Goal: Transaction & Acquisition: Purchase product/service

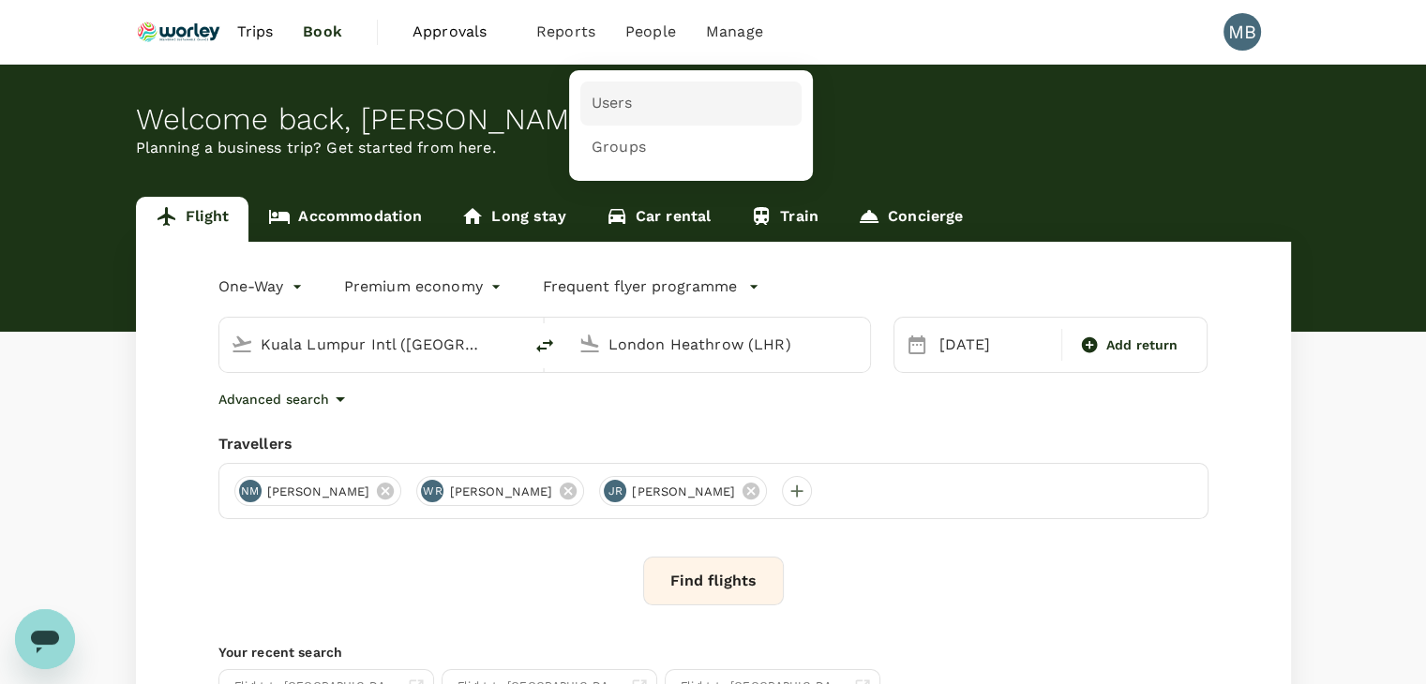
click at [623, 93] on span "Users" at bounding box center [612, 104] width 41 height 22
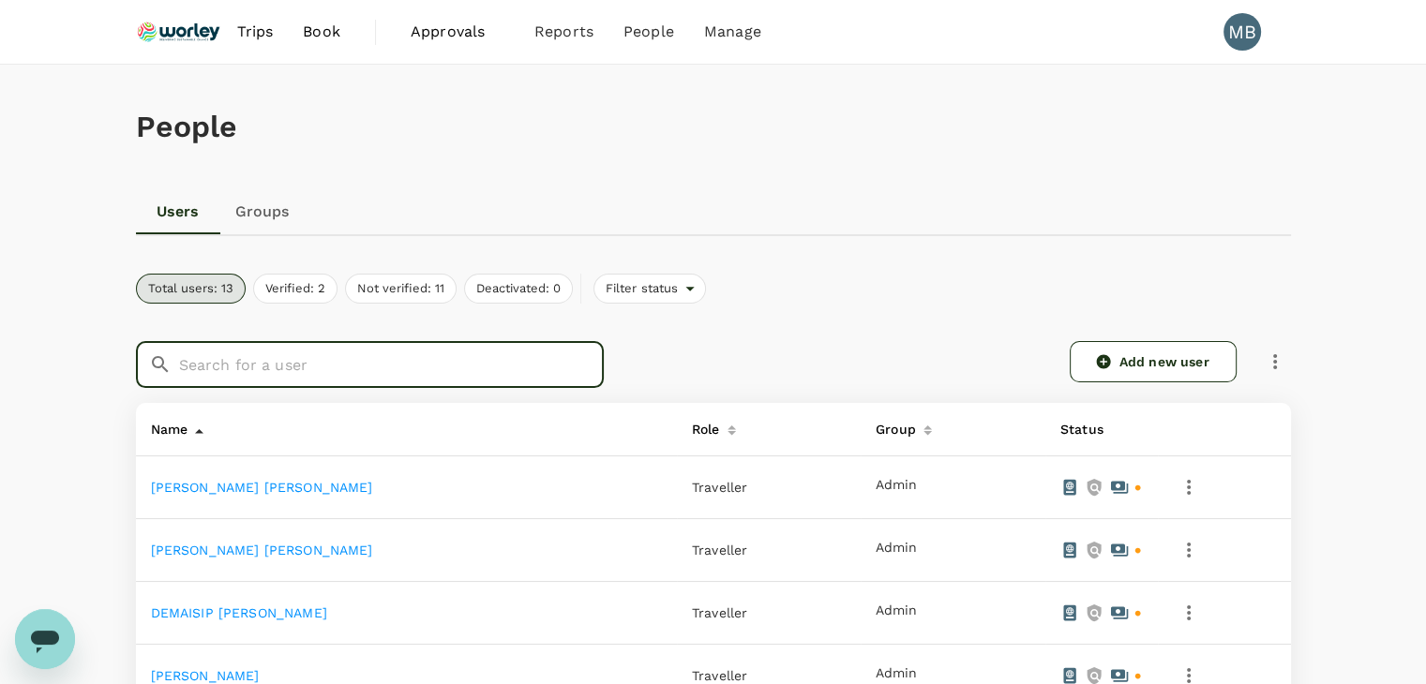
click at [379, 358] on input "text" at bounding box center [391, 364] width 425 height 47
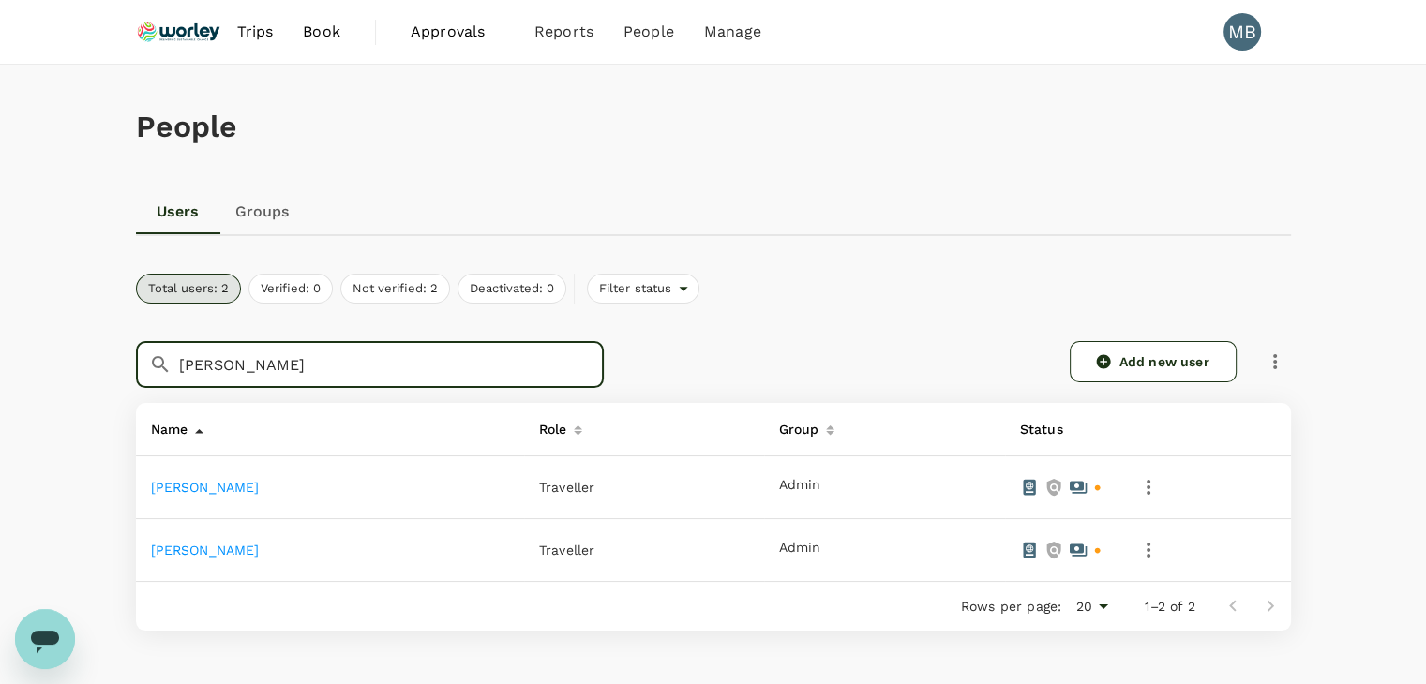
type input "moir"
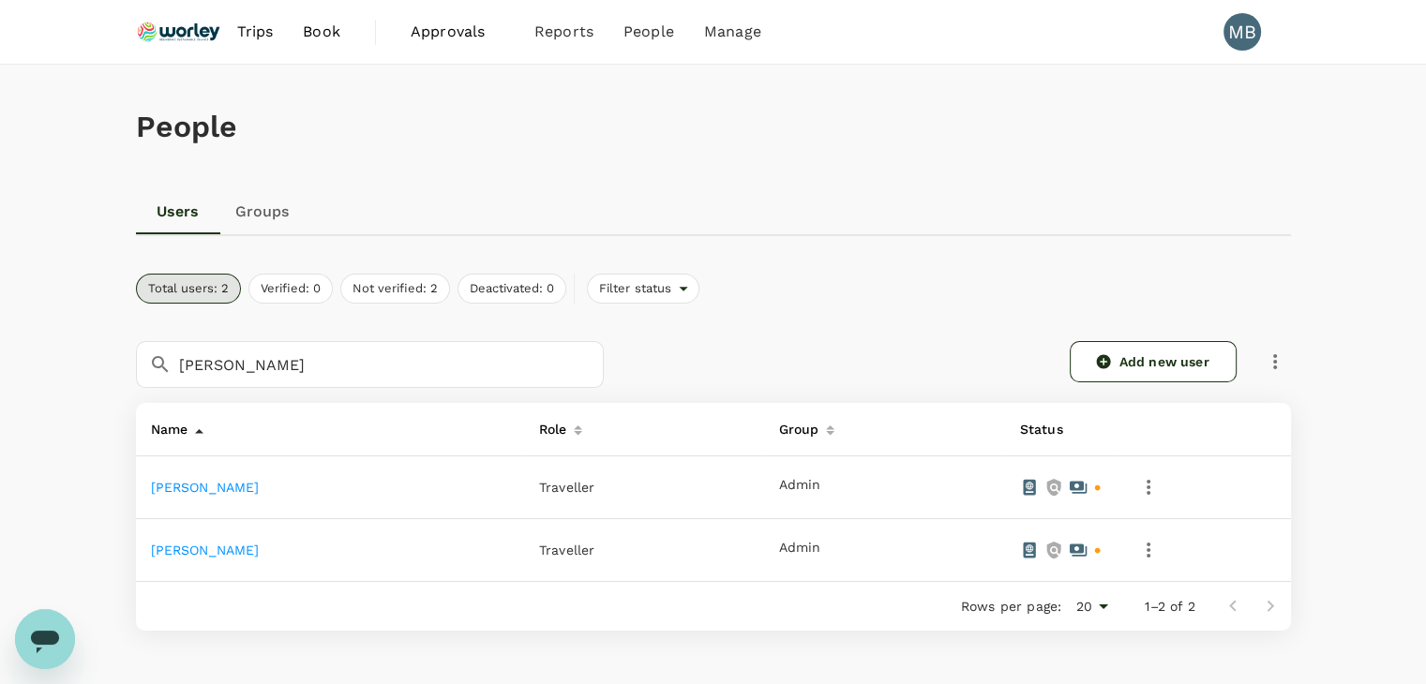
click at [260, 488] on link "[PERSON_NAME]" at bounding box center [205, 487] width 109 height 15
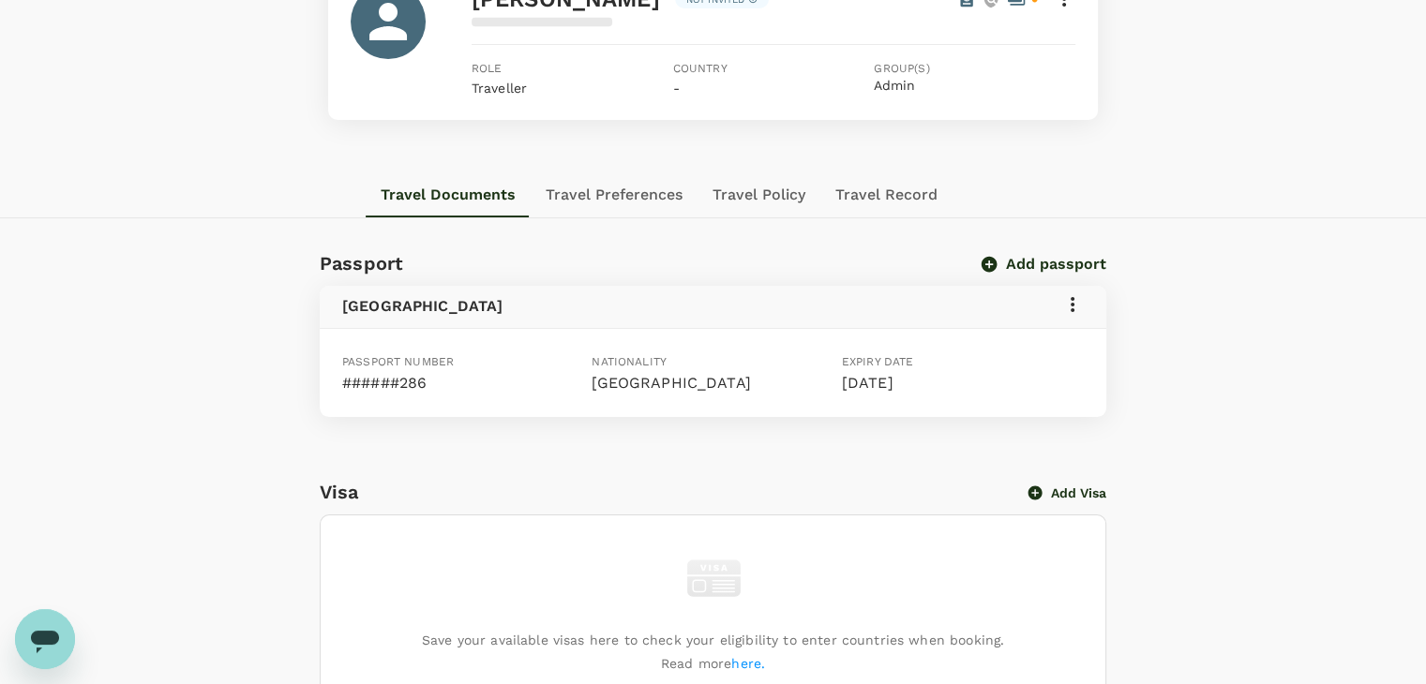
scroll to position [188, 0]
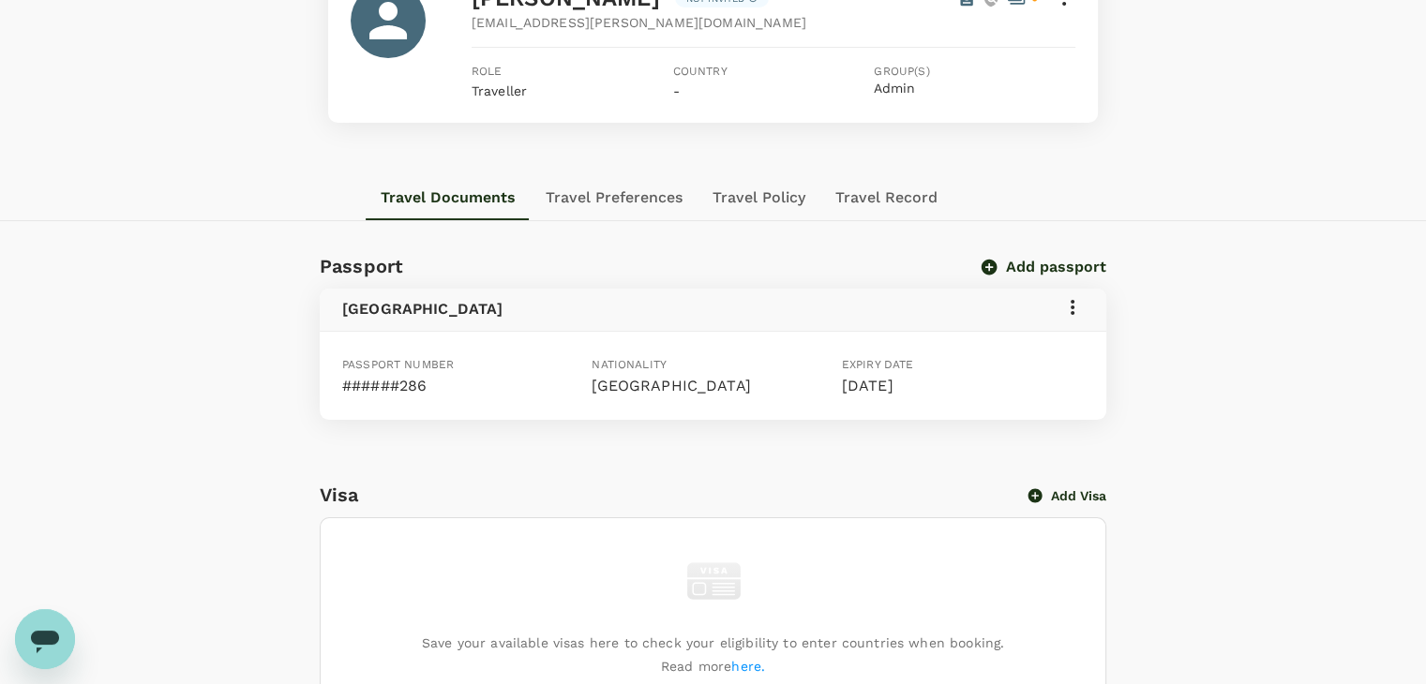
click at [1071, 306] on icon at bounding box center [1073, 307] width 4 height 15
click at [1204, 380] on div at bounding box center [720, 342] width 1440 height 684
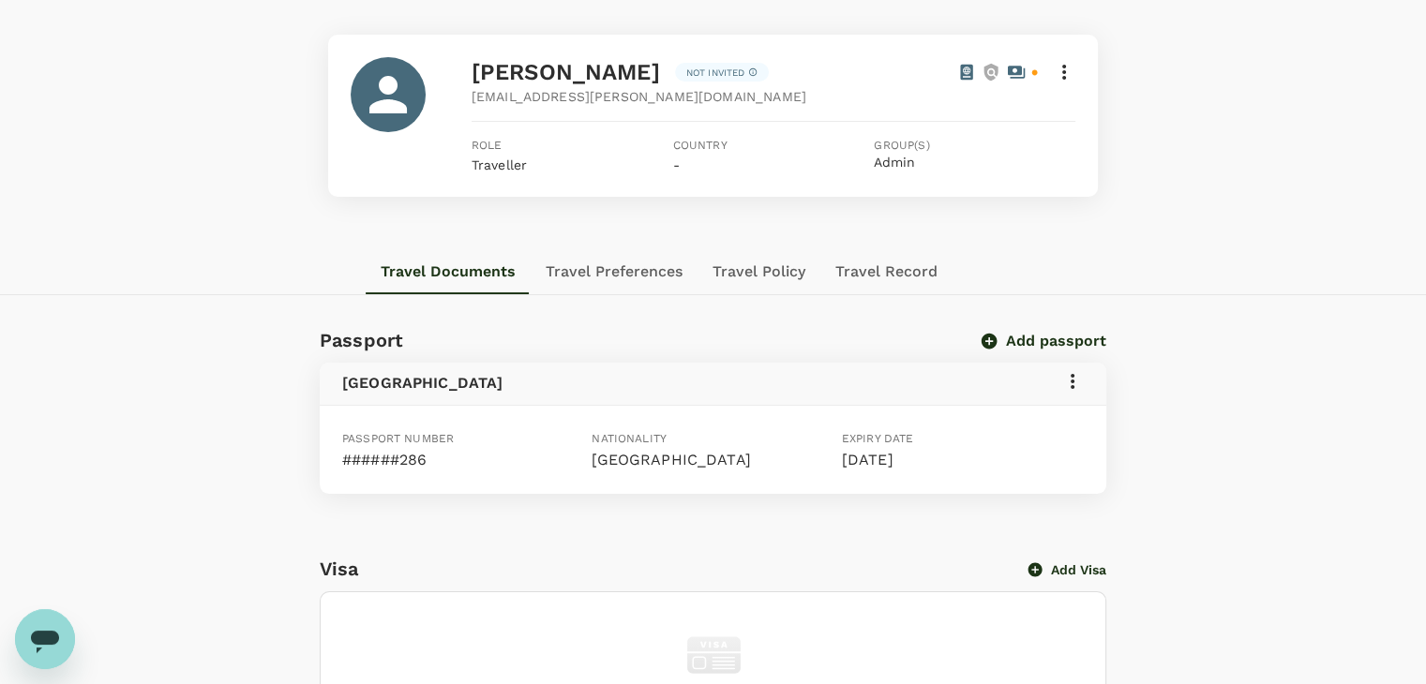
scroll to position [0, 0]
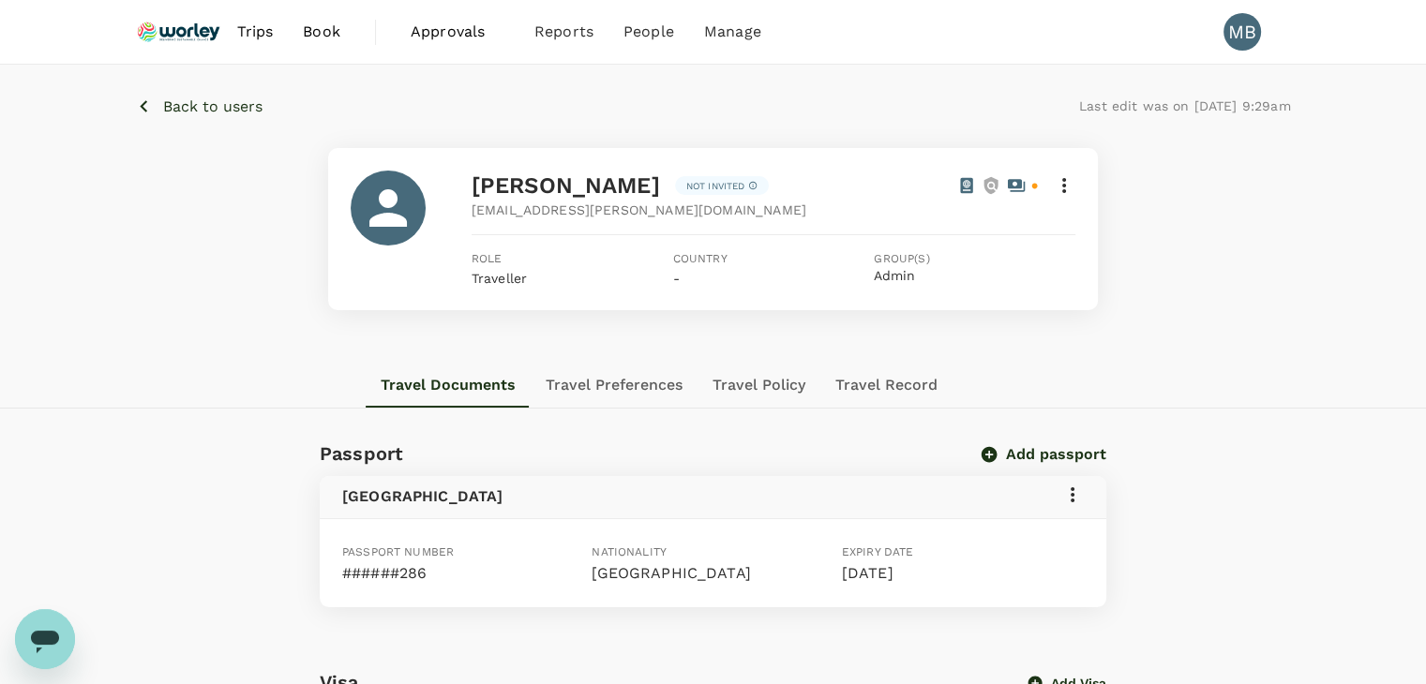
click at [184, 102] on p "Back to users" at bounding box center [212, 107] width 99 height 23
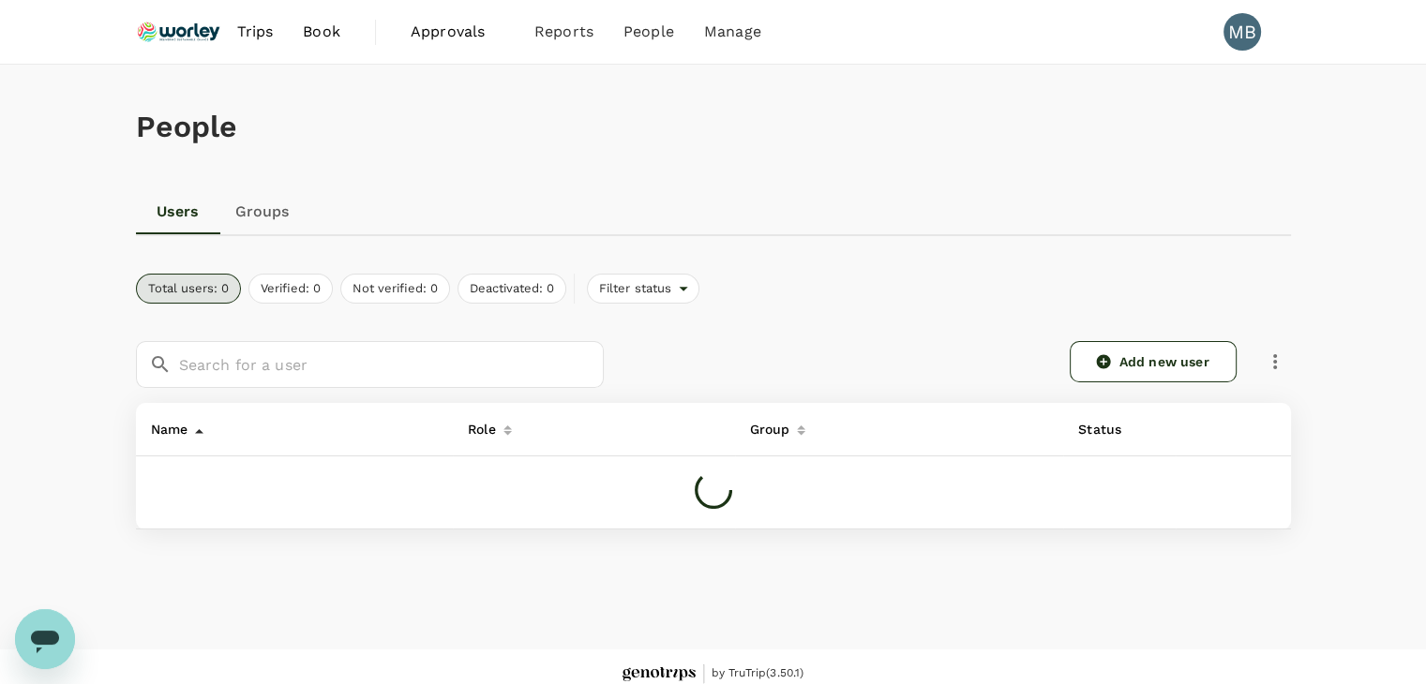
click at [198, 37] on img at bounding box center [179, 31] width 86 height 41
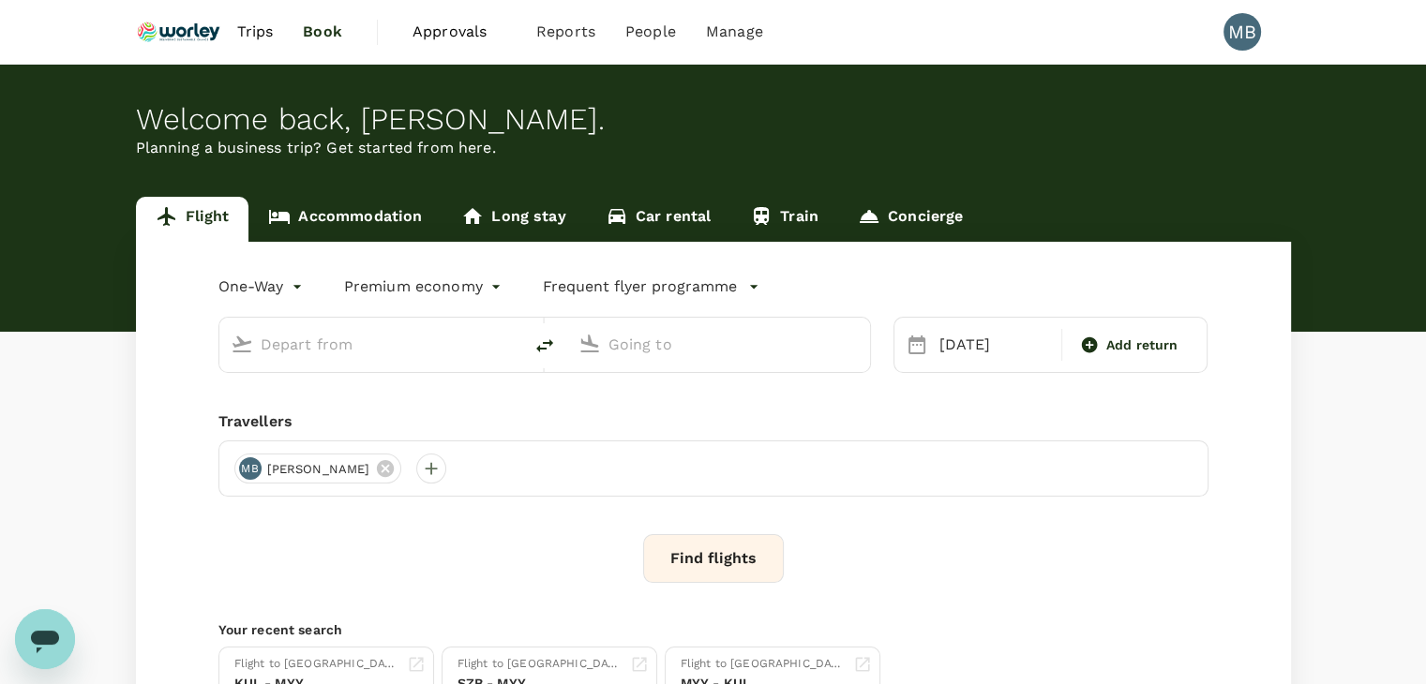
type input "Kuala Lumpur Intl ([GEOGRAPHIC_DATA])"
type input "London Heathrow (LHR)"
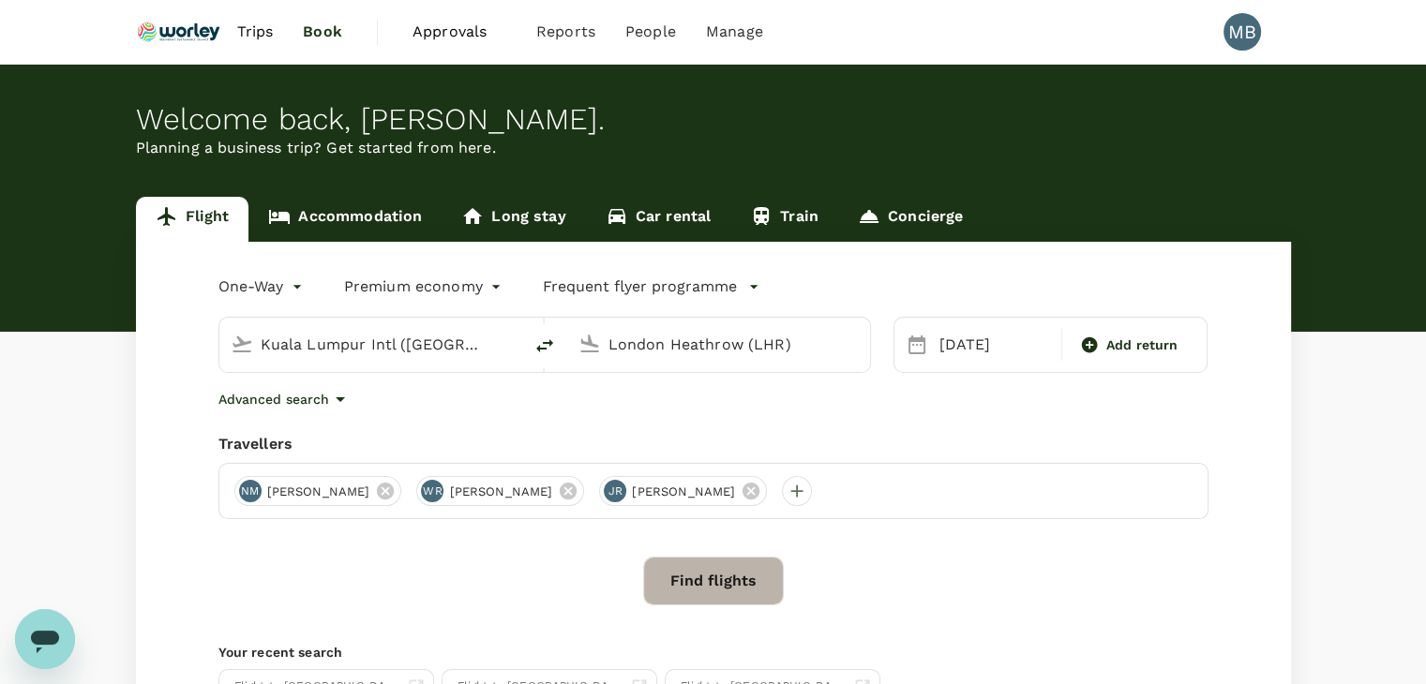
click at [752, 580] on button "Find flights" at bounding box center [713, 581] width 141 height 49
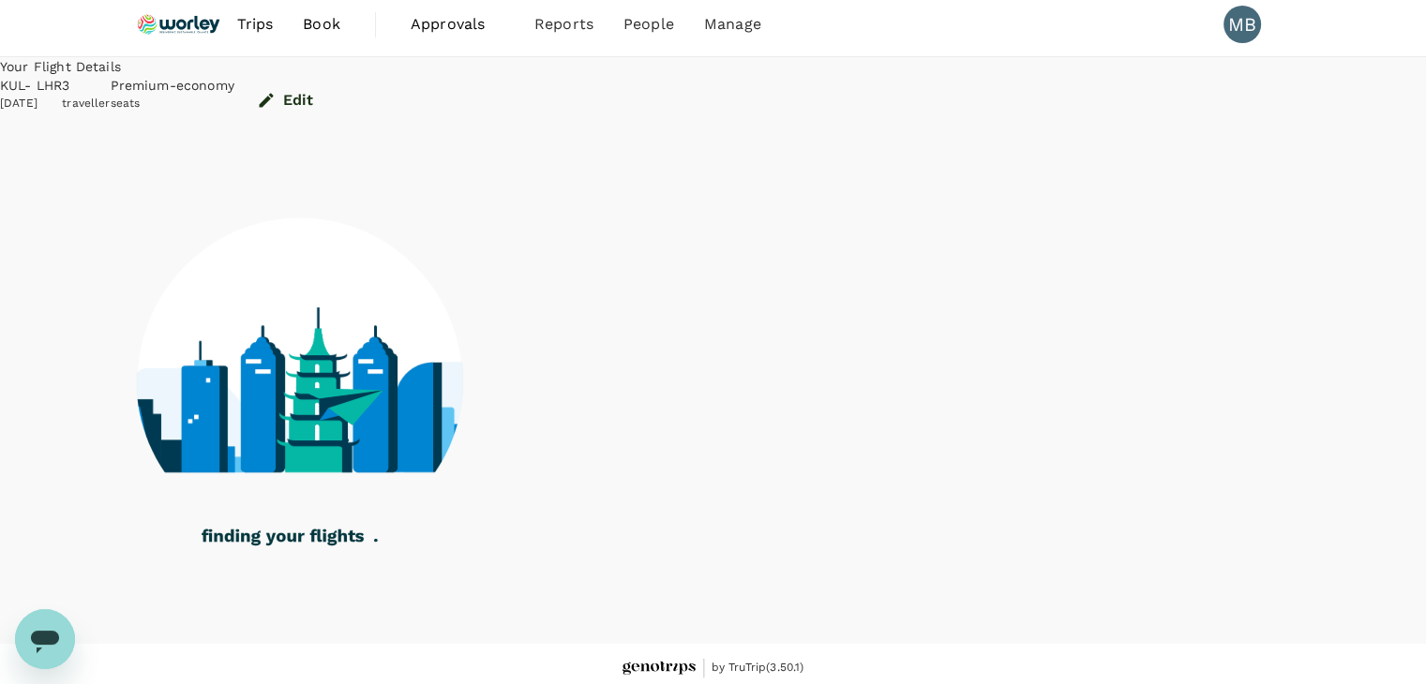
scroll to position [12, 0]
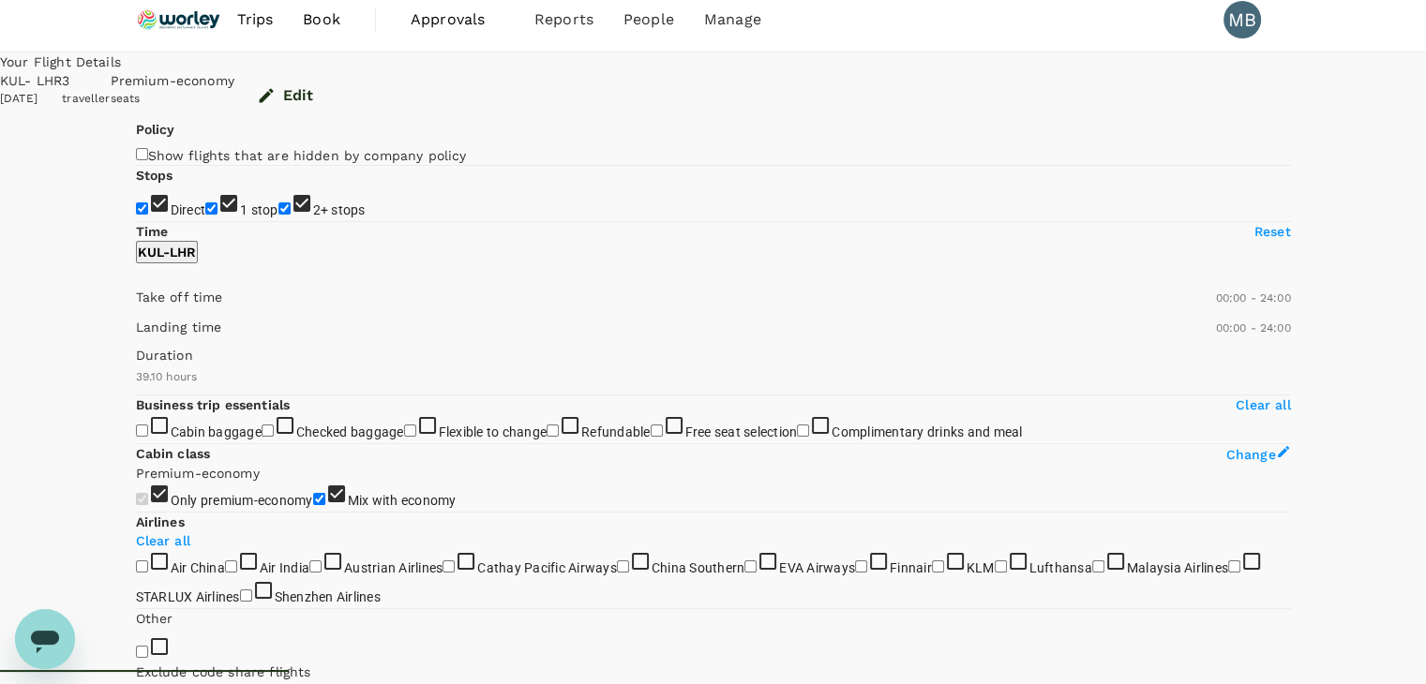
click at [205, 215] on input "1 stop" at bounding box center [211, 209] width 12 height 12
checkbox input "false"
click at [278, 215] on input "2+ stops" at bounding box center [284, 209] width 12 height 12
checkbox input "false"
click at [148, 215] on input "Direct" at bounding box center [142, 209] width 12 height 12
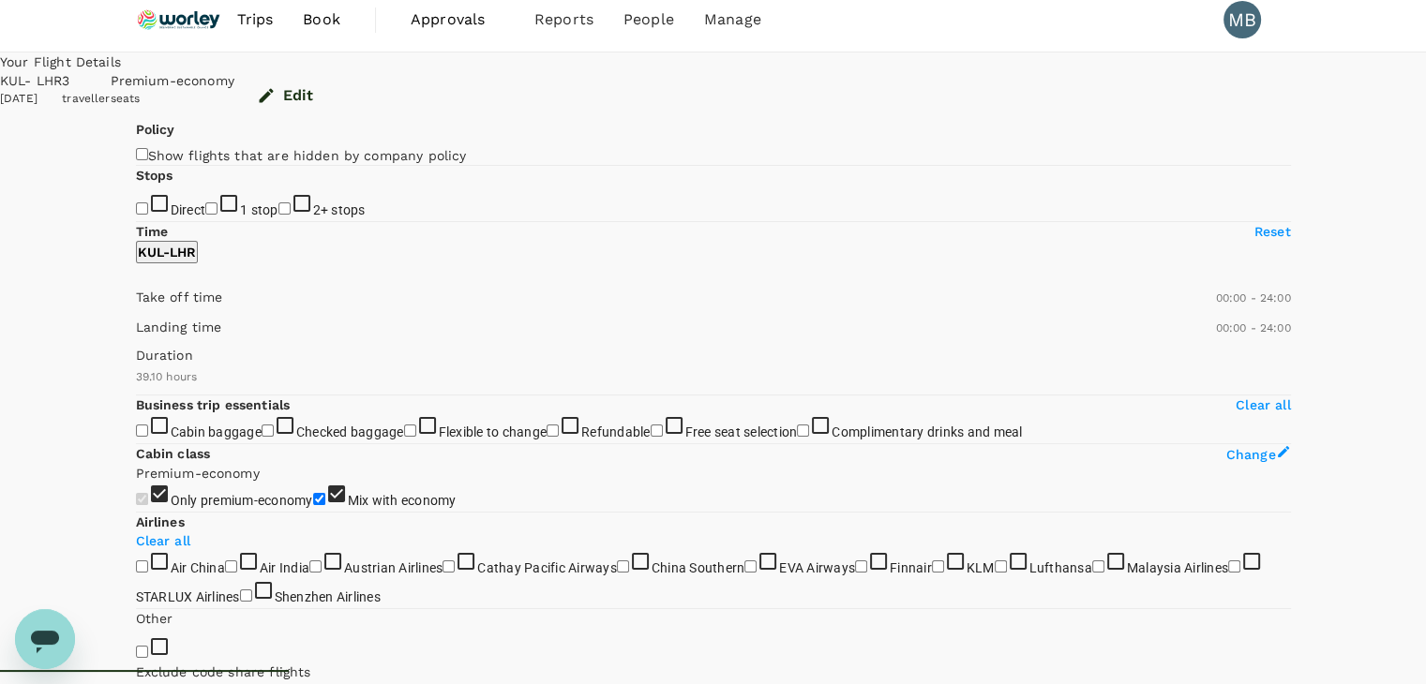
click at [148, 215] on input "Direct" at bounding box center [142, 209] width 12 height 12
checkbox input "true"
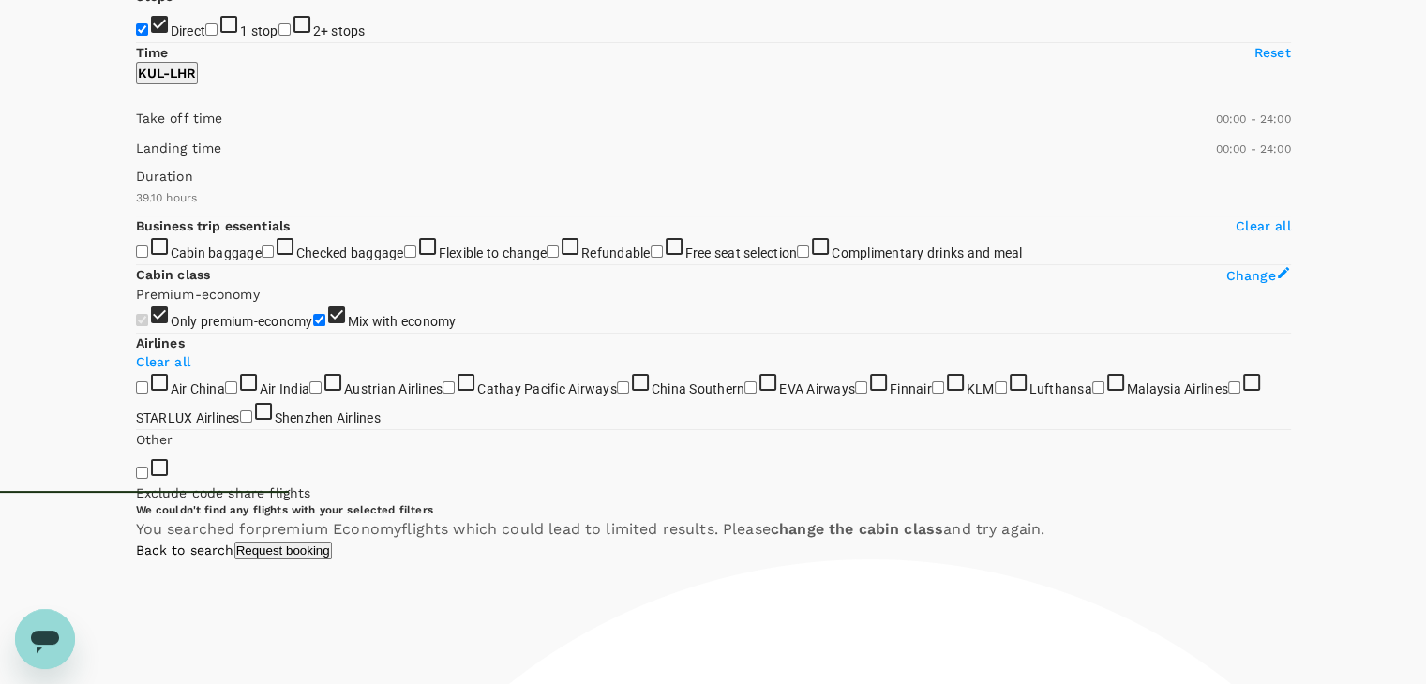
scroll to position [0, 0]
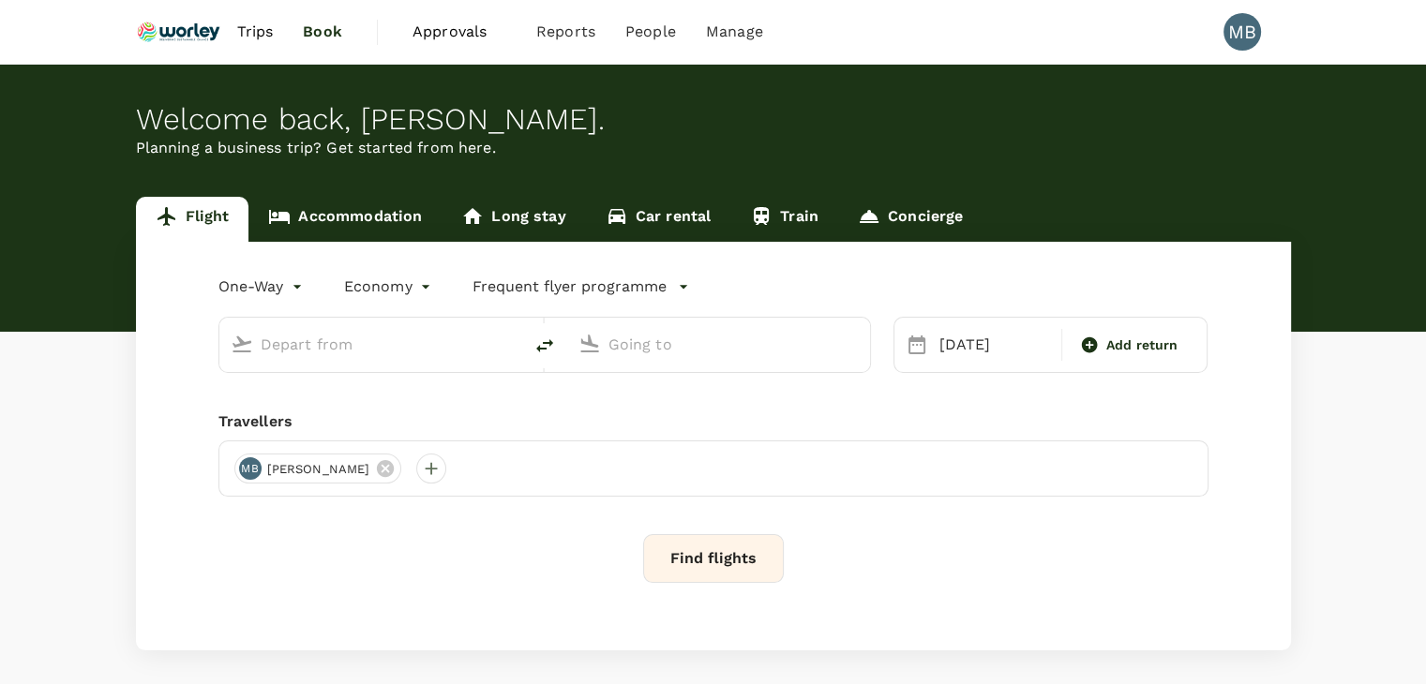
type input "premium-economy"
type input "Kuala Lumpur Intl ([GEOGRAPHIC_DATA])"
type input "London Heathrow (LHR)"
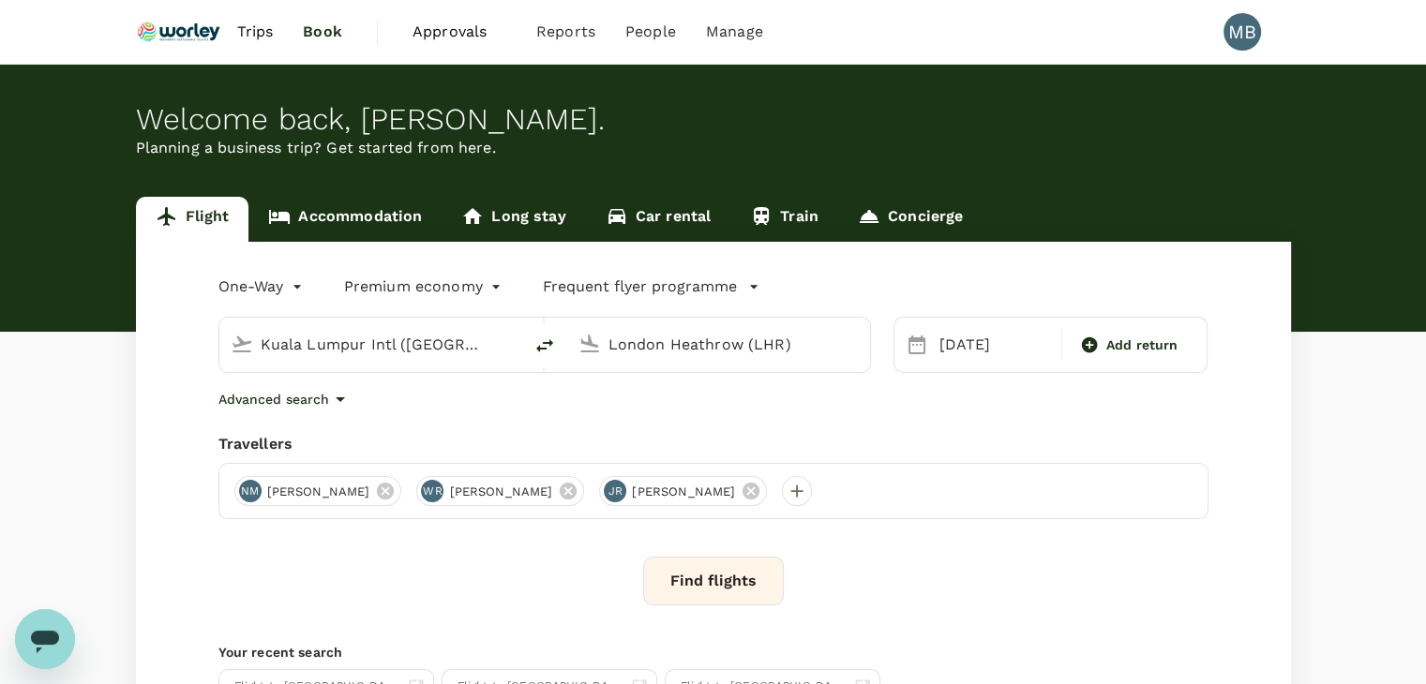
click at [697, 575] on button "Find flights" at bounding box center [713, 581] width 141 height 49
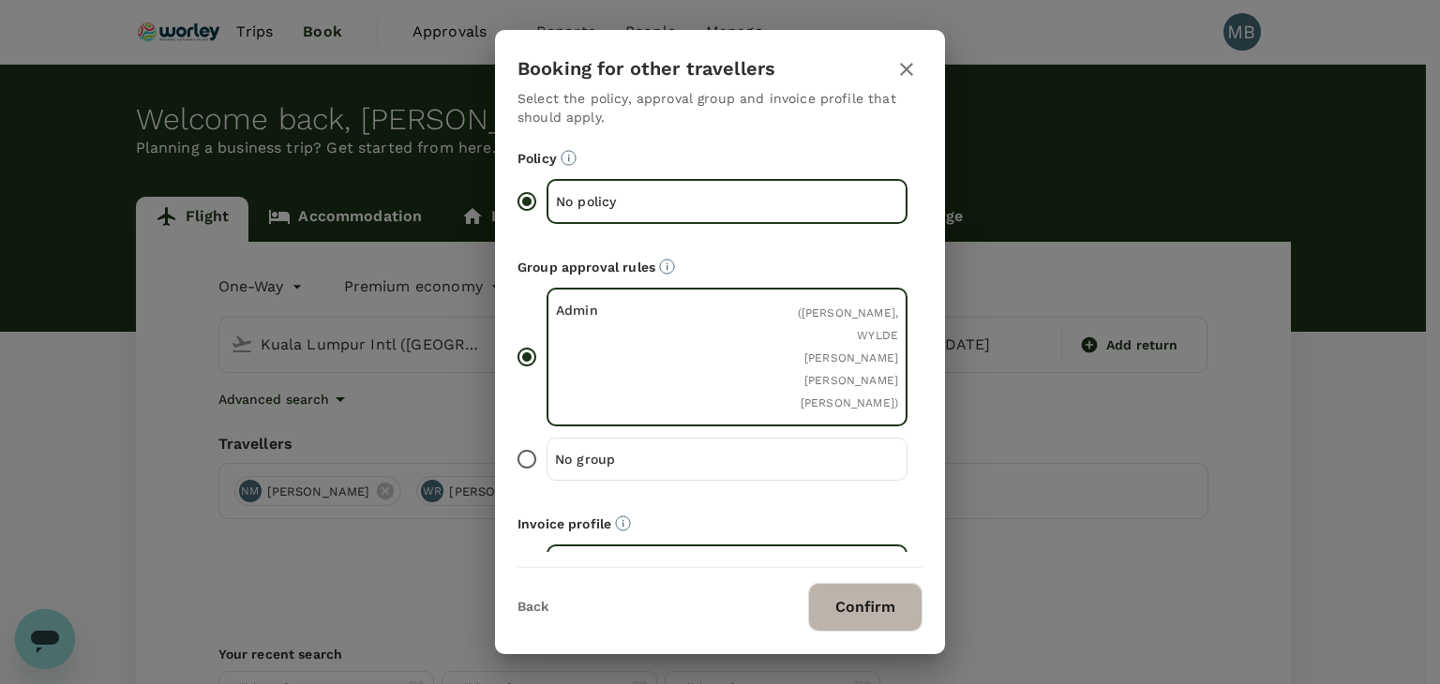
click at [875, 603] on button "Confirm" at bounding box center [865, 607] width 114 height 49
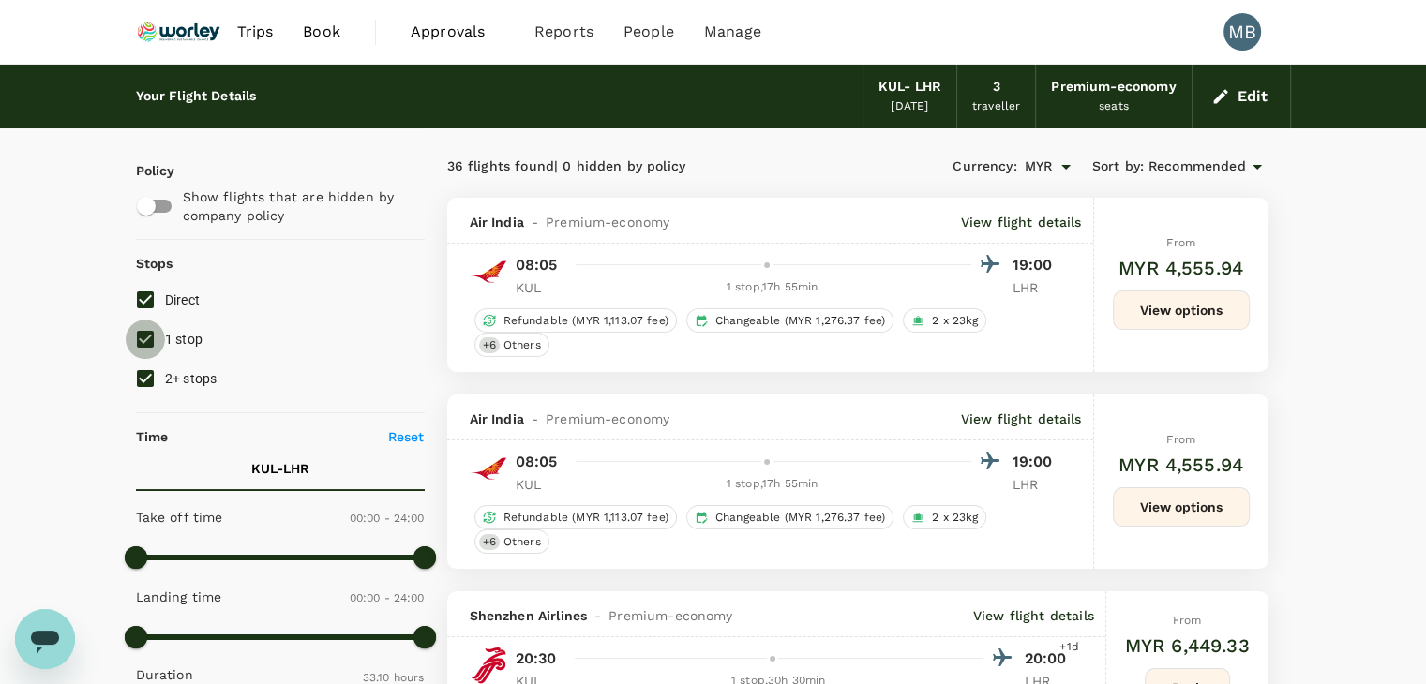
click at [138, 344] on input "1 stop" at bounding box center [145, 339] width 39 height 39
checkbox input "false"
click at [138, 380] on input "2+ stops" at bounding box center [145, 378] width 39 height 39
checkbox input "false"
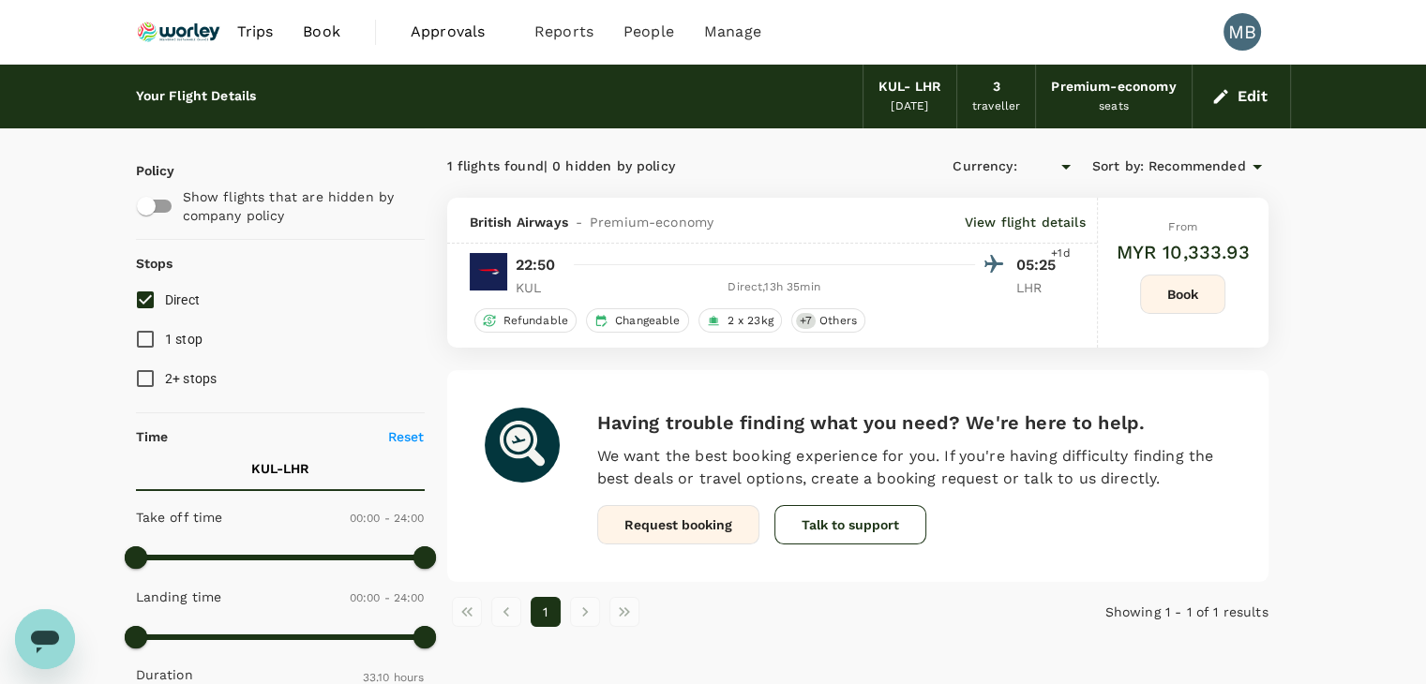
type input "MYR"
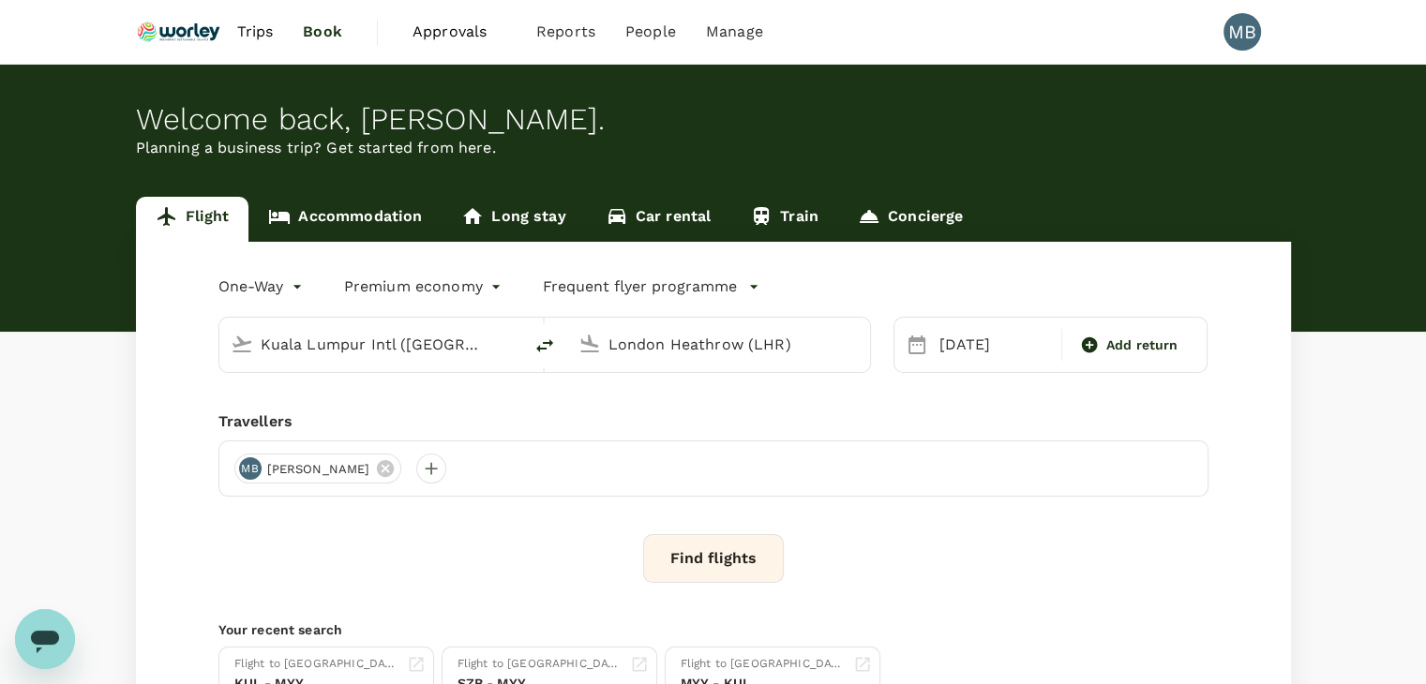
type input "Kuala Lumpur Intl ([GEOGRAPHIC_DATA])"
type input "London Heathrow (LHR)"
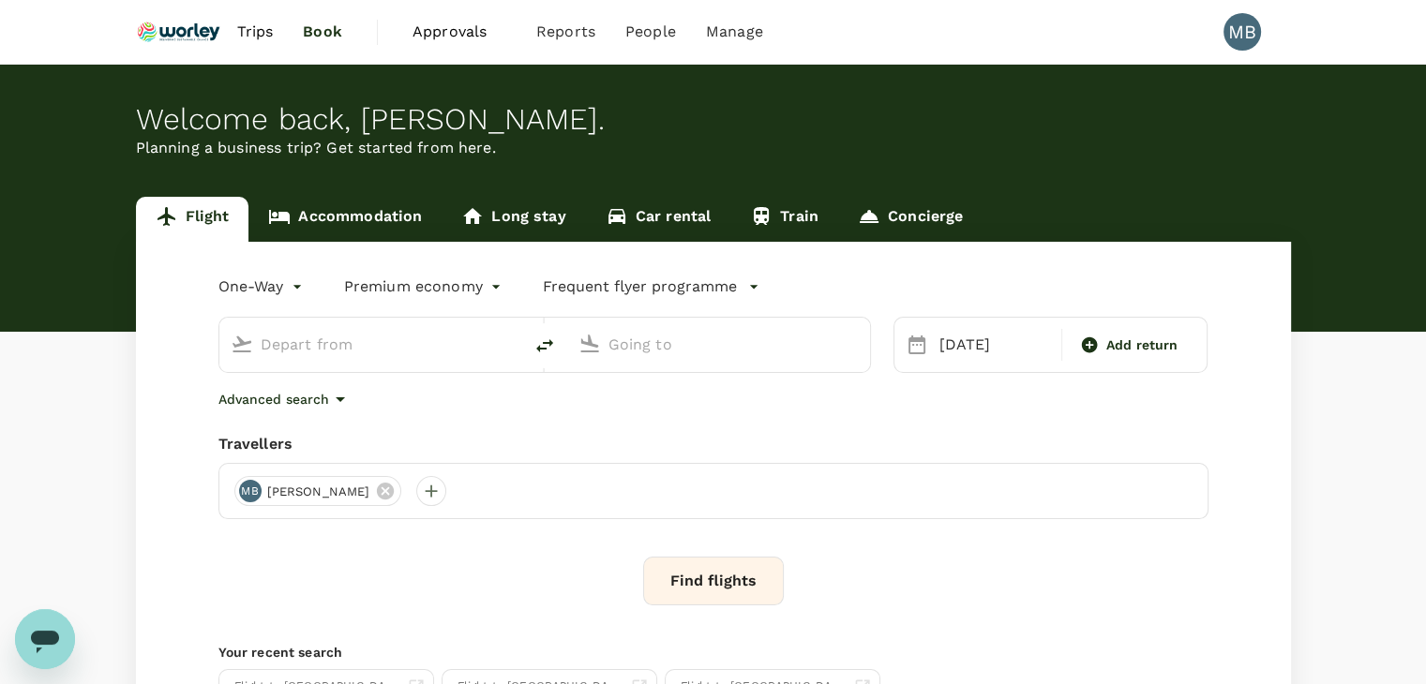
type input "Kuala Lumpur Intl ([GEOGRAPHIC_DATA])"
type input "London Heathrow (LHR)"
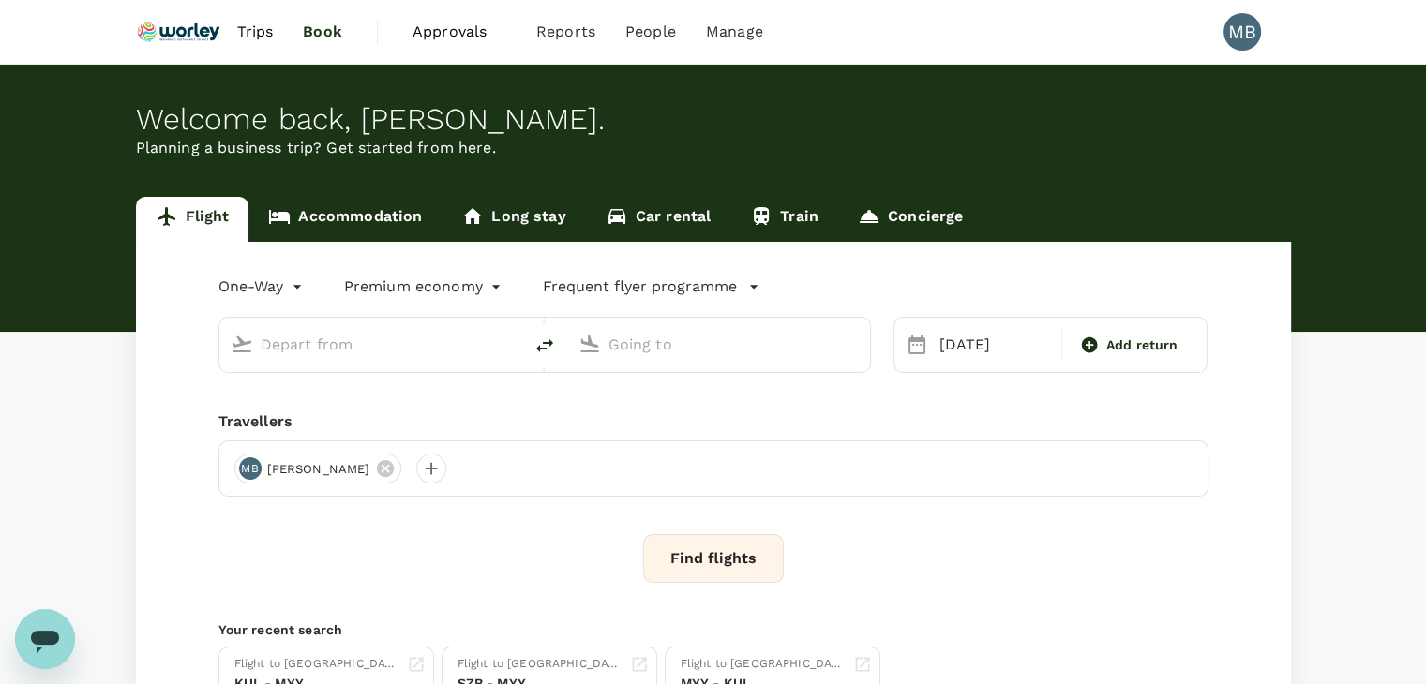
type input "Kuala Lumpur Intl ([GEOGRAPHIC_DATA])"
type input "London Heathrow (LHR)"
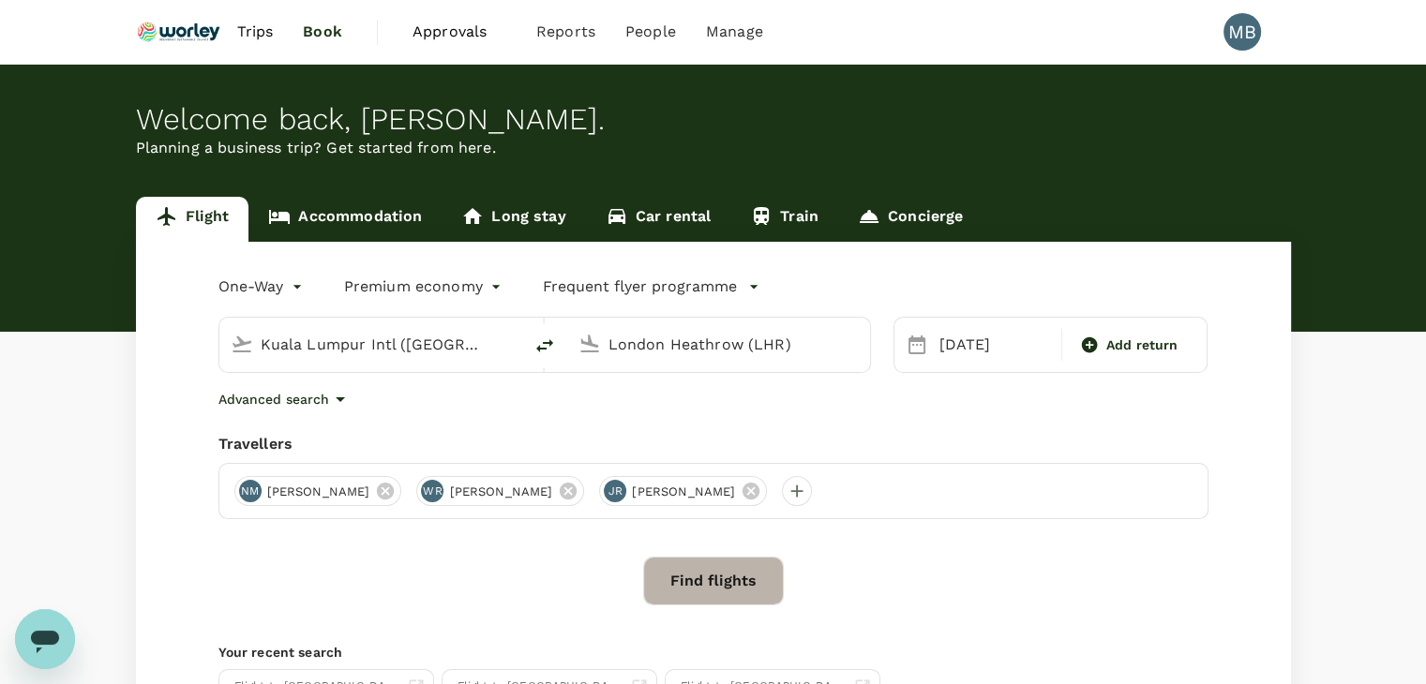
click at [738, 568] on button "Find flights" at bounding box center [713, 581] width 141 height 49
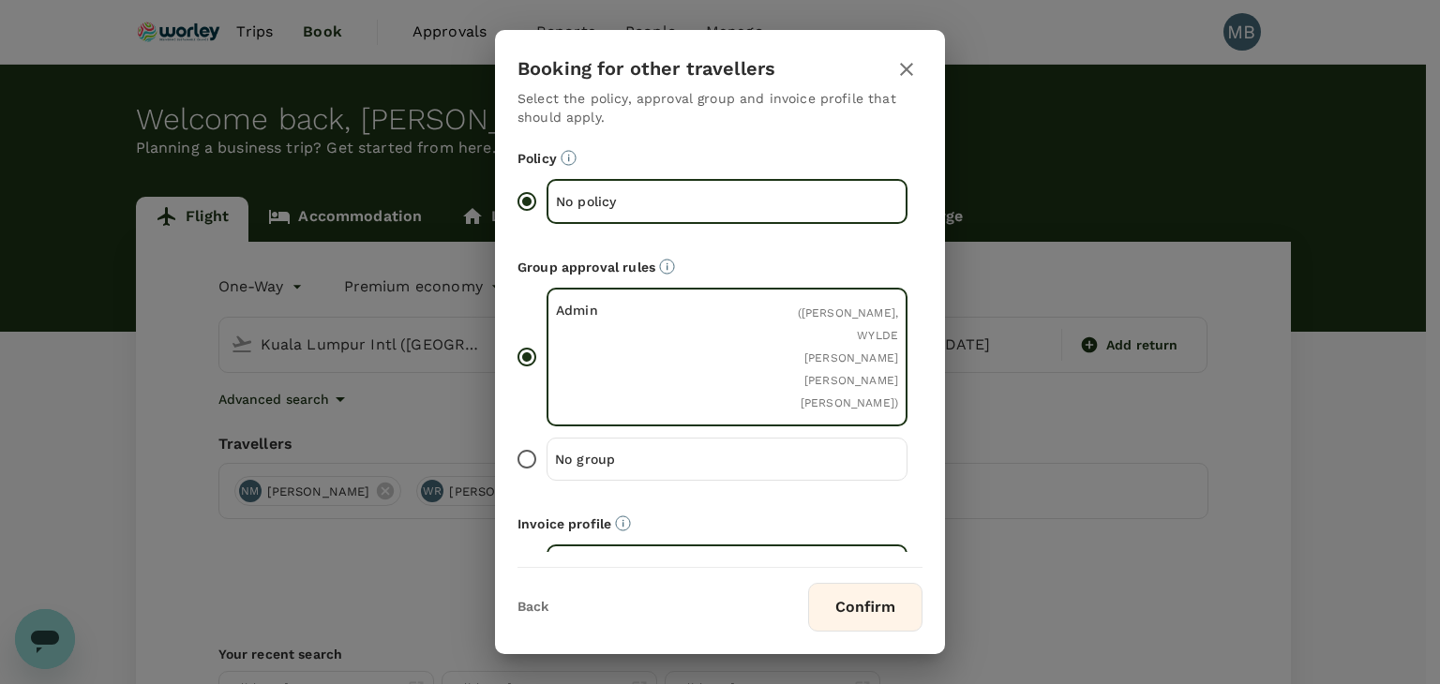
click at [859, 598] on button "Confirm" at bounding box center [865, 607] width 114 height 49
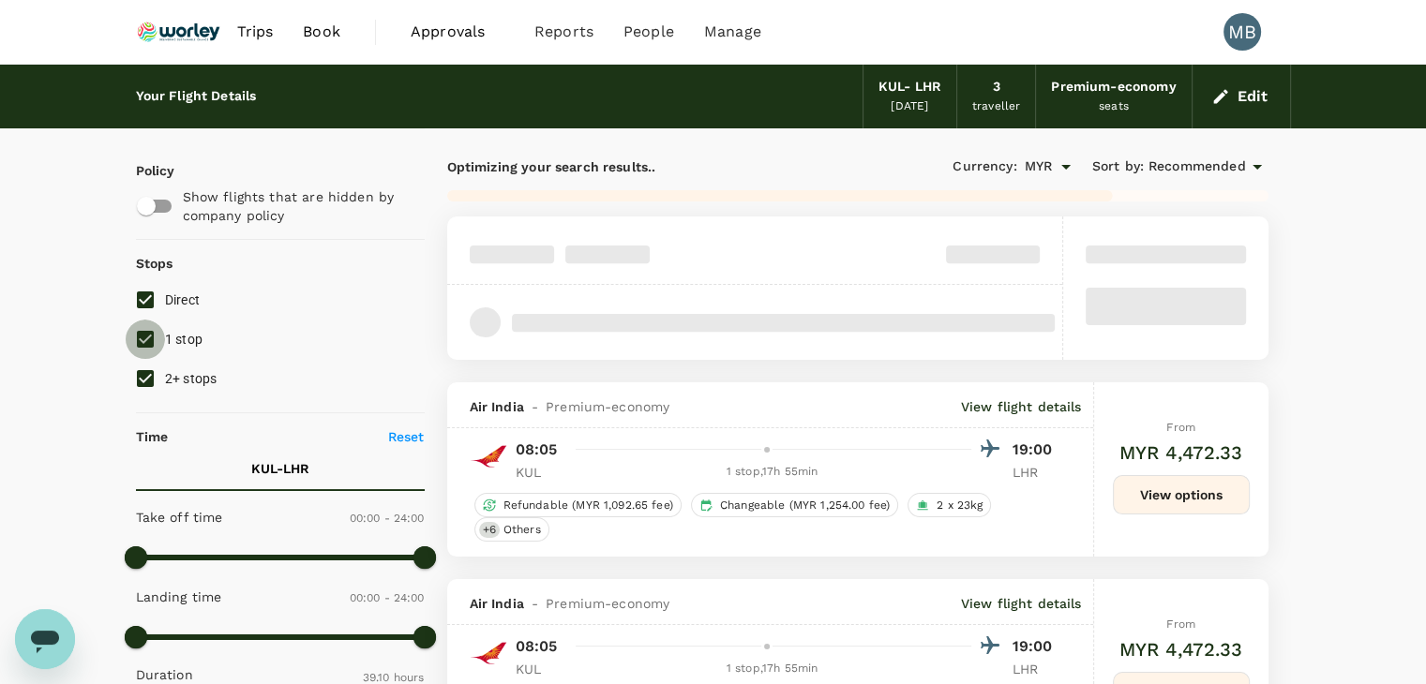
click at [146, 344] on input "1 stop" at bounding box center [145, 339] width 39 height 39
checkbox input "false"
click at [146, 368] on input "2+ stops" at bounding box center [145, 378] width 39 height 39
checkbox input "false"
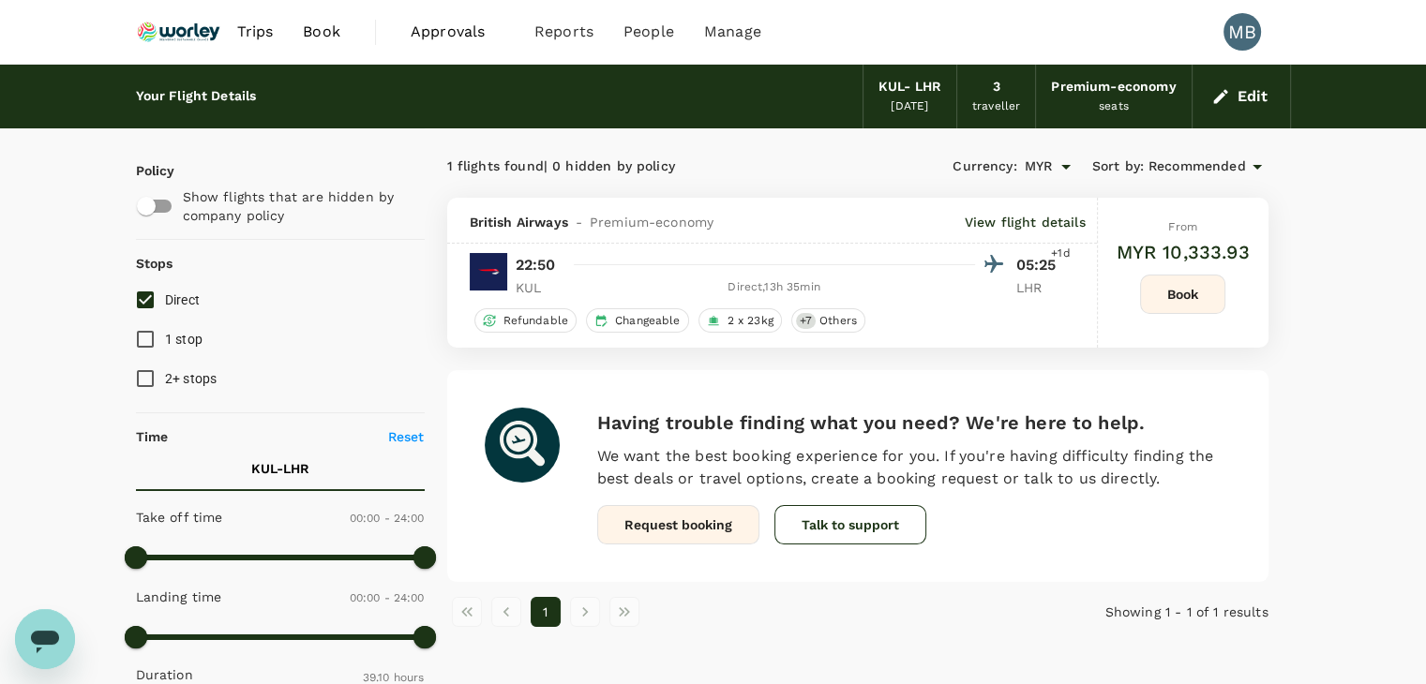
click at [1208, 312] on button "Book" at bounding box center [1182, 294] width 85 height 39
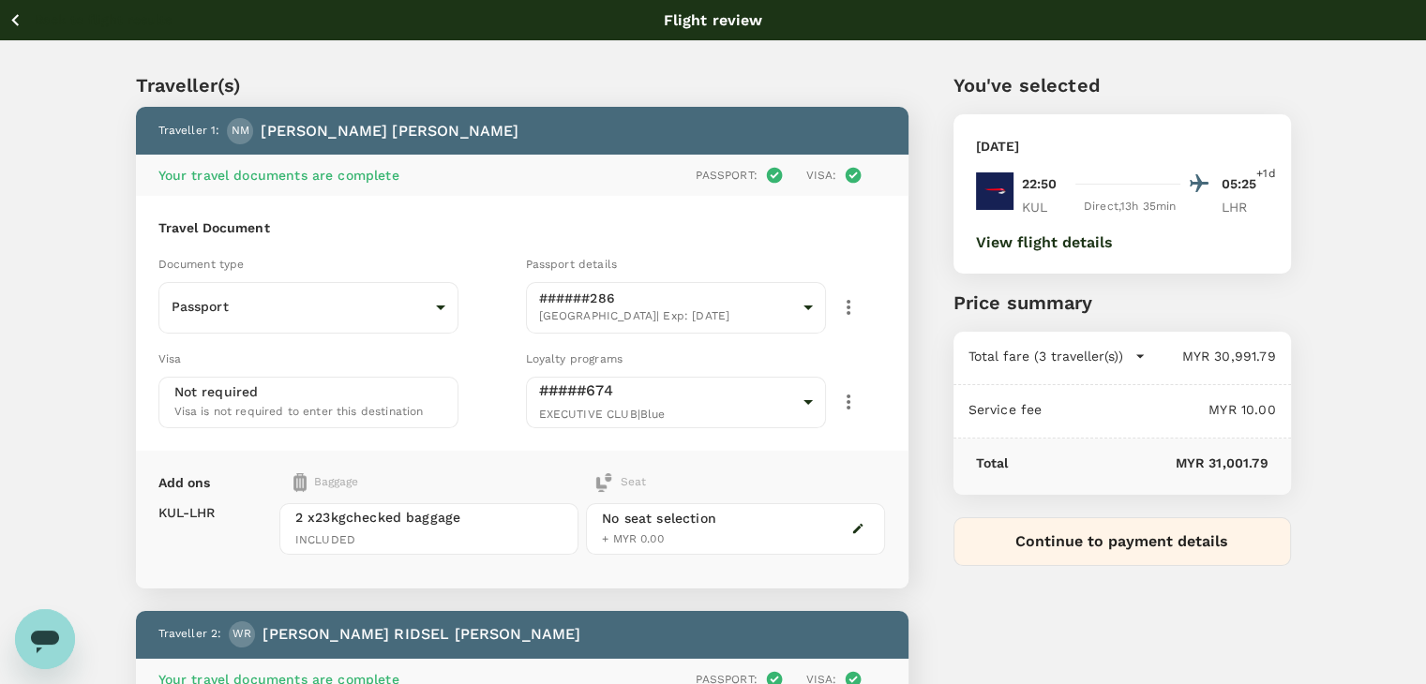
click at [19, 20] on icon "button" at bounding box center [15, 19] width 23 height 23
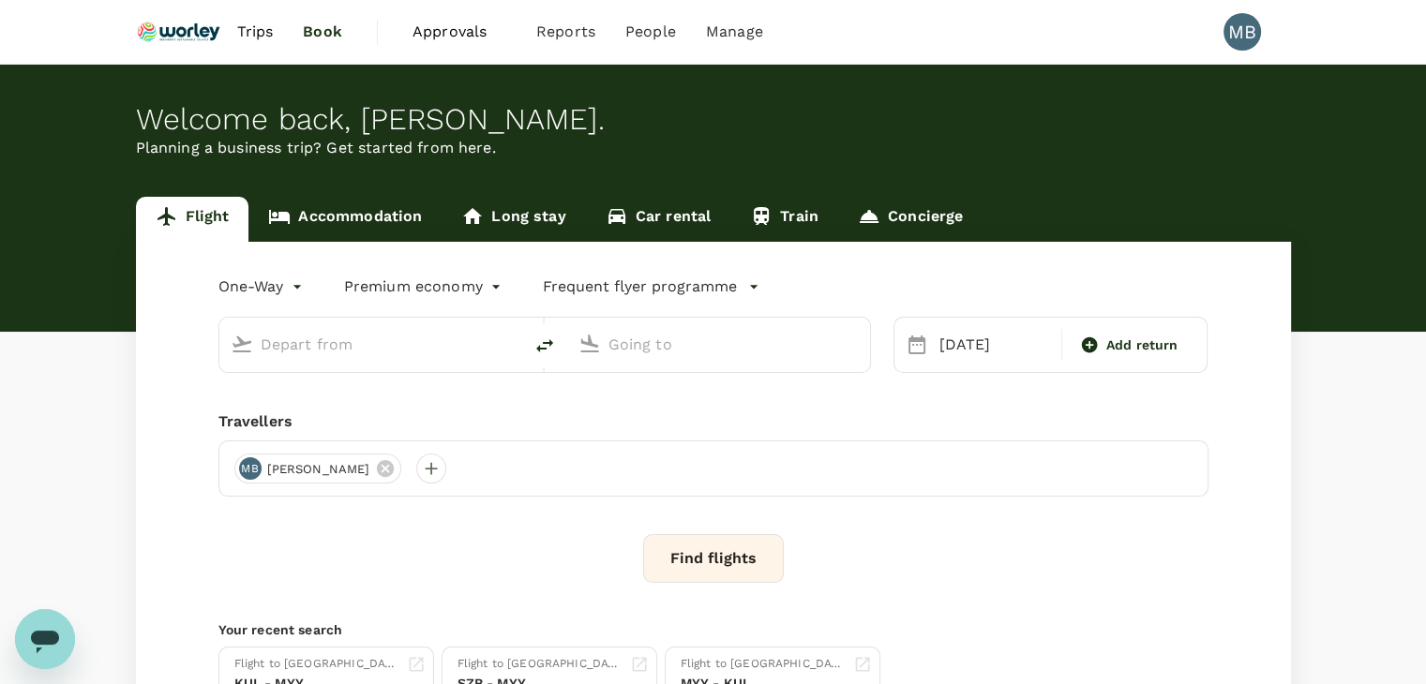
type input "Kuala Lumpur Intl ([GEOGRAPHIC_DATA])"
type input "London Heathrow (LHR)"
type input "Kuala Lumpur Intl ([GEOGRAPHIC_DATA])"
type input "London Heathrow (LHR)"
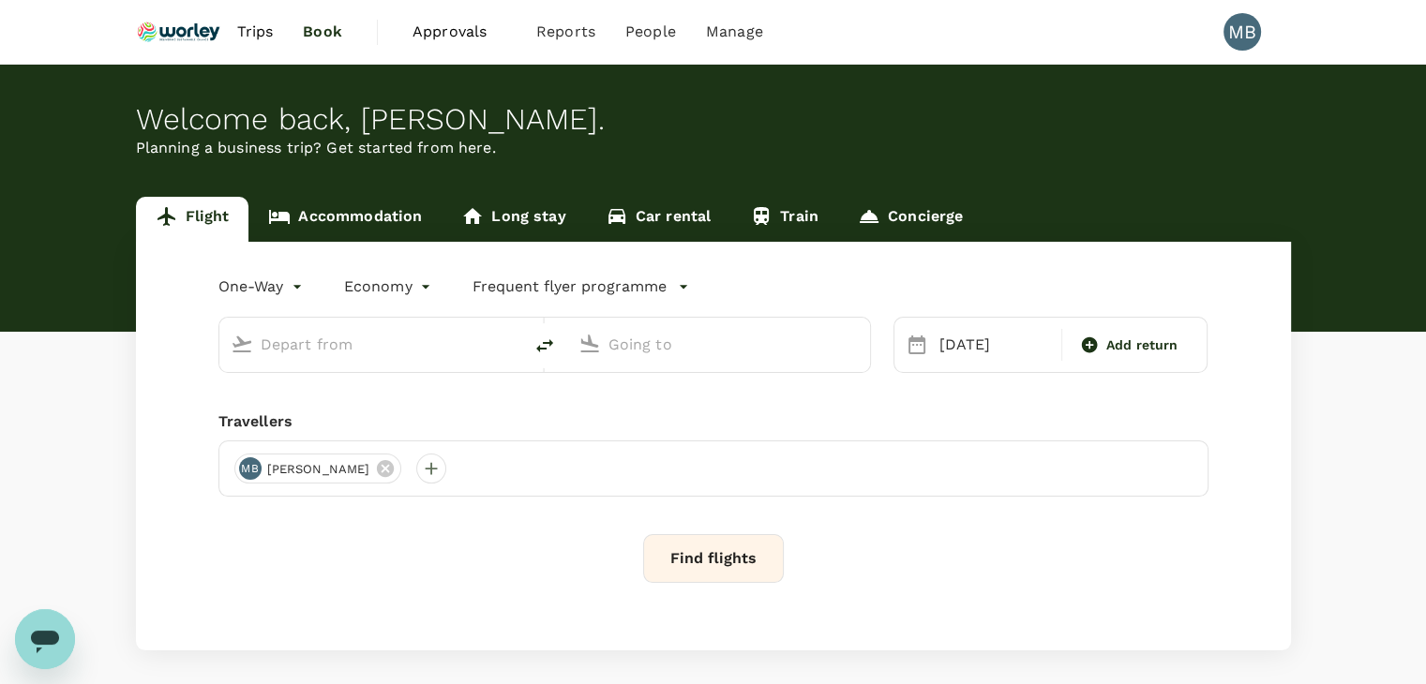
type input "premium-economy"
type input "Kuala Lumpur Intl ([GEOGRAPHIC_DATA])"
type input "London Heathrow (LHR)"
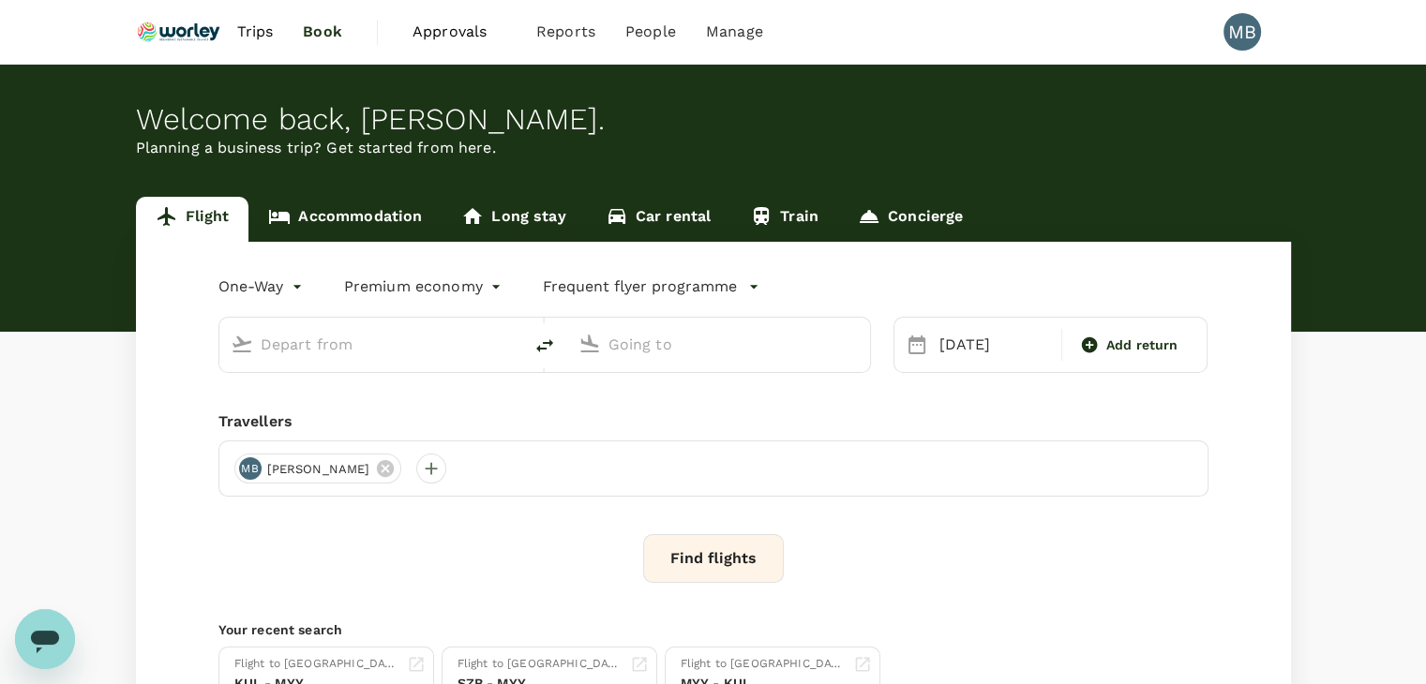
type input "Kuala Lumpur Intl ([GEOGRAPHIC_DATA])"
type input "London Heathrow (LHR)"
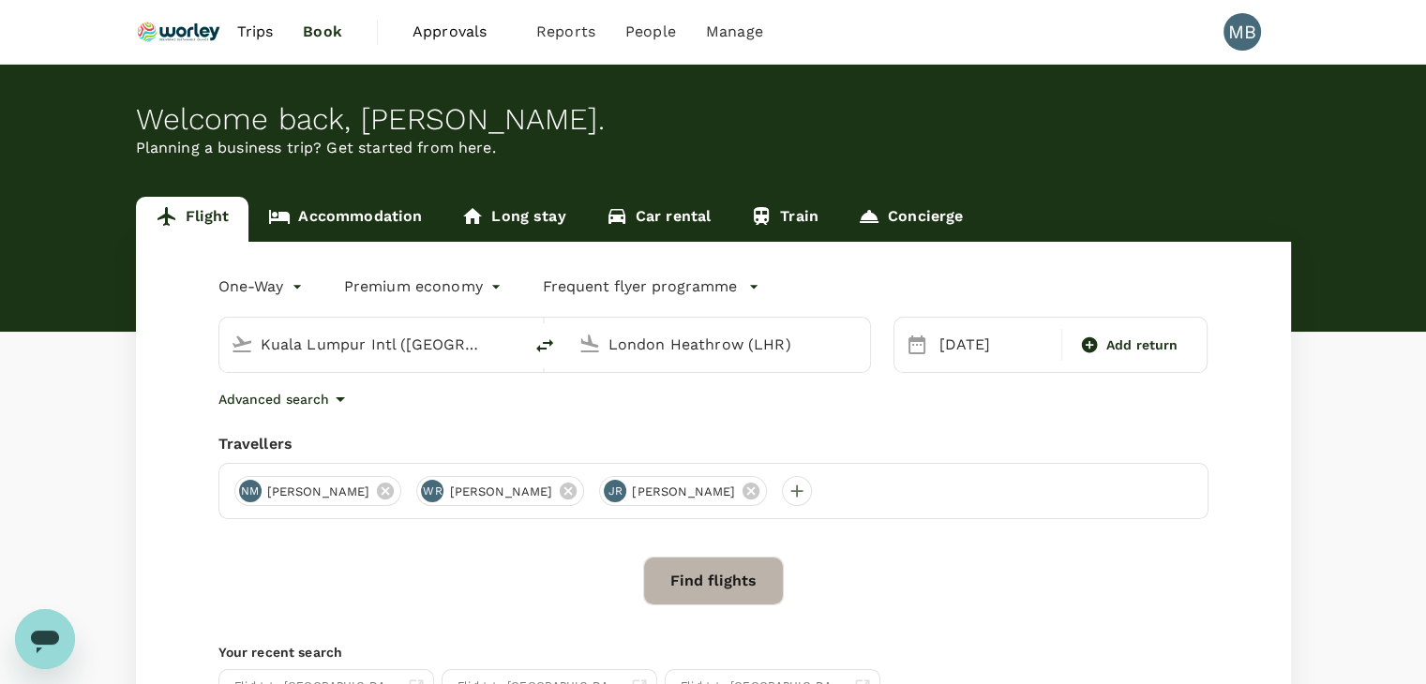
click at [729, 567] on button "Find flights" at bounding box center [713, 581] width 141 height 49
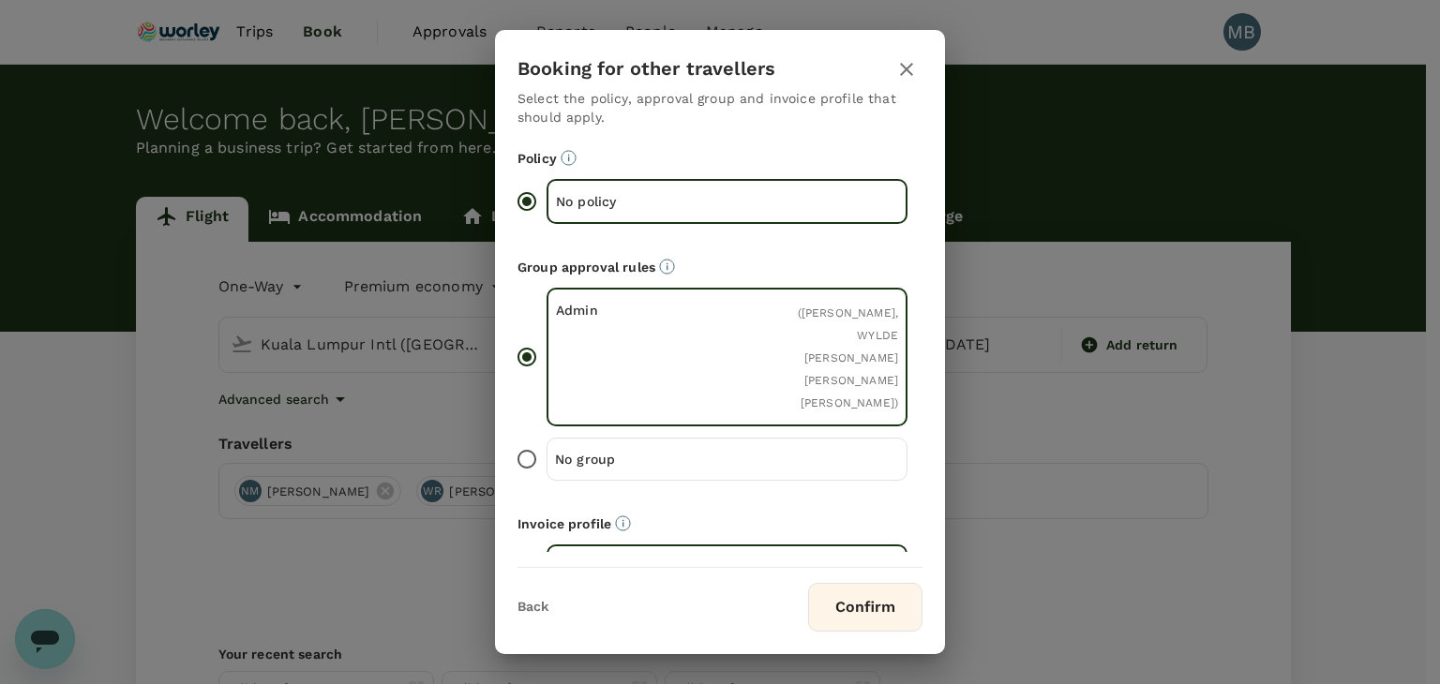
click at [889, 596] on button "Confirm" at bounding box center [865, 607] width 114 height 49
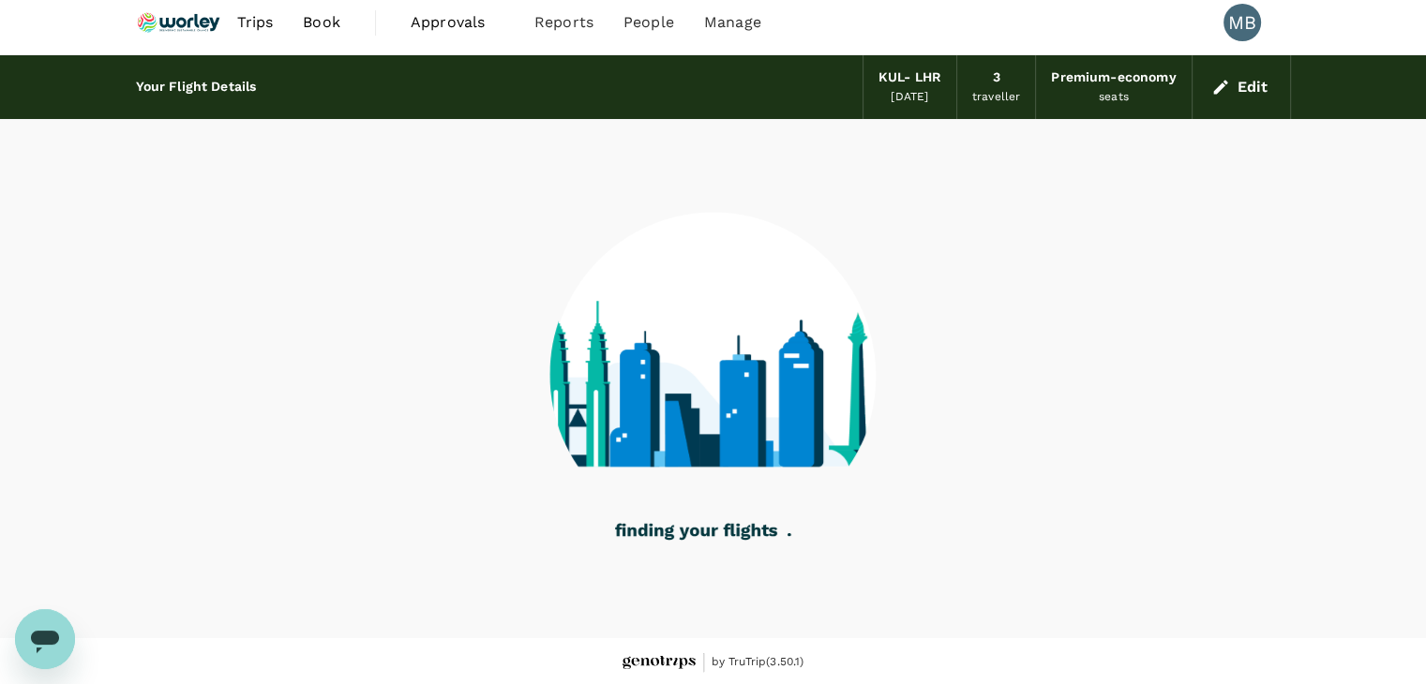
scroll to position [12, 0]
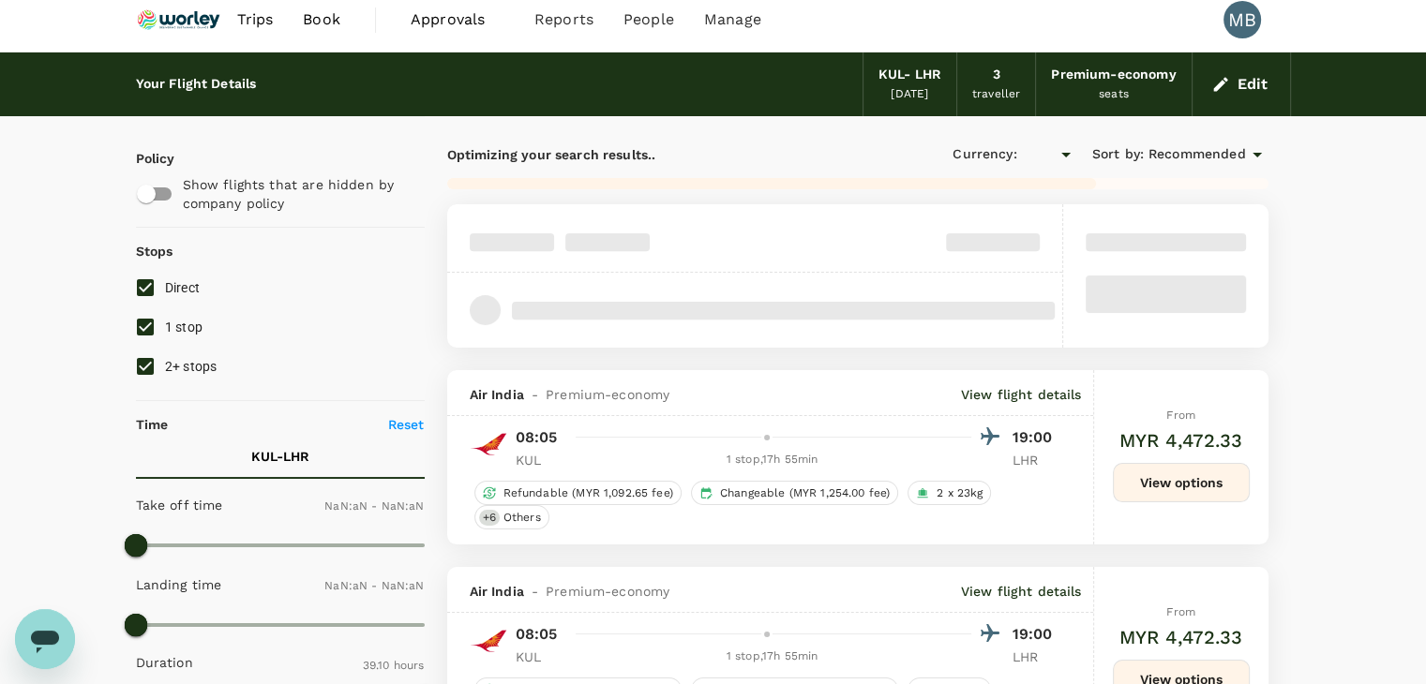
type input "MYR"
type input "1440"
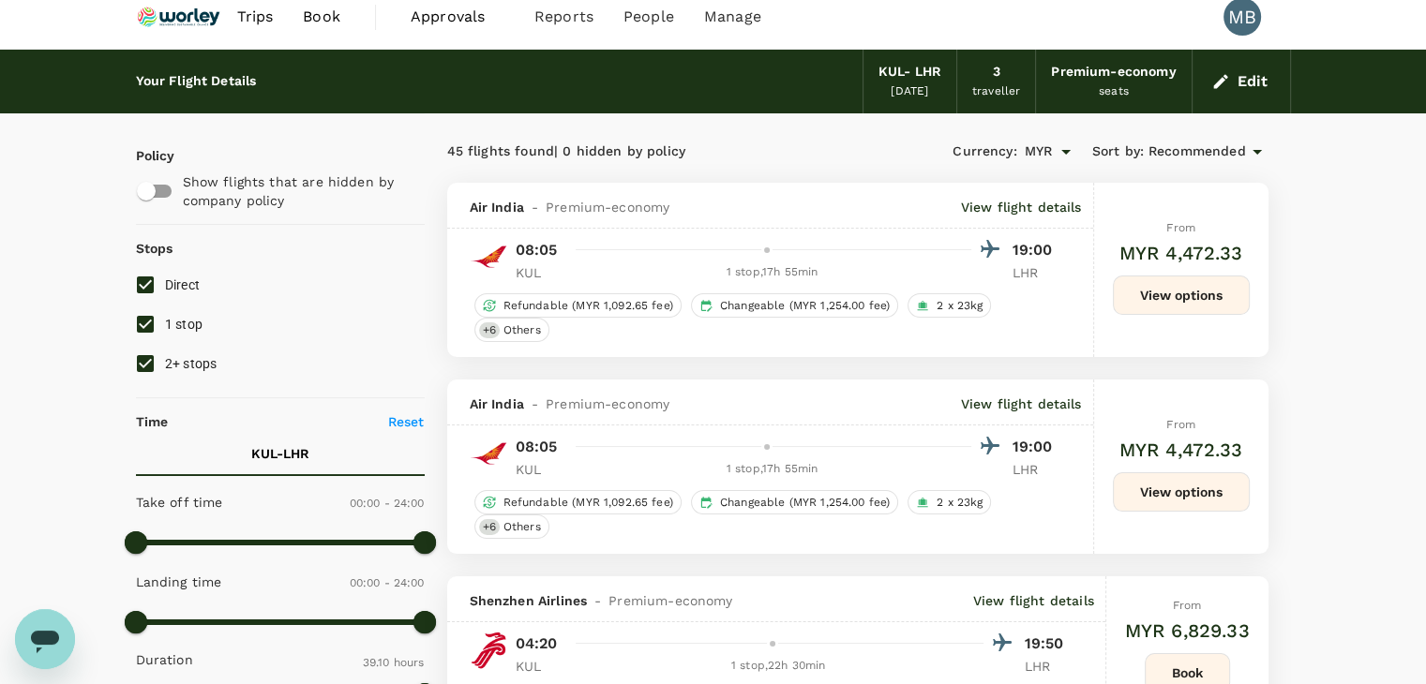
scroll to position [0, 0]
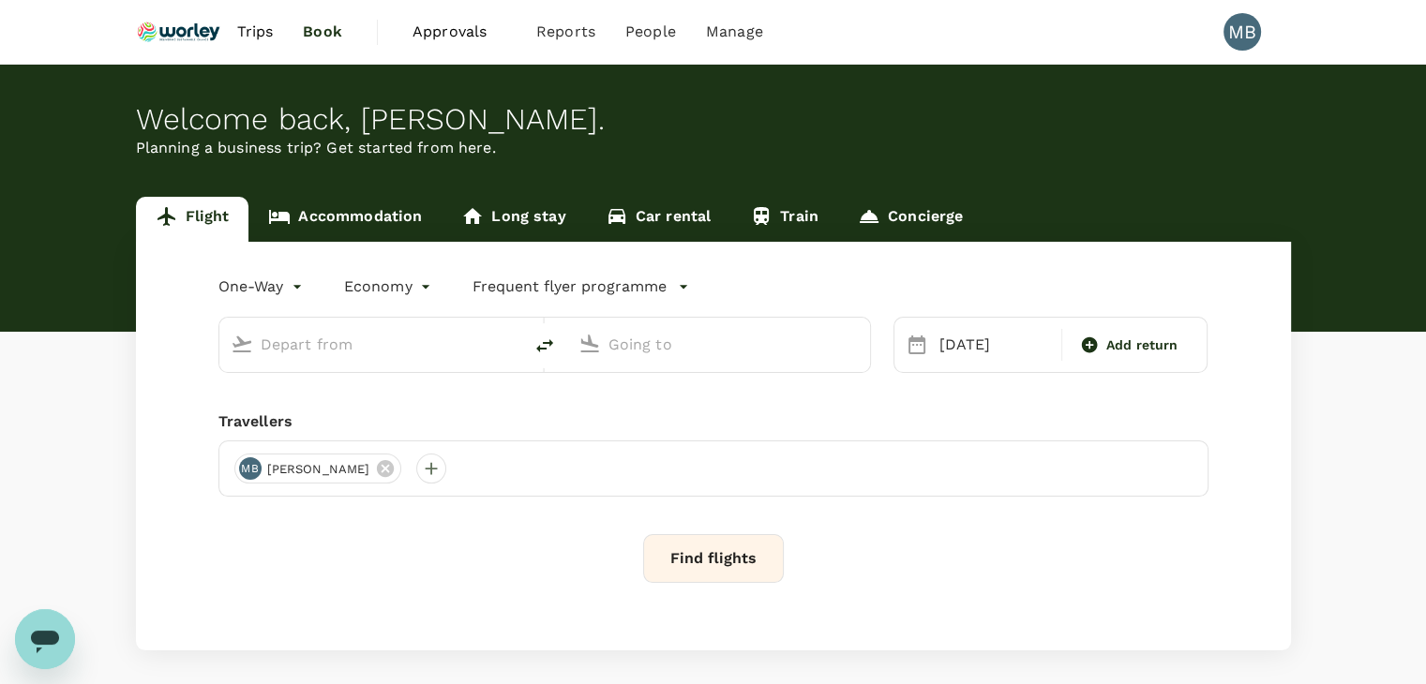
type input "premium-economy"
type input "Kuala Lumpur Intl ([GEOGRAPHIC_DATA])"
type input "London Heathrow (LHR)"
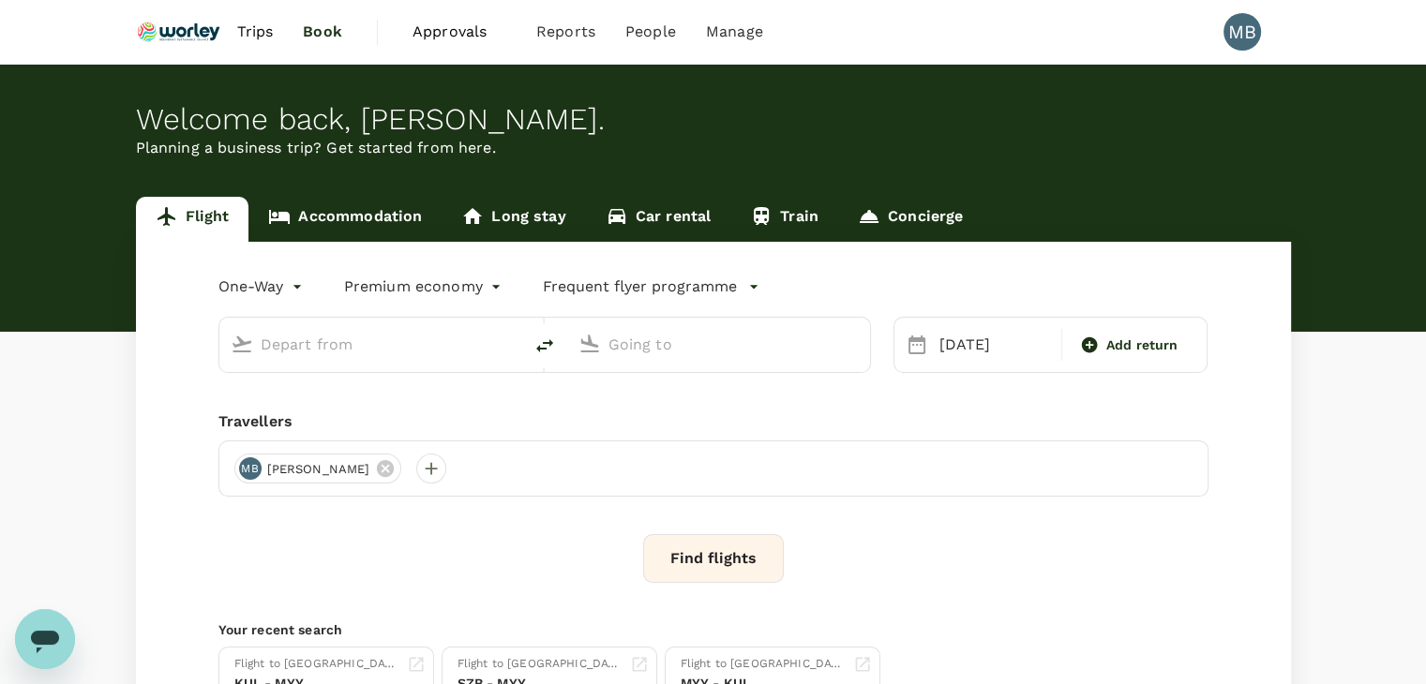
type input "Kuala Lumpur Intl ([GEOGRAPHIC_DATA])"
type input "London Heathrow (LHR)"
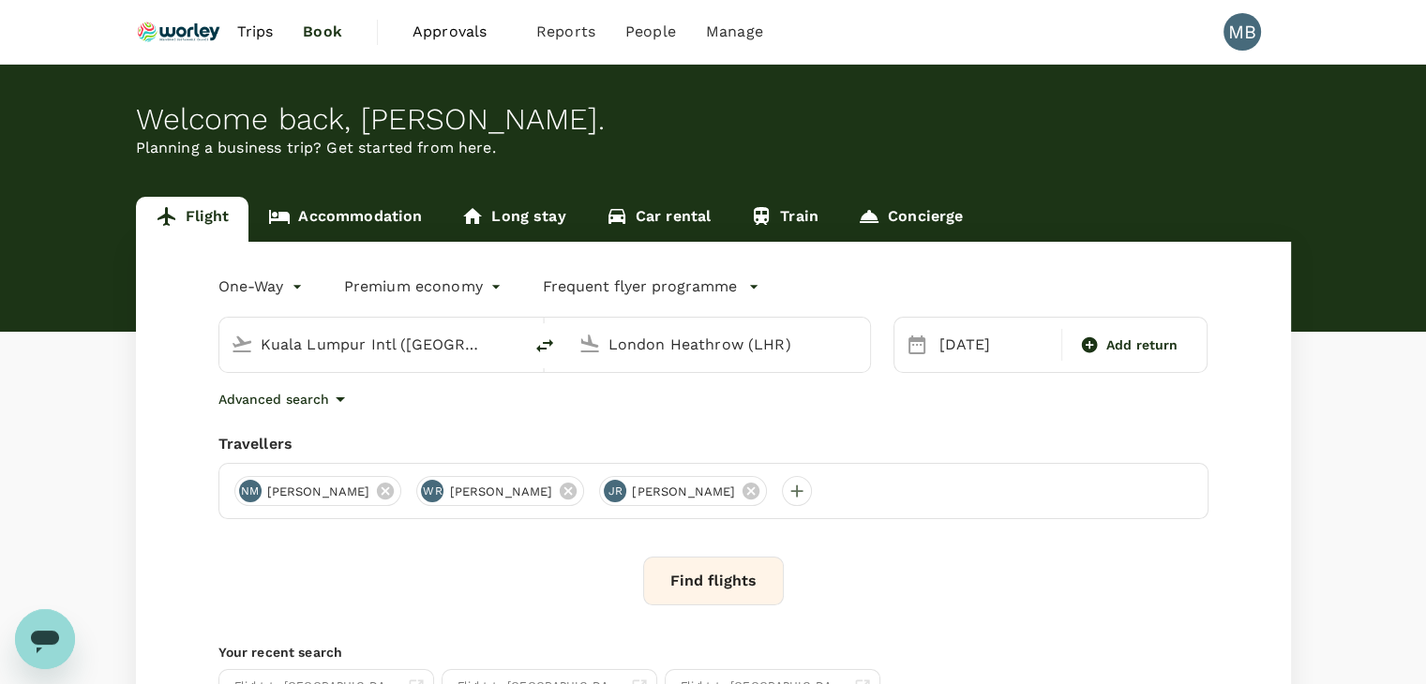
click at [735, 600] on button "Find flights" at bounding box center [713, 581] width 141 height 49
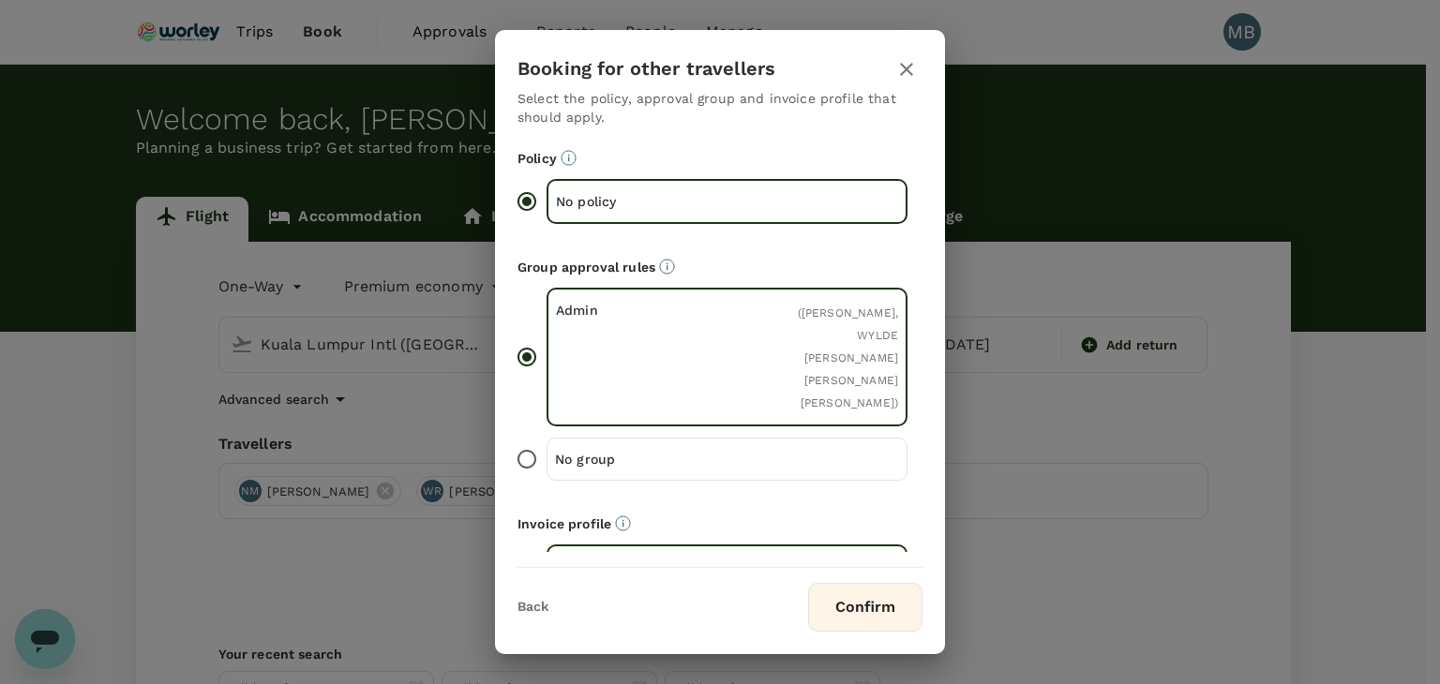
click at [834, 605] on button "Confirm" at bounding box center [865, 607] width 114 height 49
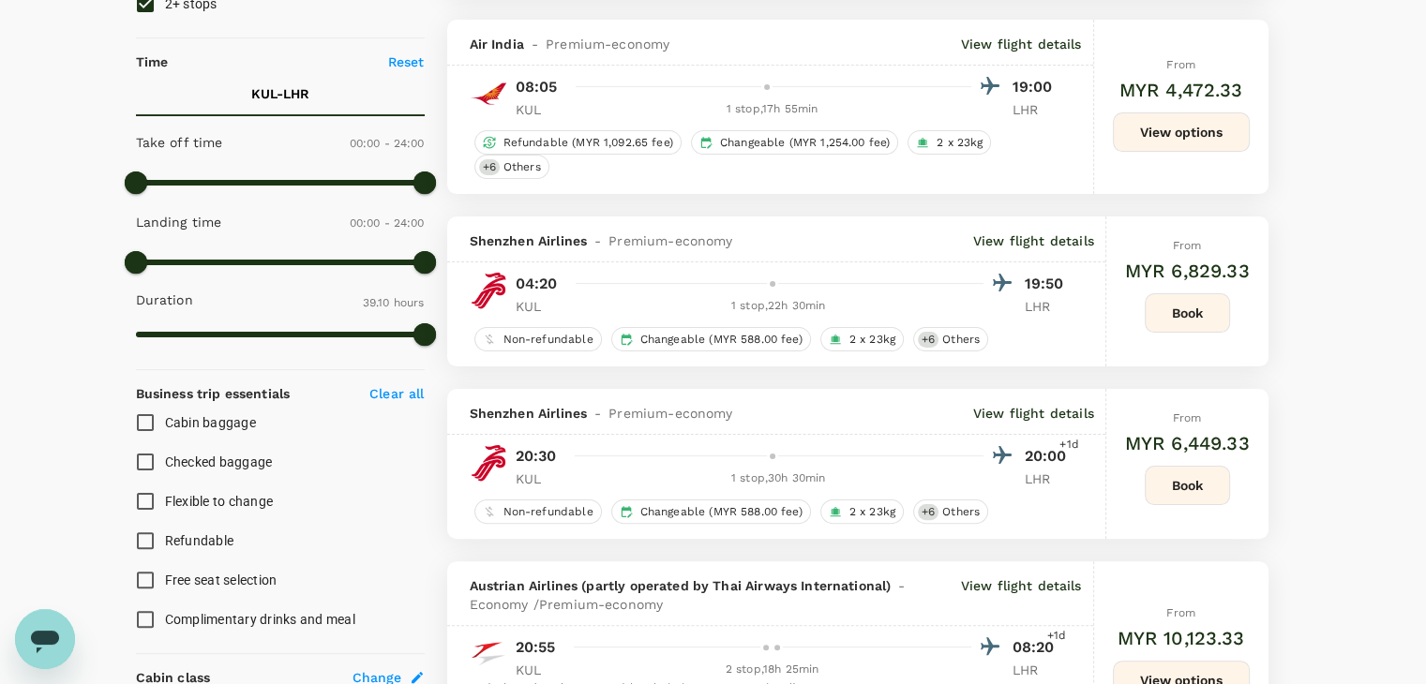
scroll to position [94, 0]
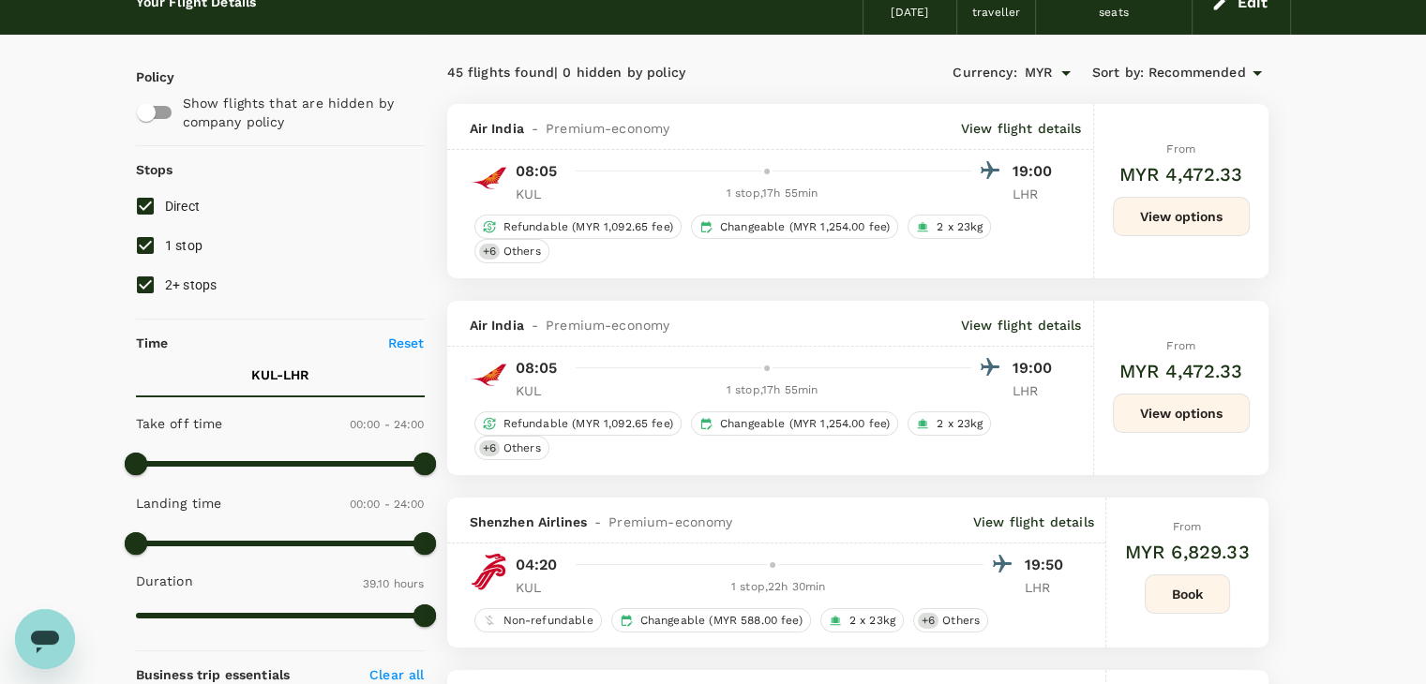
click at [136, 278] on input "2+ stops" at bounding box center [145, 284] width 39 height 39
checkbox input "false"
click at [150, 233] on input "1 stop" at bounding box center [145, 245] width 39 height 39
checkbox input "false"
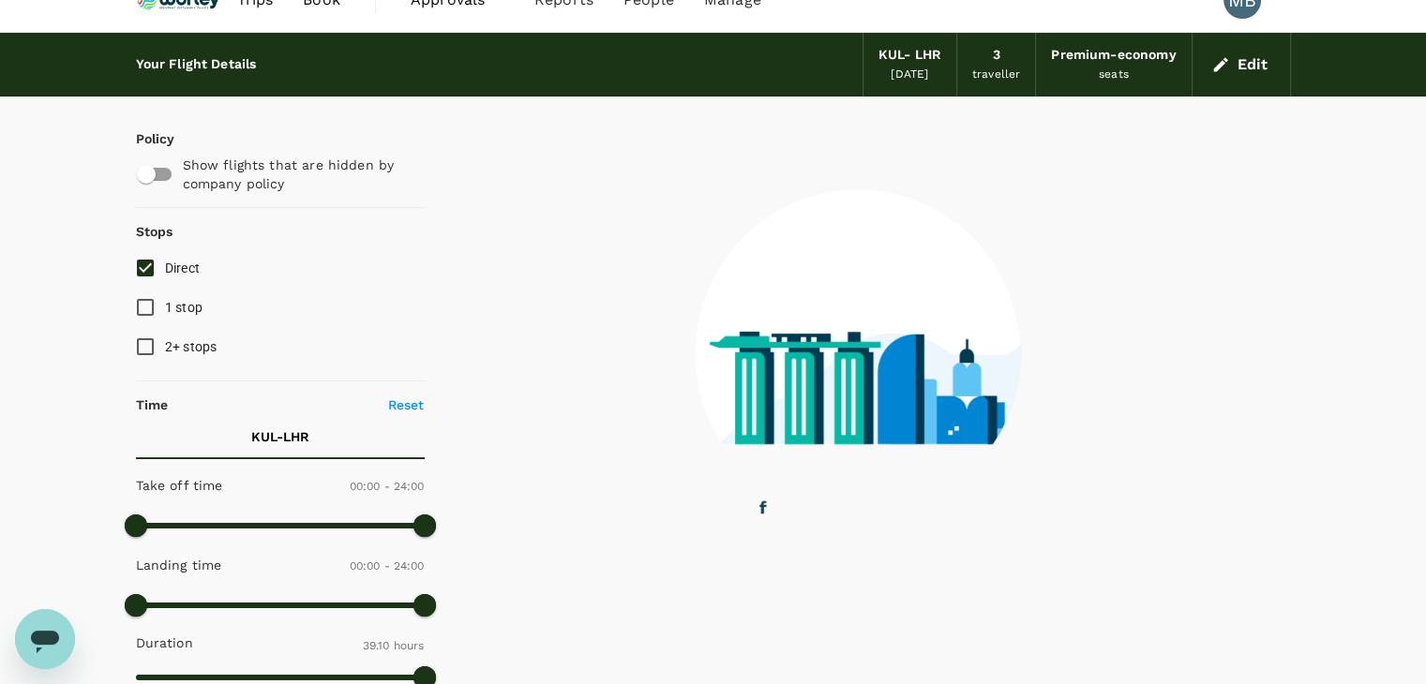
scroll to position [0, 0]
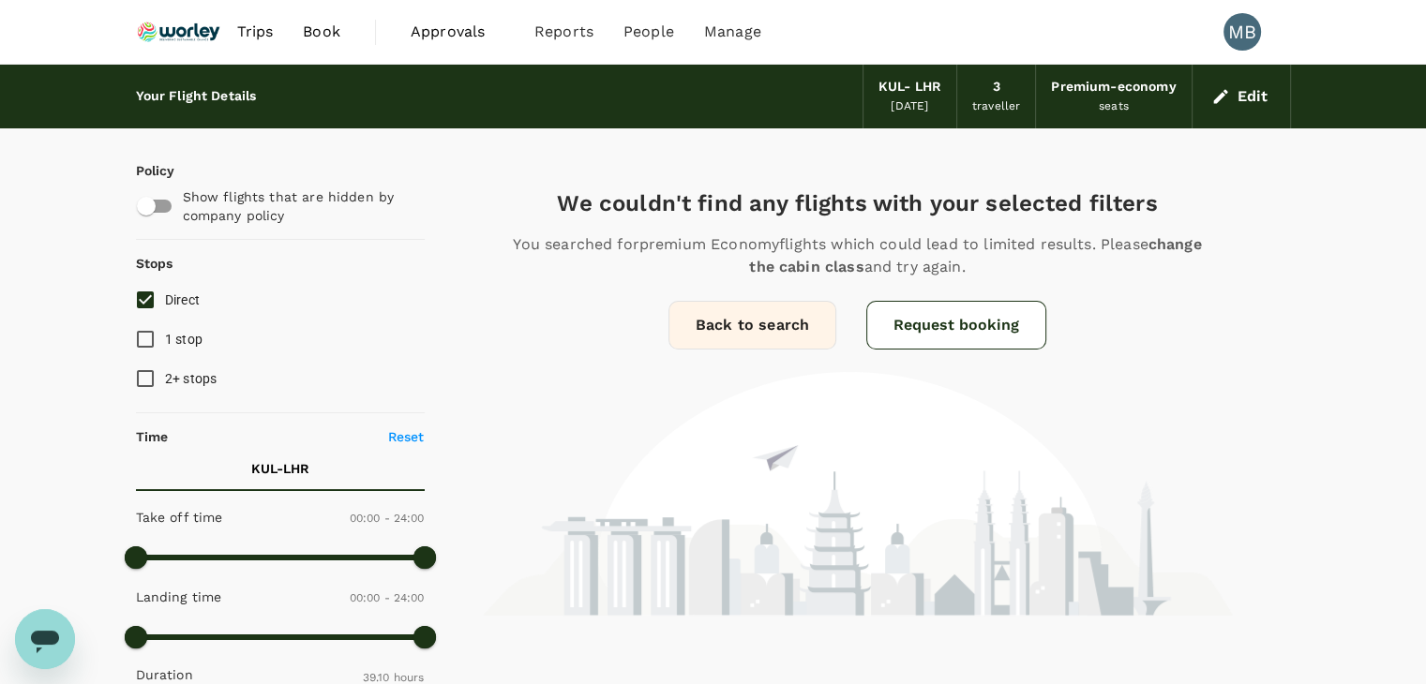
click at [181, 31] on img at bounding box center [179, 31] width 86 height 41
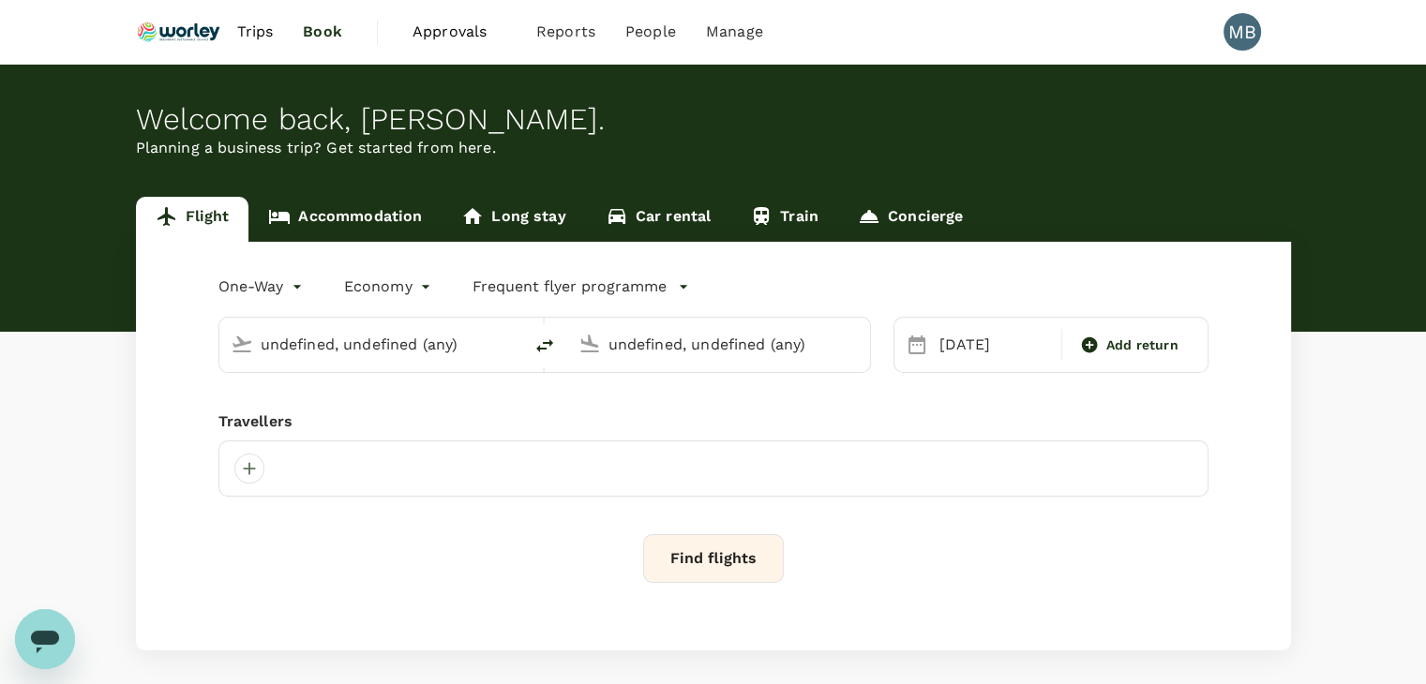
type input "Kuala Lumpur Intl ([GEOGRAPHIC_DATA])"
type input "London Heathrow (LHR)"
type input "premium-economy"
type input "Kuala Lumpur Intl ([GEOGRAPHIC_DATA])"
type input "London Heathrow (LHR)"
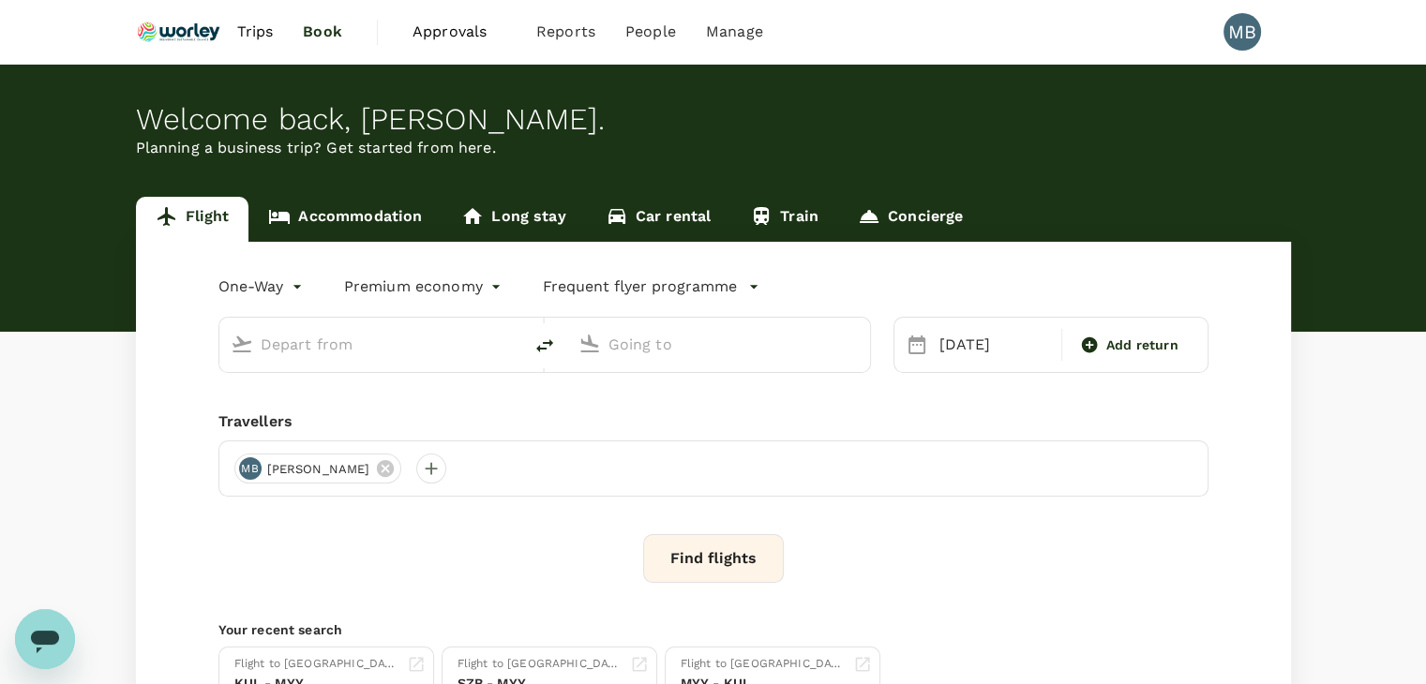
type input "Kuala Lumpur Intl ([GEOGRAPHIC_DATA])"
type input "London Heathrow (LHR)"
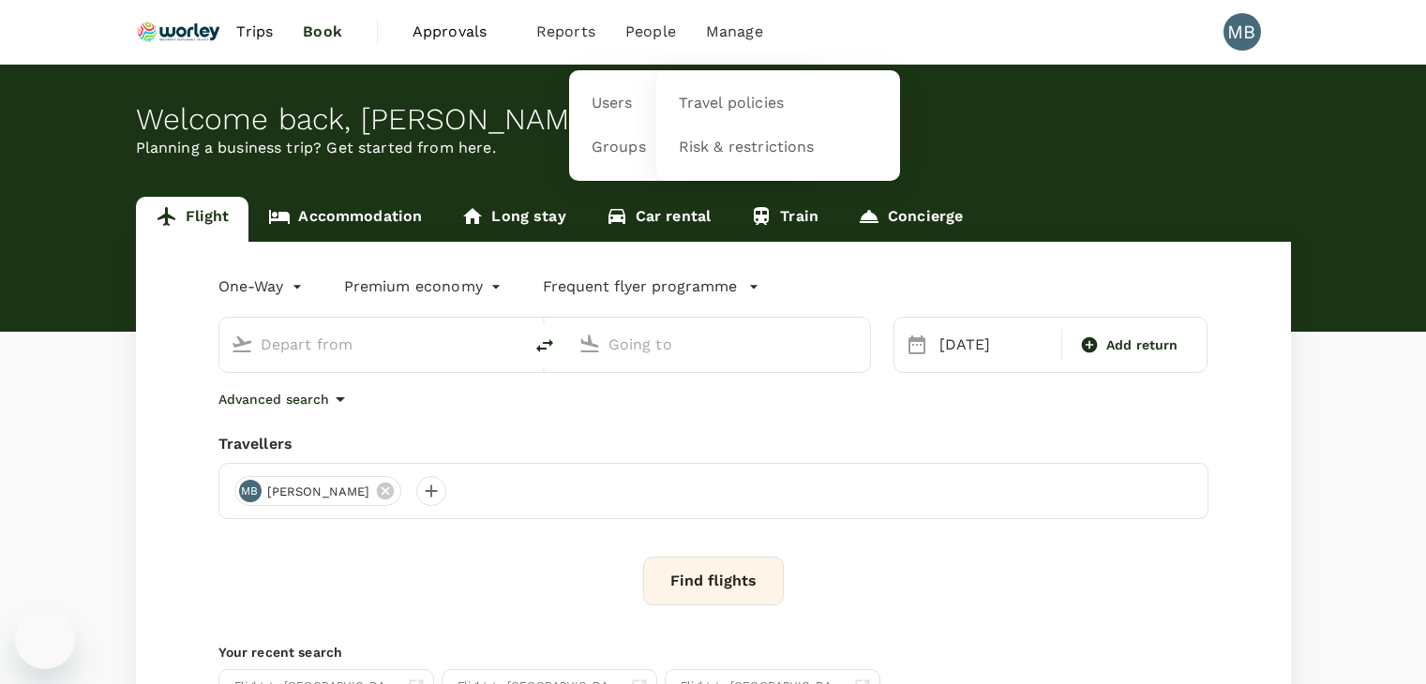
type input "Kuala Lumpur Intl ([GEOGRAPHIC_DATA])"
type input "London Heathrow (LHR)"
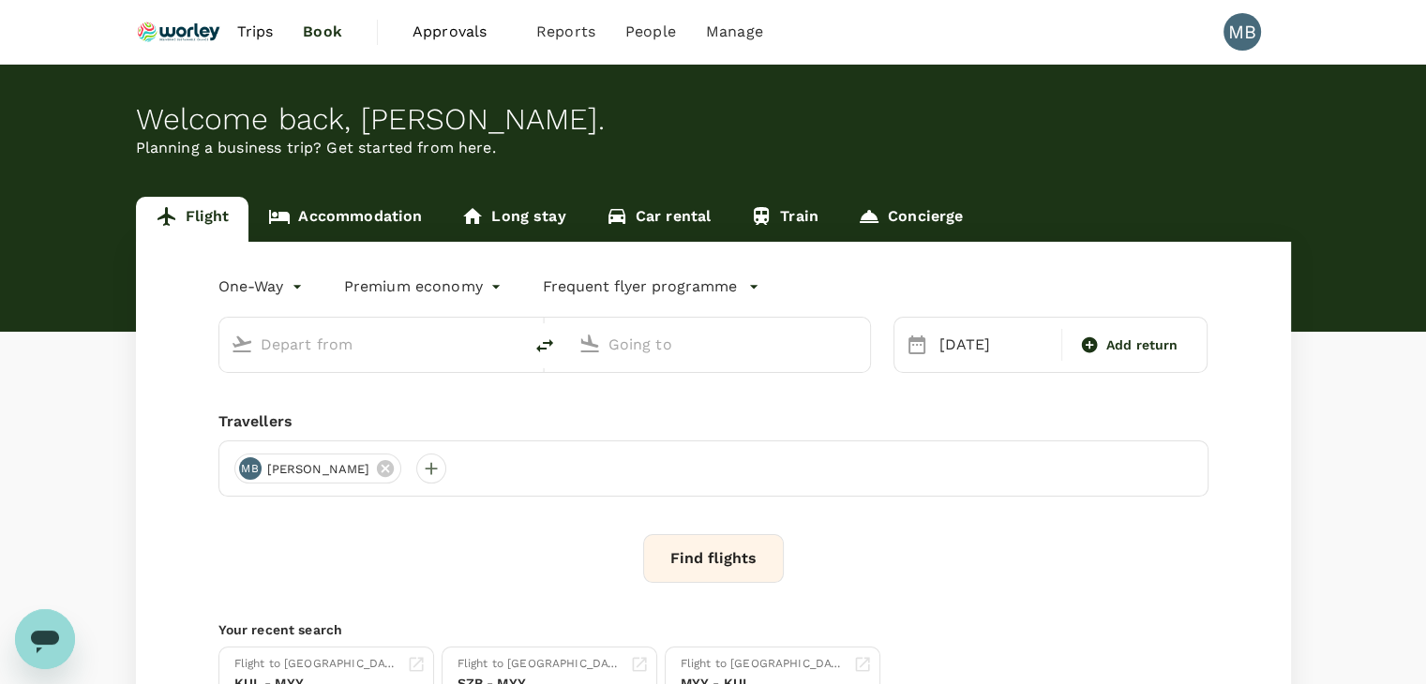
type input "Kuala Lumpur Intl (KUL)"
type input "London Heathrow (LHR)"
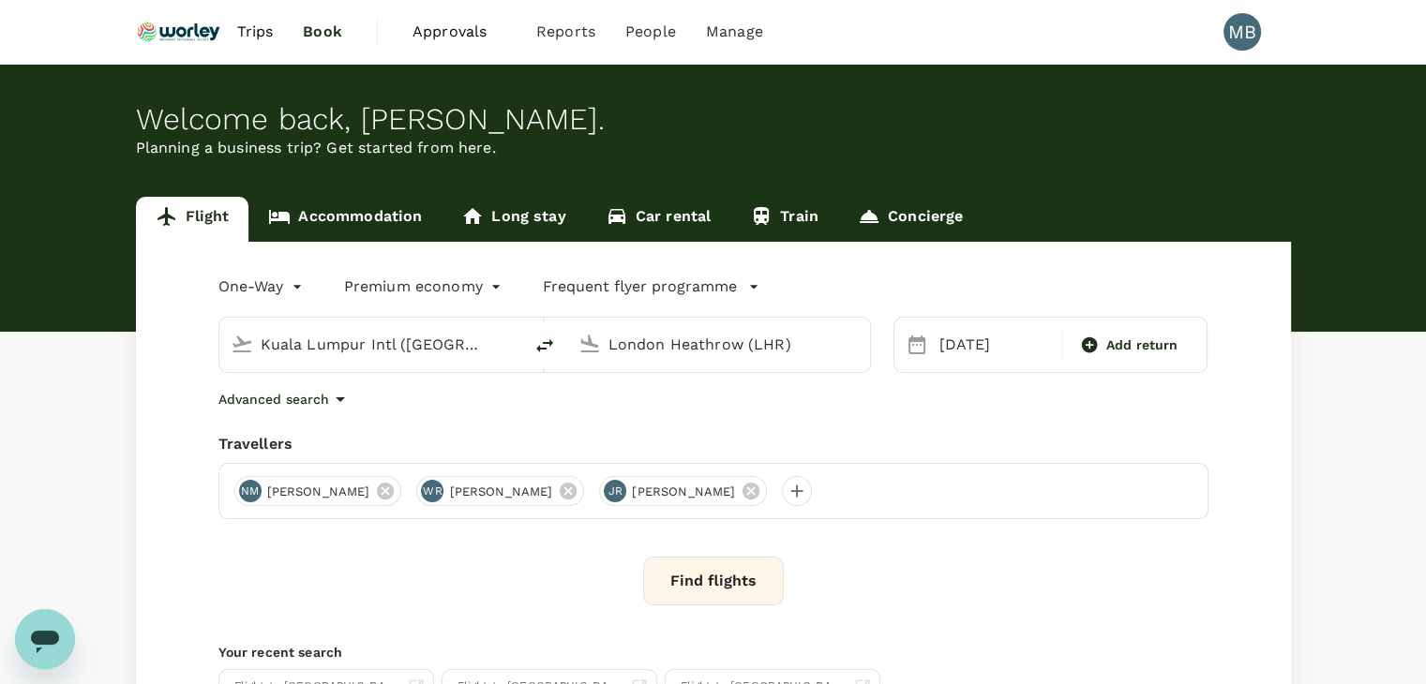
click at [693, 586] on button "Find flights" at bounding box center [713, 581] width 141 height 49
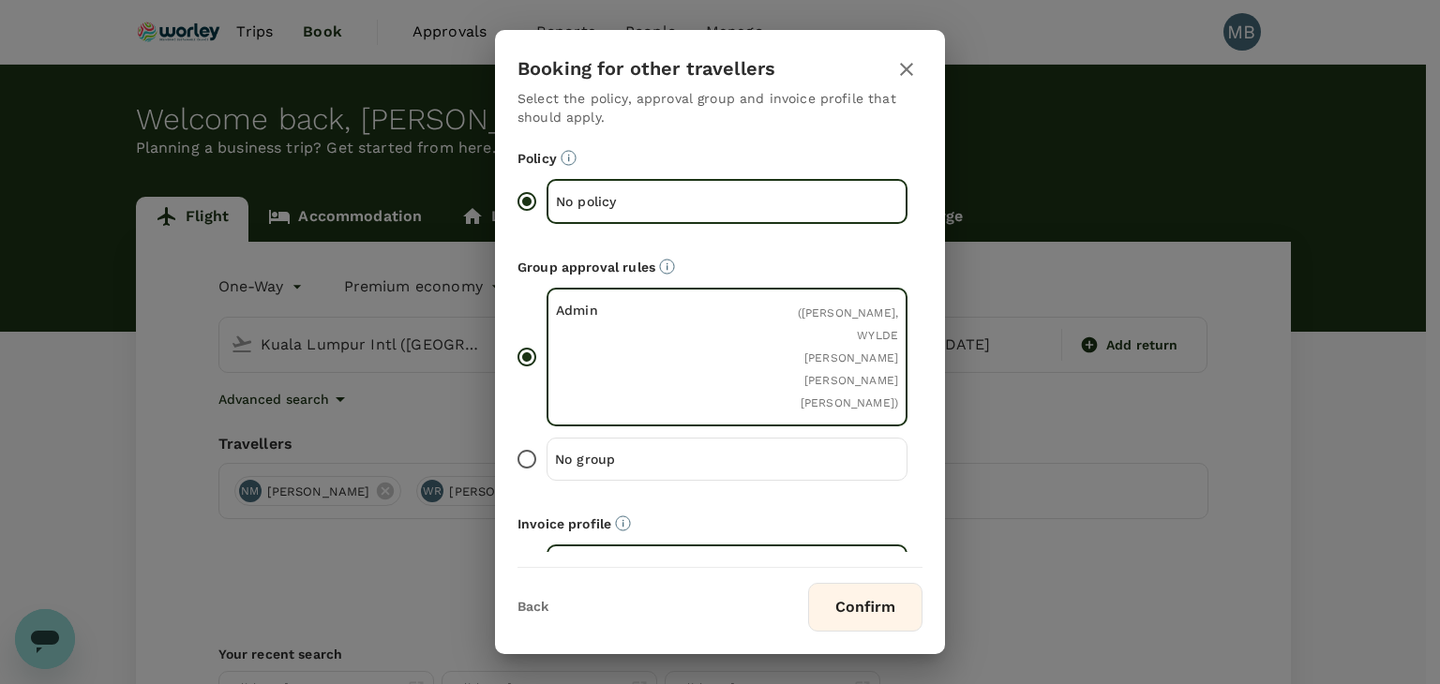
click at [850, 596] on button "Confirm" at bounding box center [865, 607] width 114 height 49
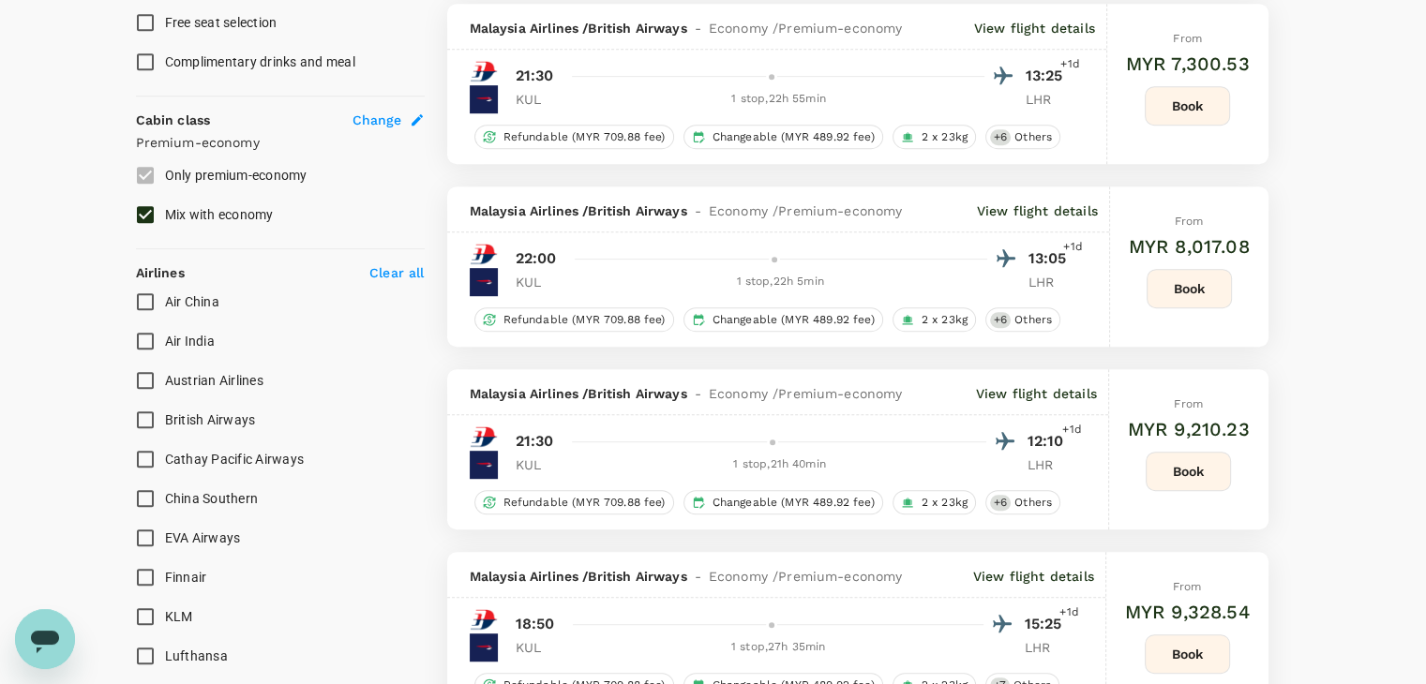
scroll to position [938, 0]
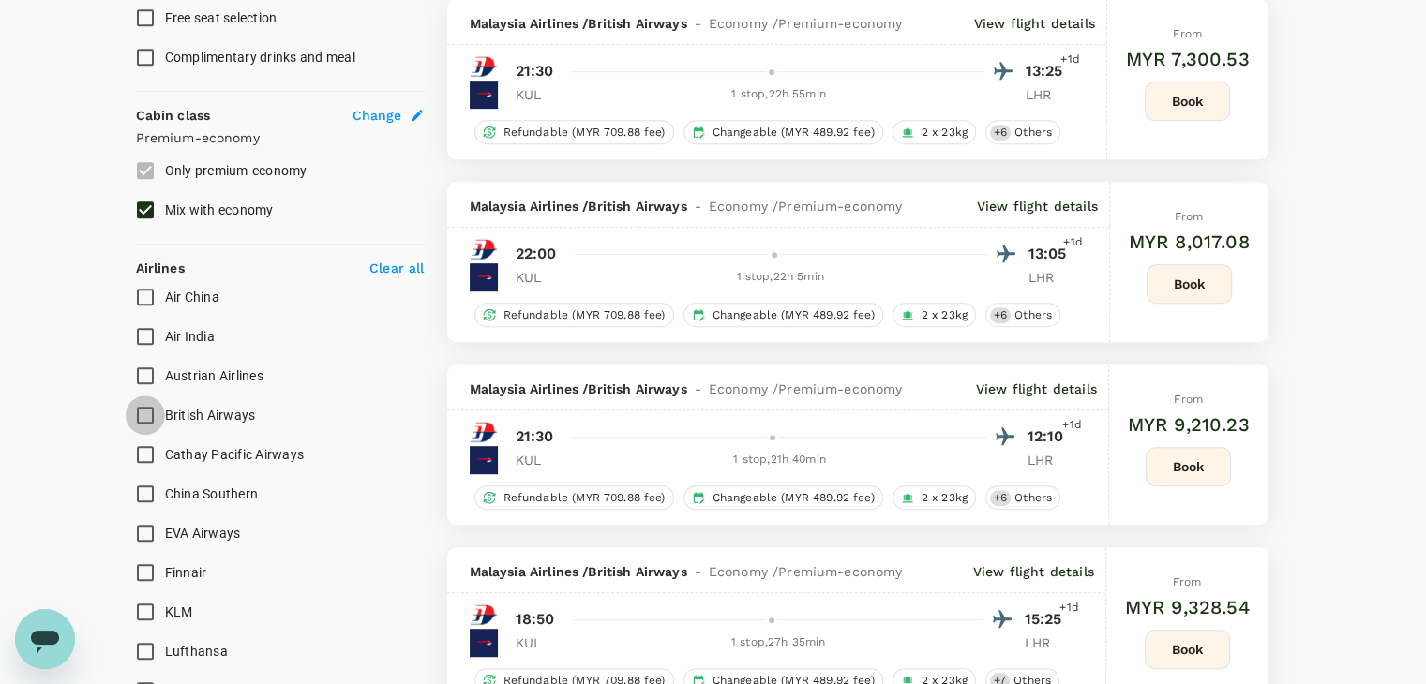
click at [154, 413] on input "British Airways" at bounding box center [145, 415] width 39 height 39
checkbox input "true"
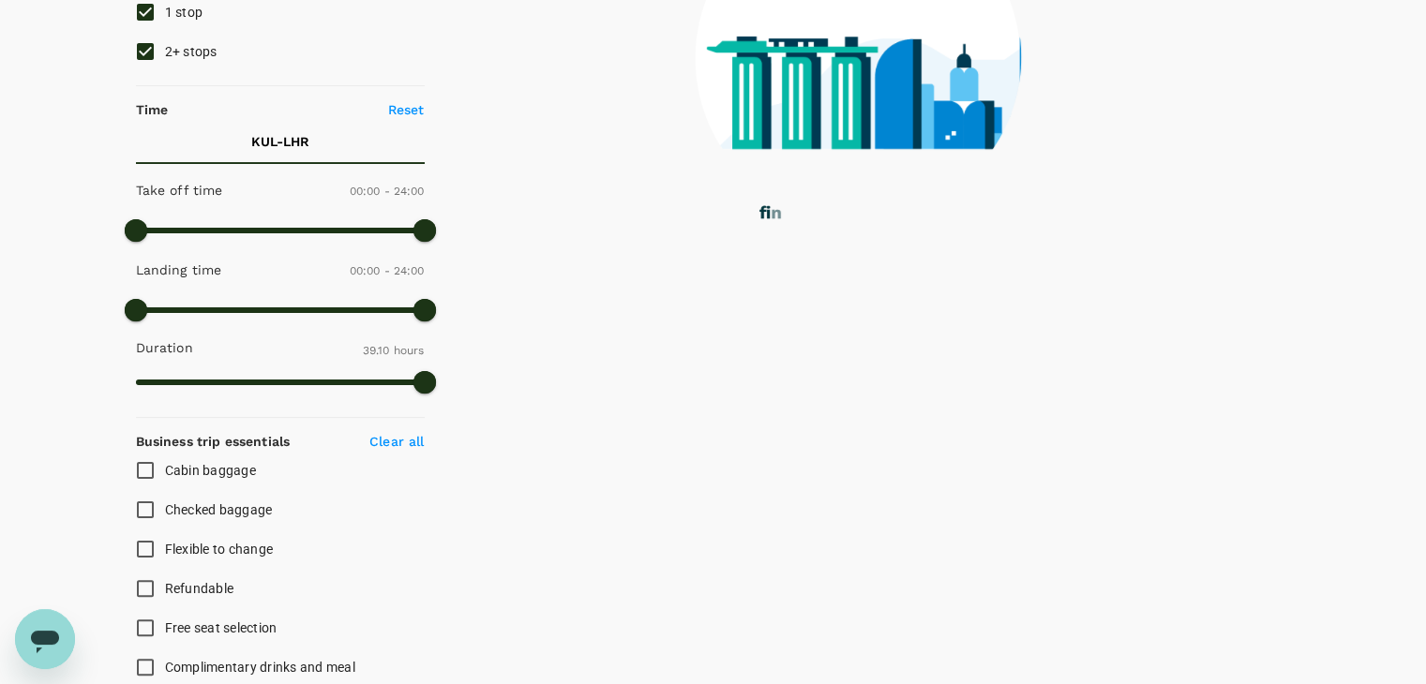
scroll to position [94, 0]
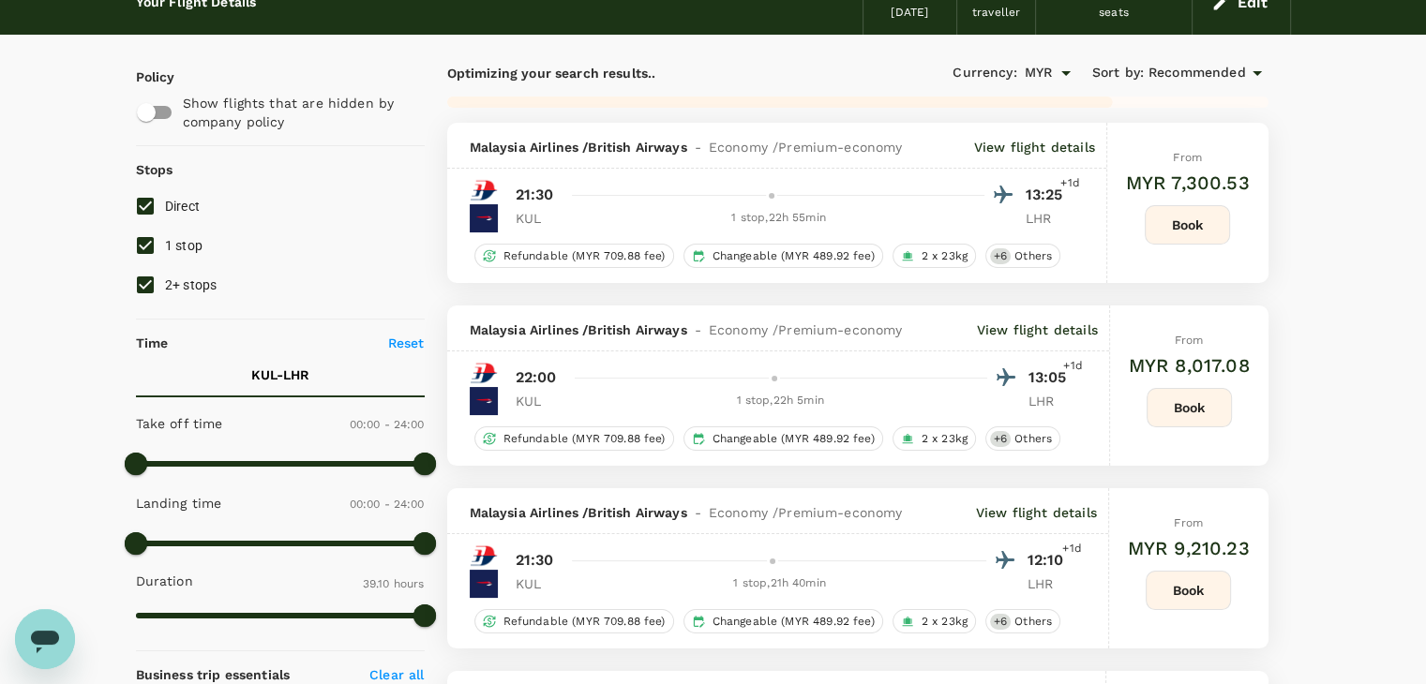
click at [140, 252] on input "1 stop" at bounding box center [145, 245] width 39 height 39
checkbox input "false"
click at [148, 278] on input "2+ stops" at bounding box center [145, 284] width 39 height 39
checkbox input "false"
type input "MYR"
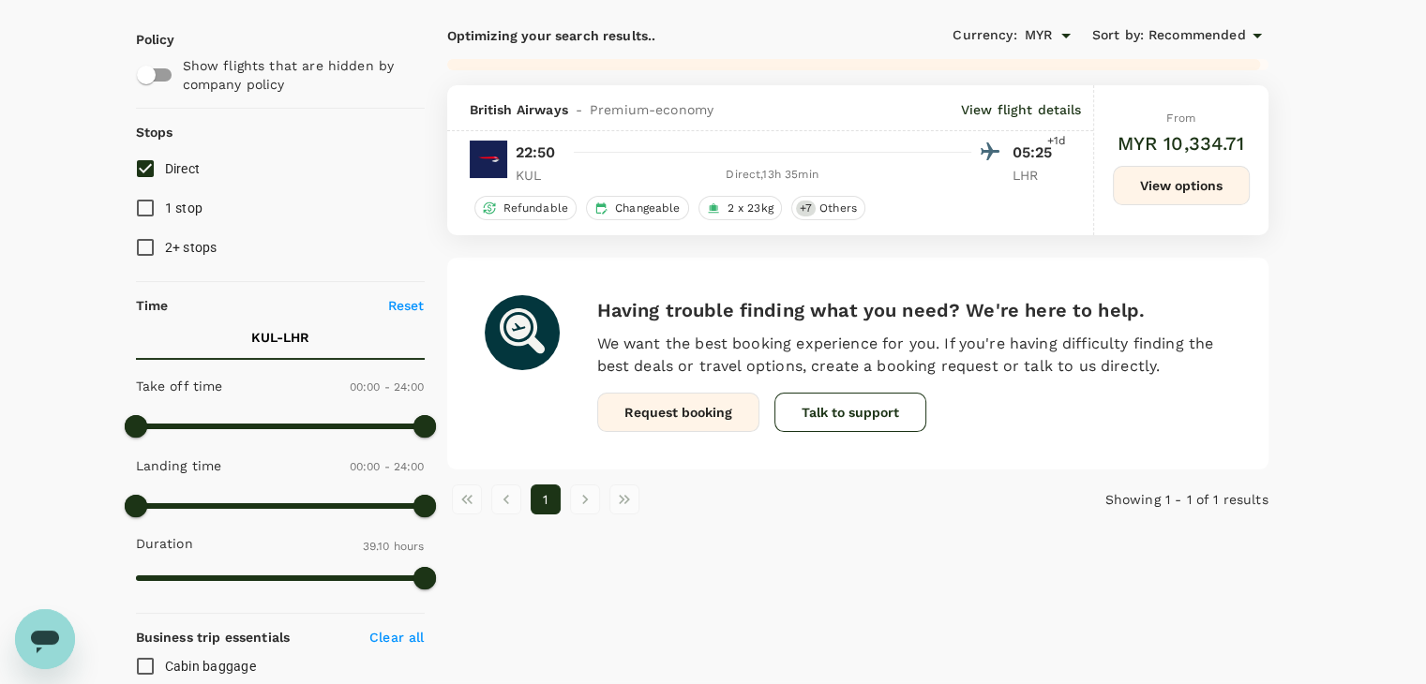
scroll to position [0, 0]
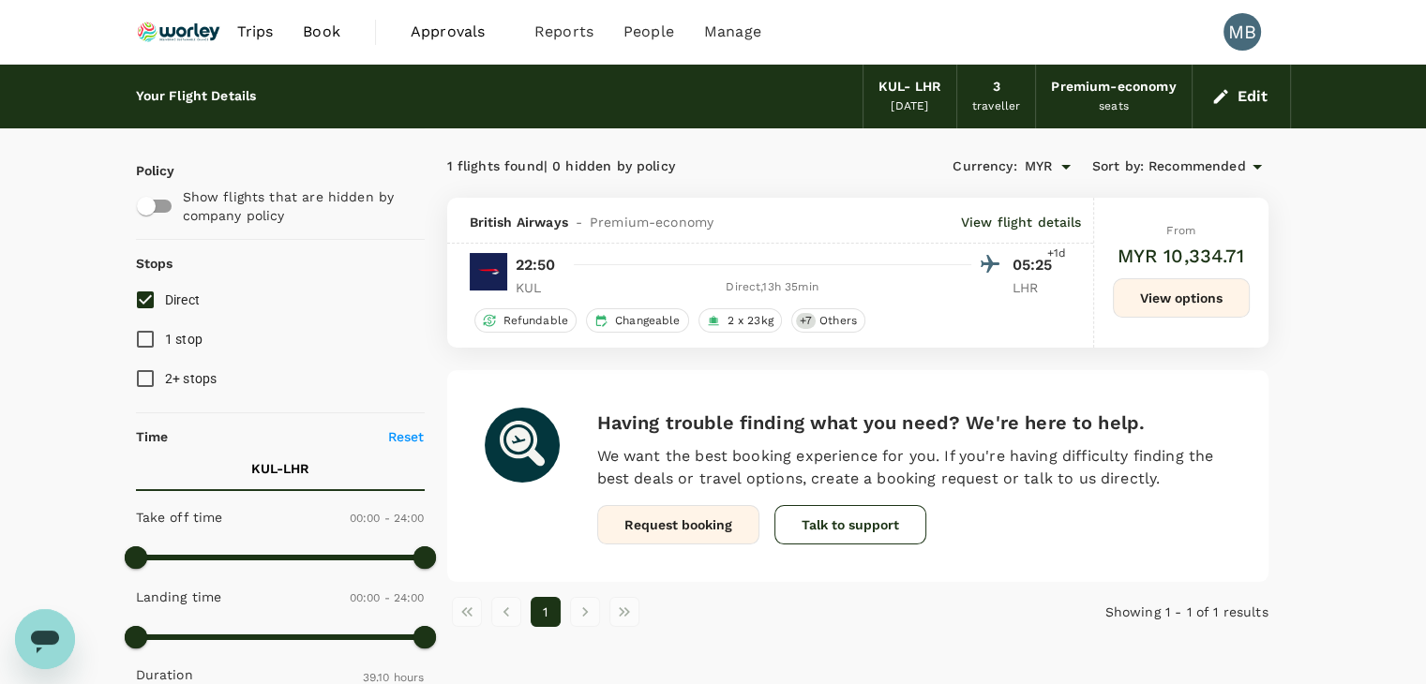
click at [1158, 310] on button "View options" at bounding box center [1181, 297] width 137 height 39
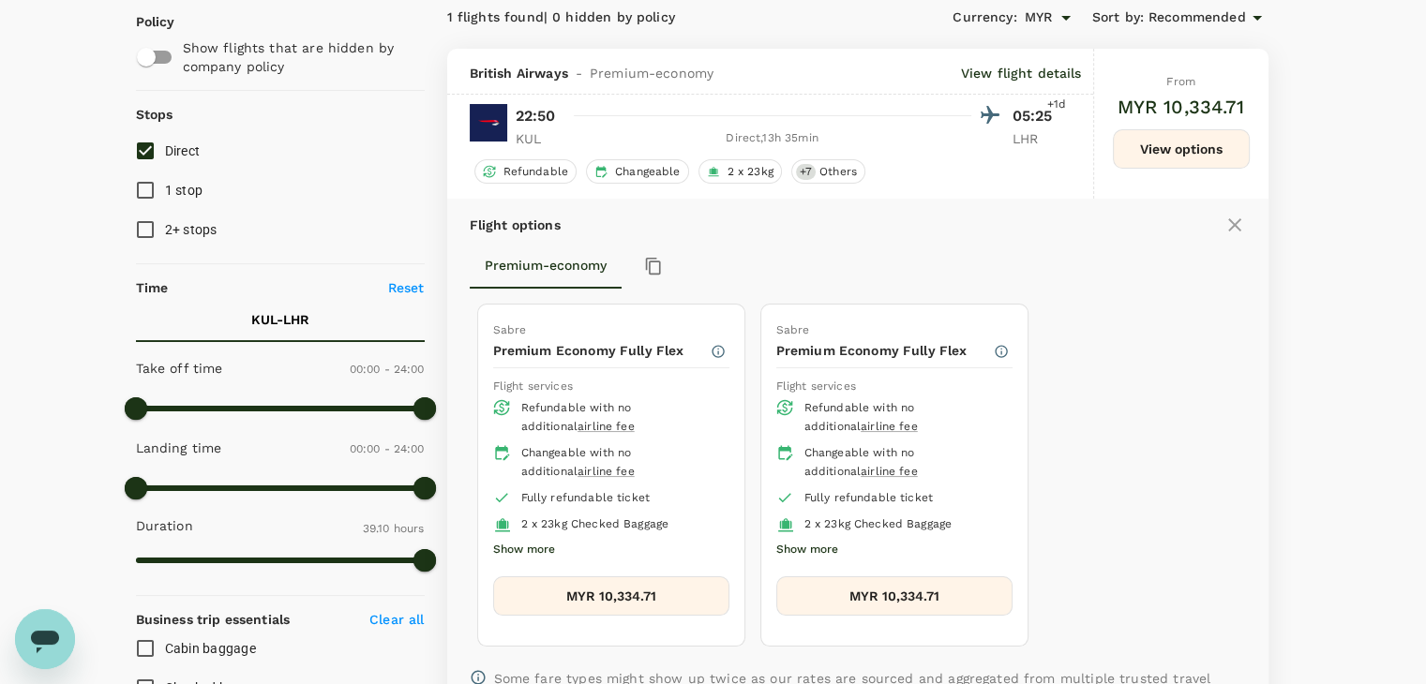
scroll to position [104, 0]
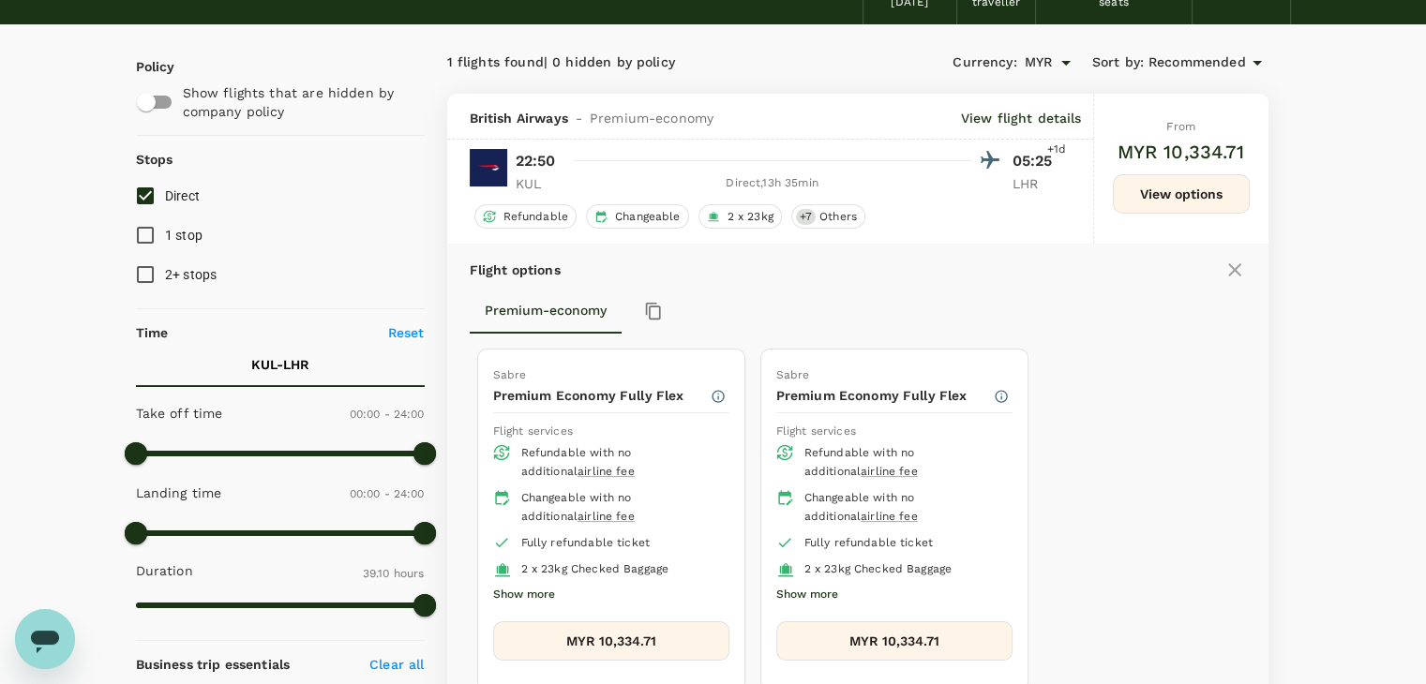
click at [1237, 266] on icon at bounding box center [1234, 269] width 13 height 13
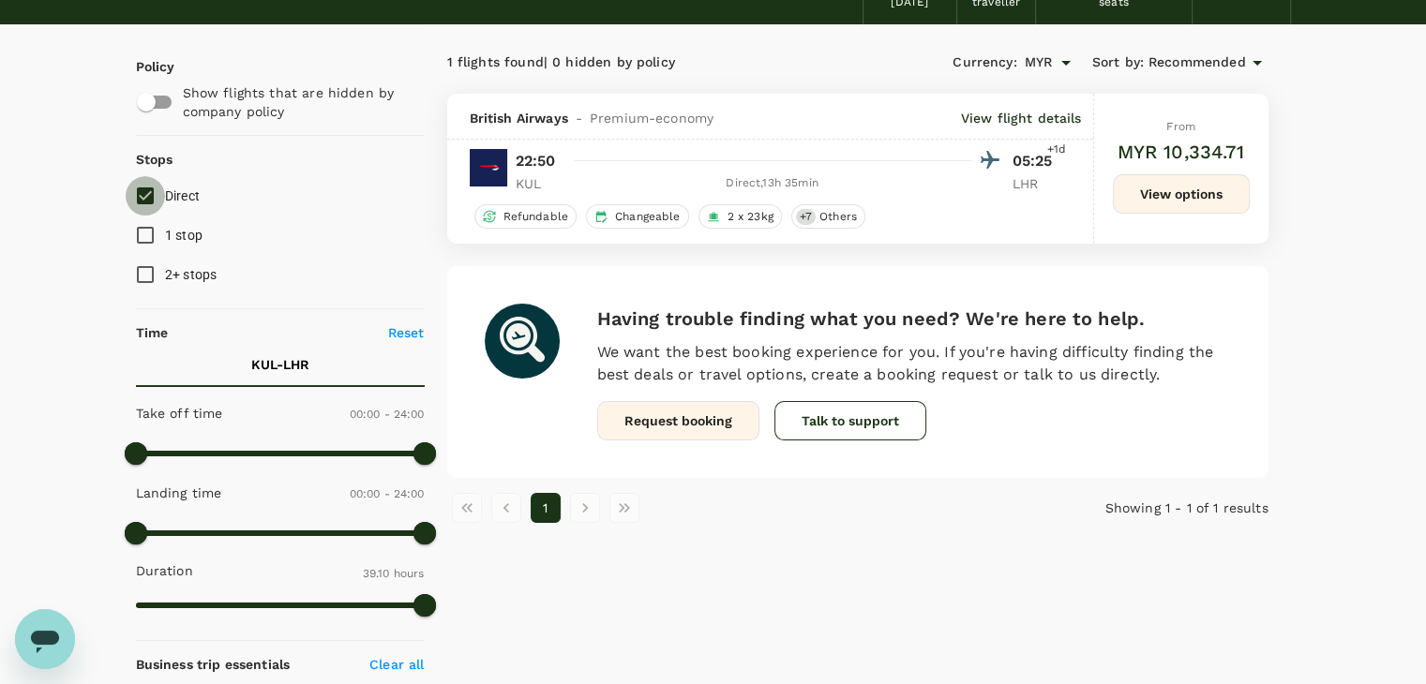
click at [153, 194] on input "Direct" at bounding box center [145, 195] width 39 height 39
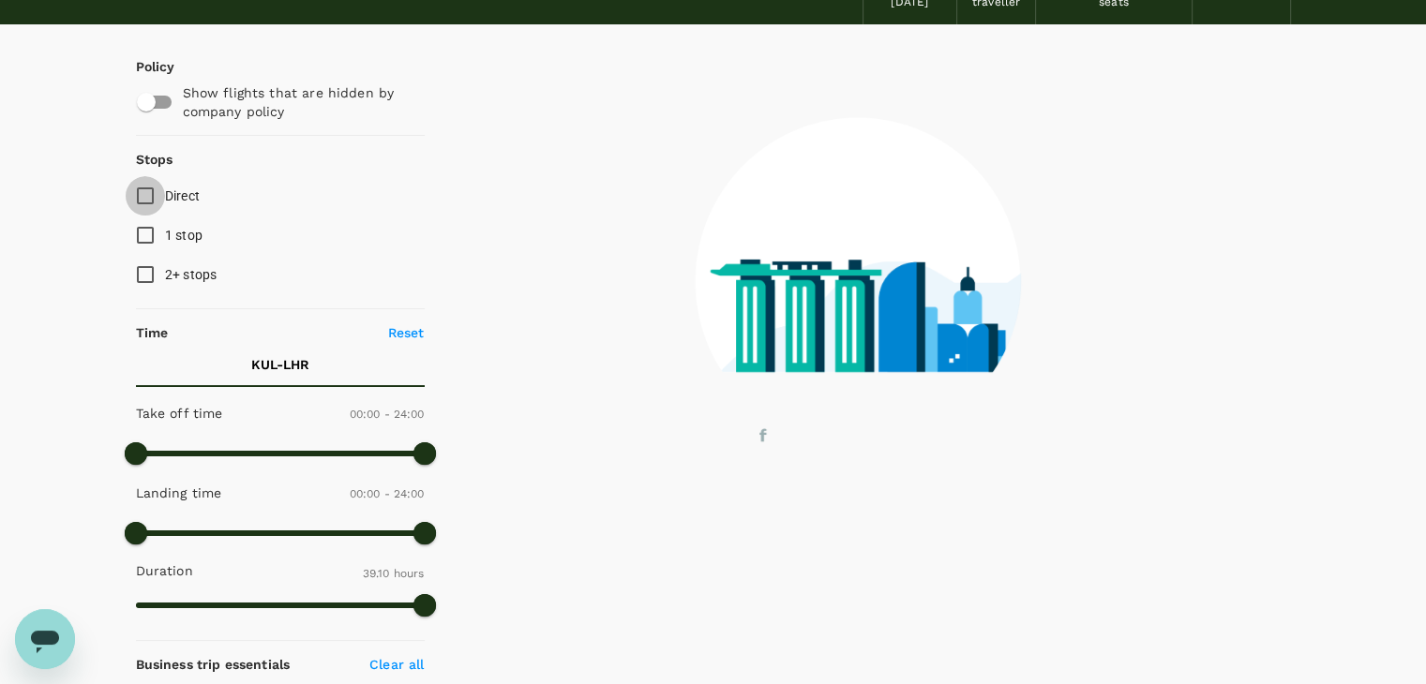
click at [153, 194] on input "Direct" at bounding box center [145, 195] width 39 height 39
checkbox input "true"
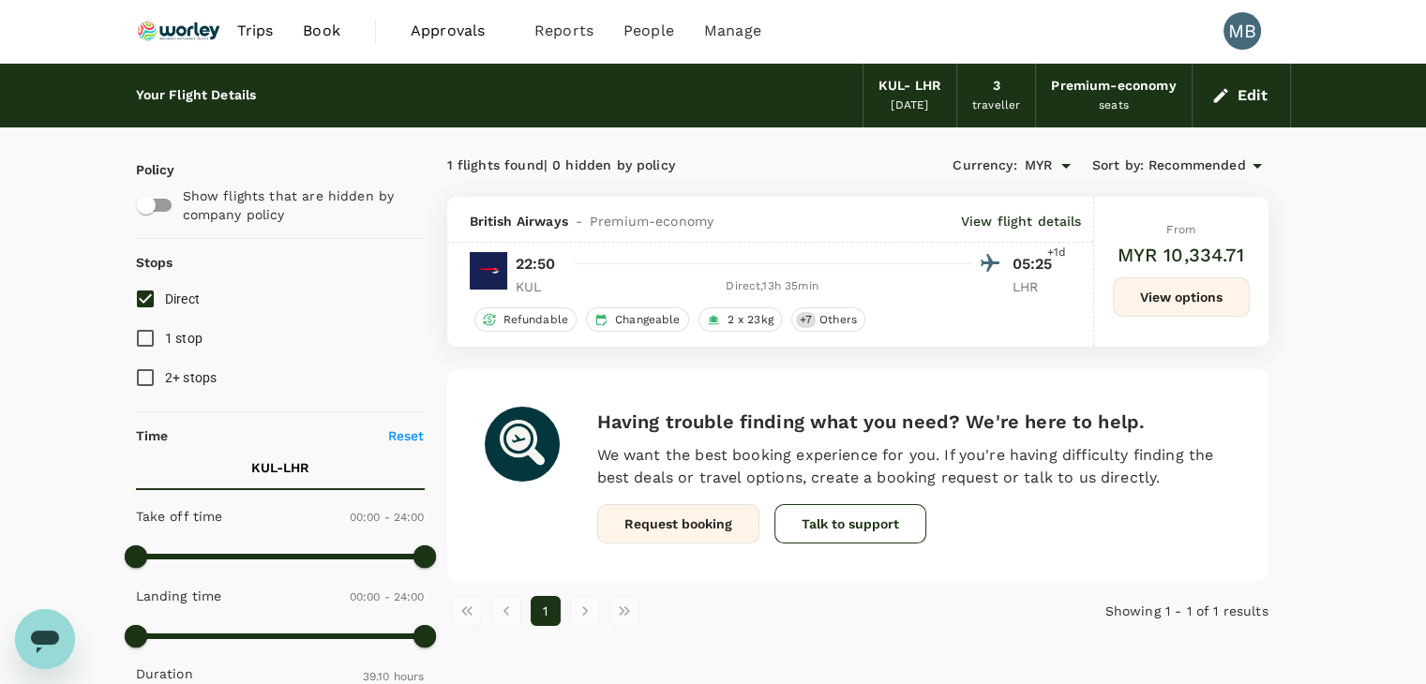
scroll to position [0, 0]
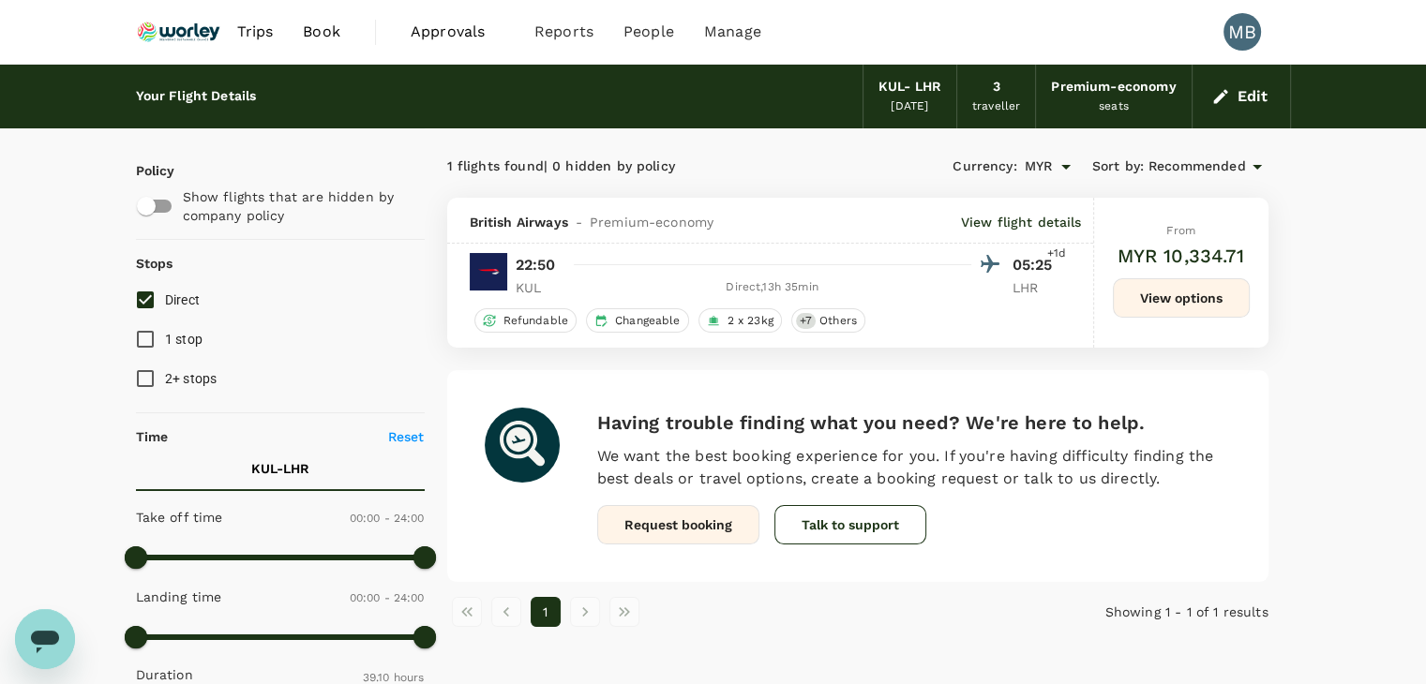
click at [1044, 216] on p "View flight details" at bounding box center [1021, 222] width 121 height 19
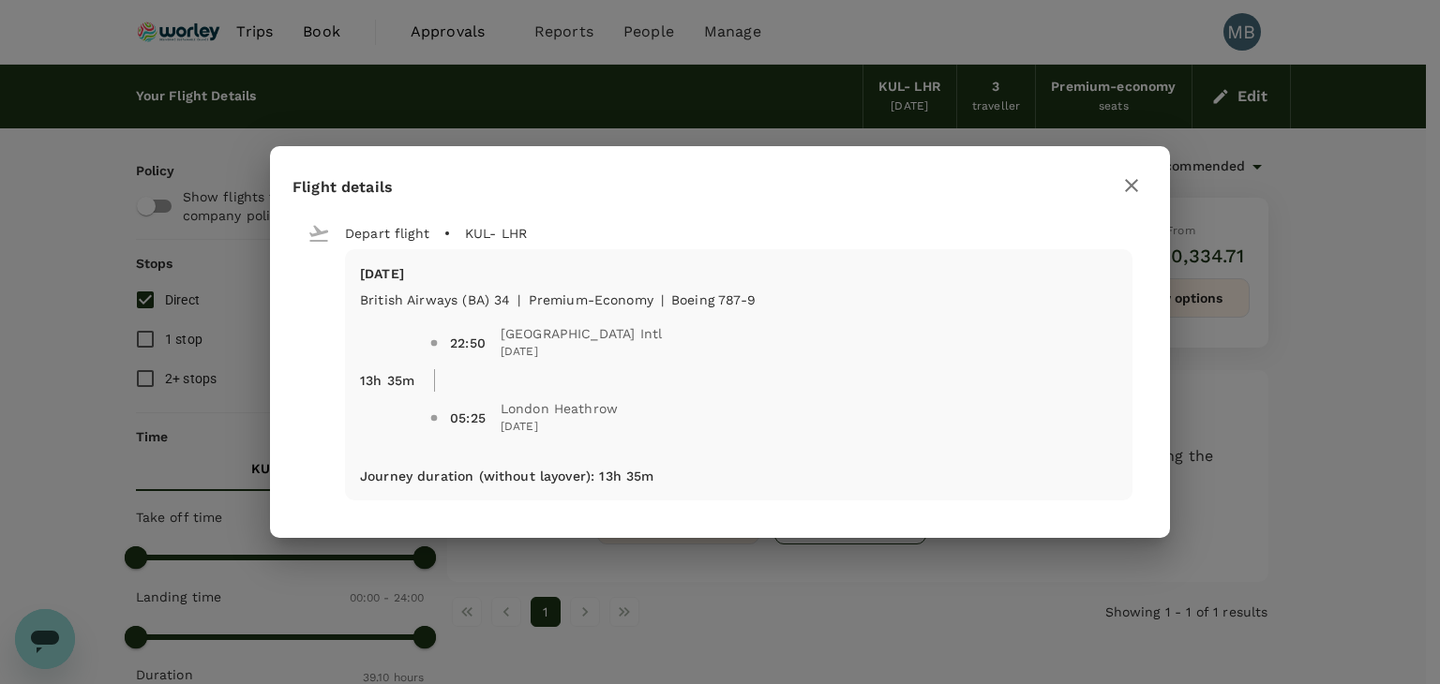
click at [1144, 185] on button "button" at bounding box center [1132, 186] width 32 height 32
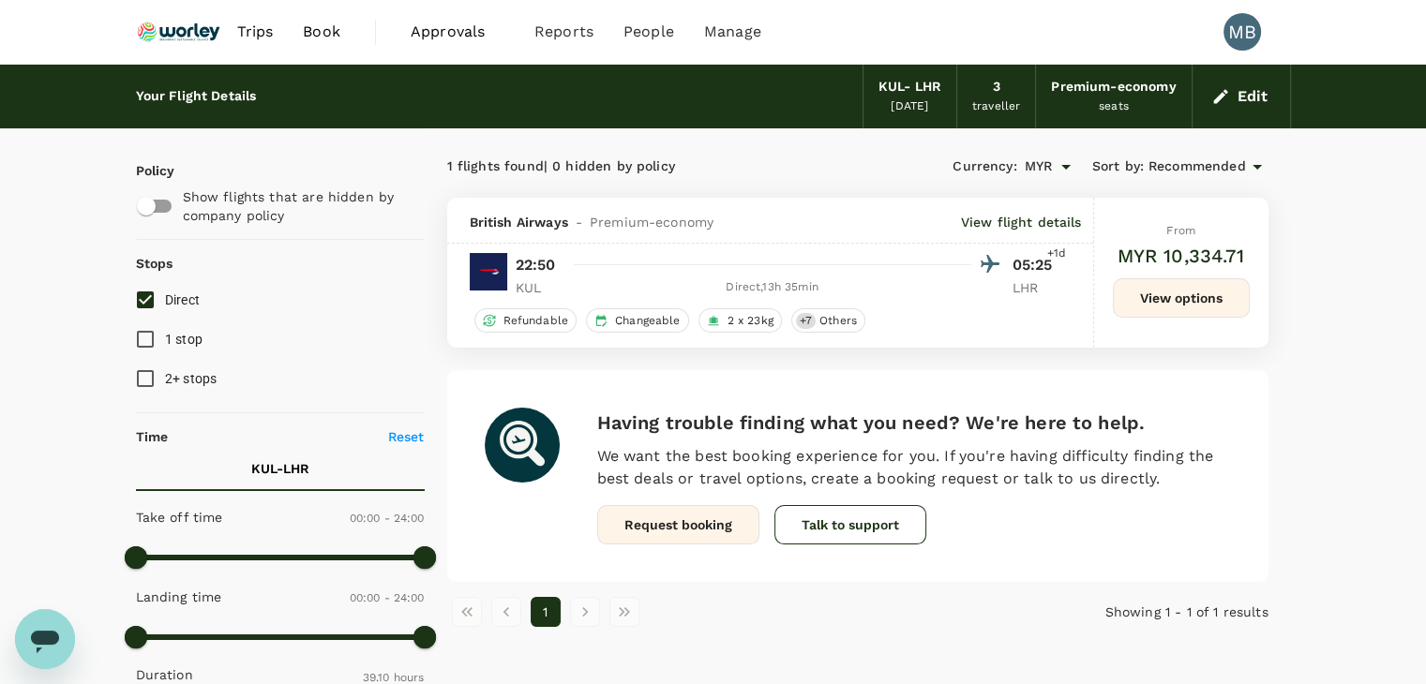
click at [186, 28] on img at bounding box center [179, 31] width 86 height 41
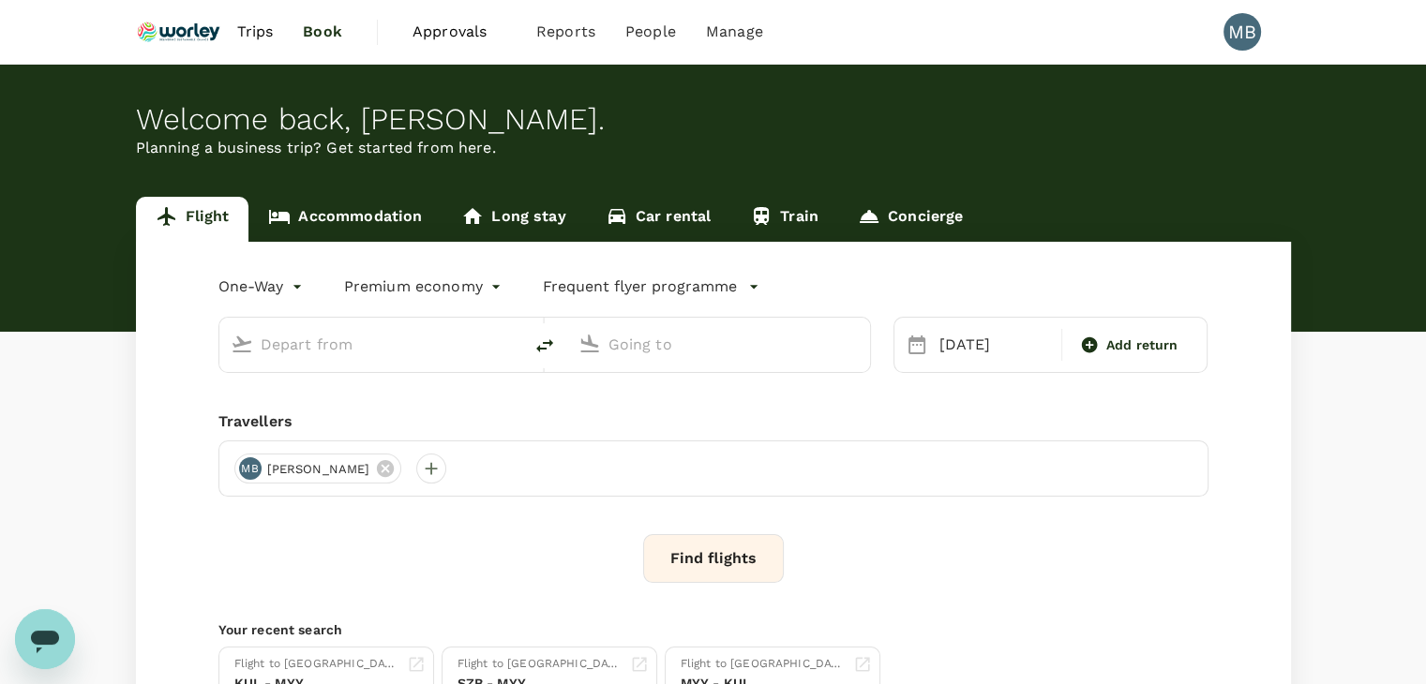
type input "Kuala Lumpur Intl ([GEOGRAPHIC_DATA])"
type input "London Heathrow (LHR)"
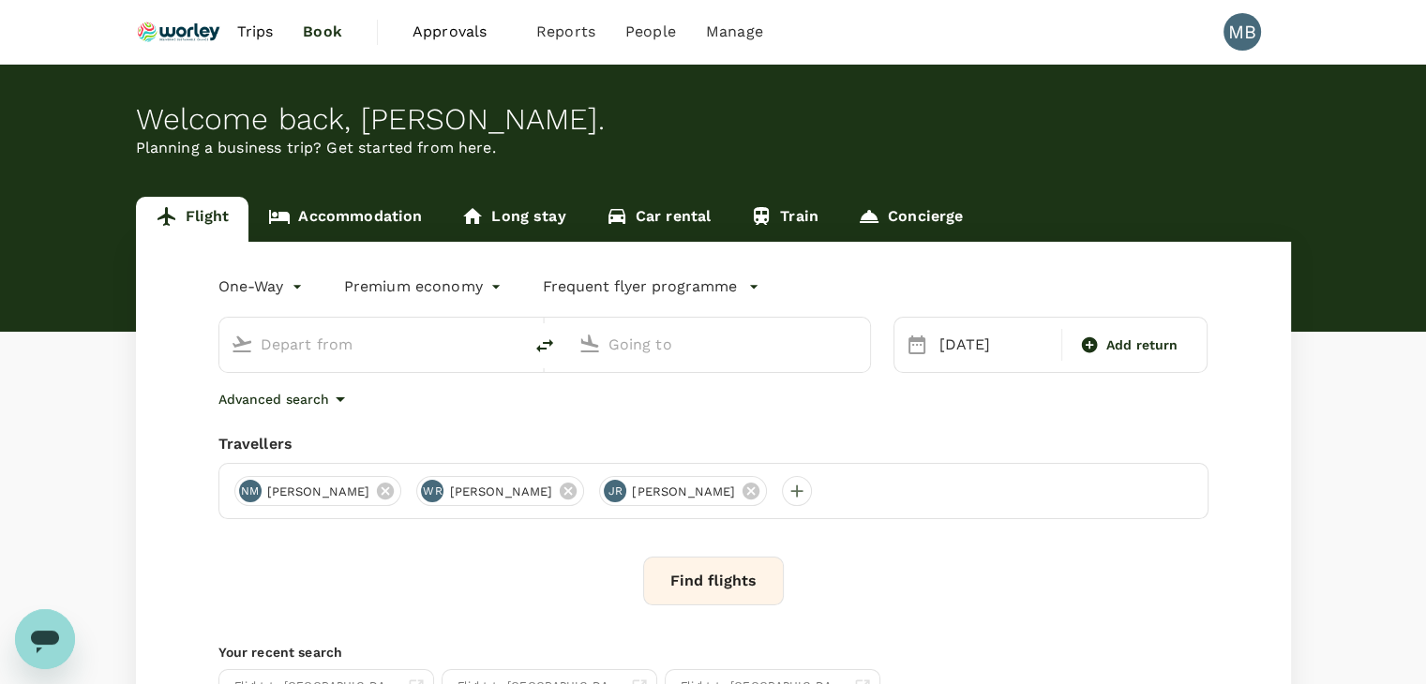
type input "Kuala Lumpur Intl ([GEOGRAPHIC_DATA])"
type input "London Heathrow (LHR)"
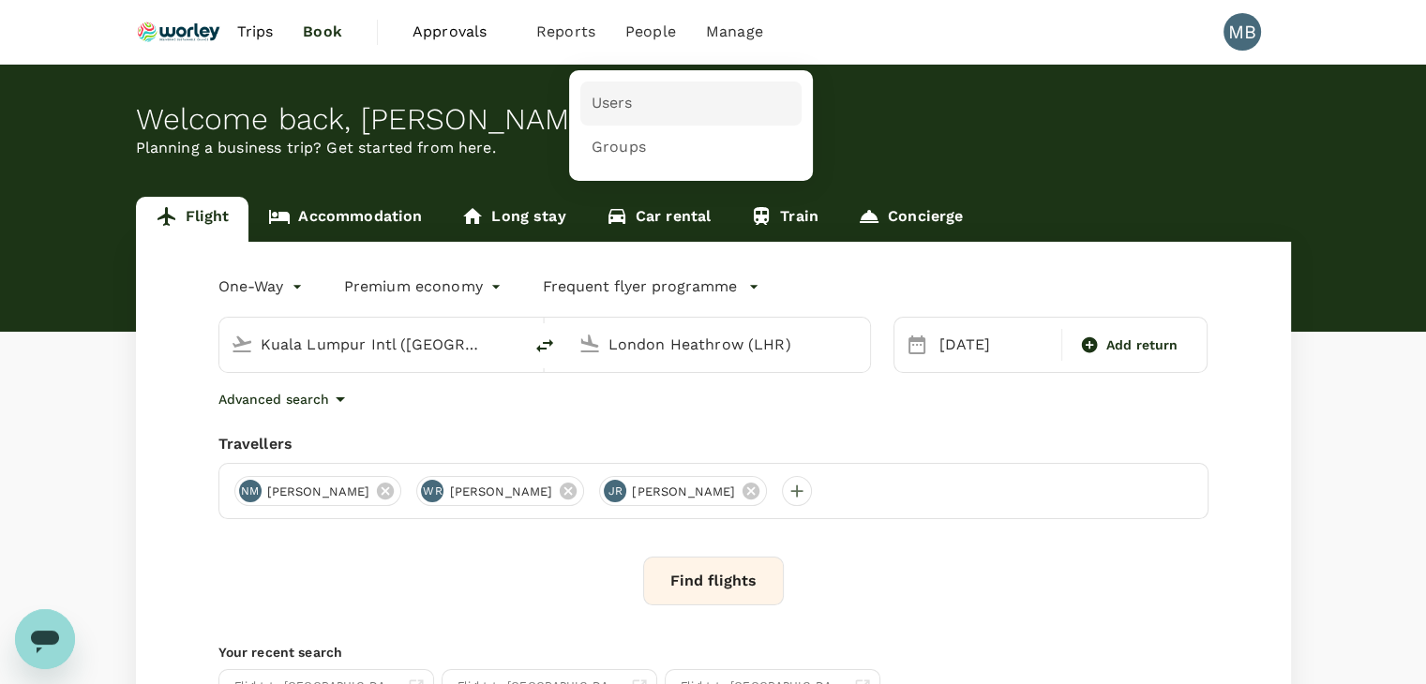
click at [604, 105] on span "Users" at bounding box center [612, 104] width 41 height 22
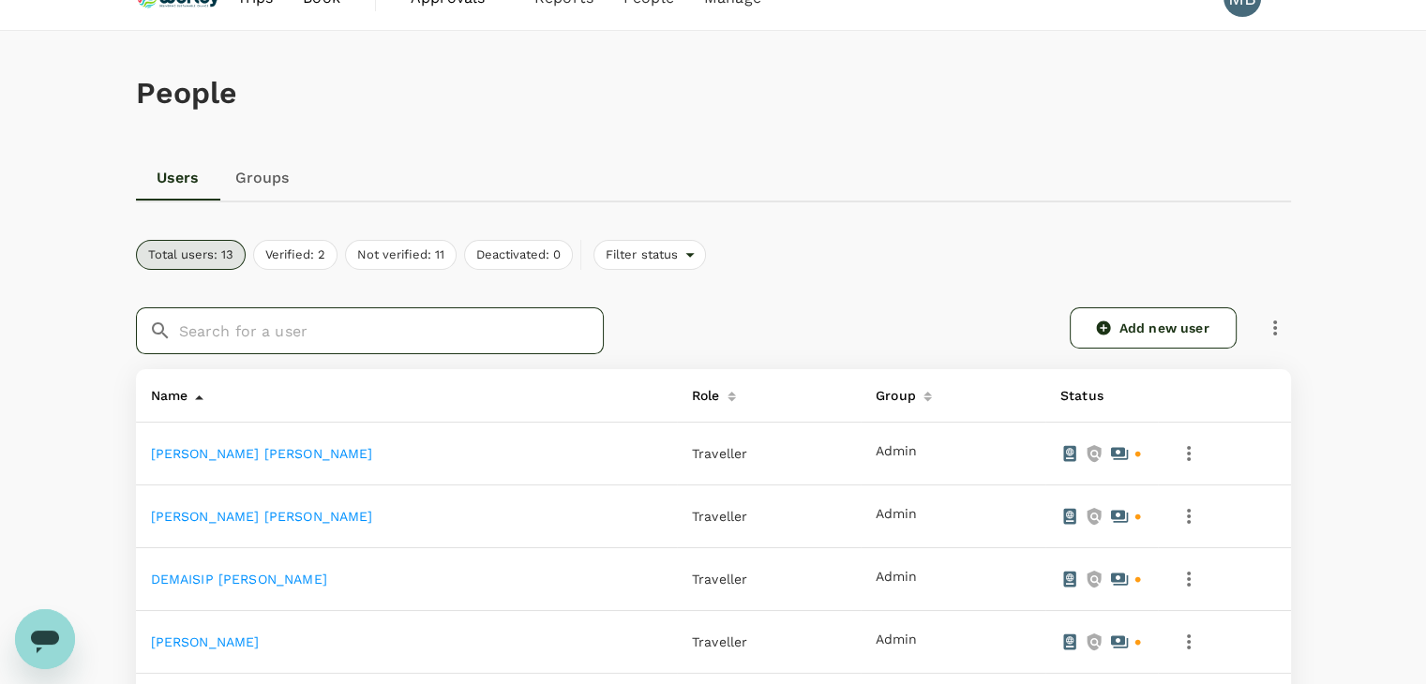
scroll to position [108, 0]
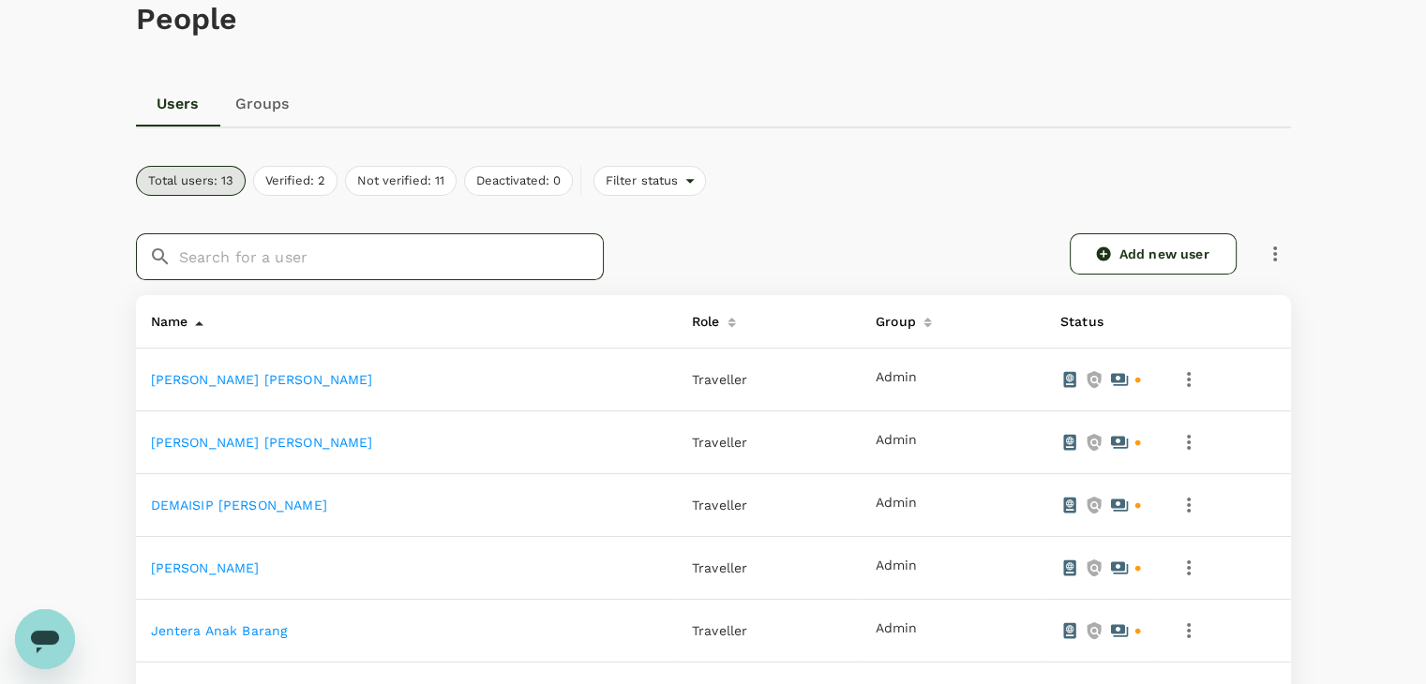
click at [411, 255] on input "text" at bounding box center [391, 256] width 425 height 47
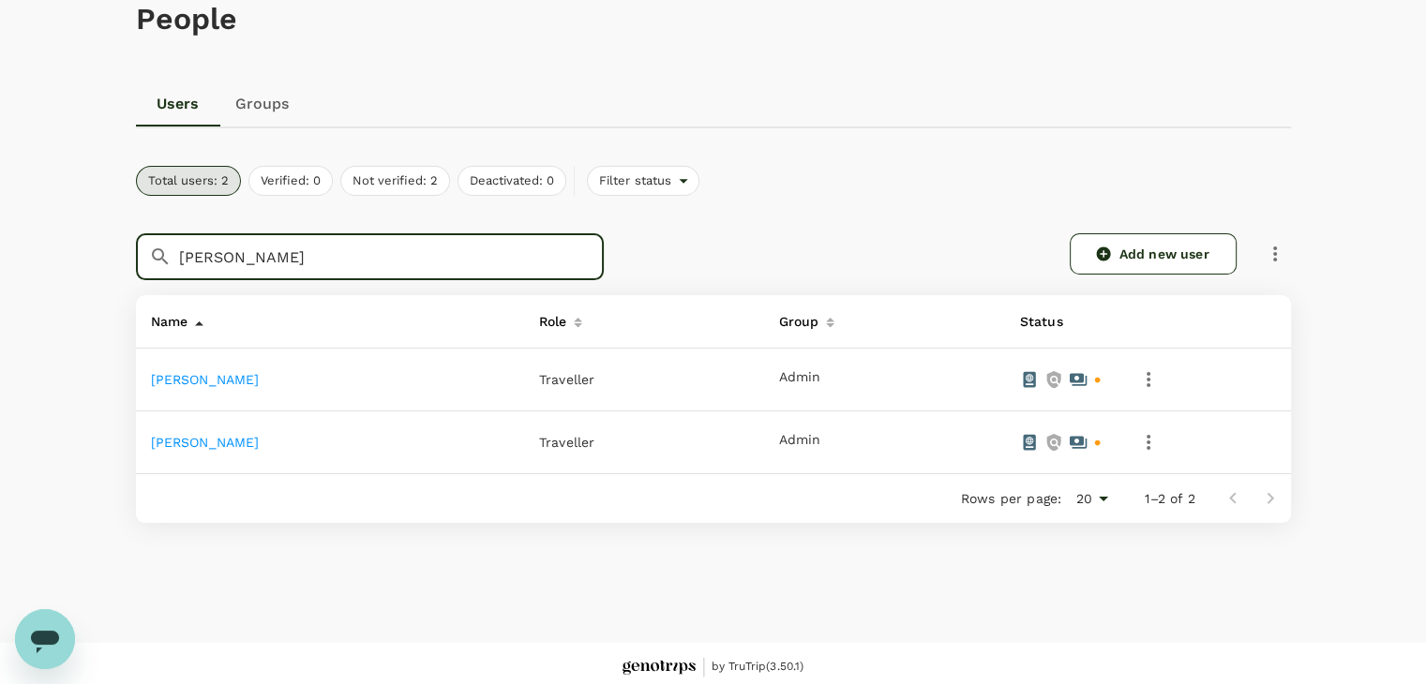
type input "moir"
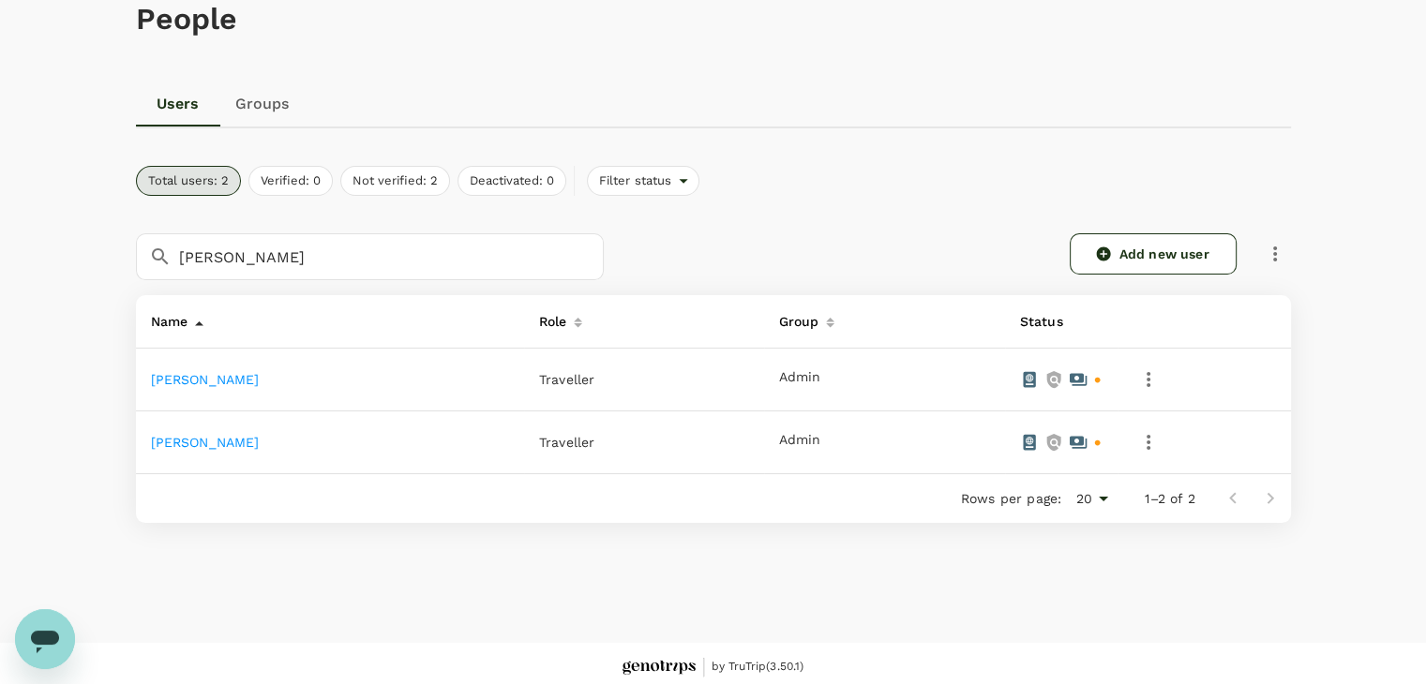
click at [260, 380] on link "NICHOLAS ANDREW MOIR" at bounding box center [205, 379] width 109 height 15
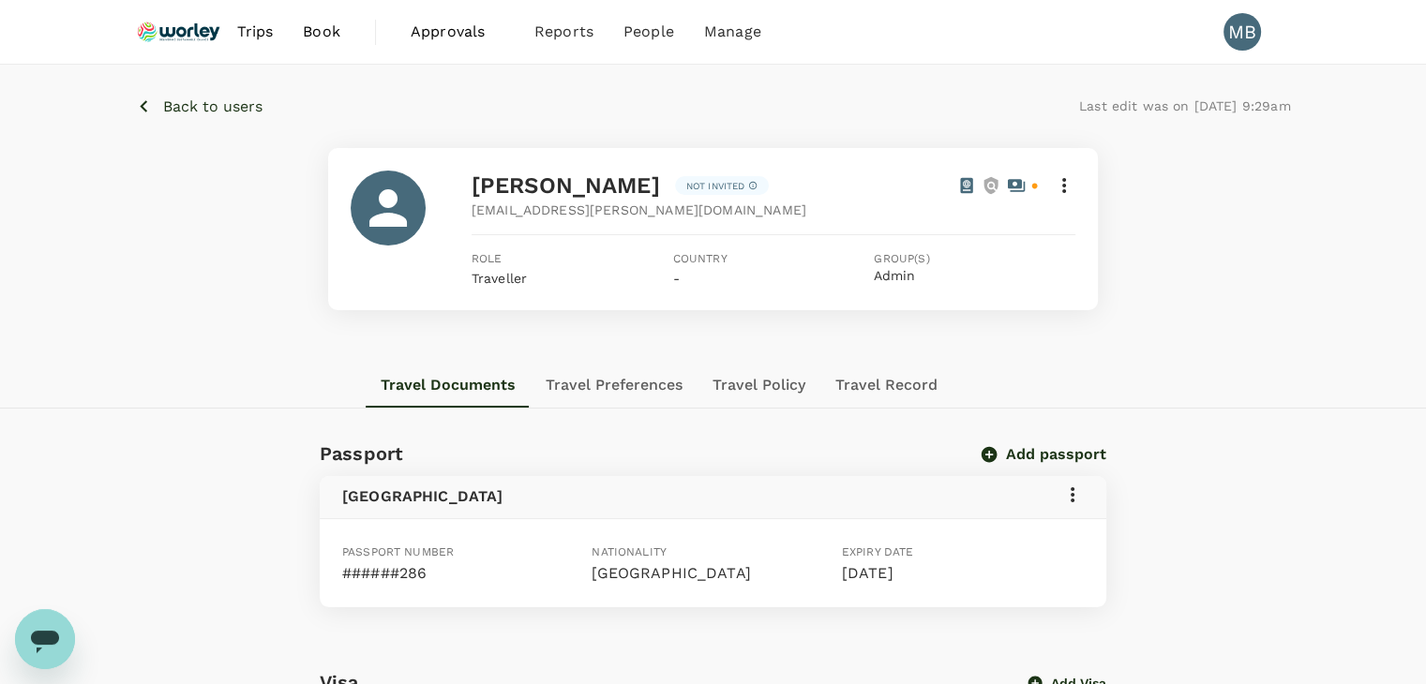
click at [1064, 184] on icon at bounding box center [1064, 185] width 4 height 15
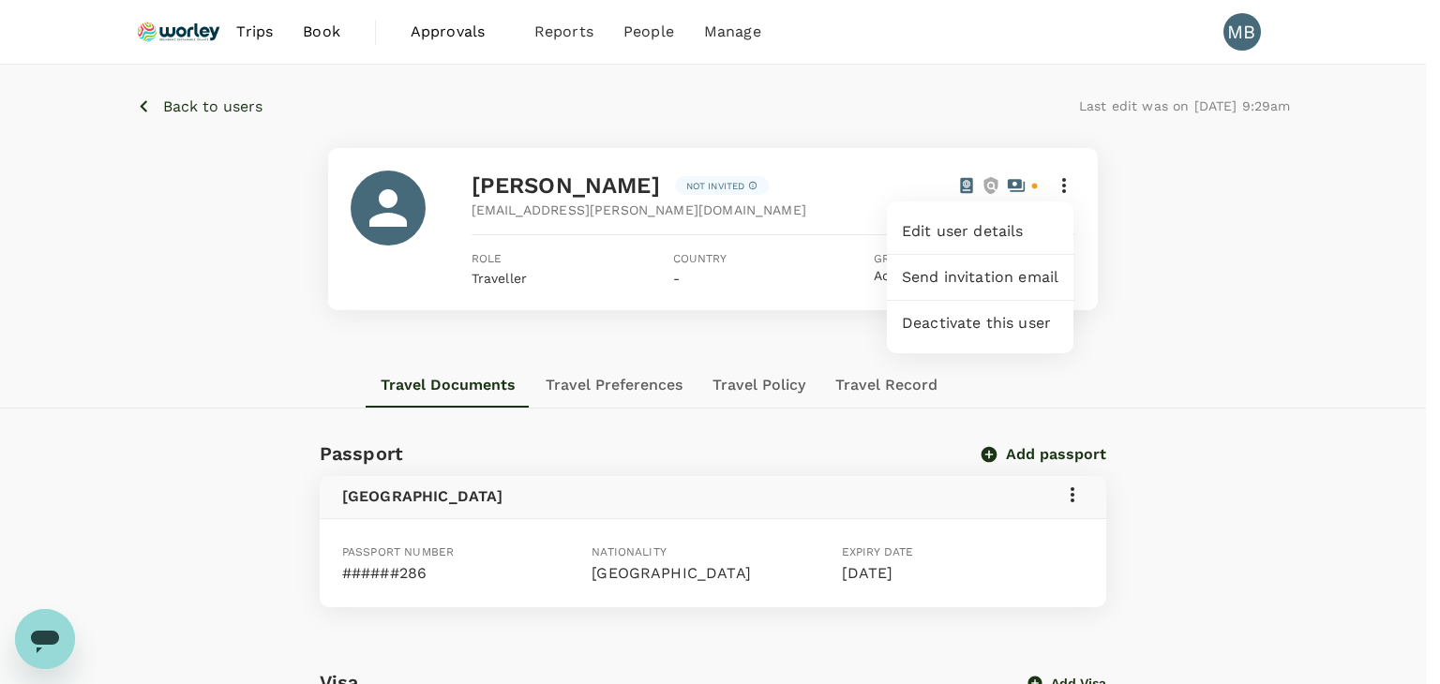
click at [1064, 184] on div at bounding box center [720, 342] width 1440 height 684
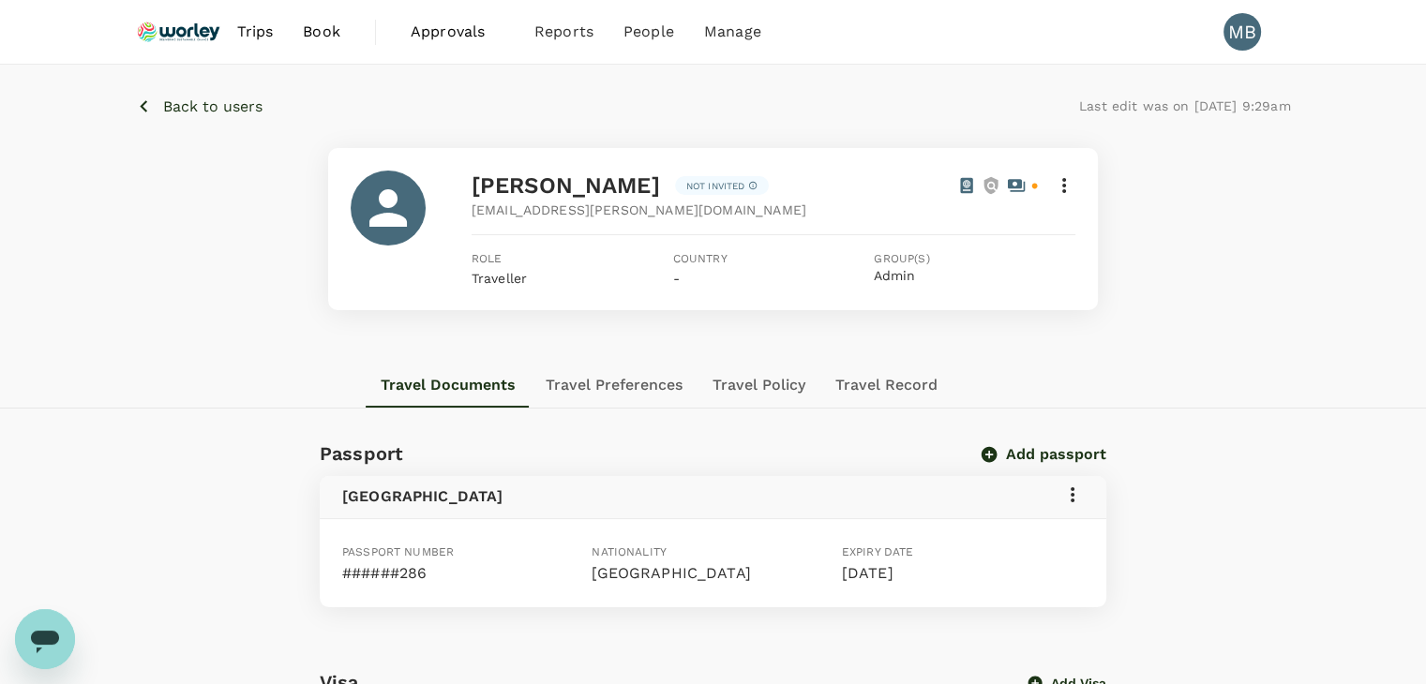
click at [153, 106] on icon "button" at bounding box center [143, 106] width 23 height 23
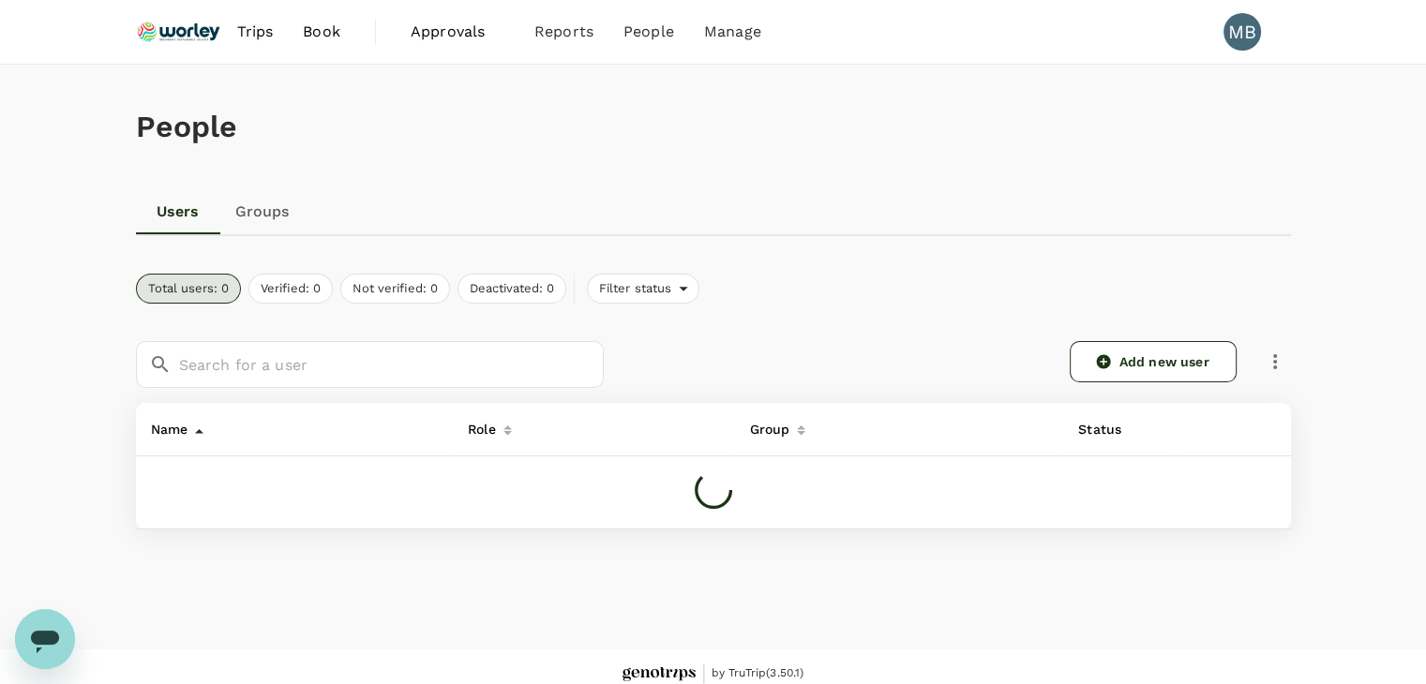
click at [176, 39] on img at bounding box center [179, 31] width 86 height 41
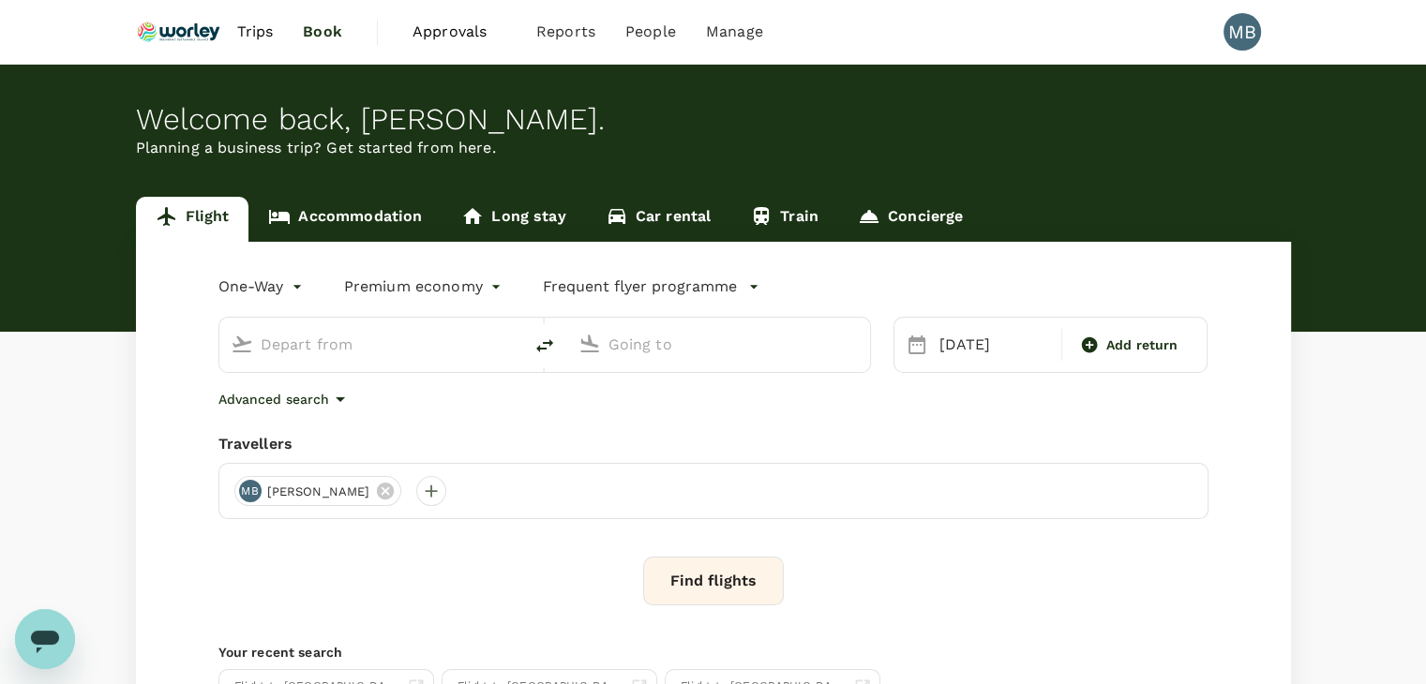
type input "Kuala Lumpur Intl ([GEOGRAPHIC_DATA])"
type input "London Heathrow (LHR)"
type input "Kuala Lumpur Intl ([GEOGRAPHIC_DATA])"
type input "London Heathrow (LHR)"
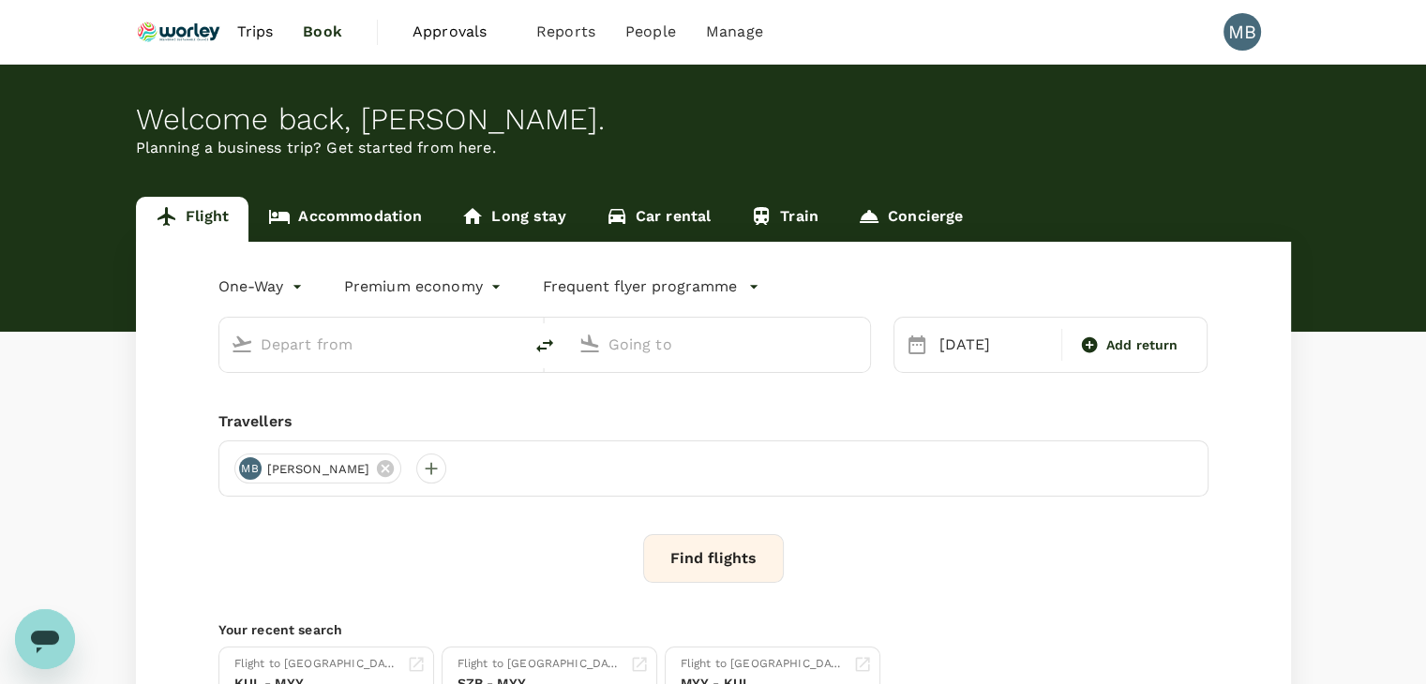
type input "Kuala Lumpur Intl ([GEOGRAPHIC_DATA])"
type input "London Heathrow (LHR)"
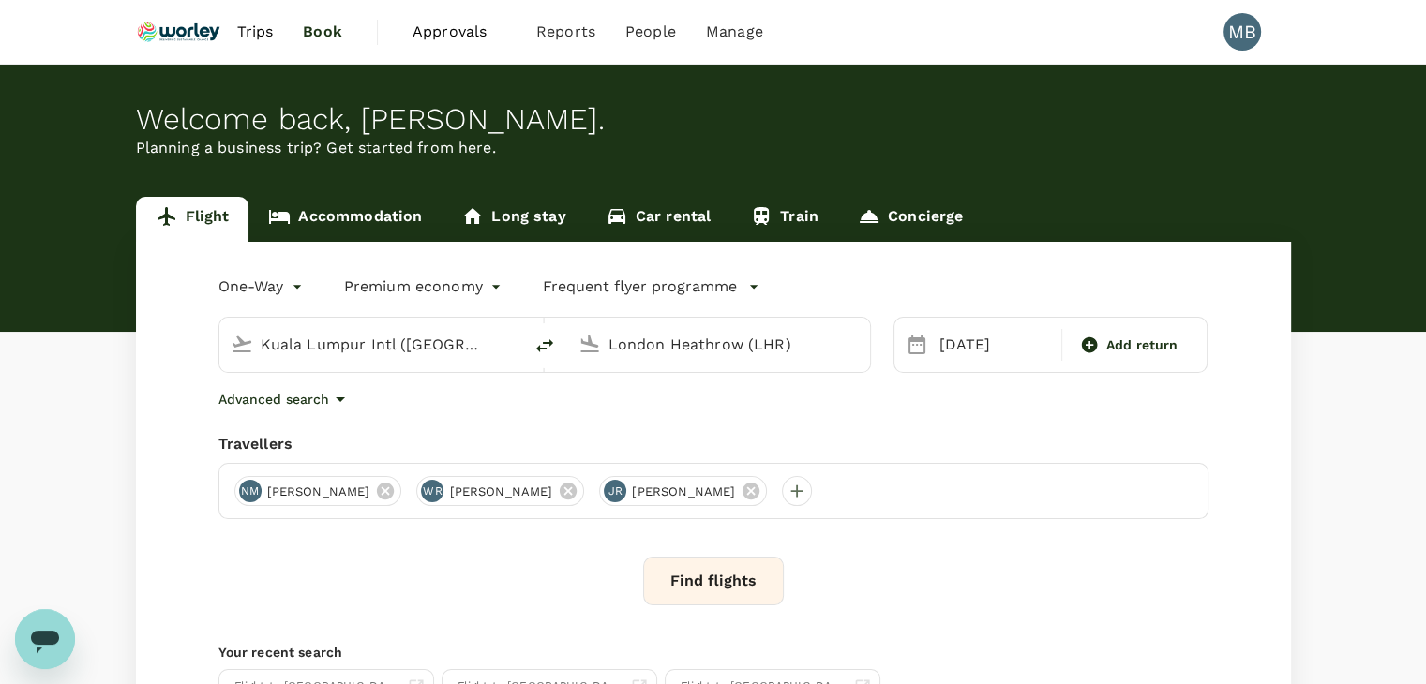
click at [751, 580] on button "Find flights" at bounding box center [713, 581] width 141 height 49
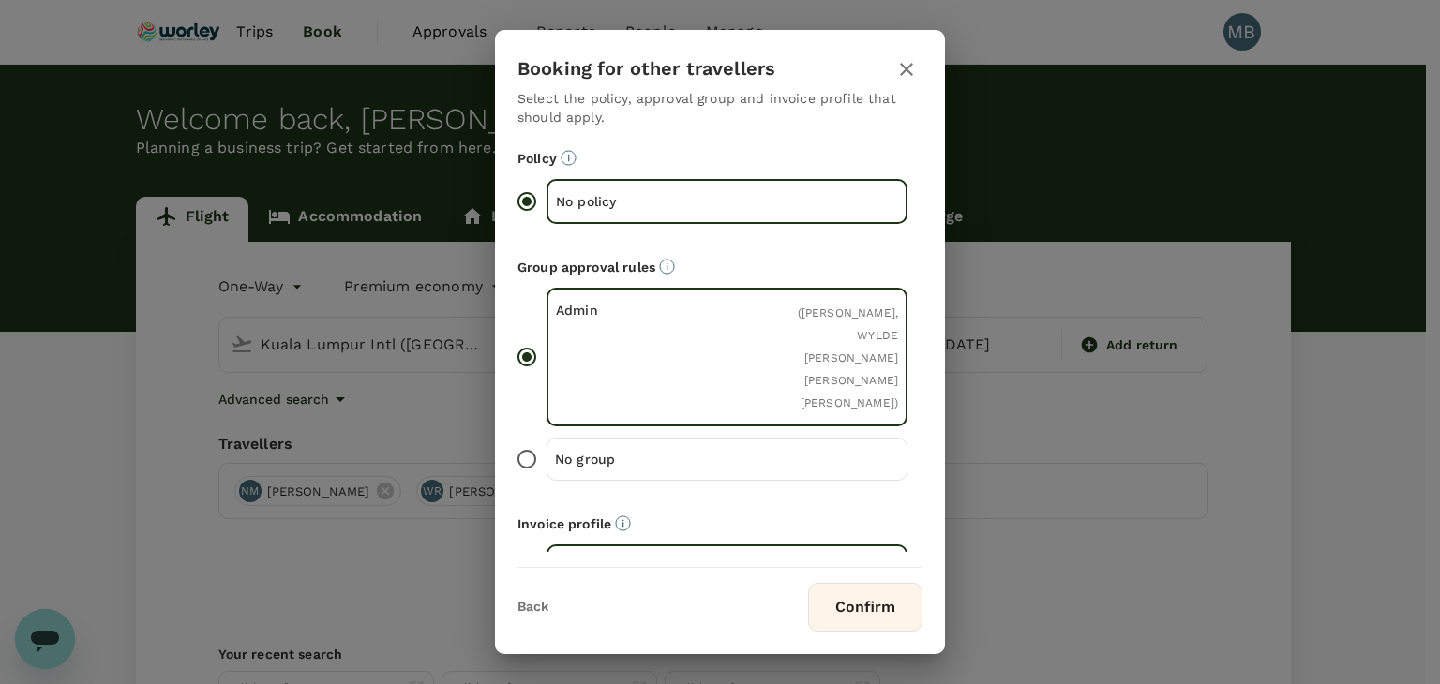
click at [833, 594] on button "Confirm" at bounding box center [865, 607] width 114 height 49
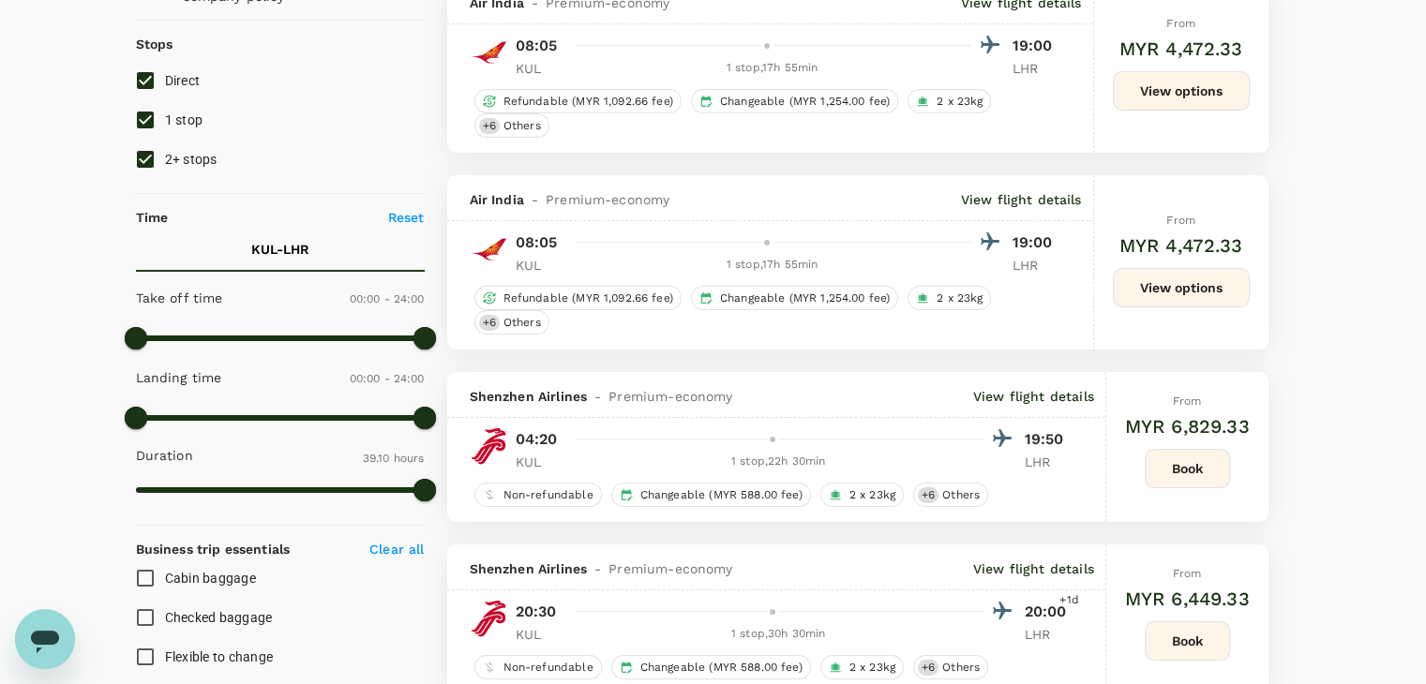
scroll to position [188, 0]
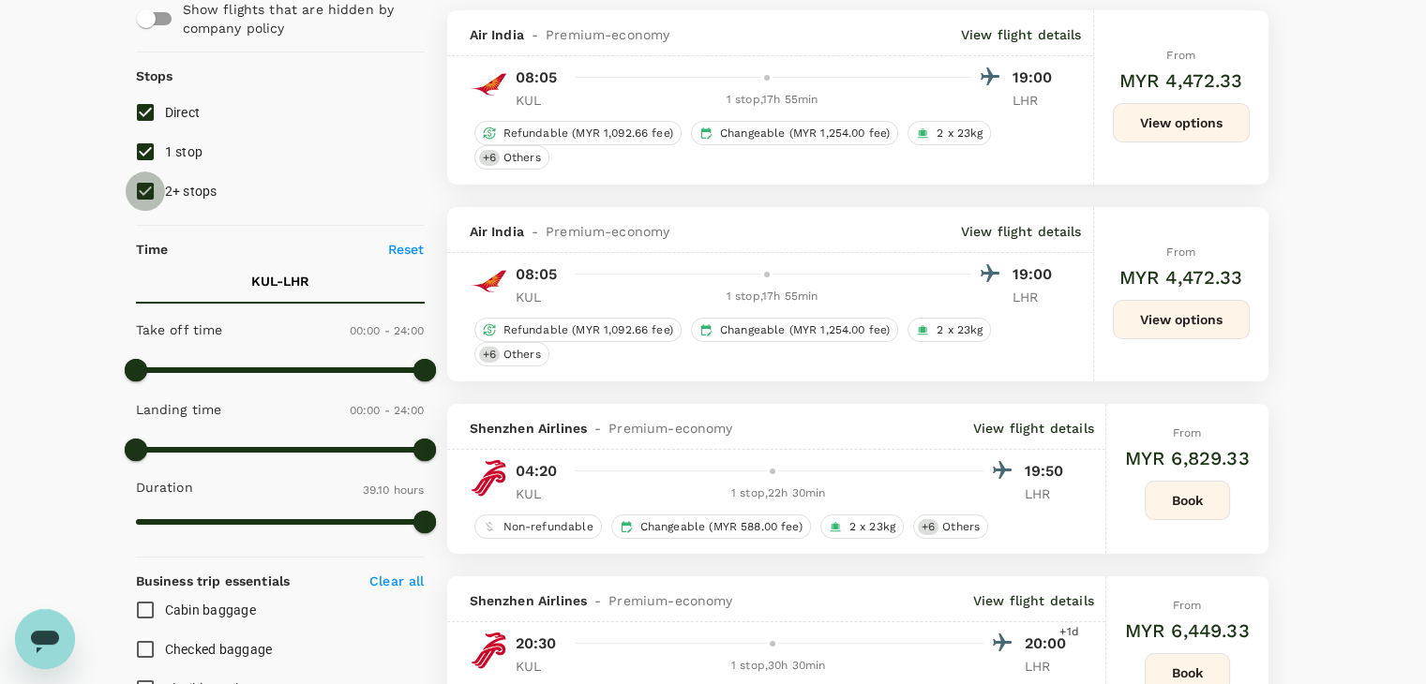
click at [144, 194] on input "2+ stops" at bounding box center [145, 191] width 39 height 39
checkbox input "false"
click at [139, 151] on input "1 stop" at bounding box center [145, 151] width 39 height 39
checkbox input "false"
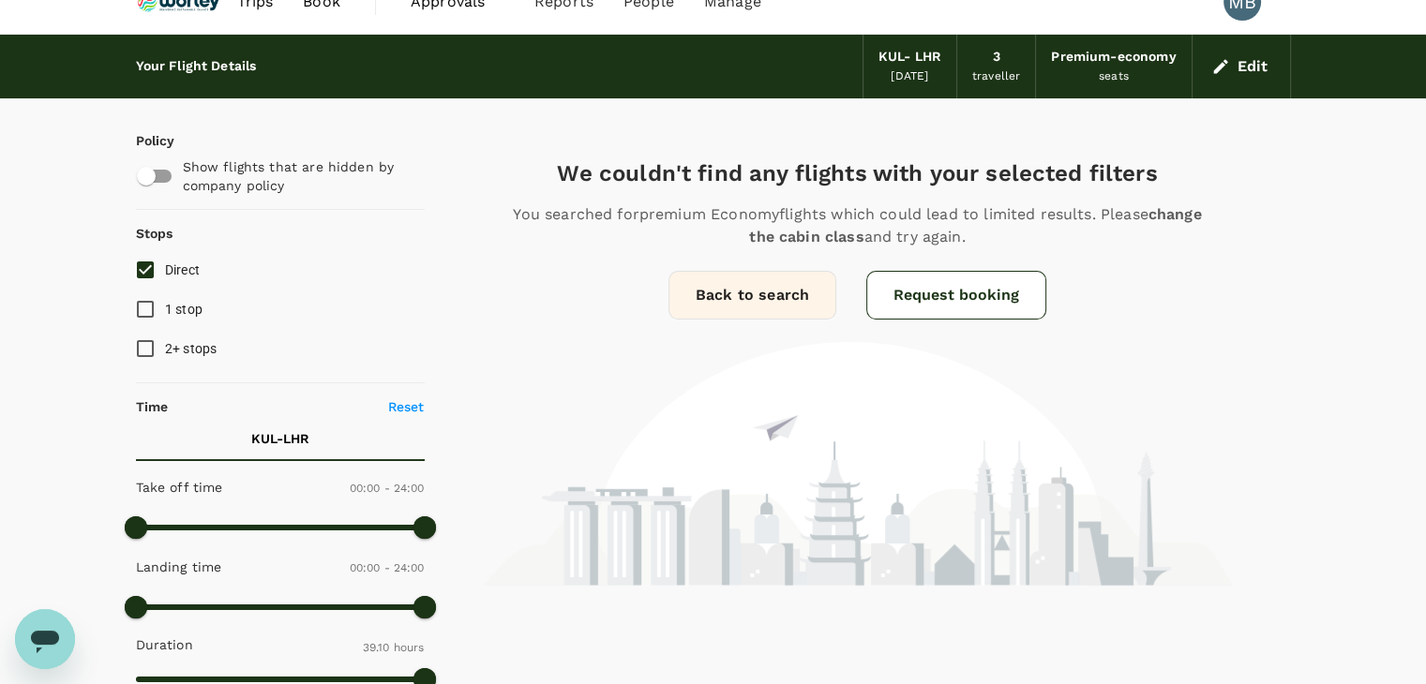
scroll to position [0, 0]
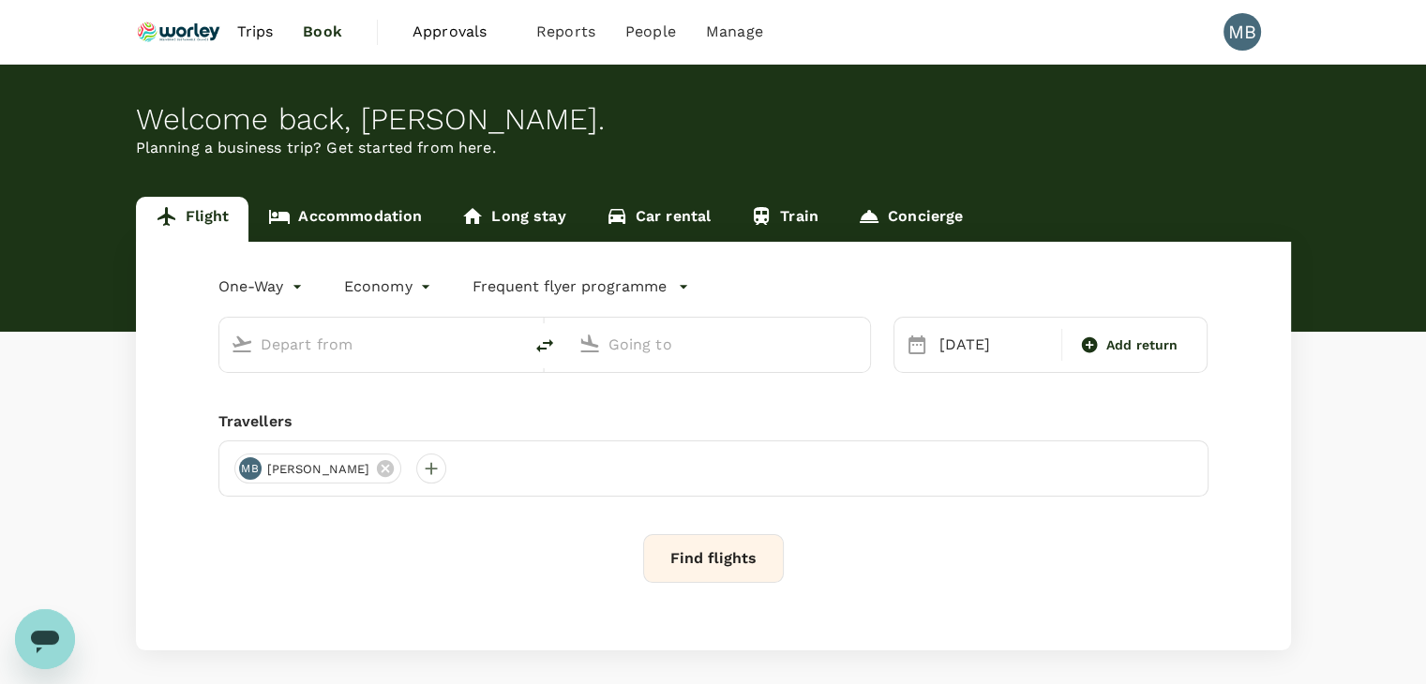
type input "premium-economy"
type input "Kuala Lumpur Intl ([GEOGRAPHIC_DATA])"
type input "London Heathrow (LHR)"
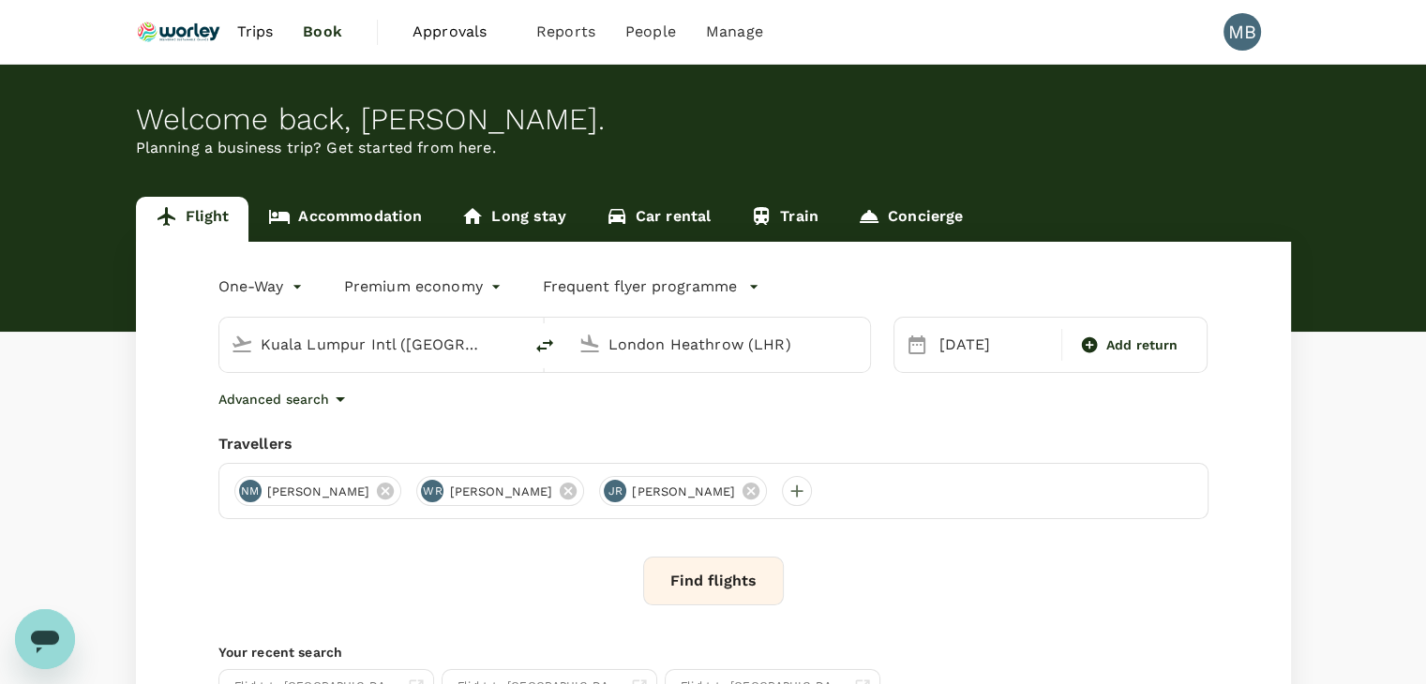
click at [730, 599] on button "Find flights" at bounding box center [713, 581] width 141 height 49
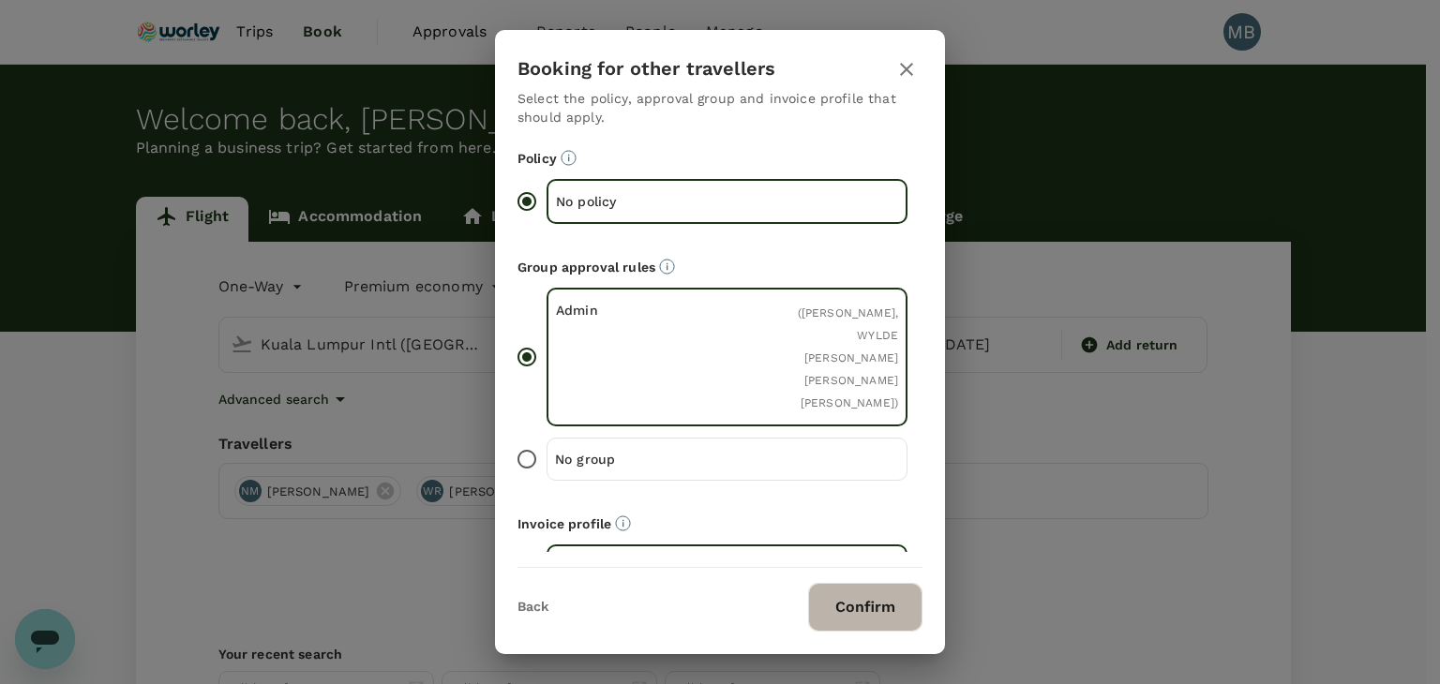
click at [850, 613] on button "Confirm" at bounding box center [865, 607] width 114 height 49
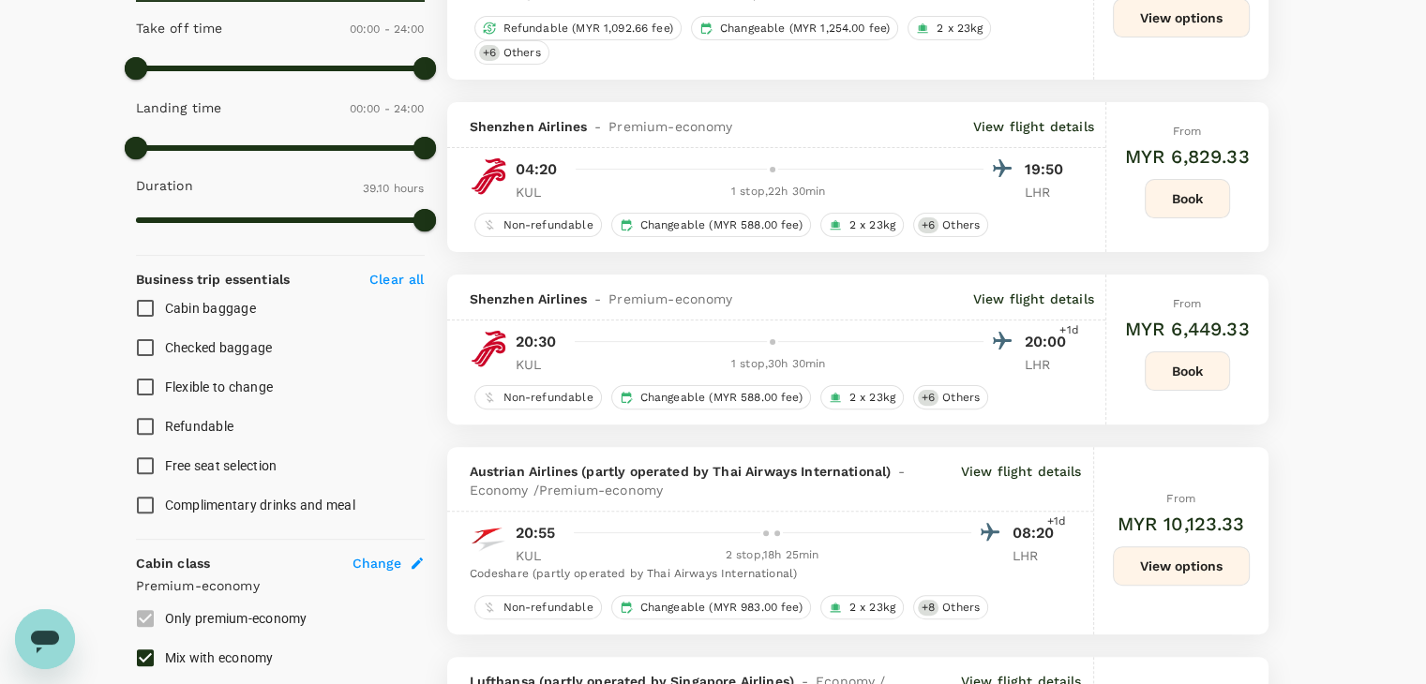
scroll to position [281, 0]
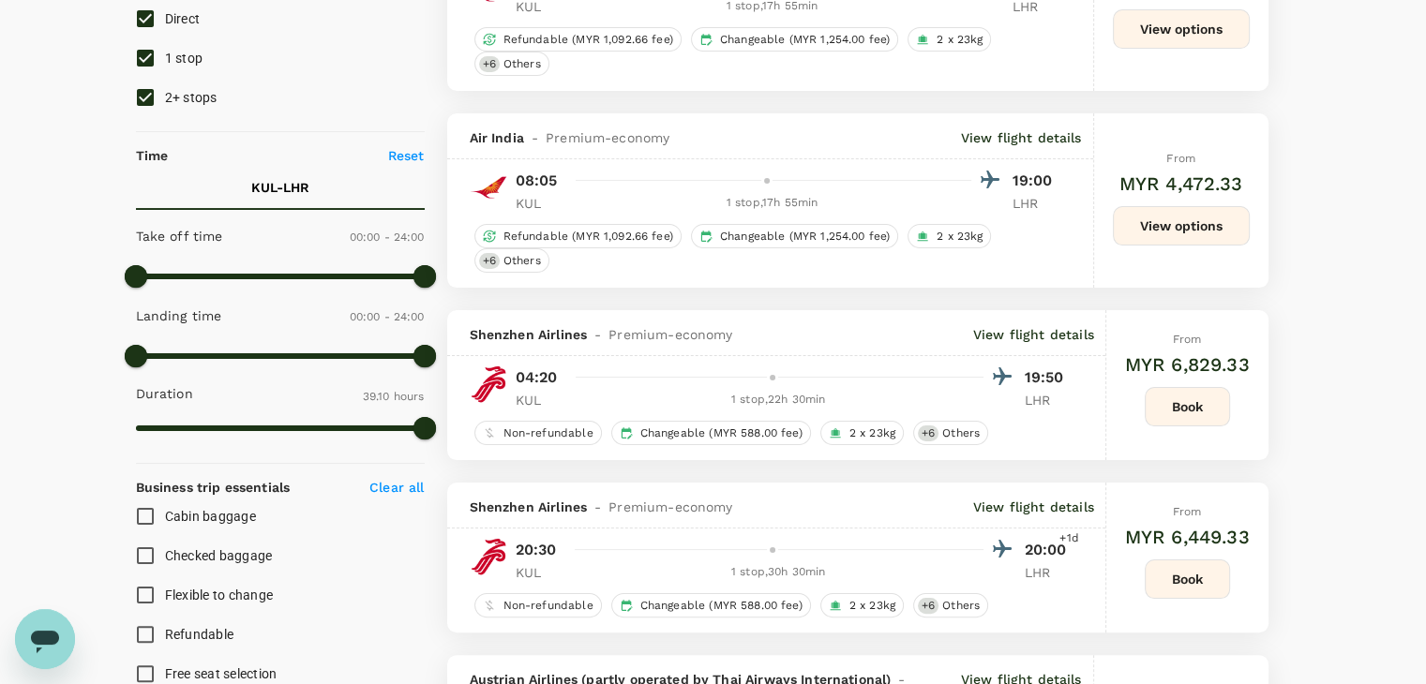
click at [143, 99] on input "2+ stops" at bounding box center [145, 97] width 39 height 39
checkbox input "false"
click at [141, 61] on input "1 stop" at bounding box center [145, 57] width 39 height 39
checkbox input "false"
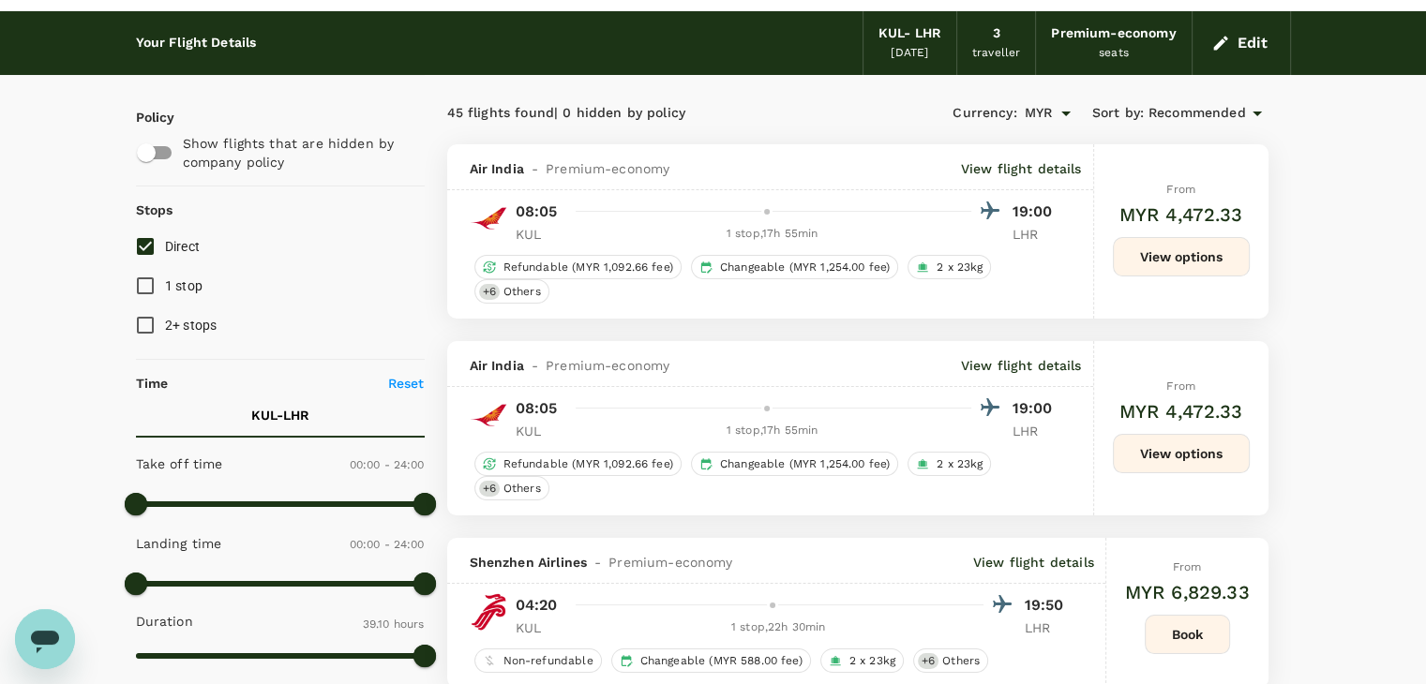
scroll to position [0, 0]
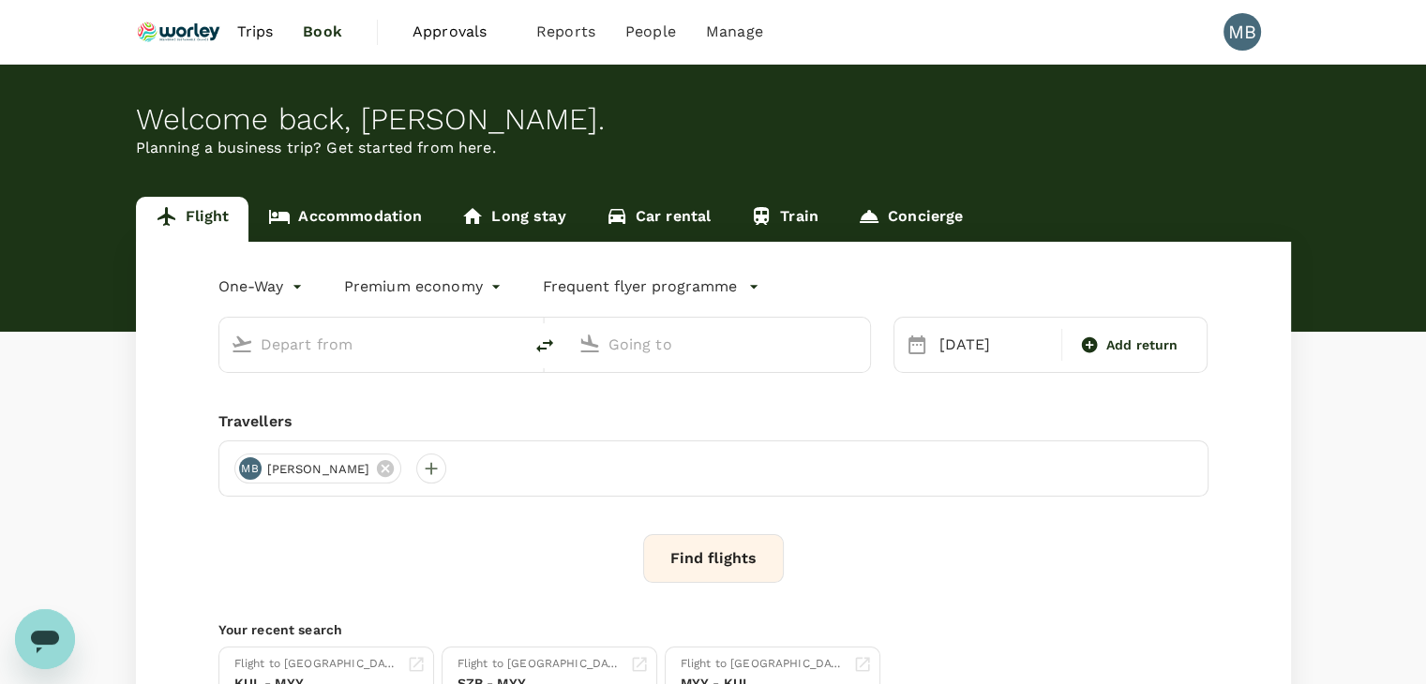
type input "Kuala Lumpur Intl ([GEOGRAPHIC_DATA])"
type input "London Heathrow (LHR)"
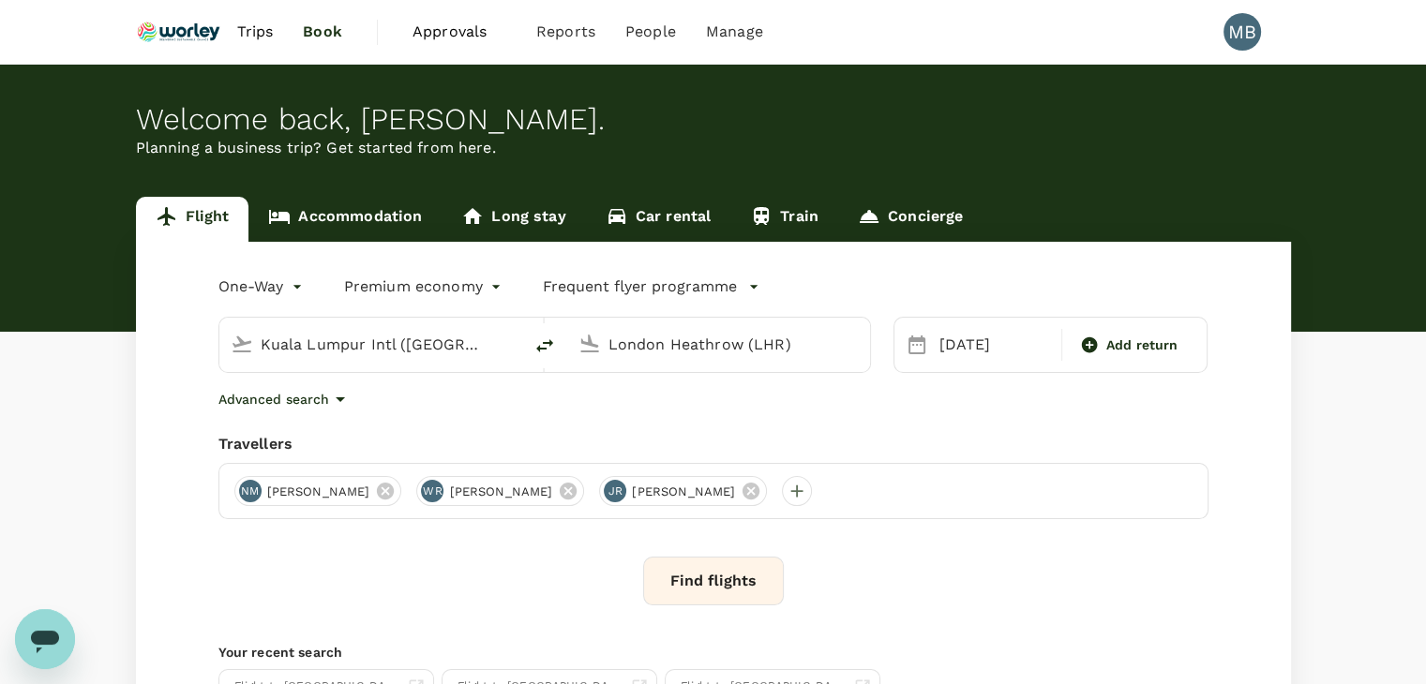
click at [730, 585] on button "Find flights" at bounding box center [713, 581] width 141 height 49
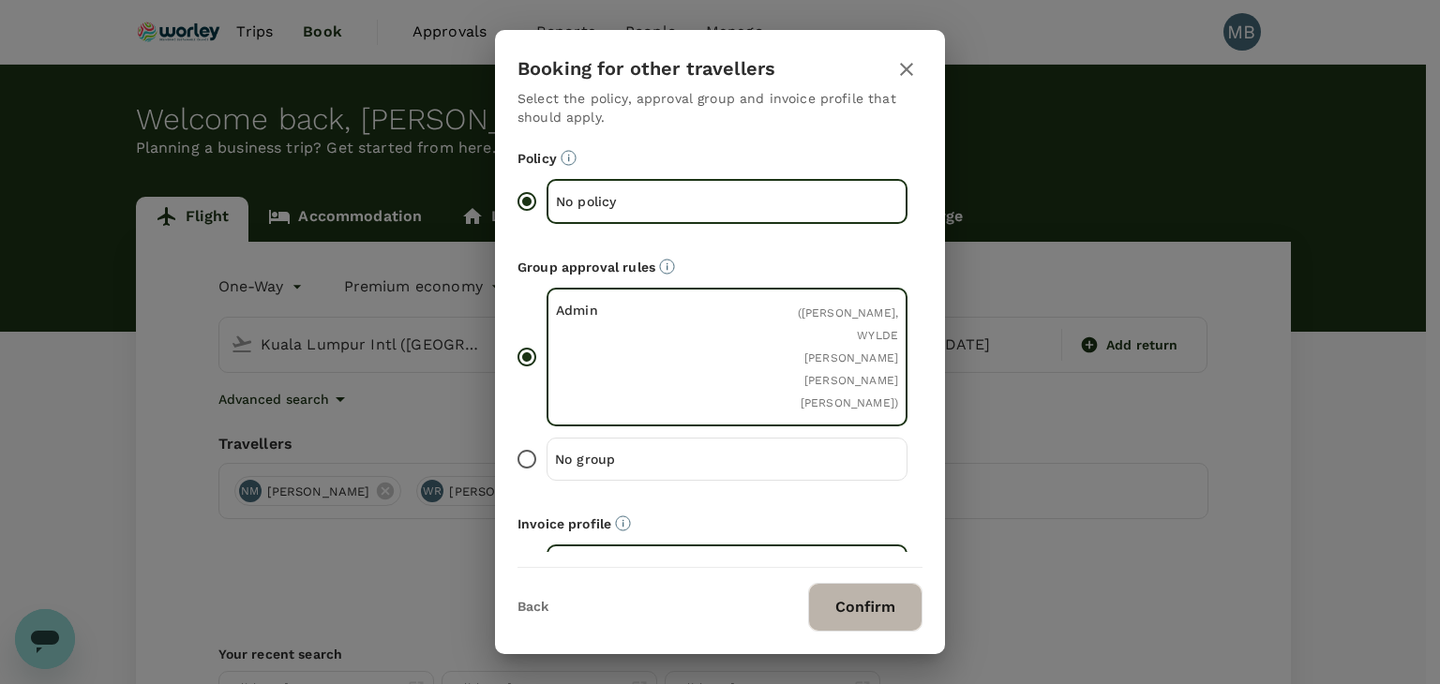
click at [832, 600] on button "Confirm" at bounding box center [865, 607] width 114 height 49
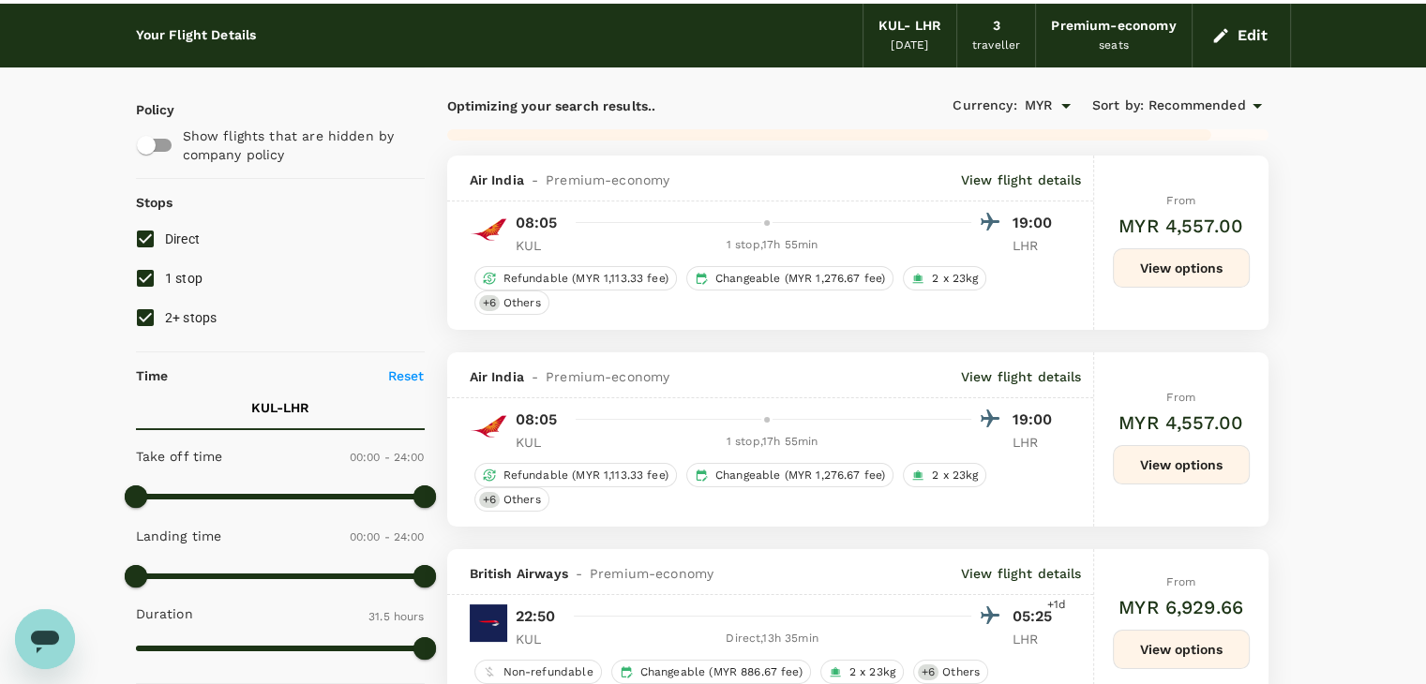
scroll to position [94, 0]
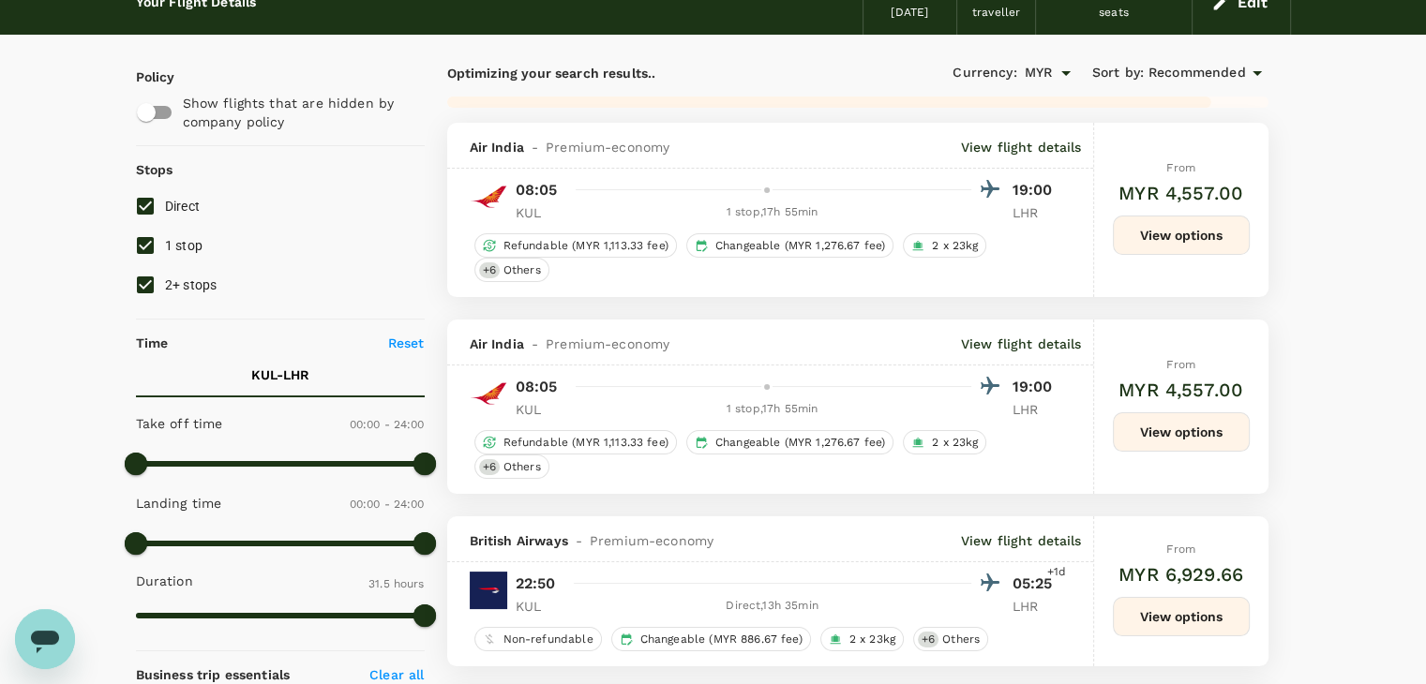
click at [154, 278] on input "2+ stops" at bounding box center [145, 284] width 39 height 39
checkbox input "false"
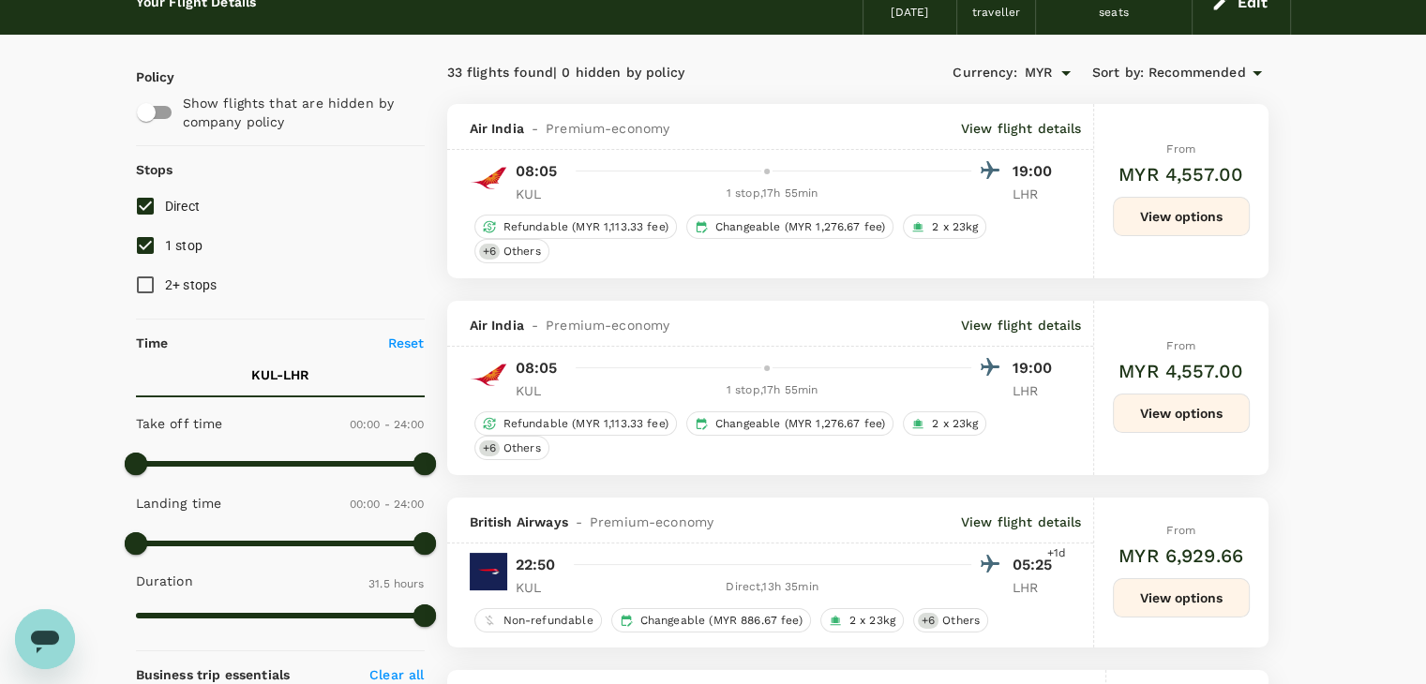
click at [146, 248] on input "1 stop" at bounding box center [145, 245] width 39 height 39
checkbox input "false"
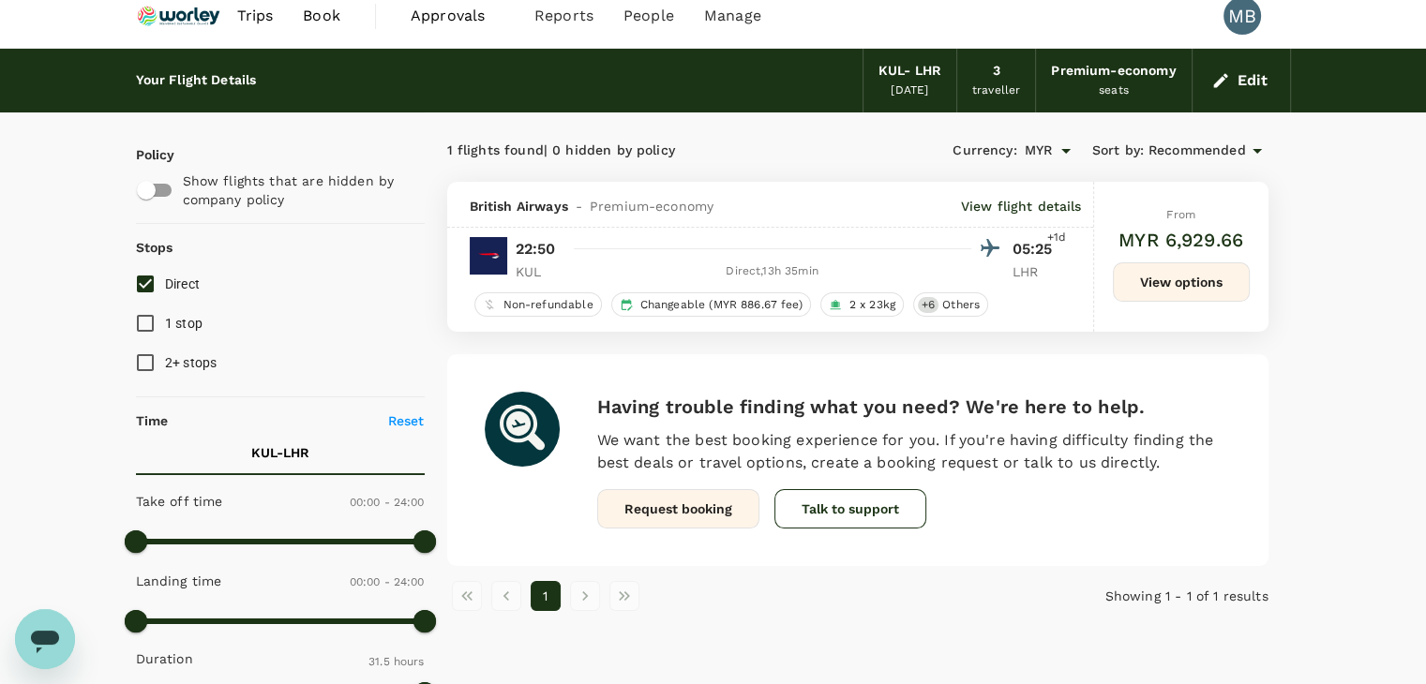
scroll to position [0, 0]
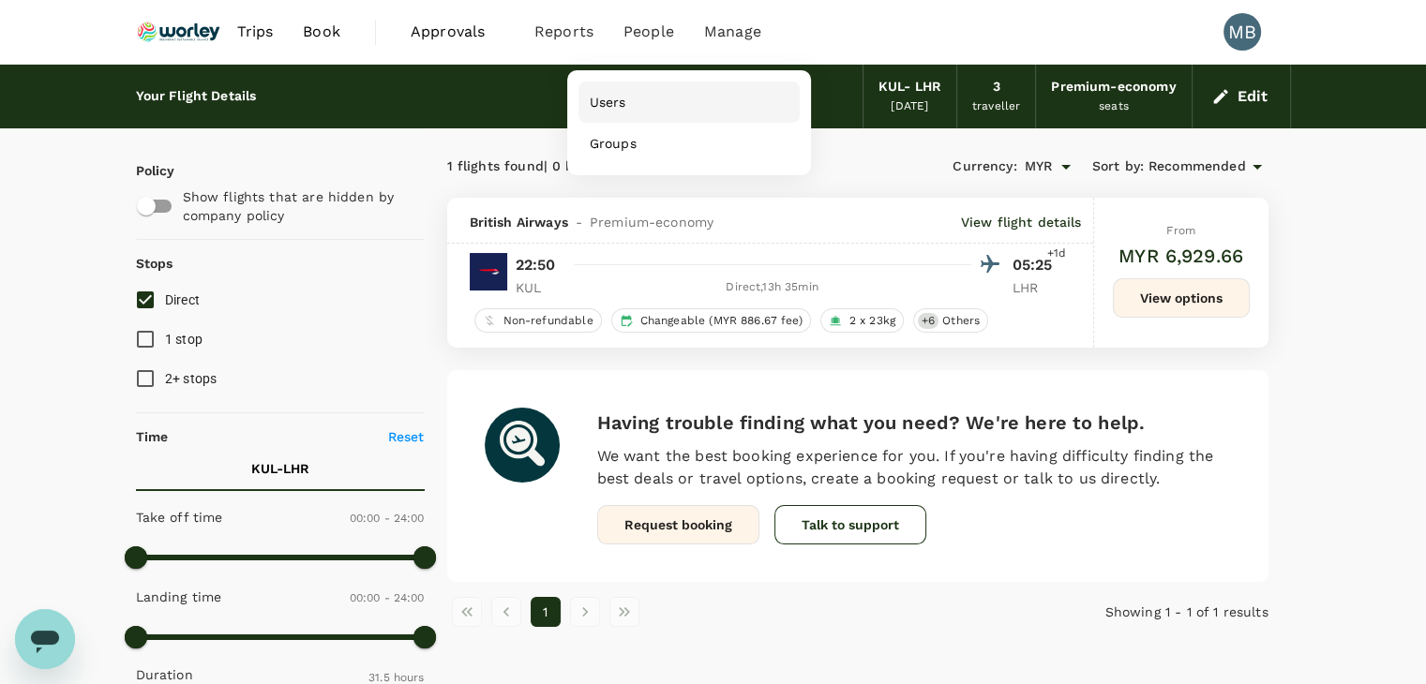
click at [659, 102] on link "Users" at bounding box center [688, 102] width 221 height 41
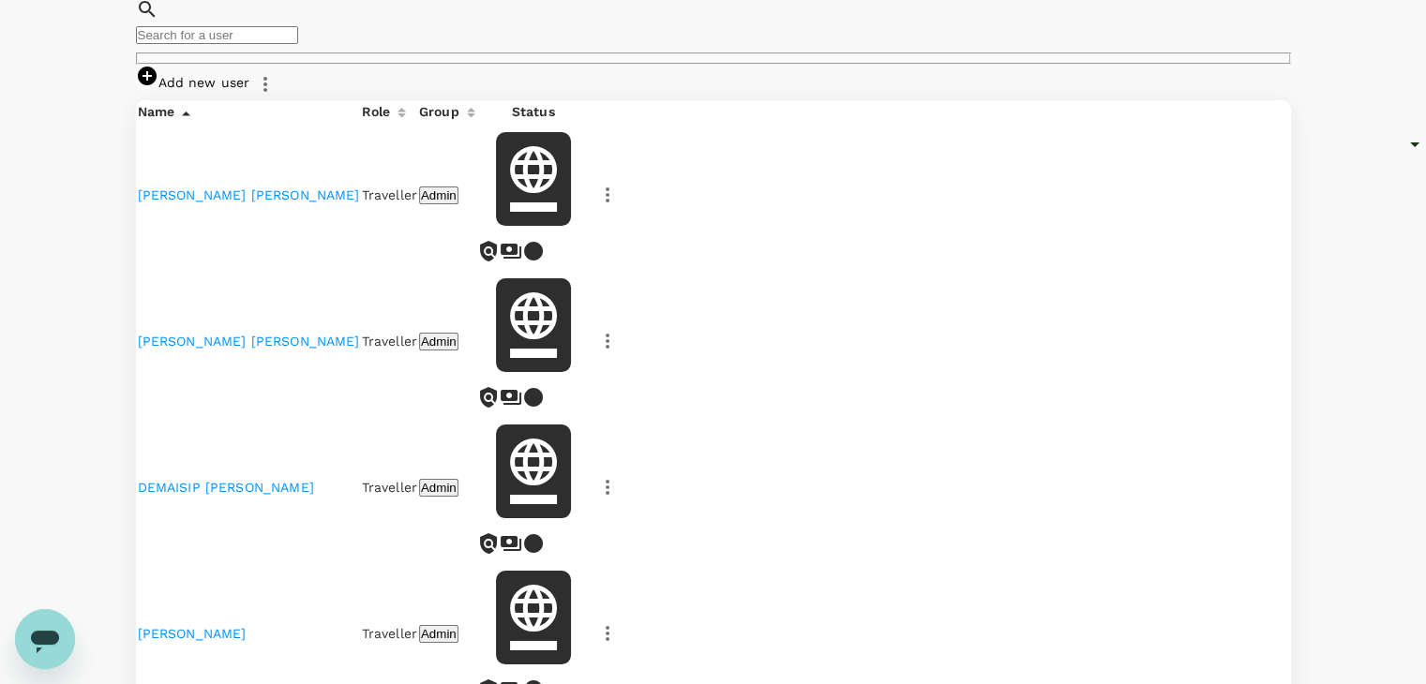
scroll to position [188, 0]
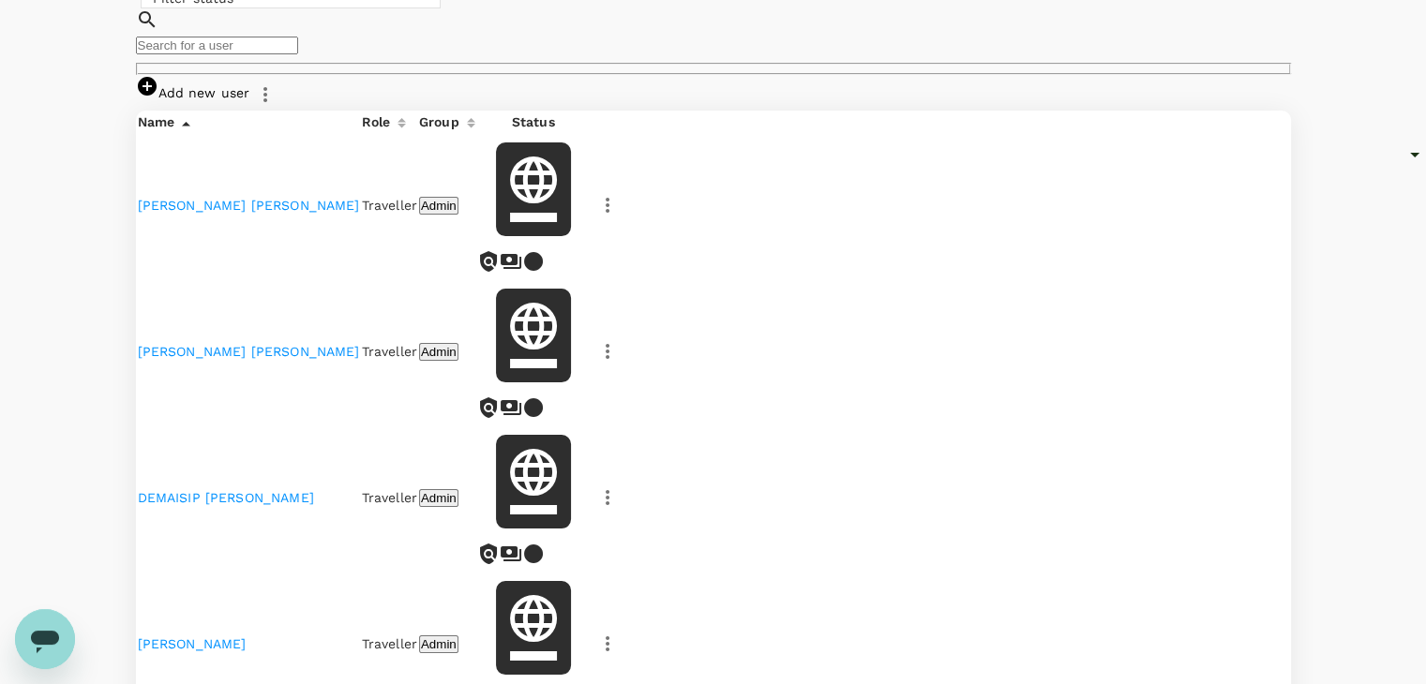
click at [298, 54] on input "text" at bounding box center [217, 46] width 162 height 18
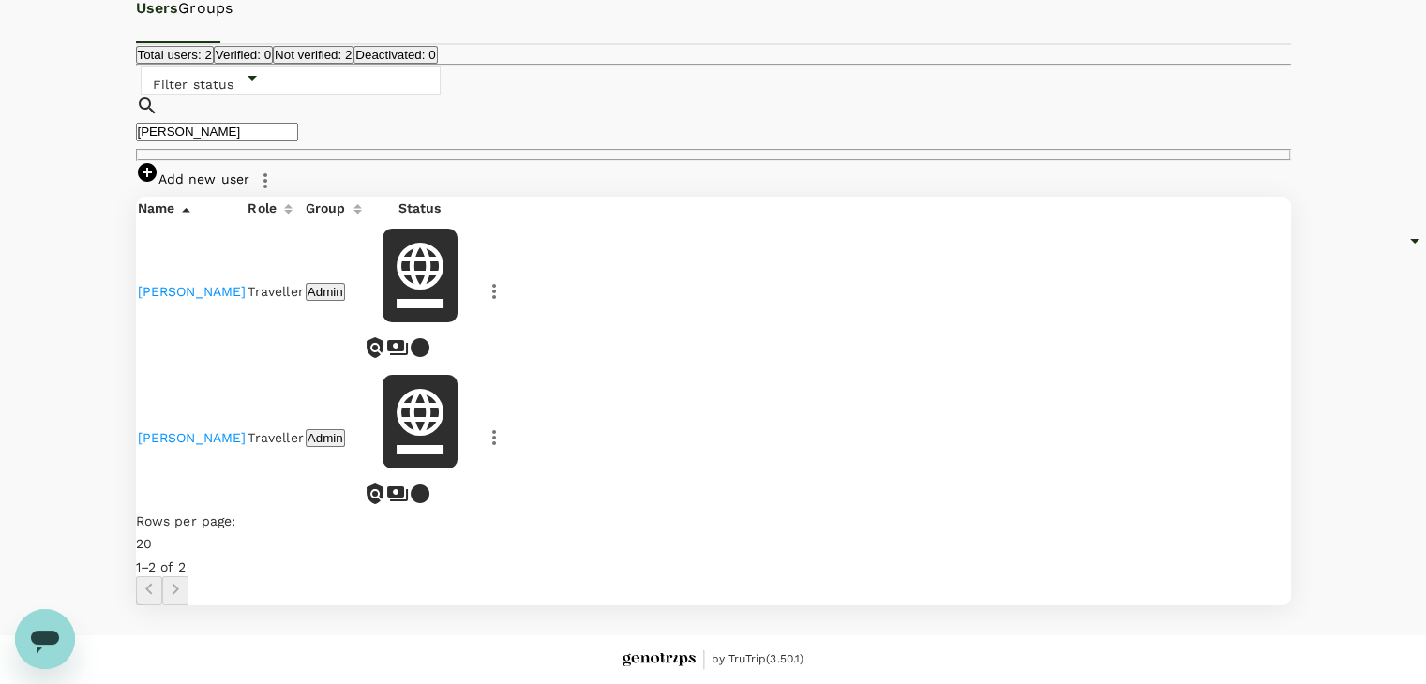
type input "moir"
click at [247, 436] on link "WYLDE GORDON RIDSEL MOIR" at bounding box center [192, 437] width 109 height 15
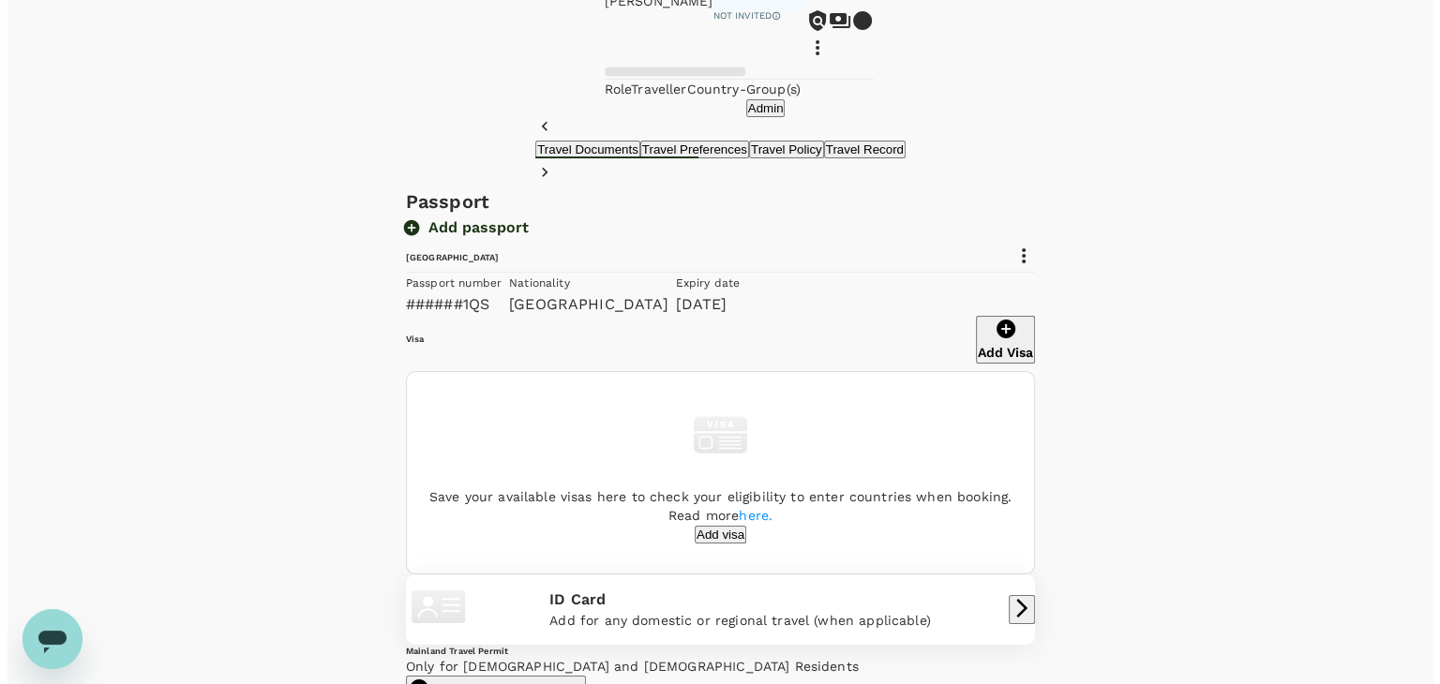
scroll to position [188, 0]
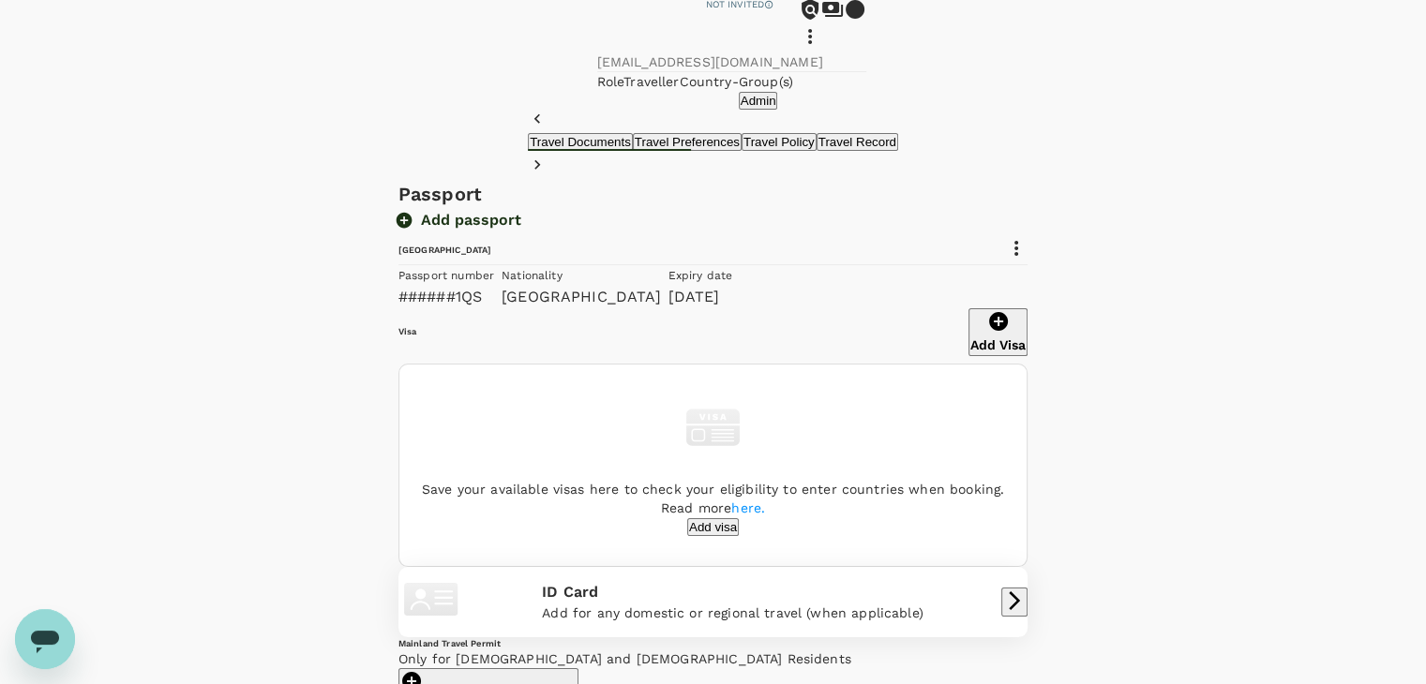
click at [1028, 260] on icon at bounding box center [1016, 248] width 23 height 23
click at [1069, 305] on div at bounding box center [720, 342] width 1440 height 684
click at [521, 230] on button "Add passport" at bounding box center [459, 220] width 123 height 19
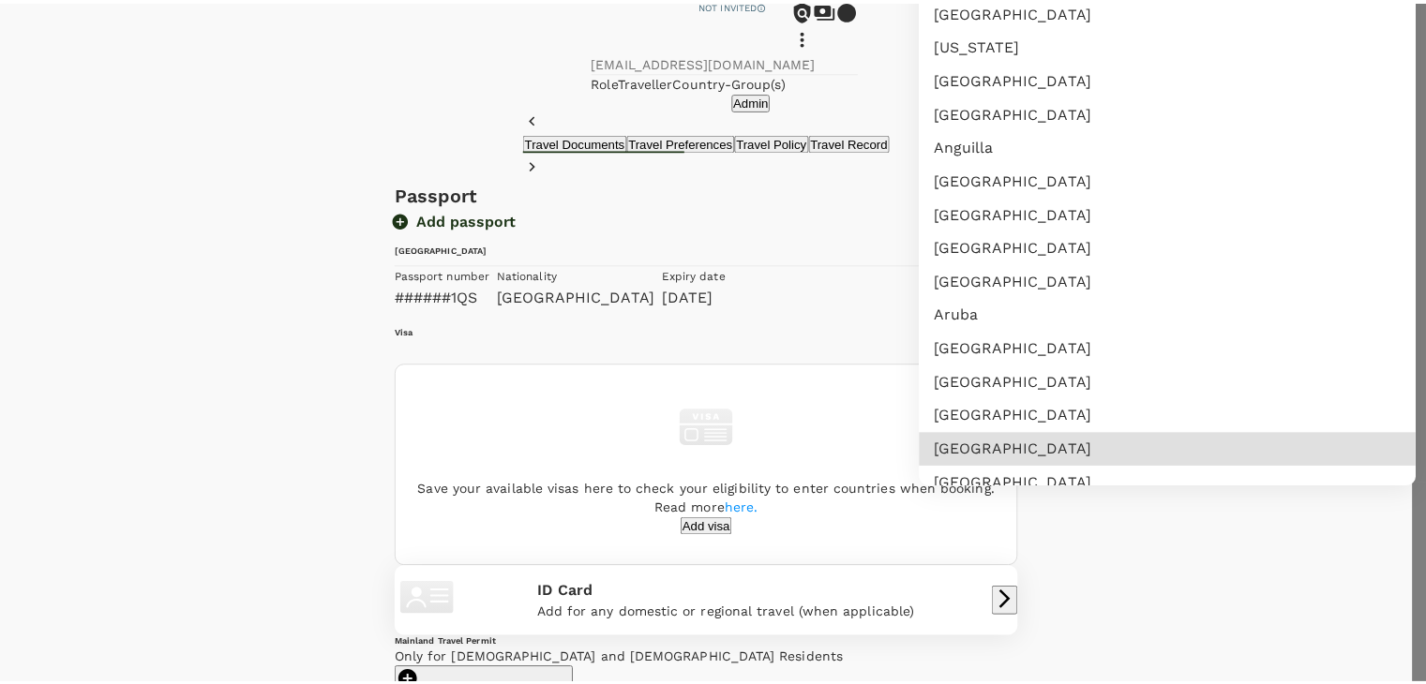
scroll to position [0, 0]
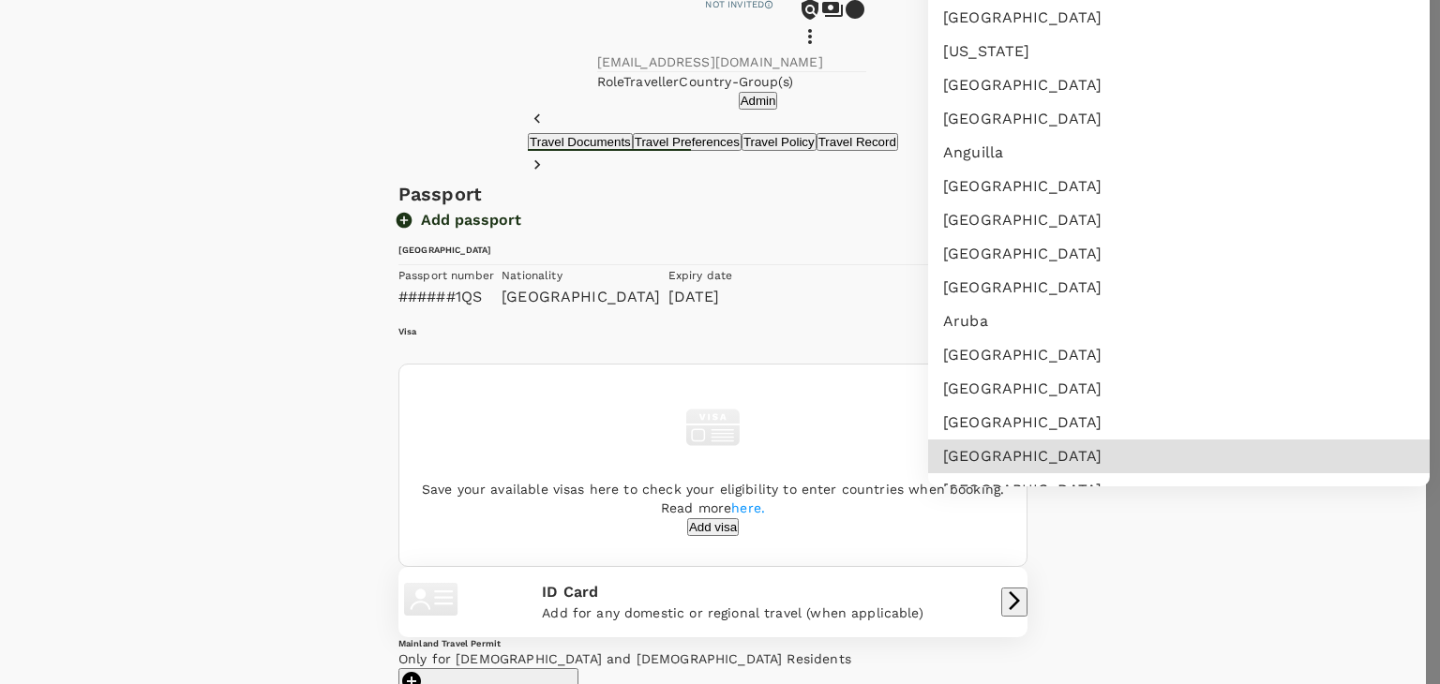
click at [1410, 26] on div at bounding box center [720, 342] width 1440 height 684
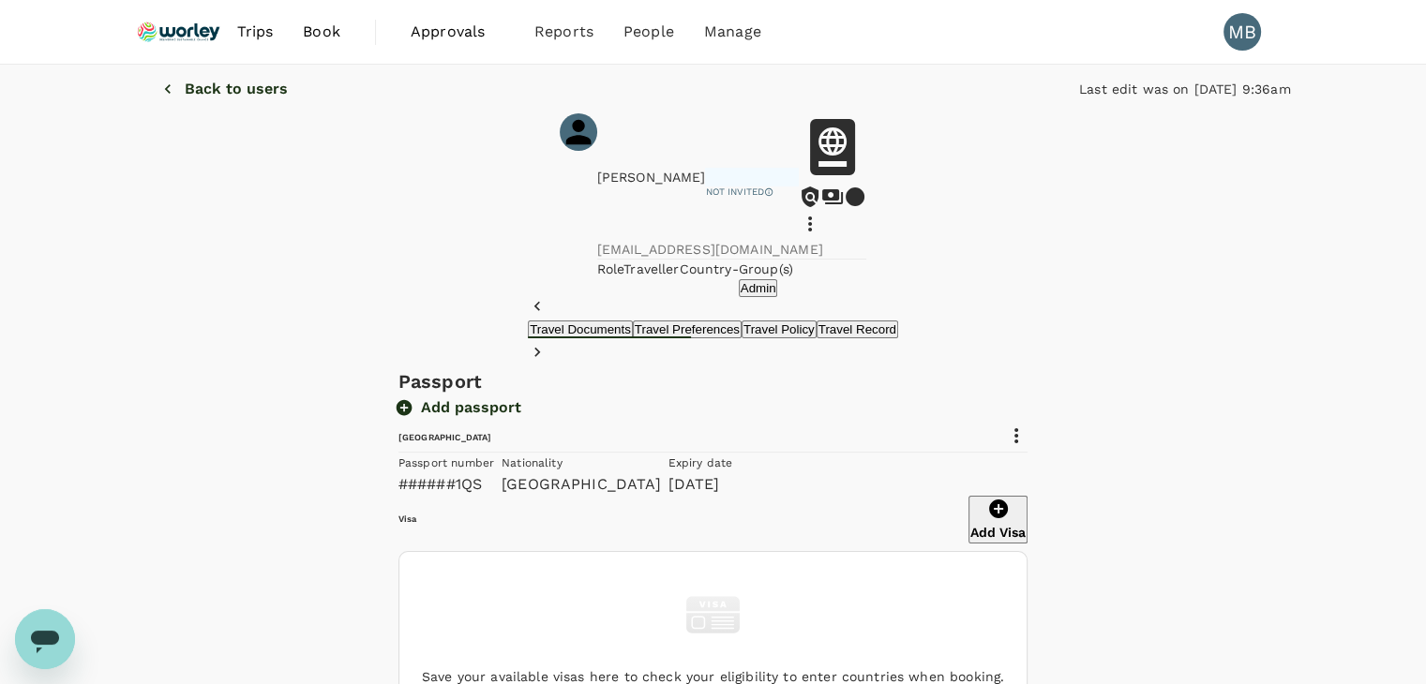
click at [188, 98] on p "Back to users" at bounding box center [236, 89] width 103 height 17
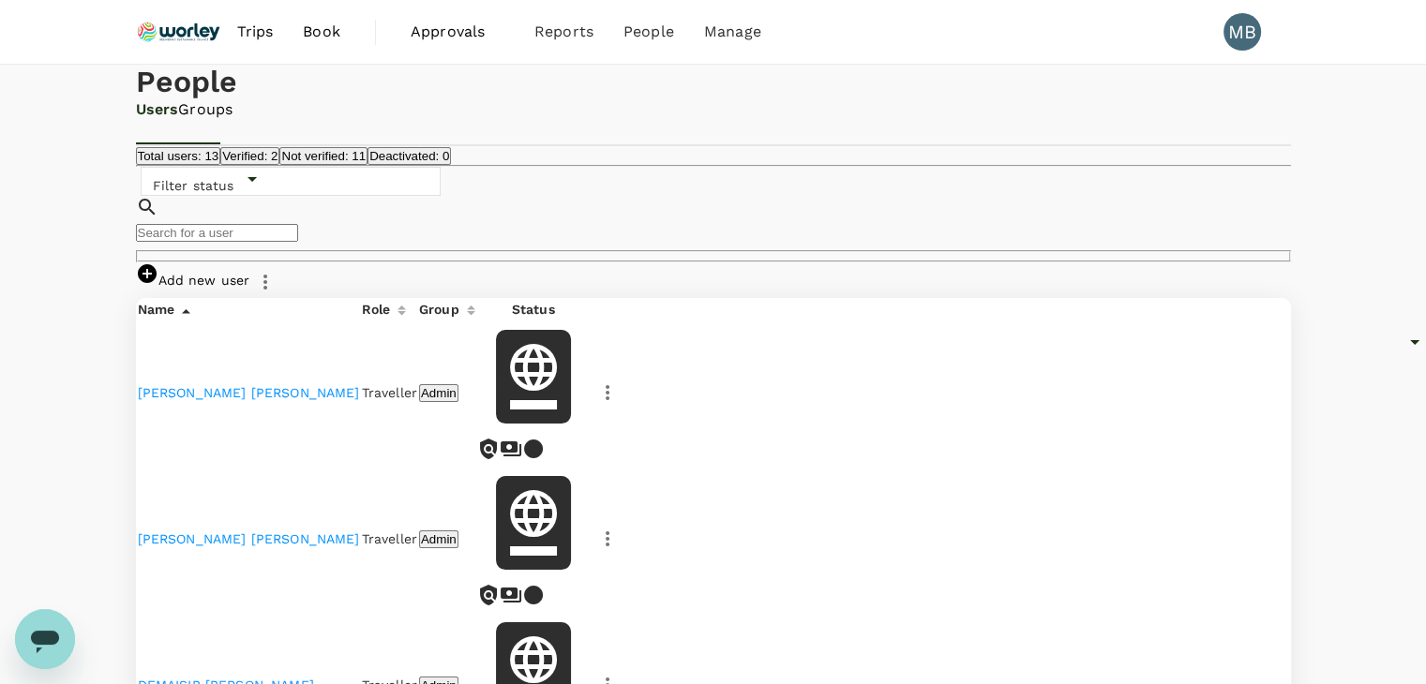
click at [218, 400] on link "Anthony Chai Ann Dao" at bounding box center [249, 392] width 222 height 15
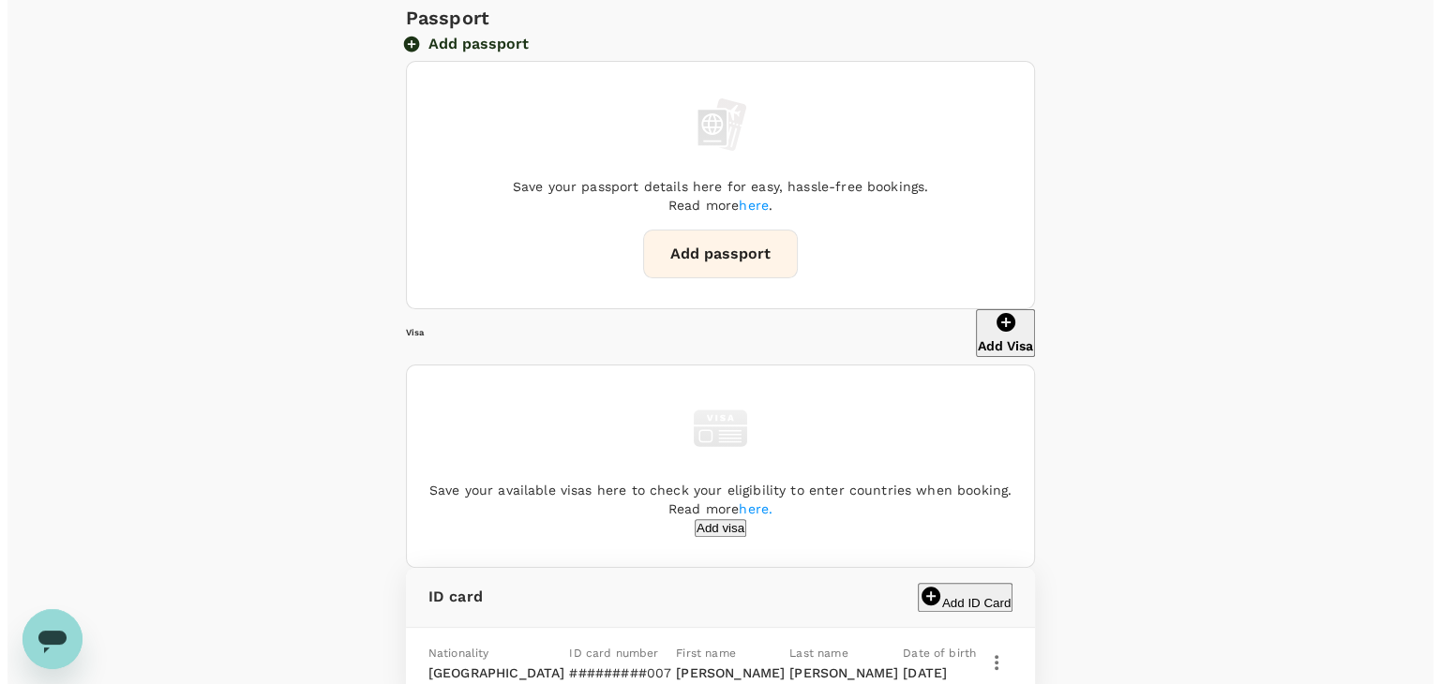
scroll to position [383, 0]
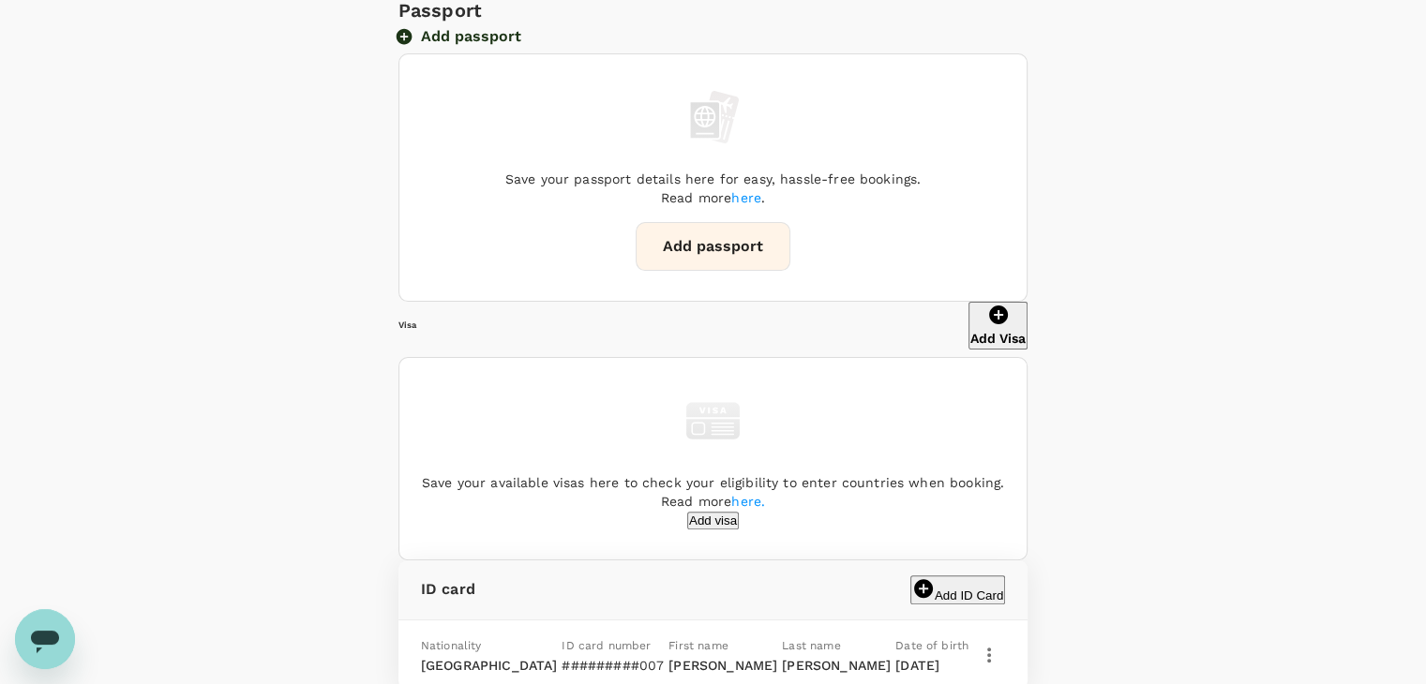
click at [521, 46] on button "Add passport" at bounding box center [459, 36] width 123 height 19
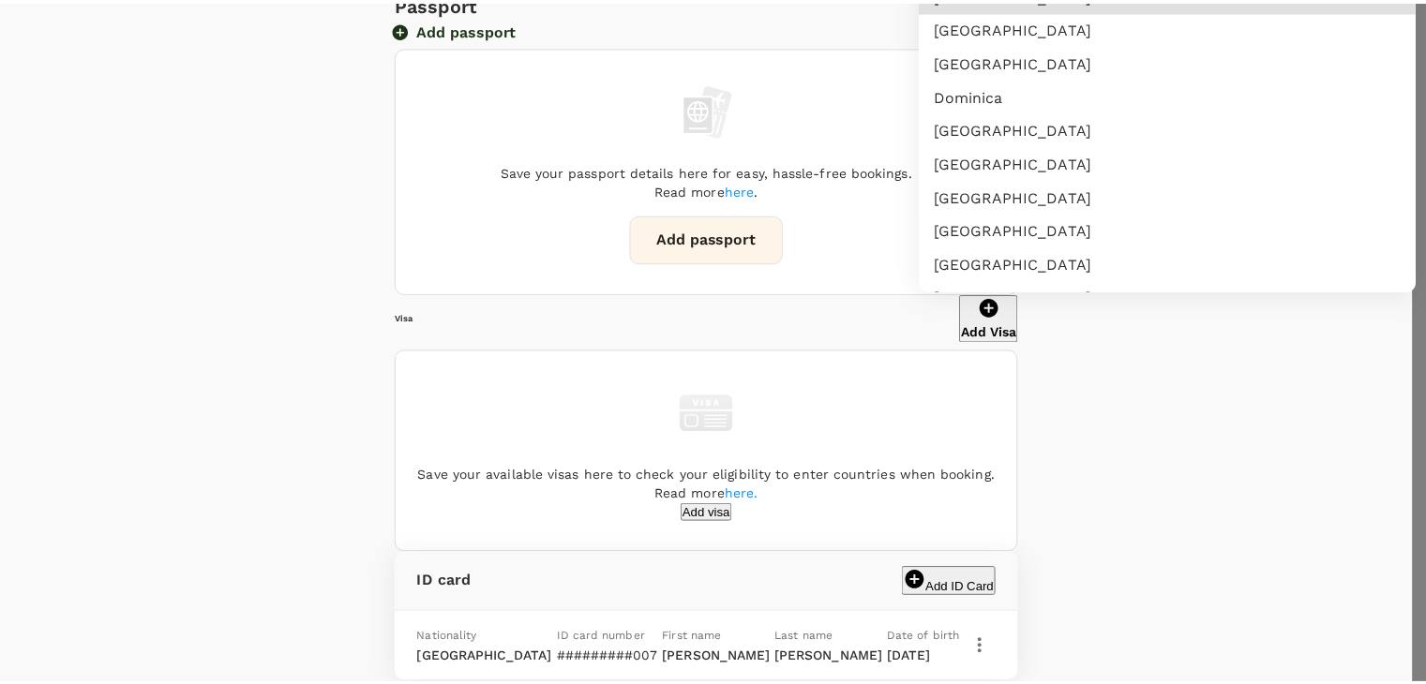
scroll to position [7456, 0]
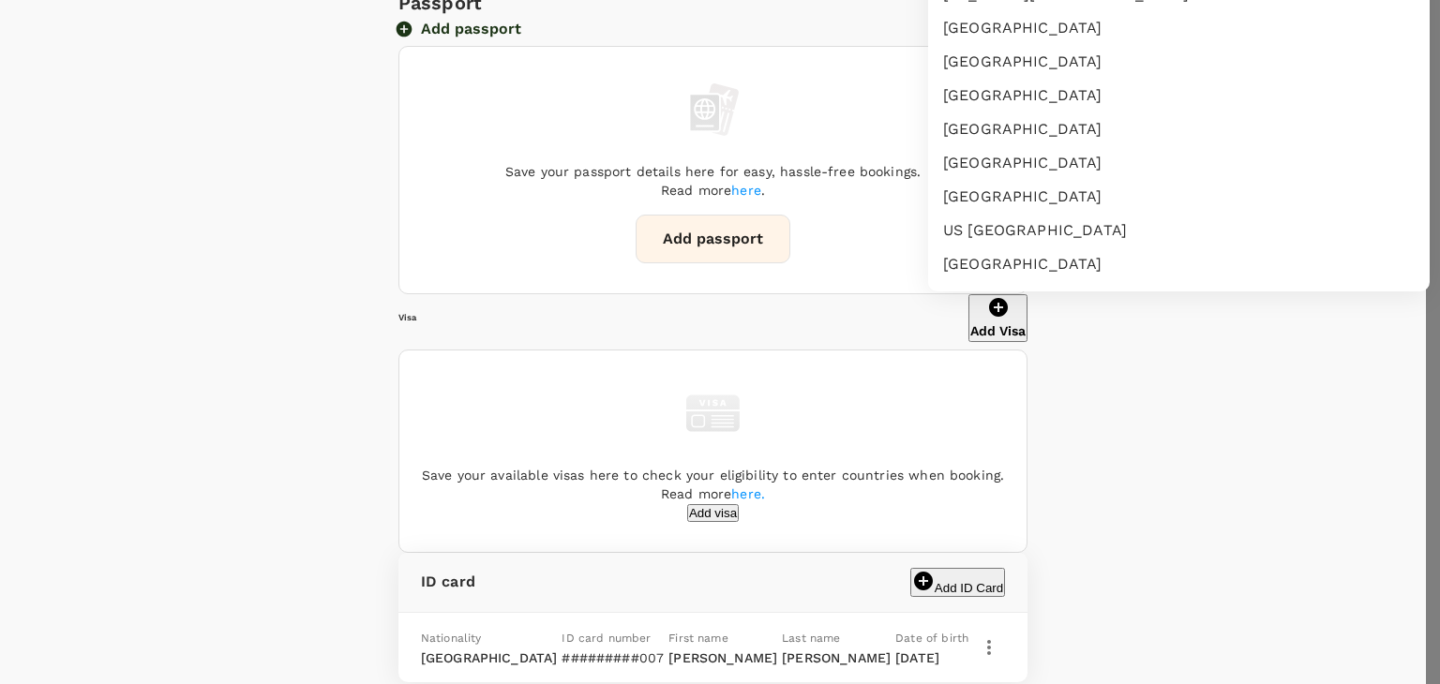
click at [1404, 33] on div at bounding box center [720, 342] width 1440 height 684
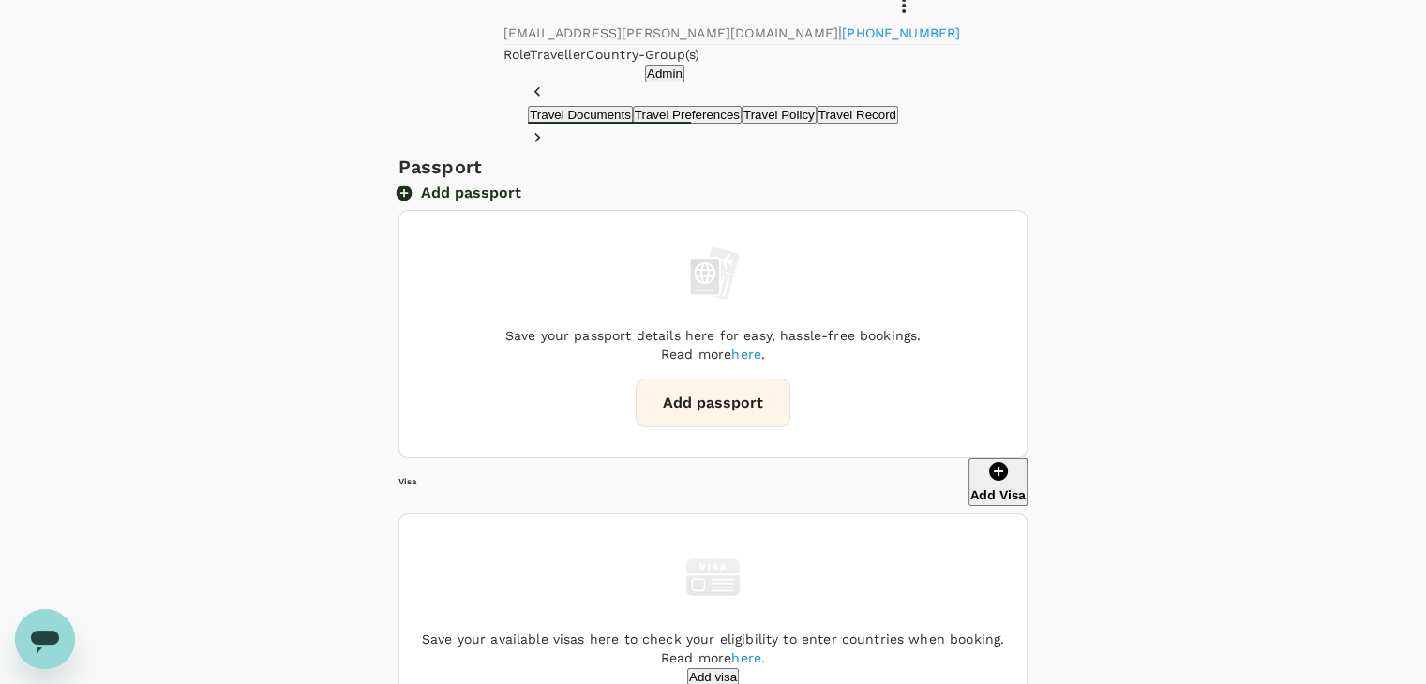
scroll to position [8, 0]
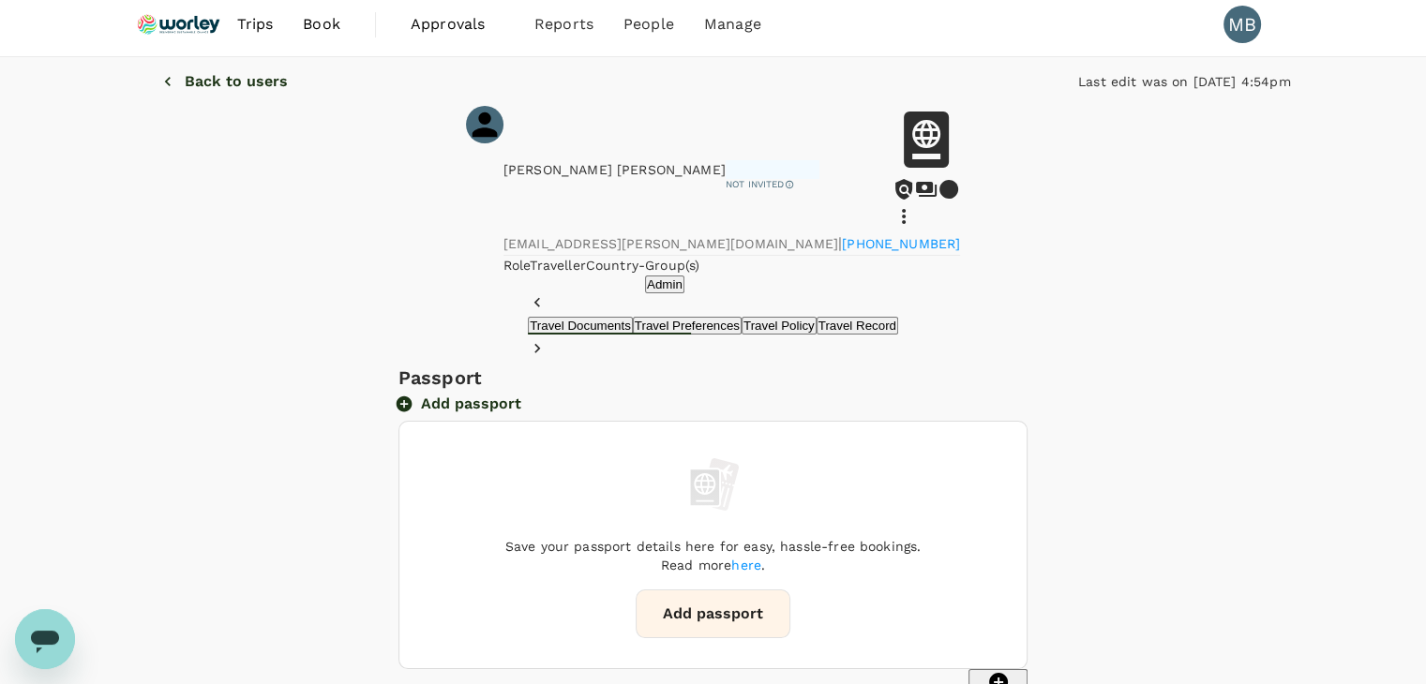
click at [158, 102] on button "Back to users" at bounding box center [225, 81] width 178 height 49
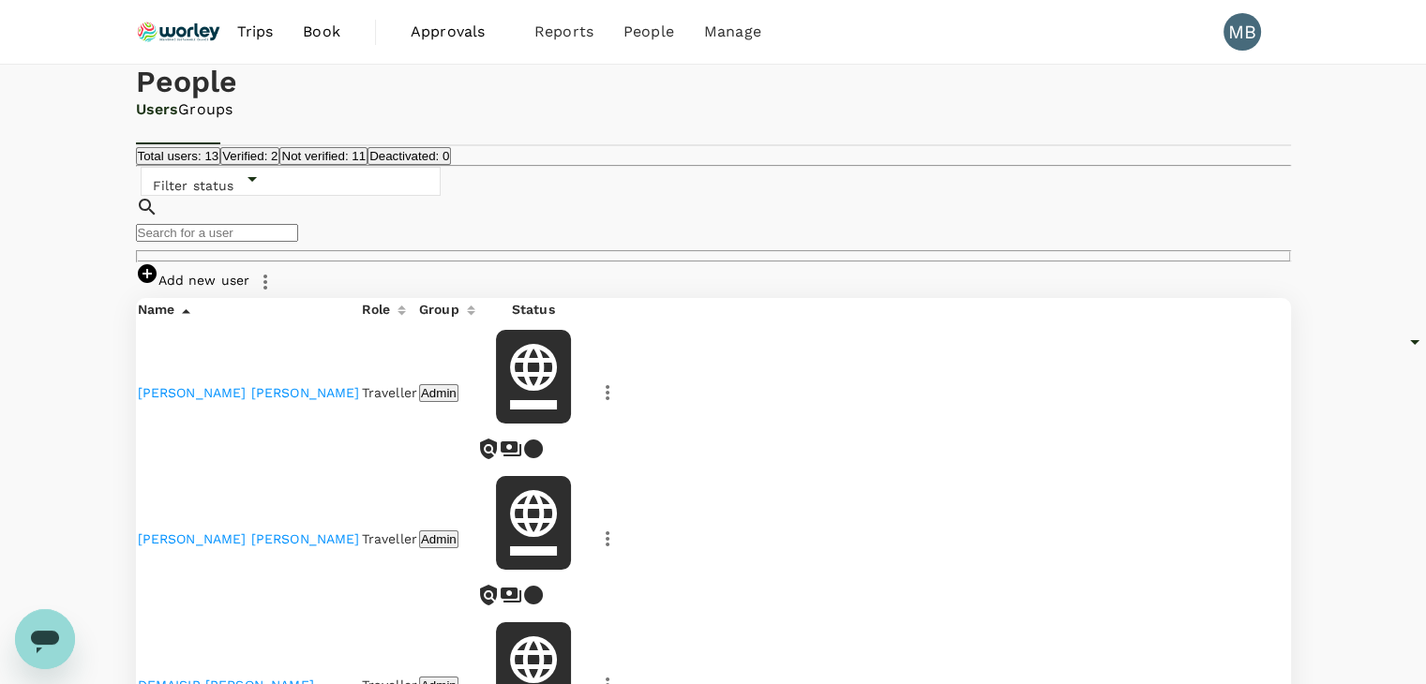
click at [200, 47] on img at bounding box center [179, 31] width 86 height 41
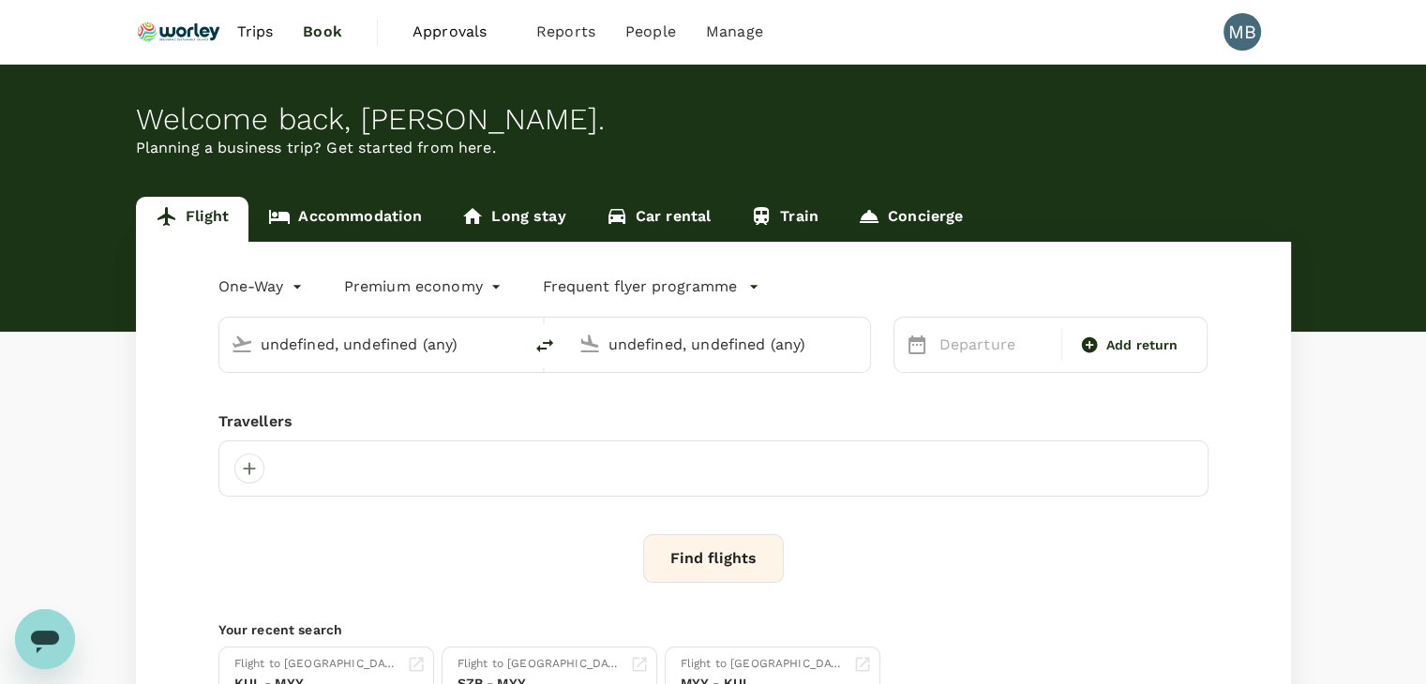
type input "Kuala Lumpur Intl ([GEOGRAPHIC_DATA])"
type input "London Heathrow (LHR)"
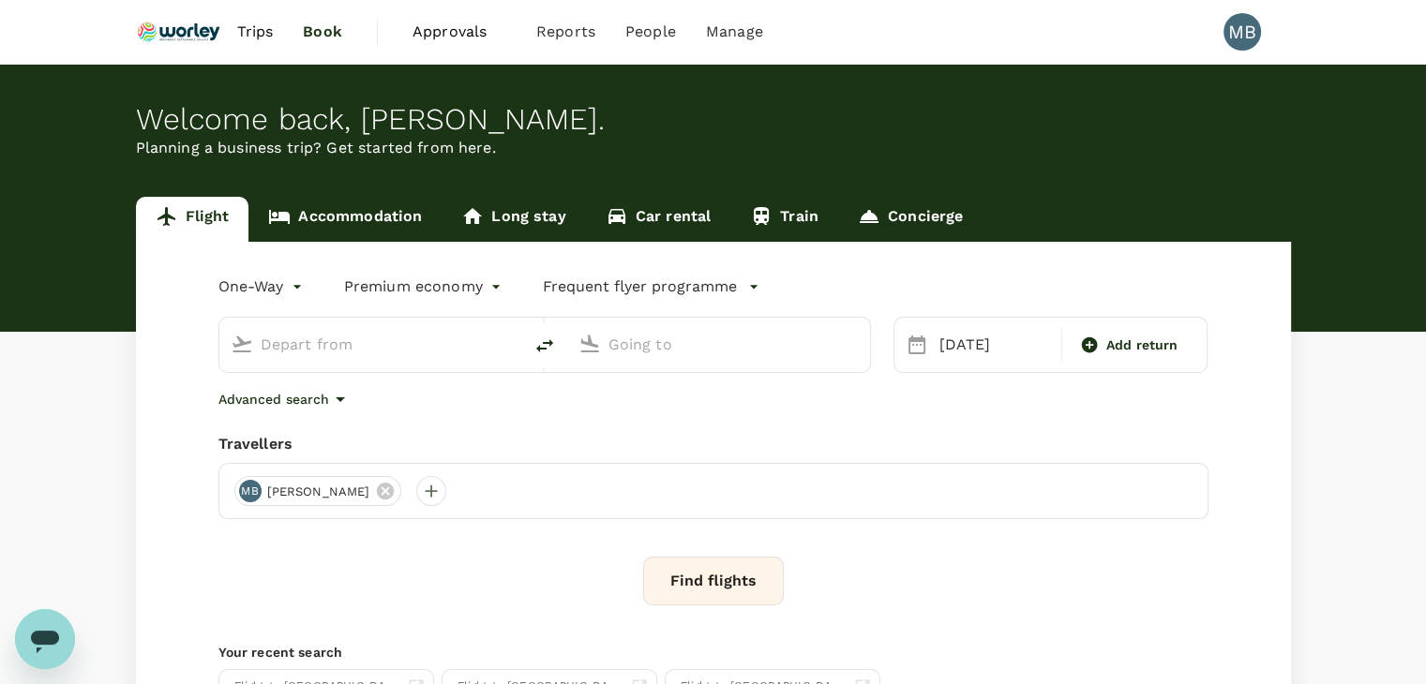
type input "Kuala Lumpur Intl ([GEOGRAPHIC_DATA])"
type input "London Heathrow (LHR)"
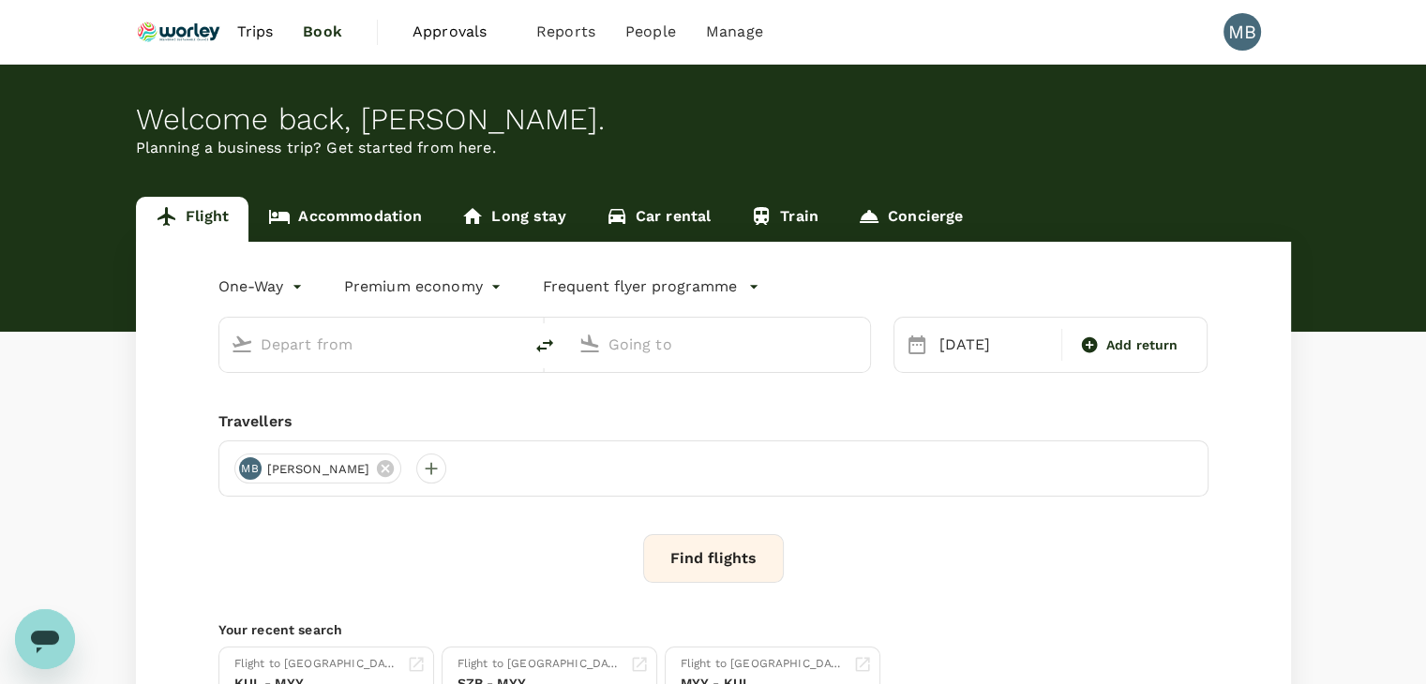
type input "Kuala Lumpur Intl ([GEOGRAPHIC_DATA])"
type input "London Heathrow (LHR)"
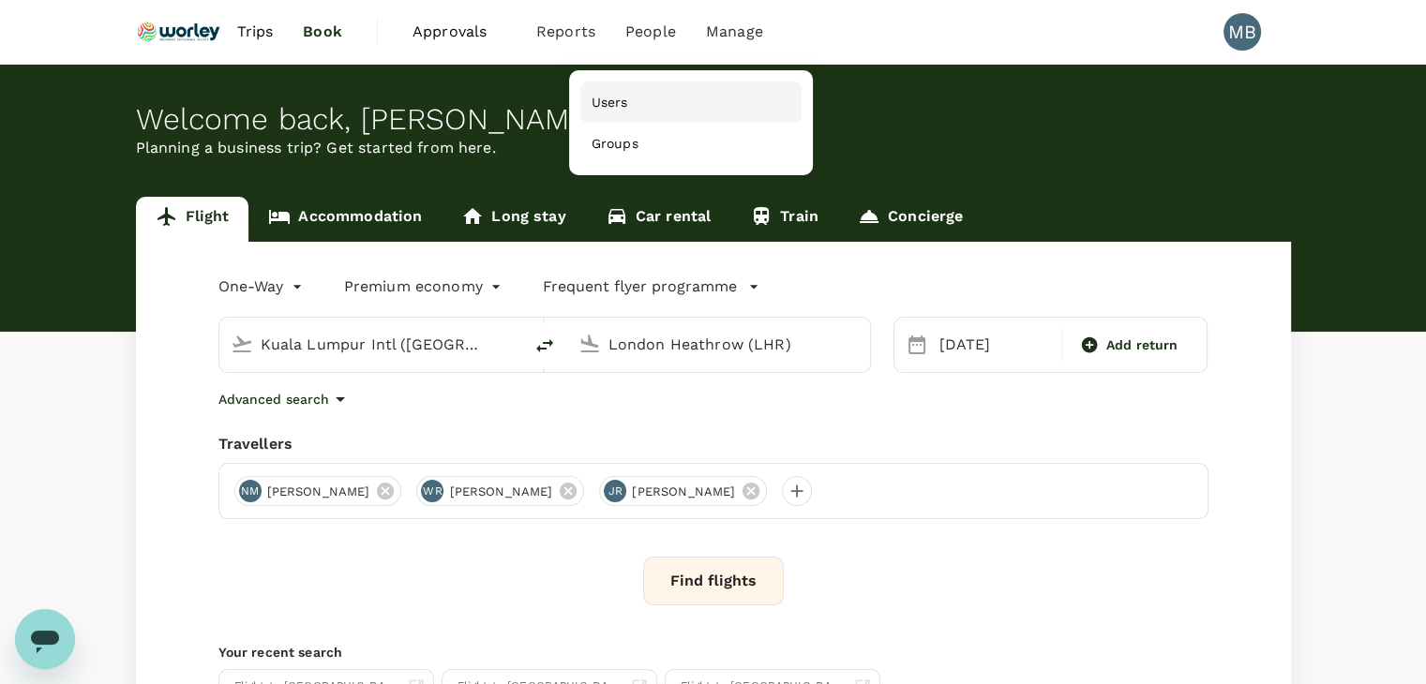
click at [625, 95] on span "Users" at bounding box center [610, 102] width 37 height 19
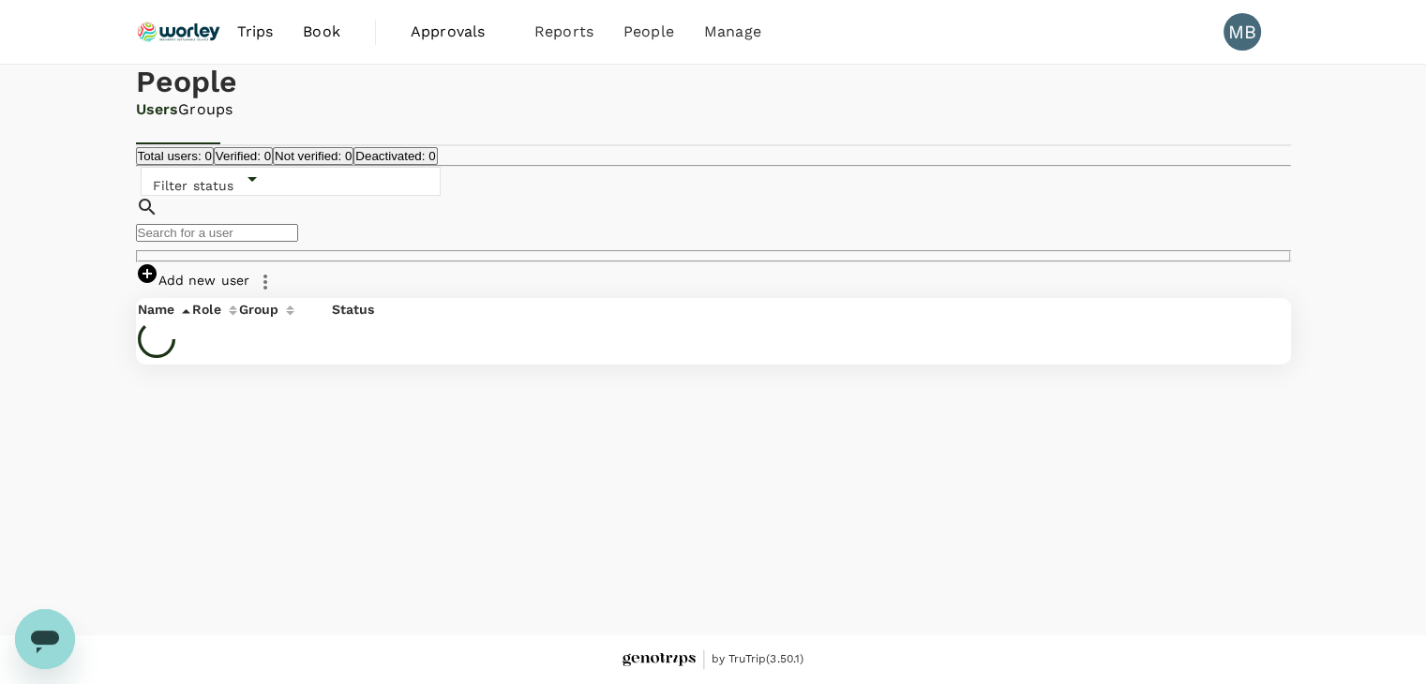
click at [298, 242] on input "text" at bounding box center [217, 233] width 162 height 18
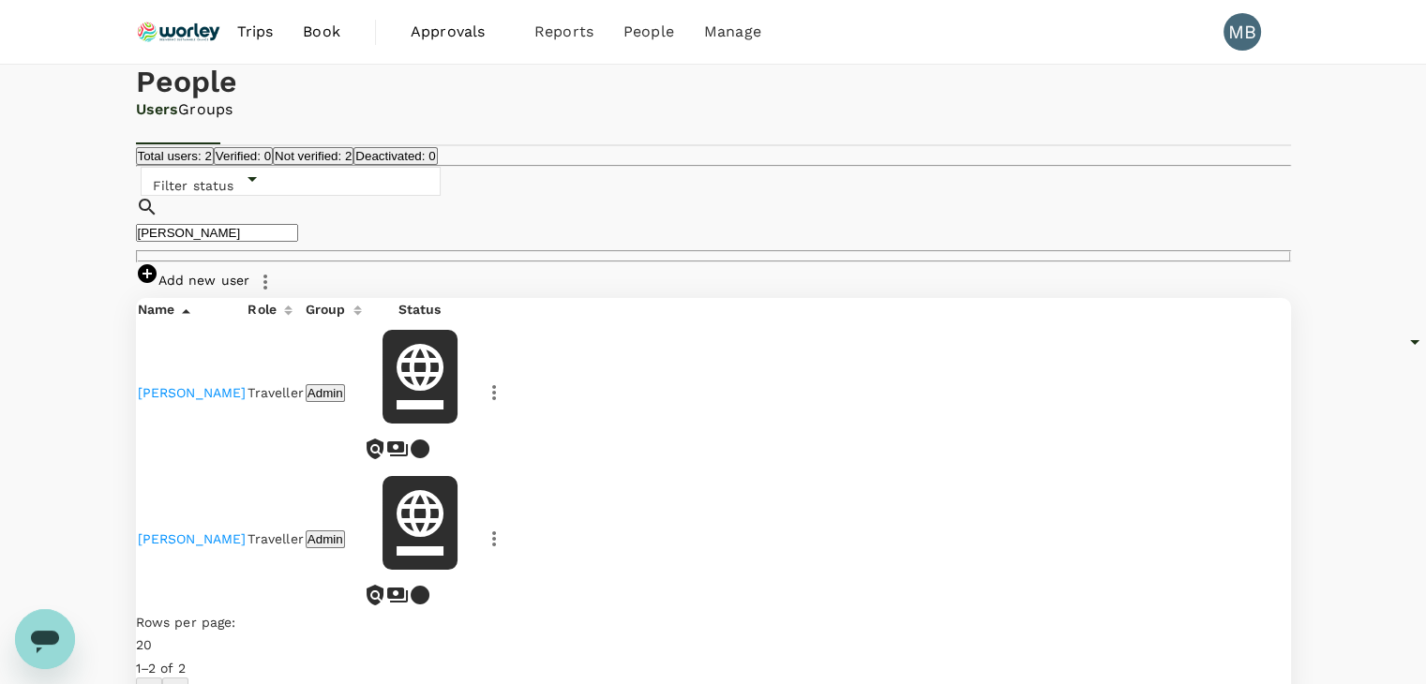
type input "moir"
click at [247, 544] on link "WYLDE GORDON RIDSEL MOIR" at bounding box center [192, 539] width 109 height 15
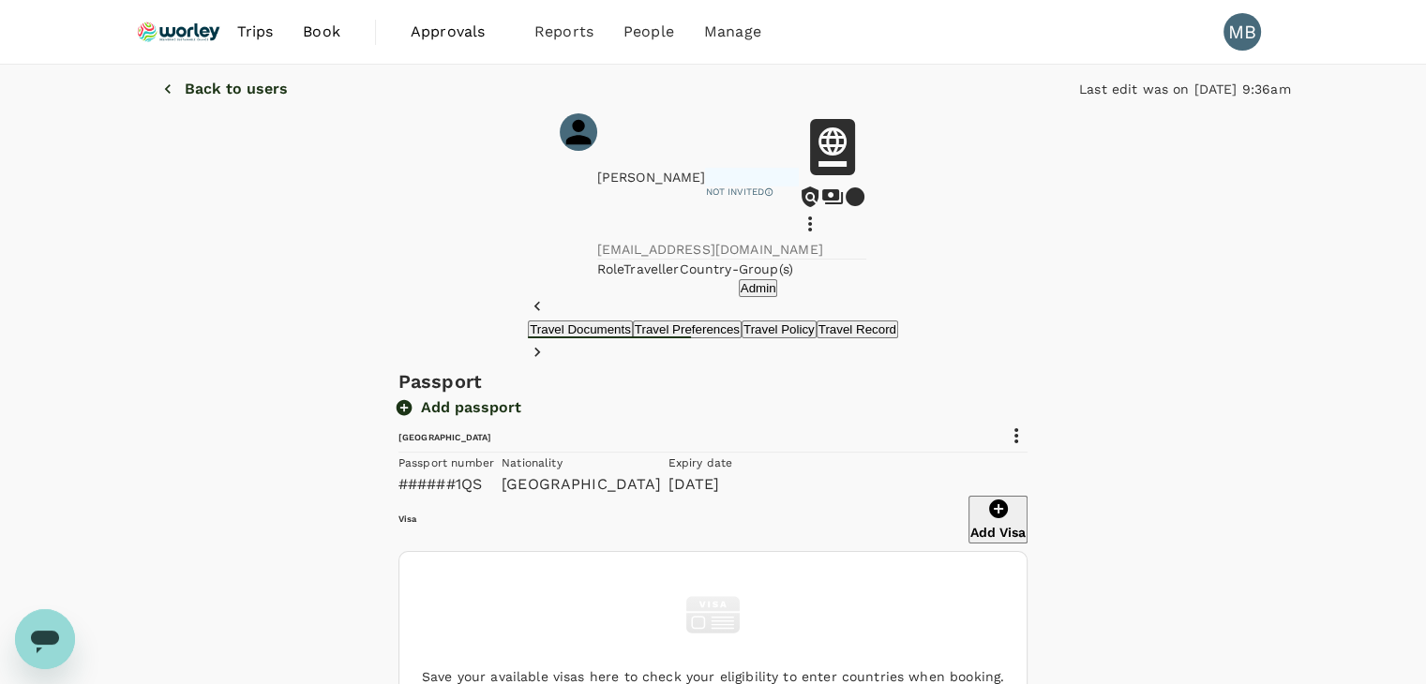
click at [821, 213] on icon at bounding box center [810, 224] width 23 height 23
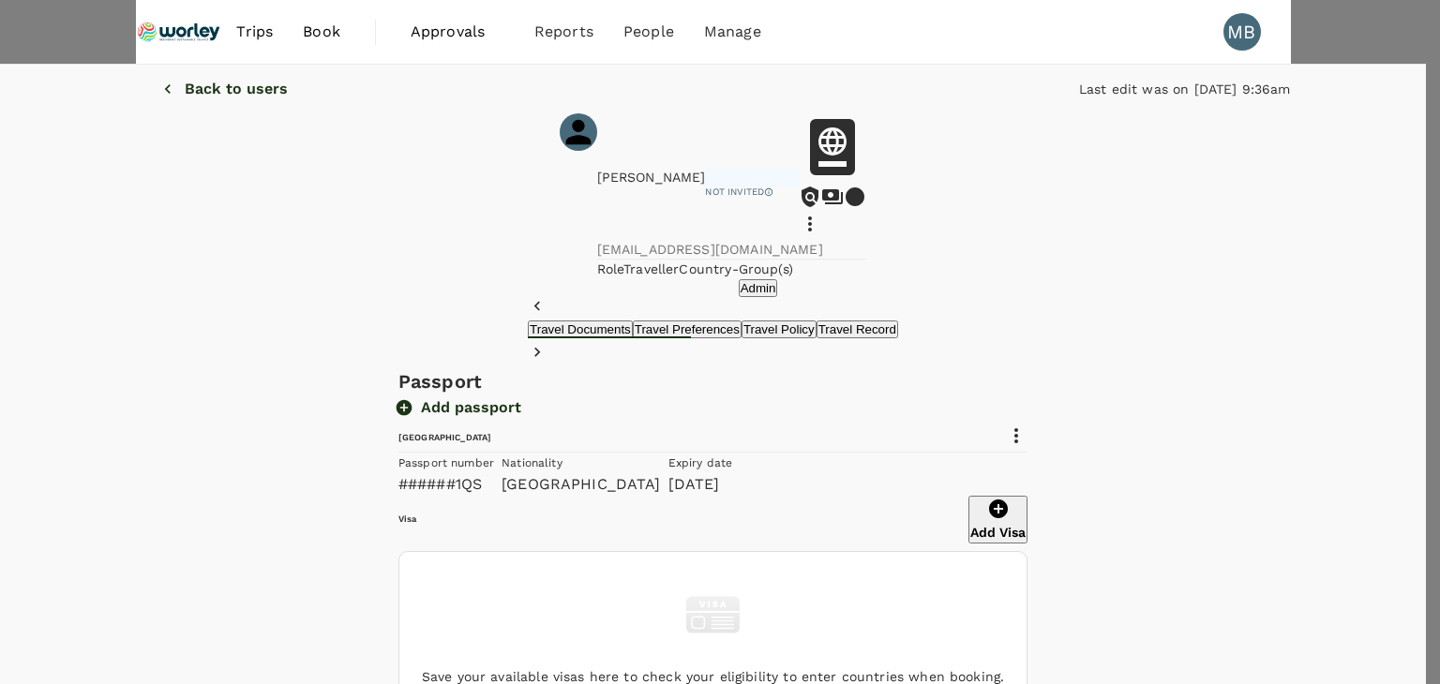
type input "RIDSDEL MOIR"
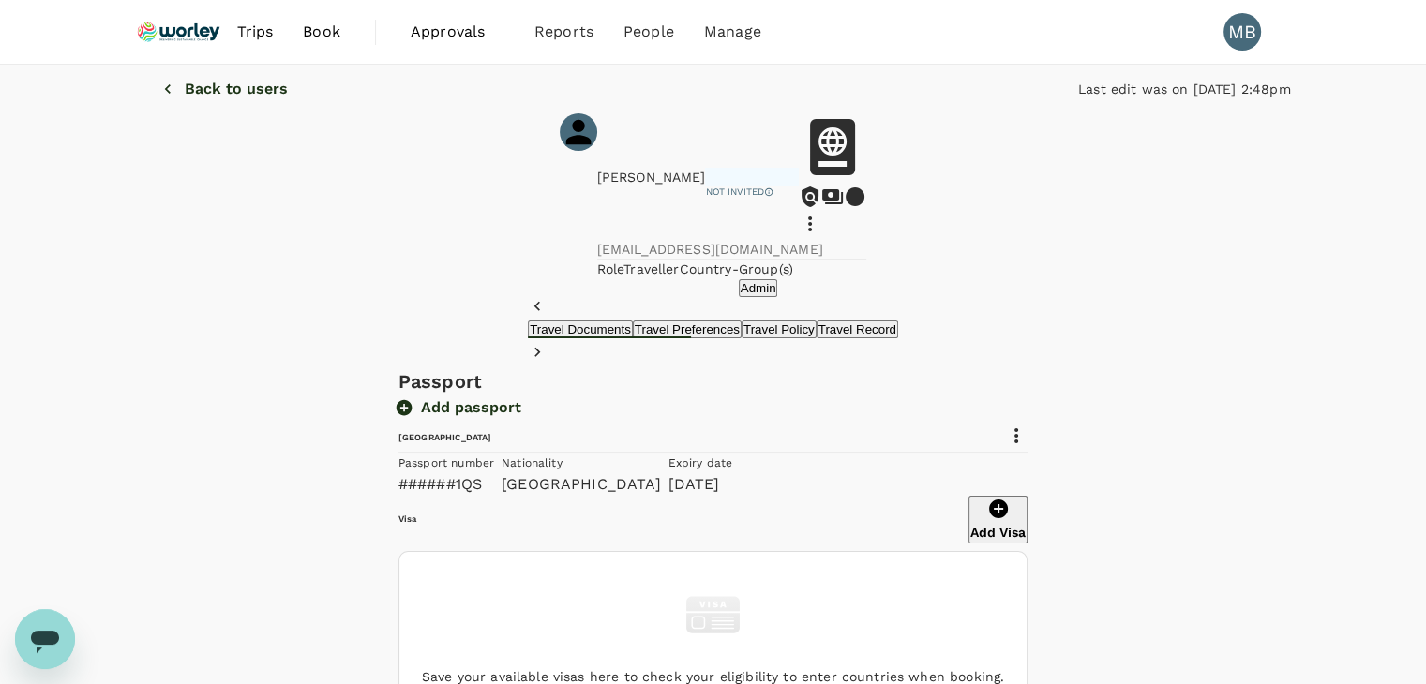
click at [1028, 447] on icon at bounding box center [1016, 436] width 23 height 23
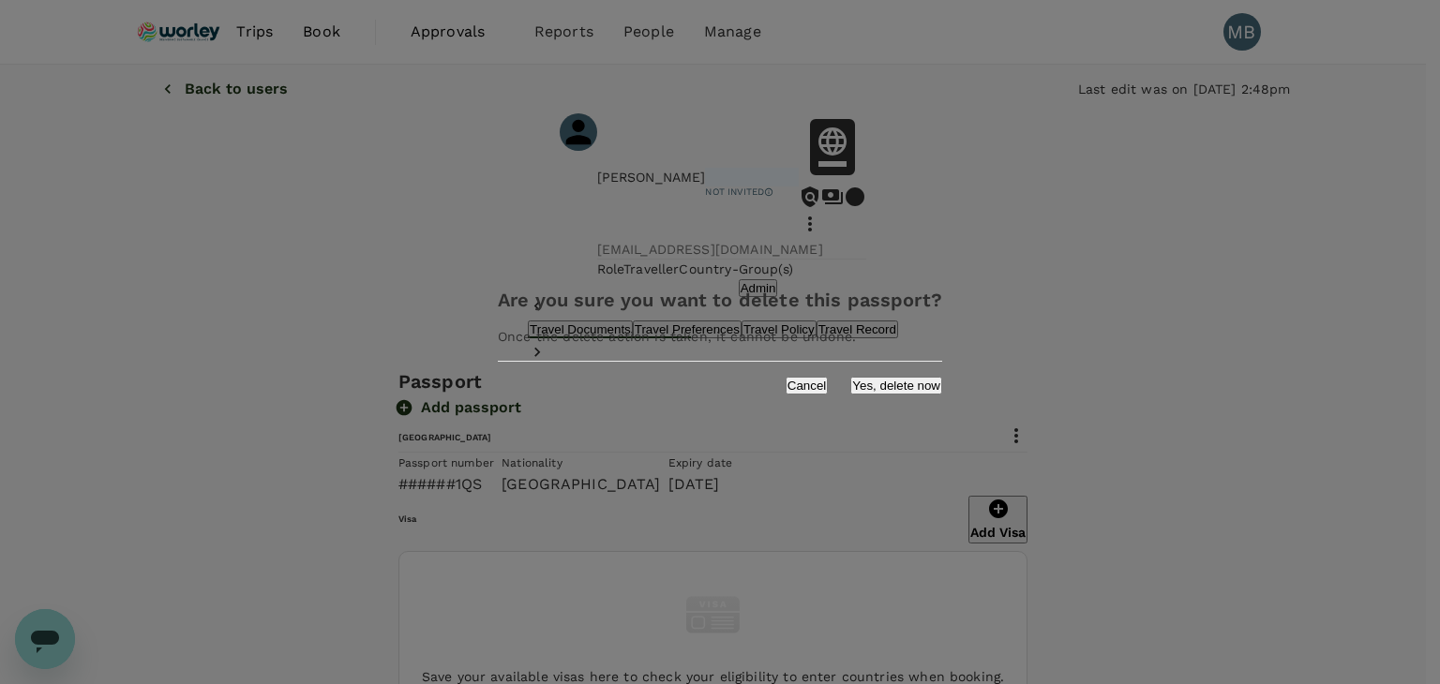
click at [876, 384] on button "Yes, delete now" at bounding box center [896, 386] width 92 height 18
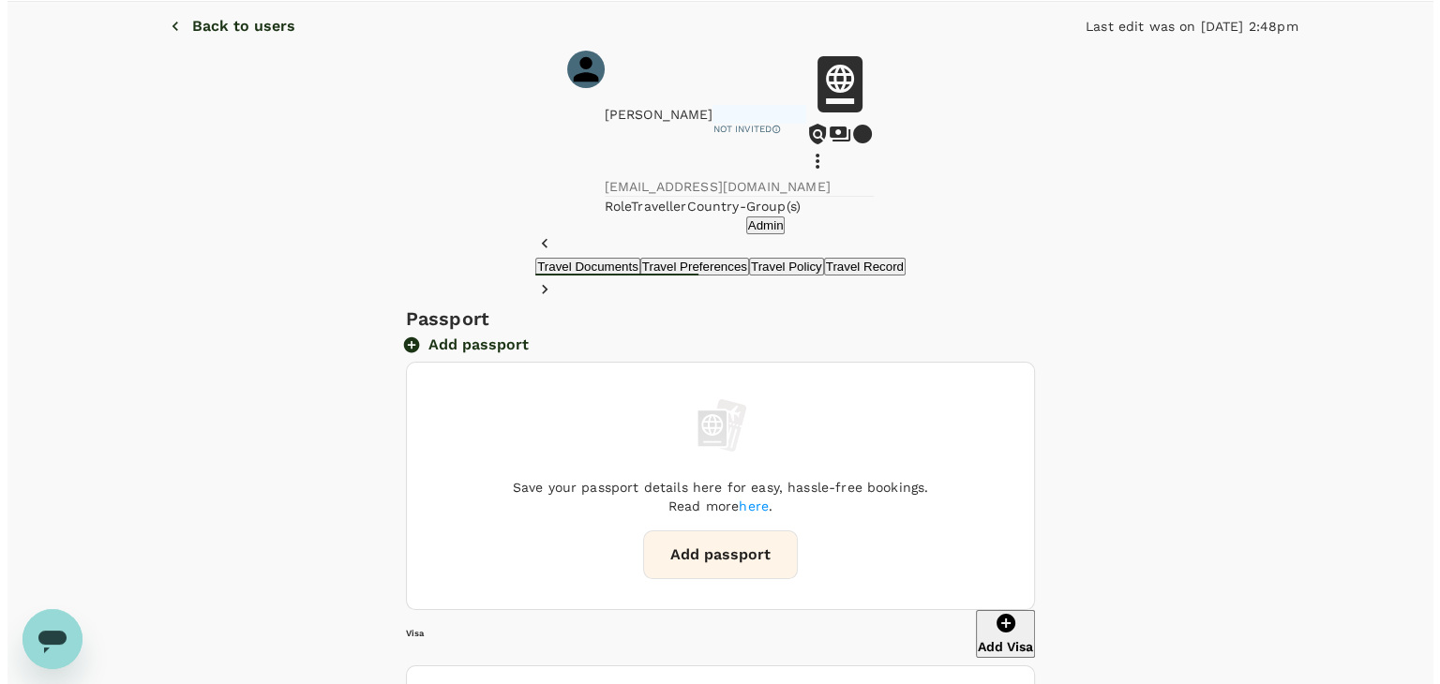
scroll to position [188, 0]
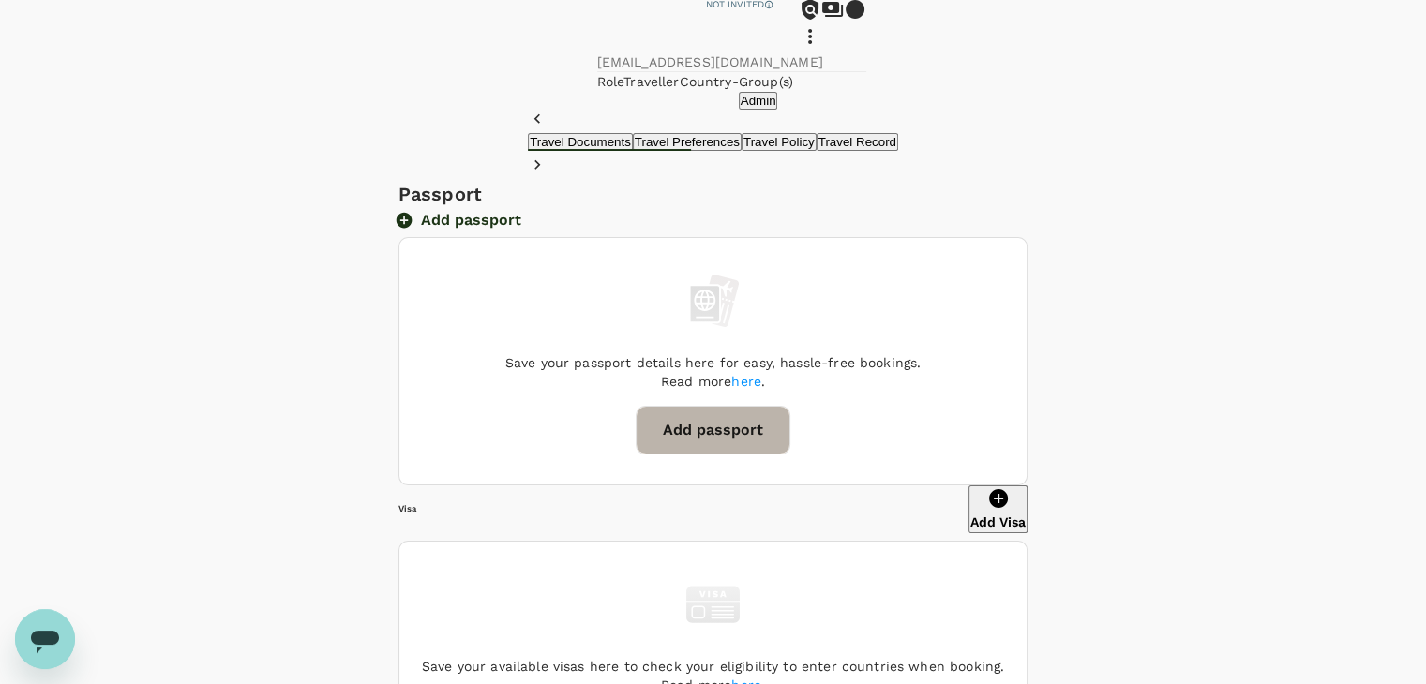
click at [724, 455] on button "Add passport" at bounding box center [713, 430] width 155 height 49
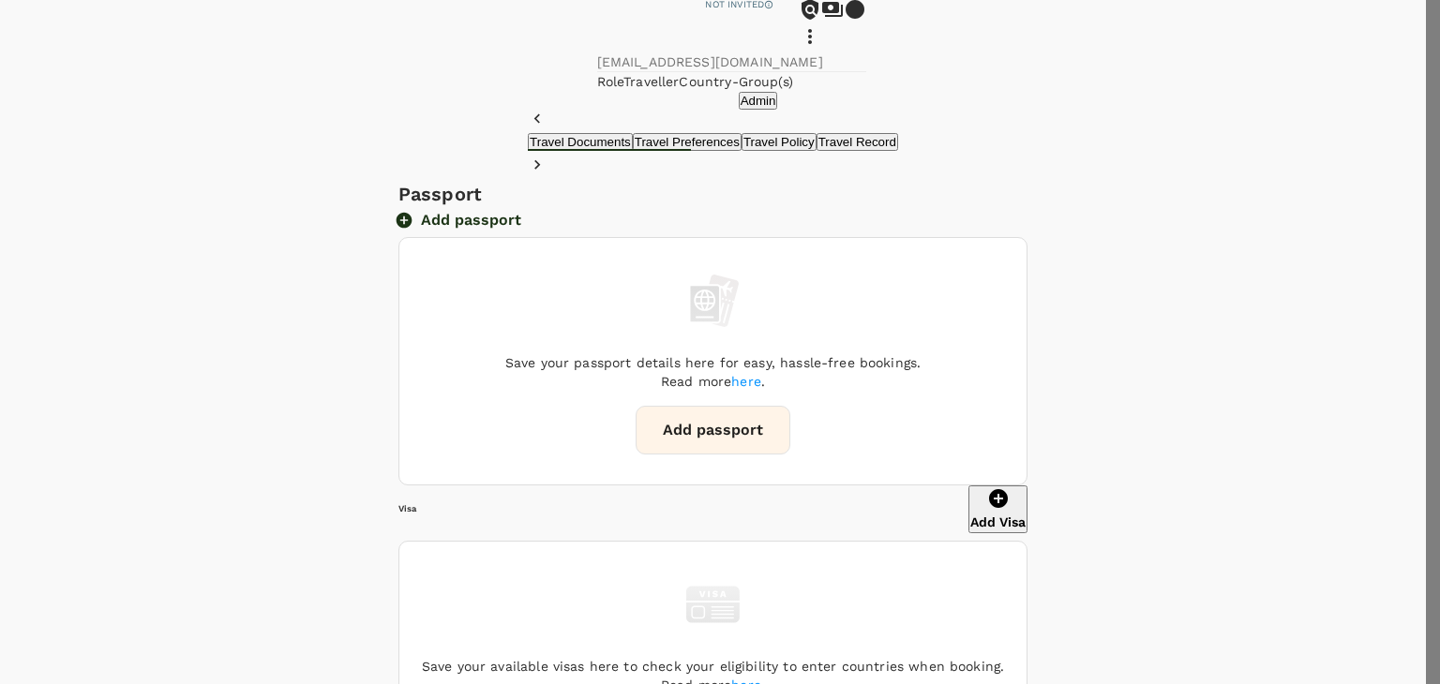
type input "P947921QS"
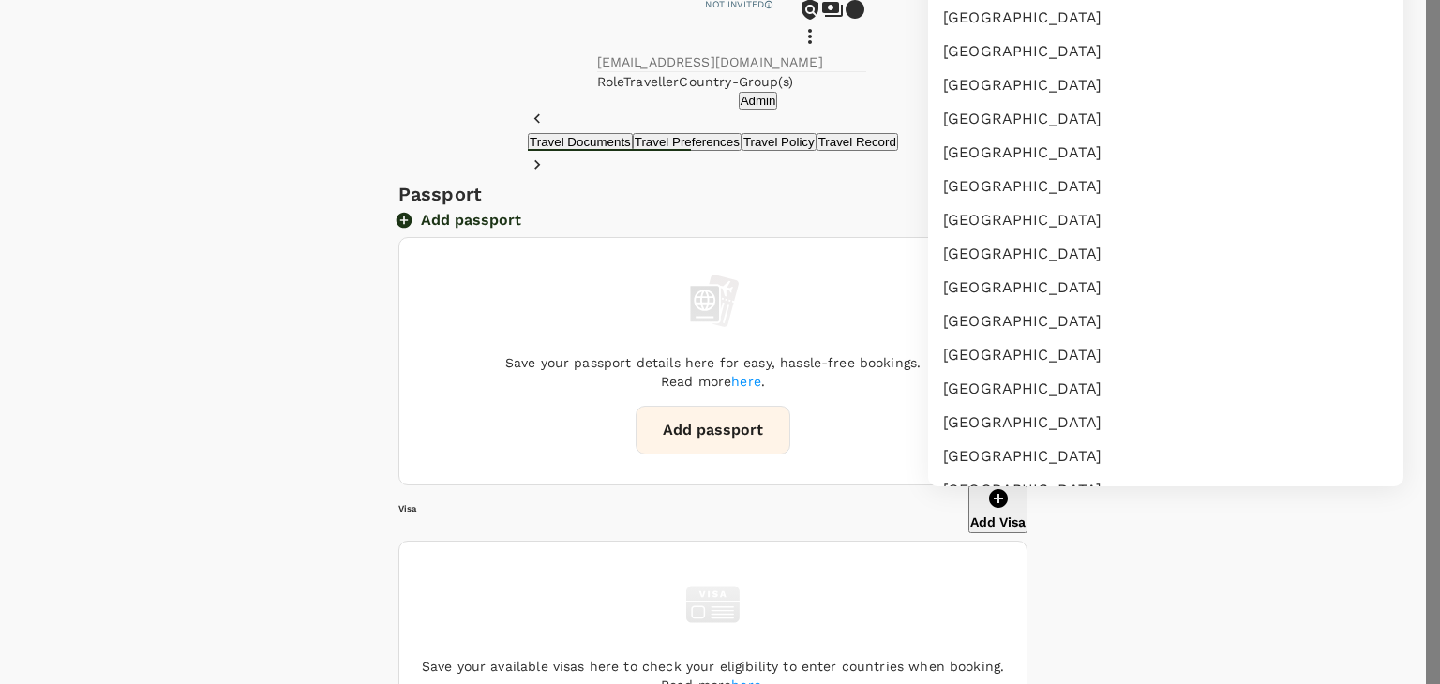
scroll to position [638, 0]
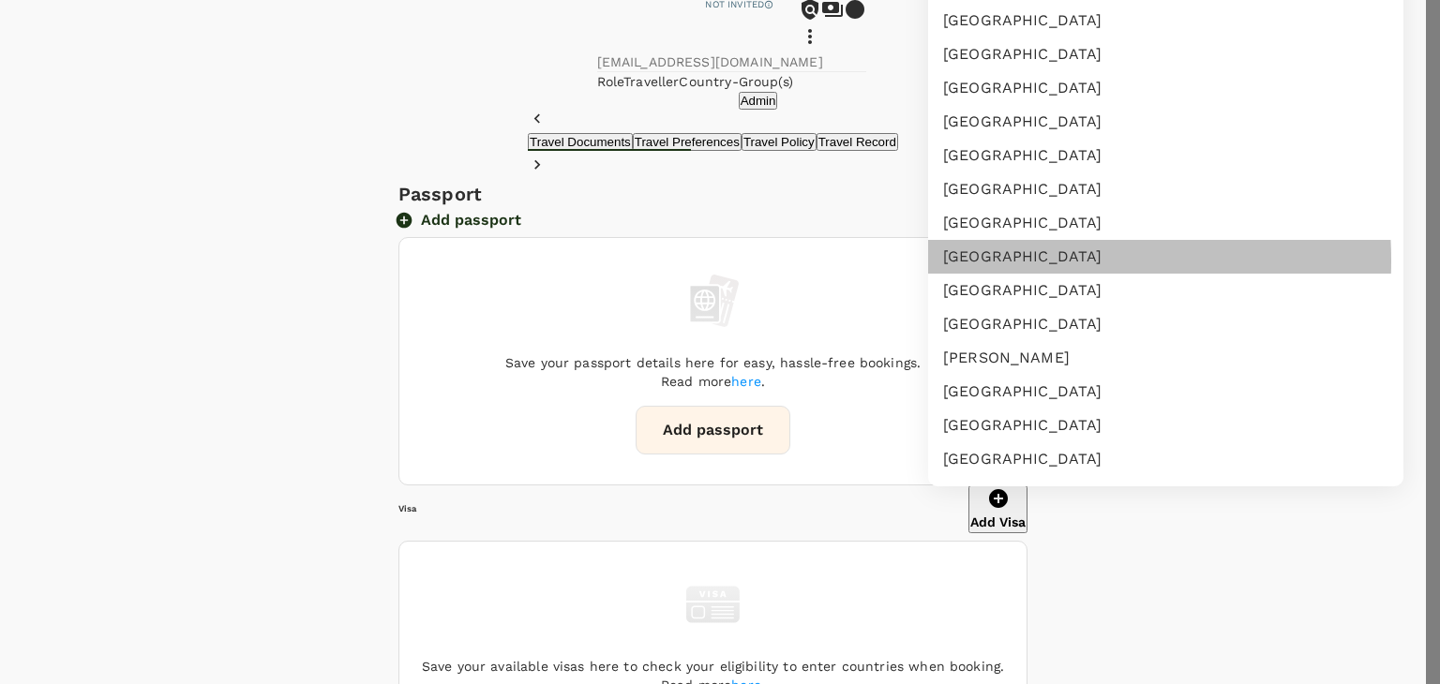
click at [989, 274] on li "Canada" at bounding box center [1165, 257] width 475 height 34
type input "CA"
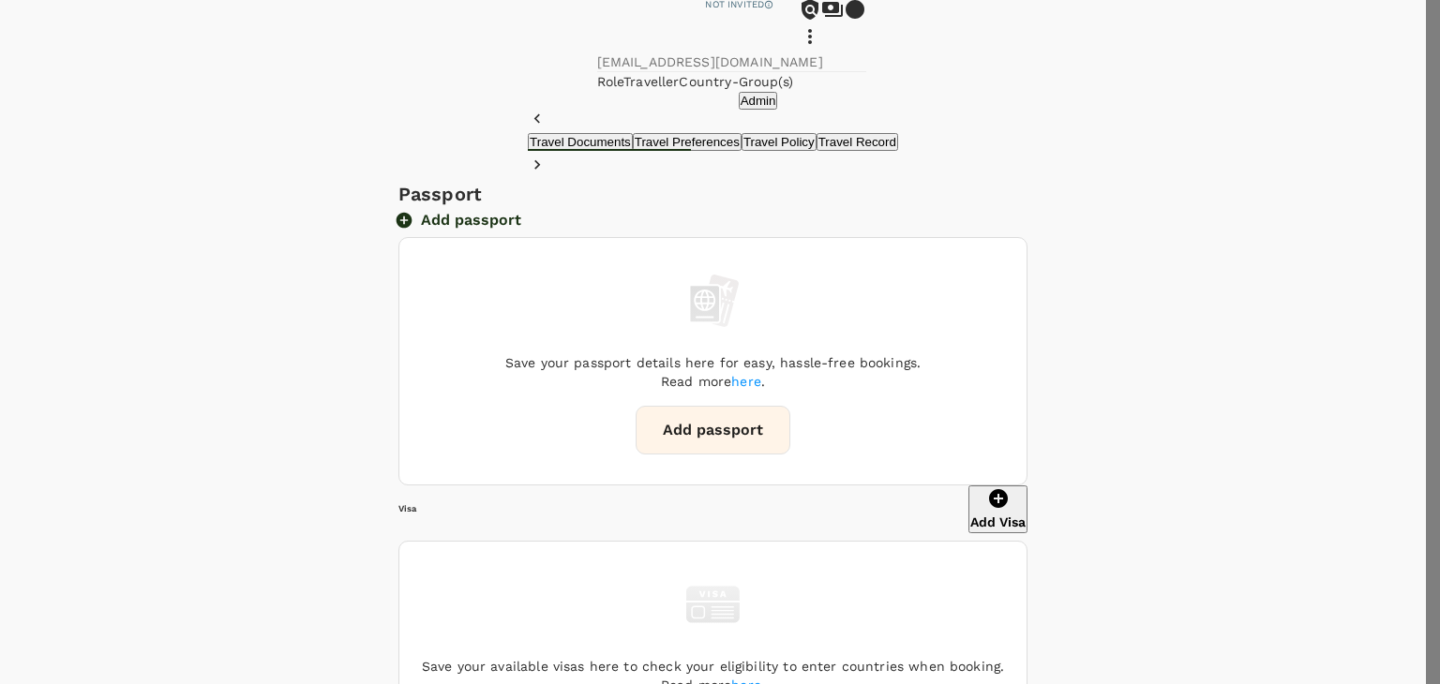
type input "12/01/2024"
type input "12/01/2026"
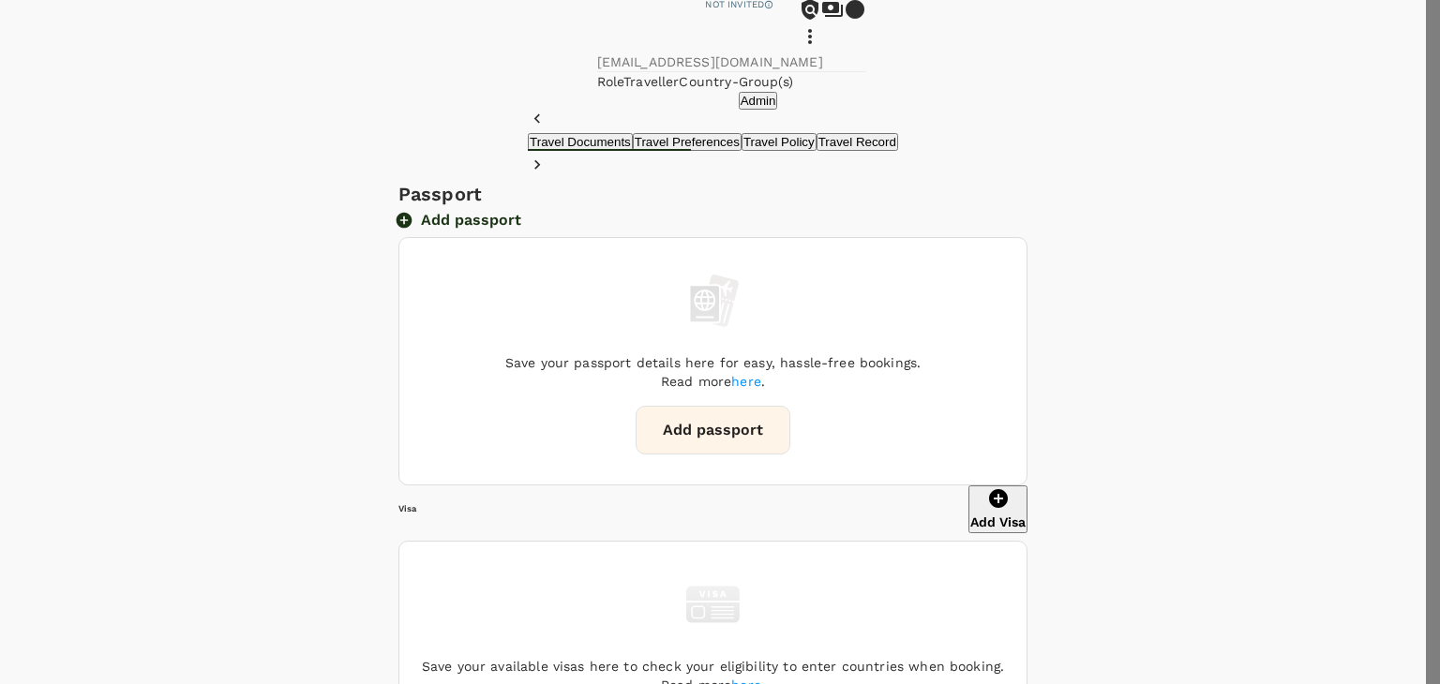
type input "WYLDE GORDON"
type input "RIDSDEL MOIR"
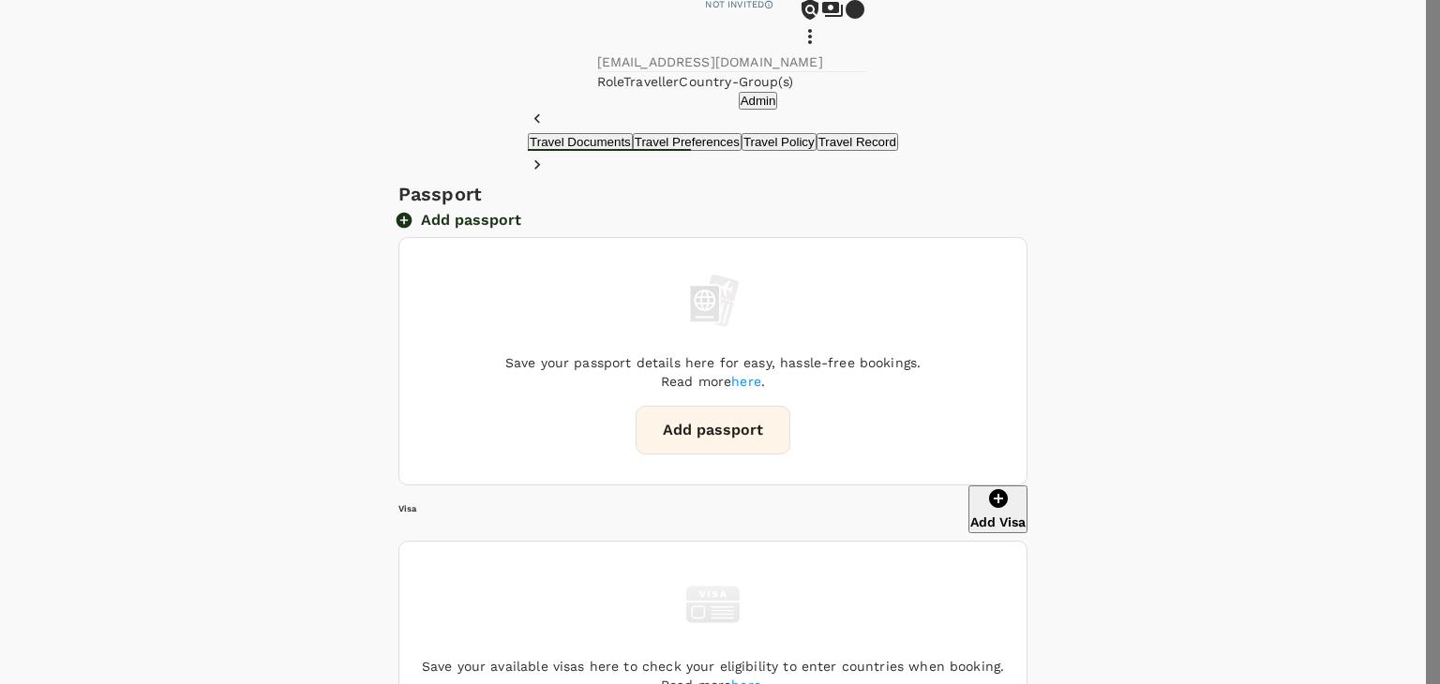
radio input "true"
type input "17/12/2023"
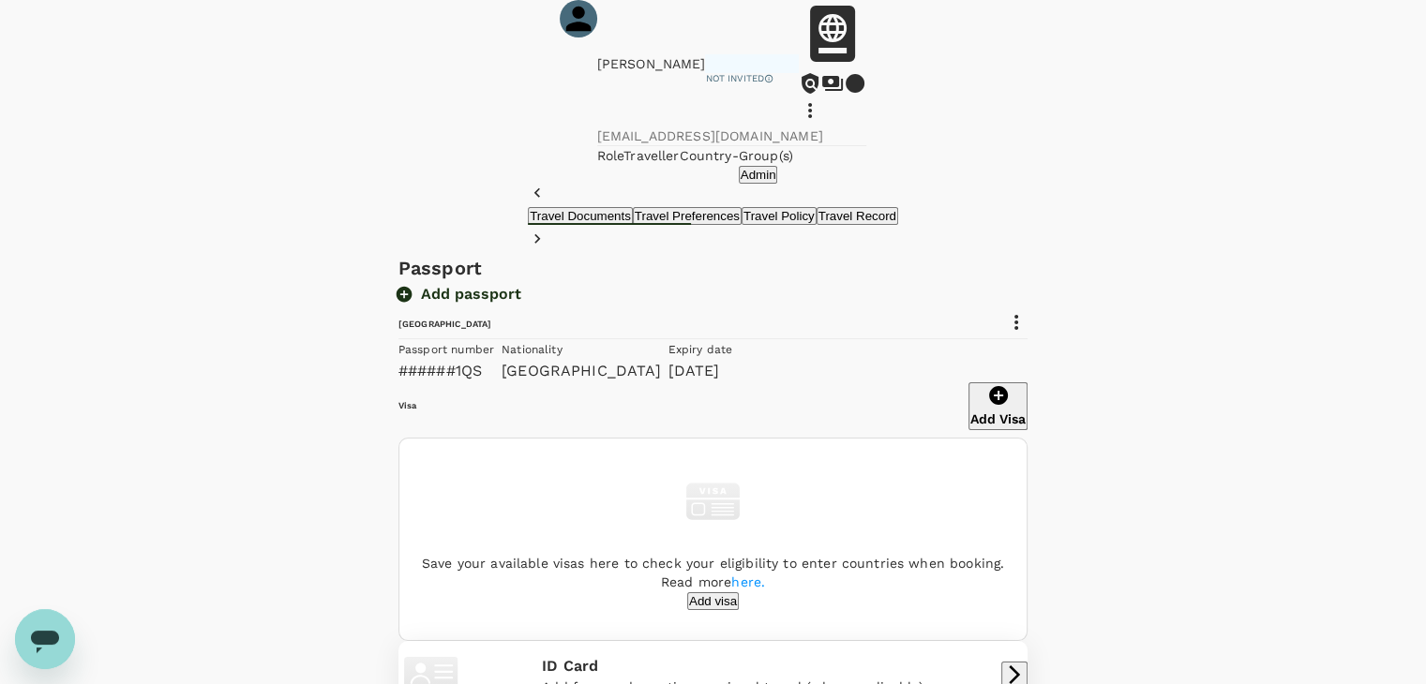
scroll to position [0, 0]
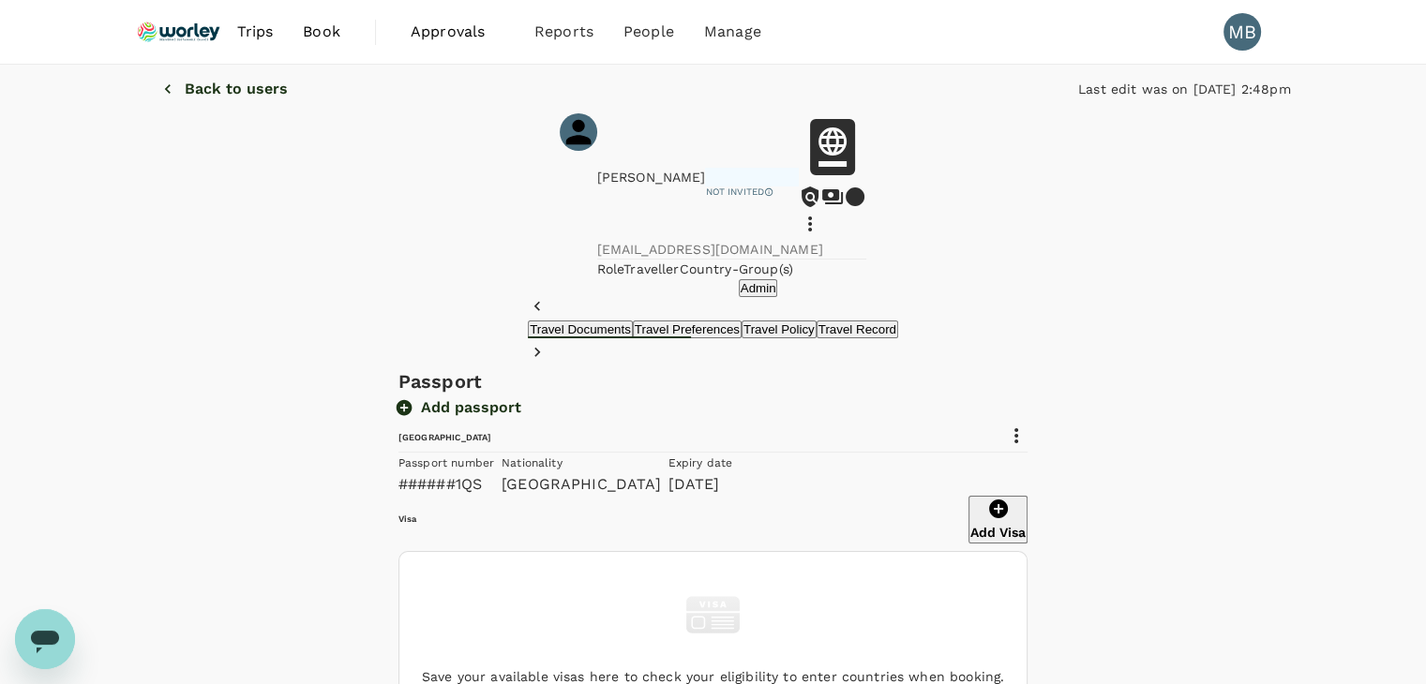
click at [1028, 447] on icon at bounding box center [1016, 436] width 23 height 23
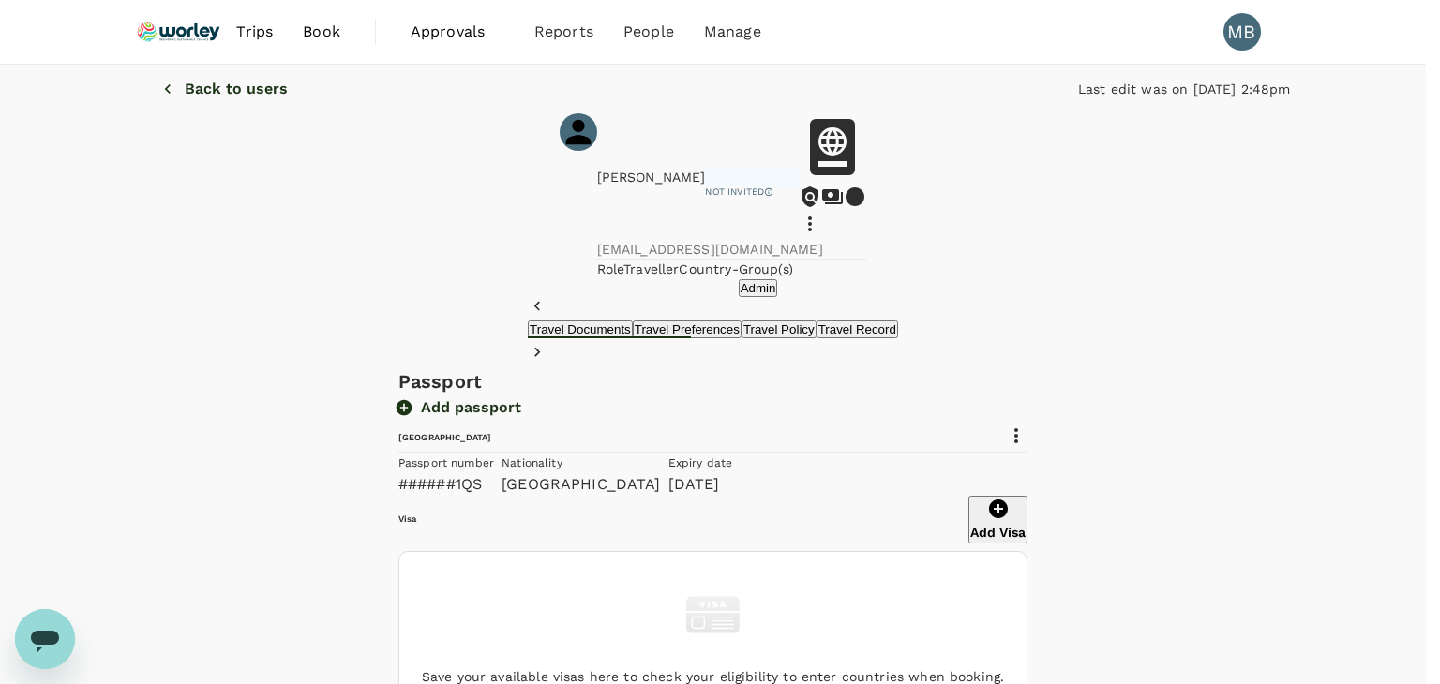
click at [1192, 488] on div at bounding box center [720, 342] width 1440 height 684
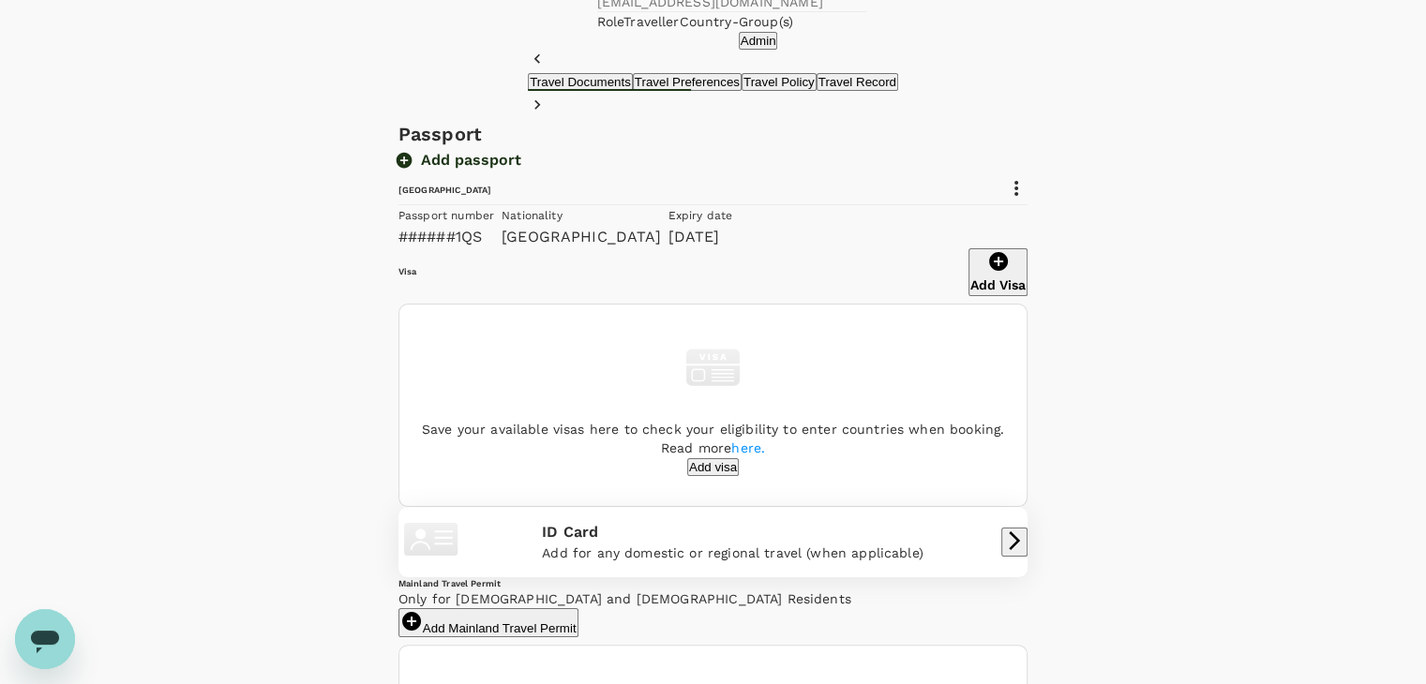
scroll to position [188, 0]
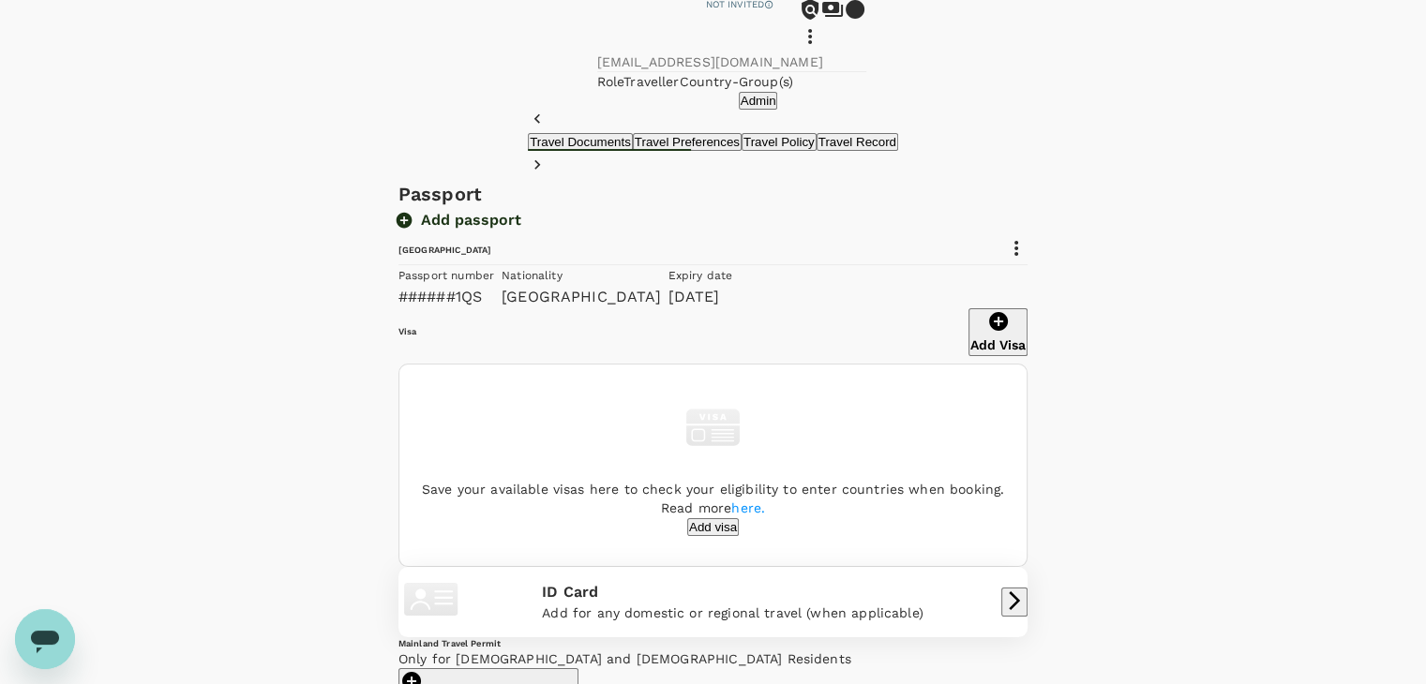
click at [450, 308] on div "Passport number ######1QS" at bounding box center [442, 283] width 103 height 51
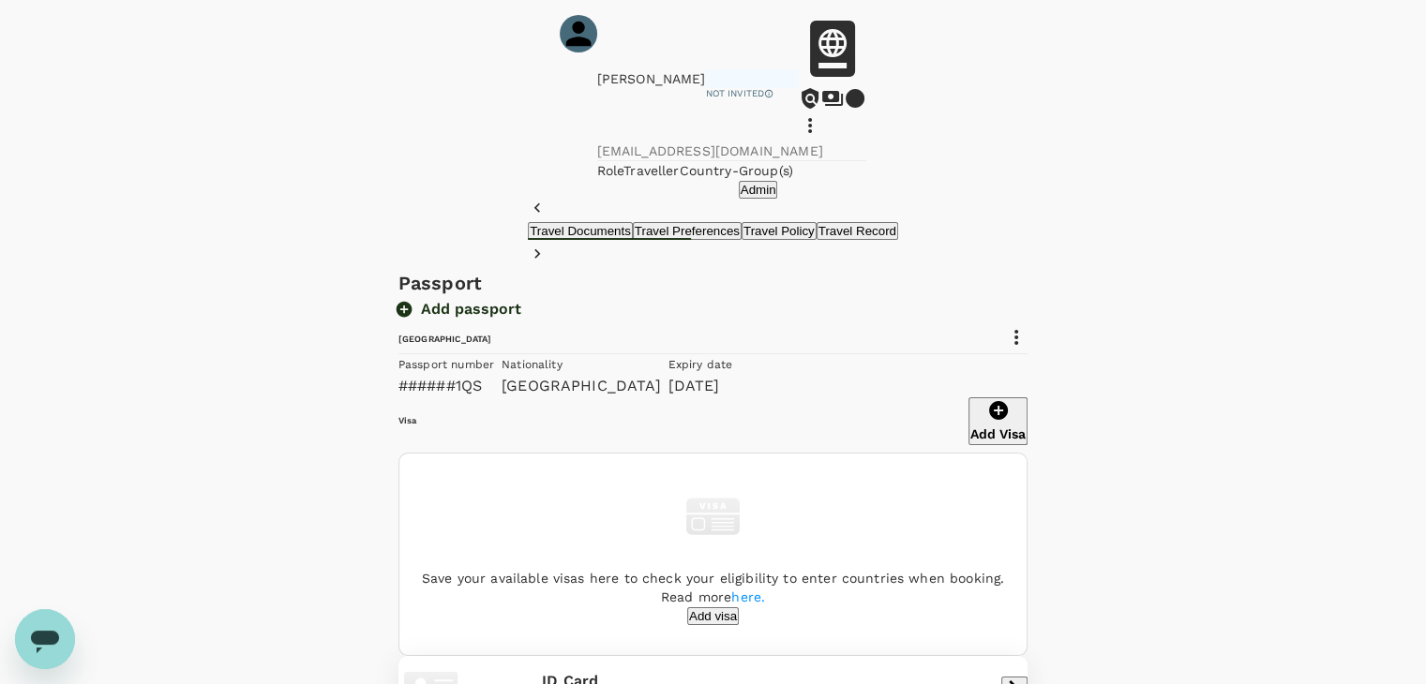
scroll to position [0, 0]
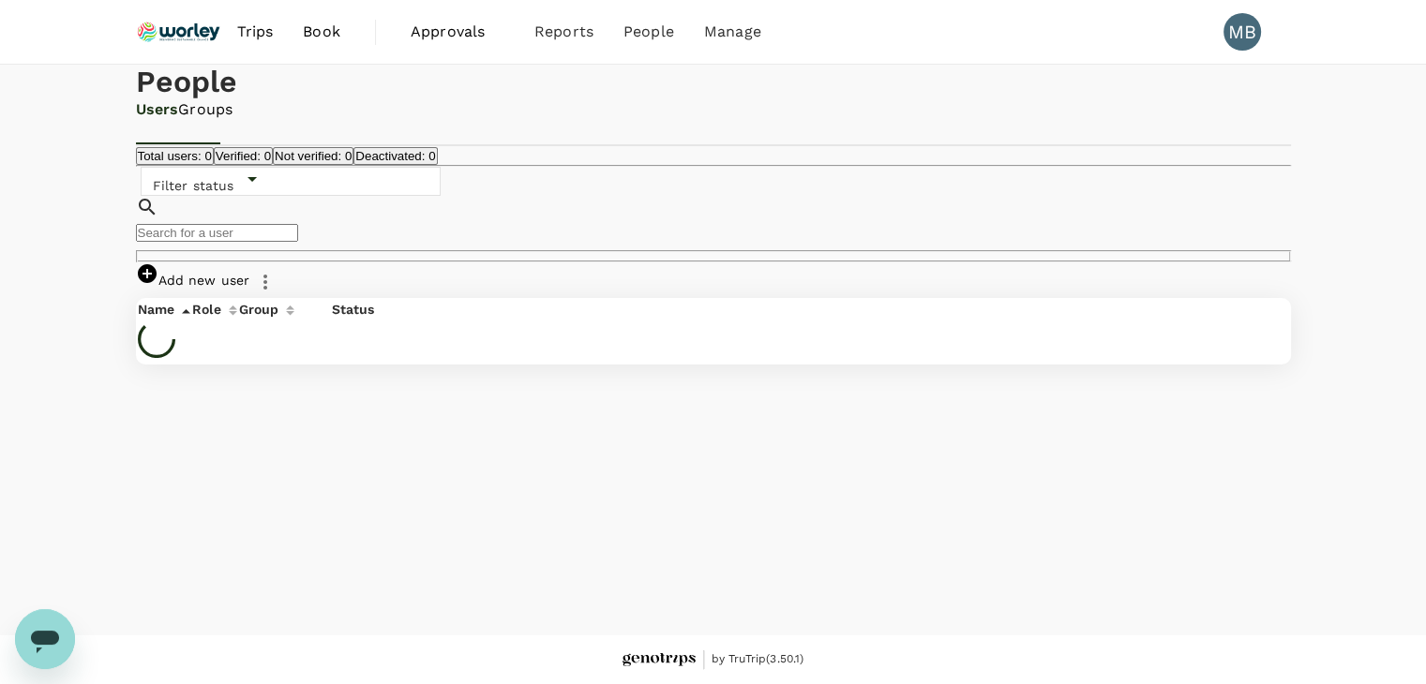
click at [191, 33] on img at bounding box center [179, 31] width 86 height 41
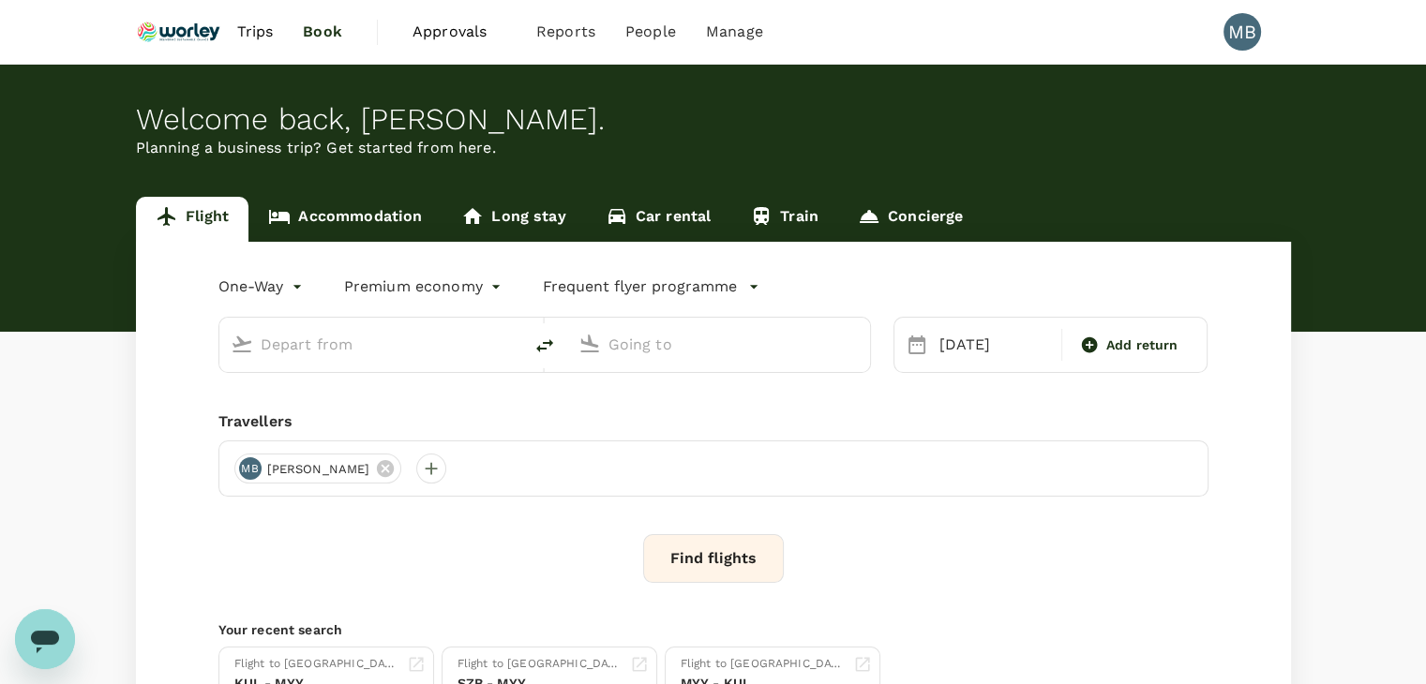
type input "Kuala Lumpur Intl ([GEOGRAPHIC_DATA])"
type input "London Heathrow (LHR)"
type input "Kuala Lumpur Intl ([GEOGRAPHIC_DATA])"
type input "London Heathrow (LHR)"
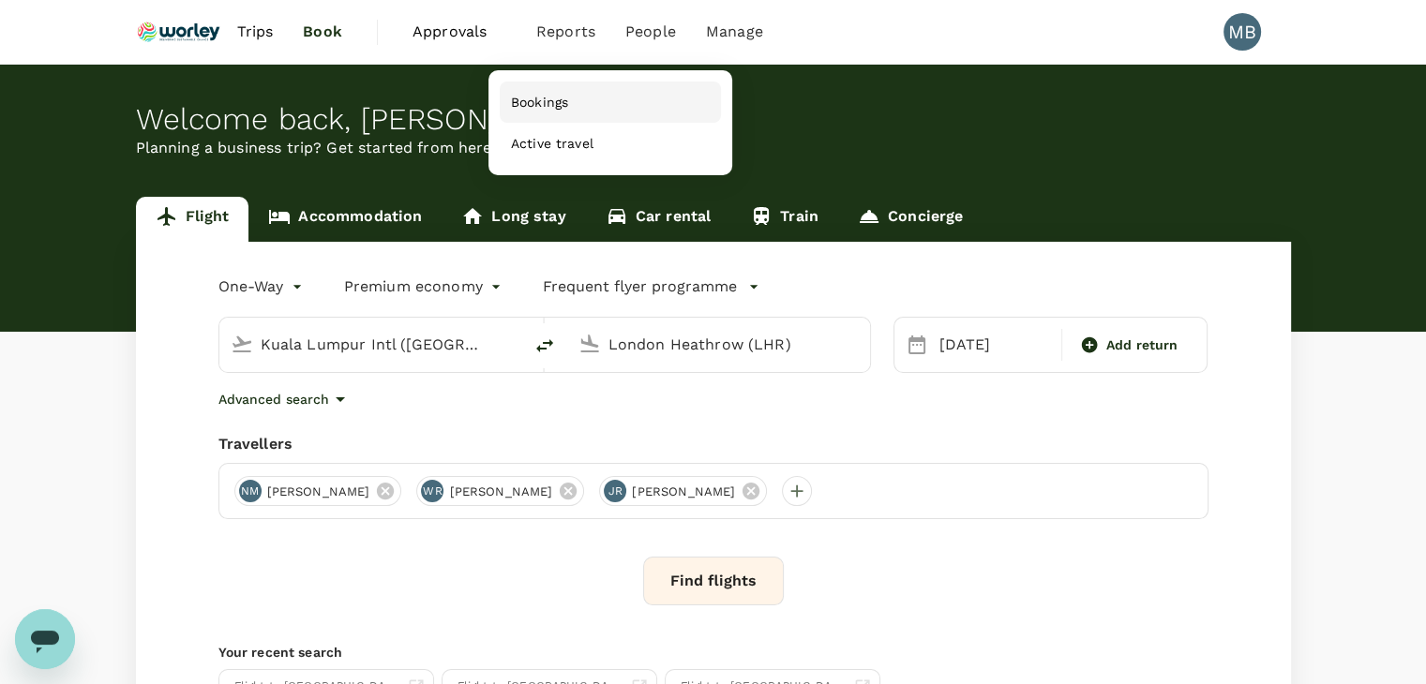
click at [548, 105] on span "Bookings" at bounding box center [539, 102] width 57 height 19
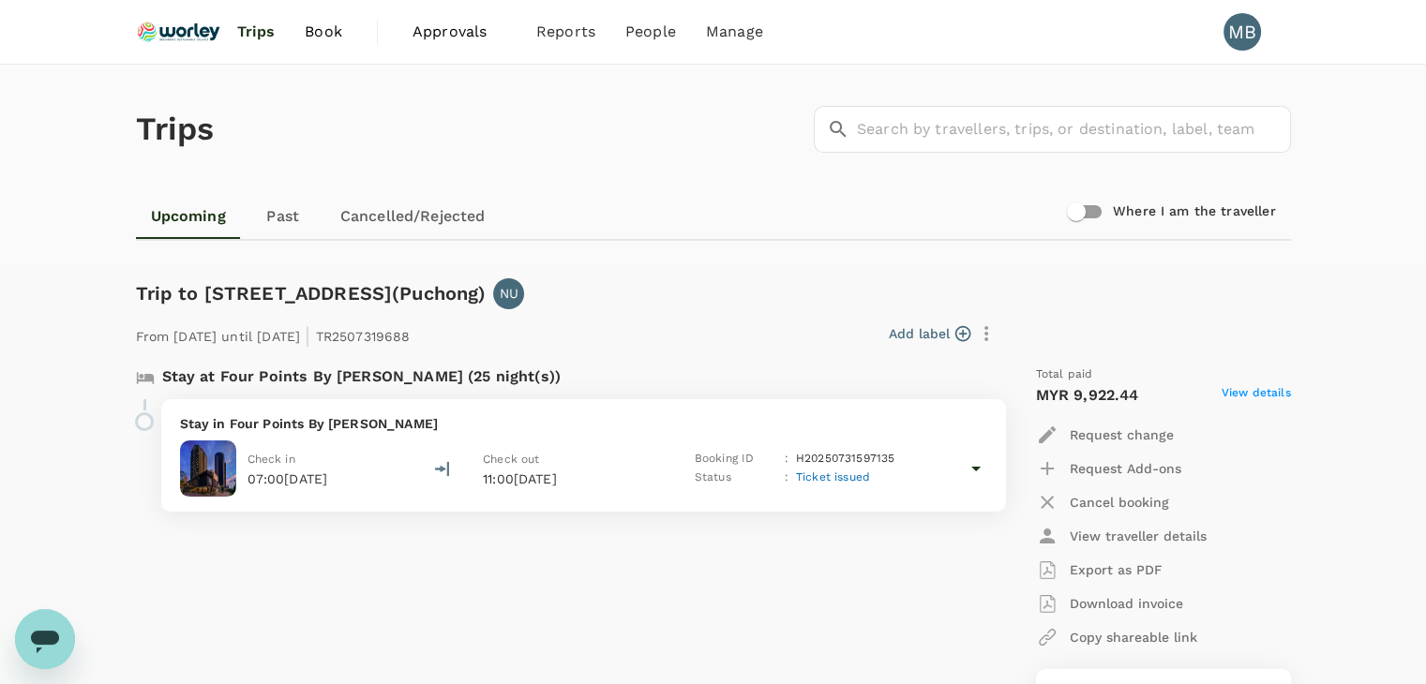
click at [191, 26] on img at bounding box center [179, 31] width 86 height 41
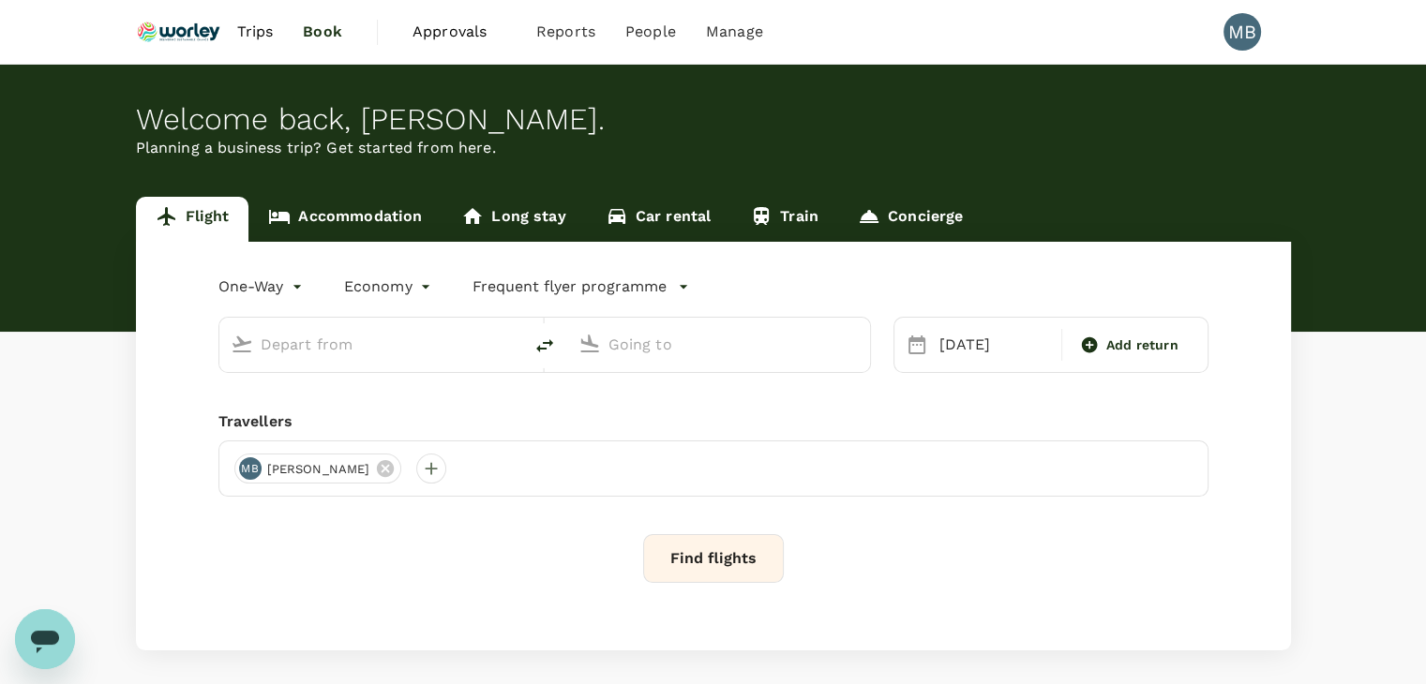
type input "premium-economy"
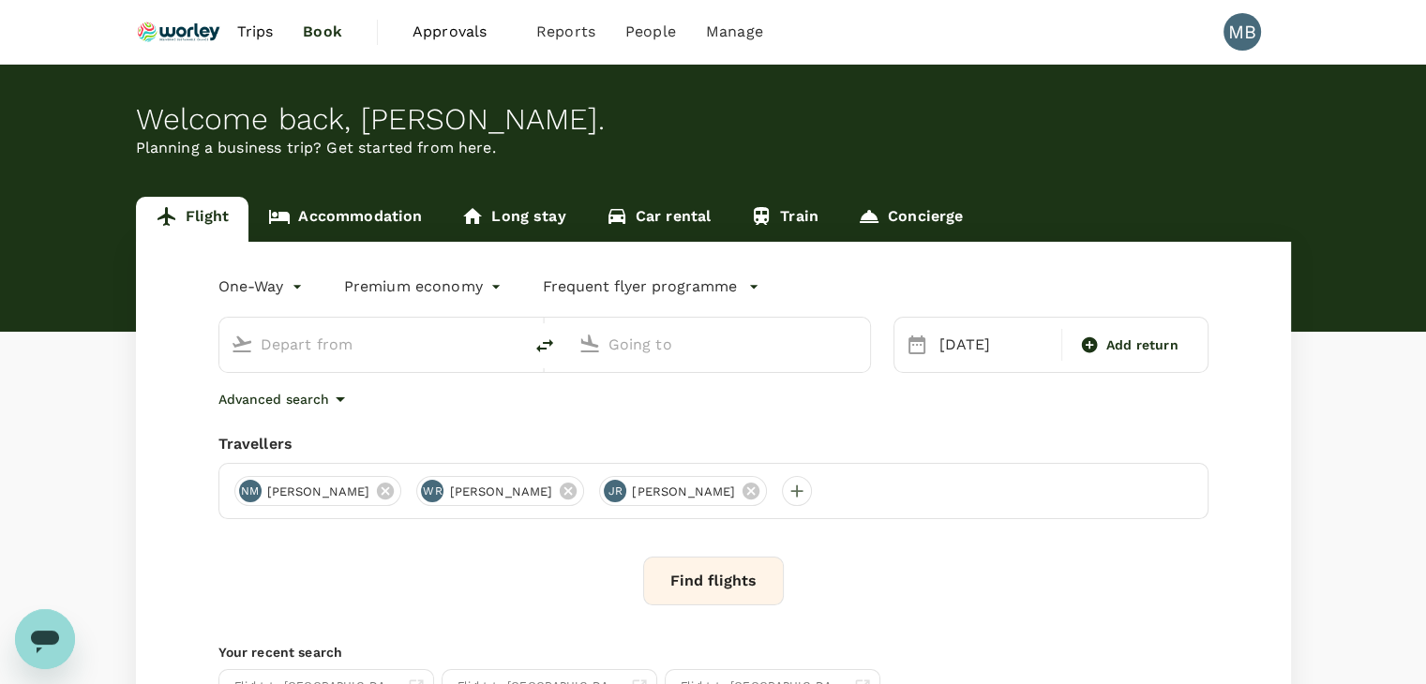
type input "Kuala Lumpur Intl ([GEOGRAPHIC_DATA])"
type input "London Heathrow (LHR)"
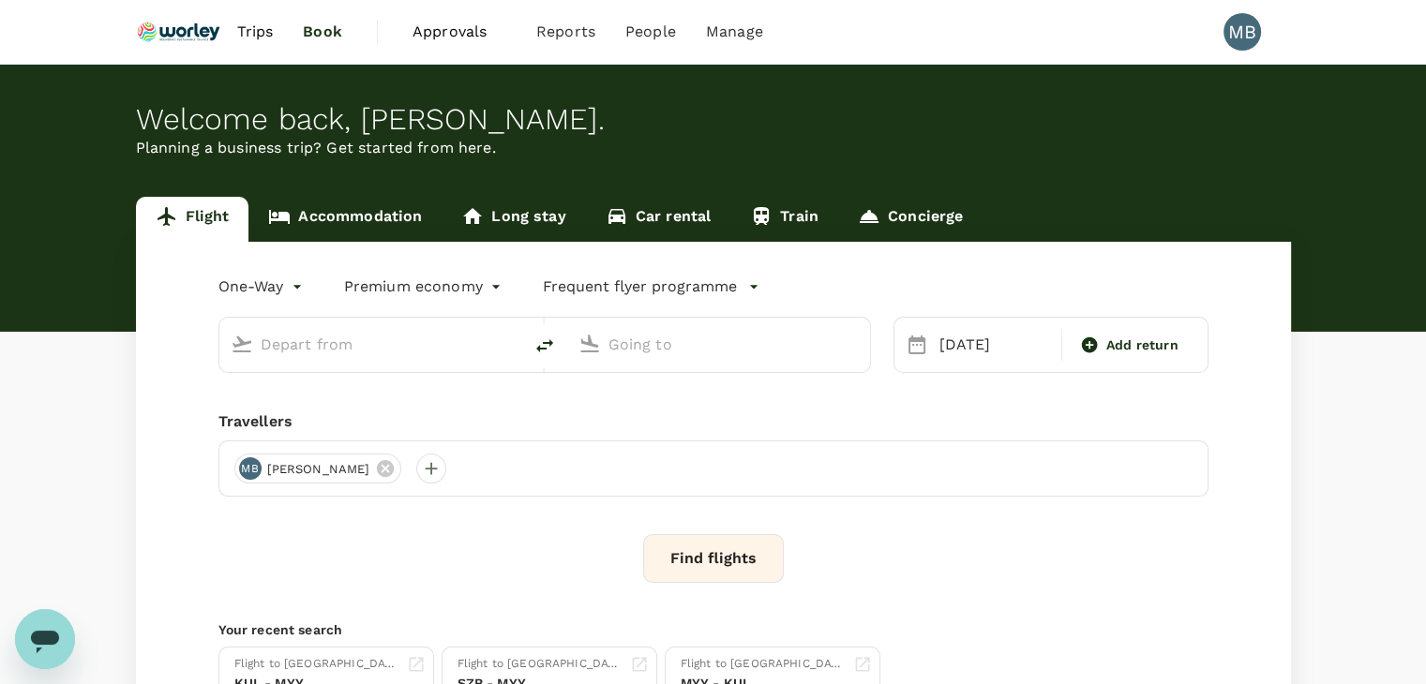
type input "Kuala Lumpur Intl ([GEOGRAPHIC_DATA])"
type input "London Heathrow (LHR)"
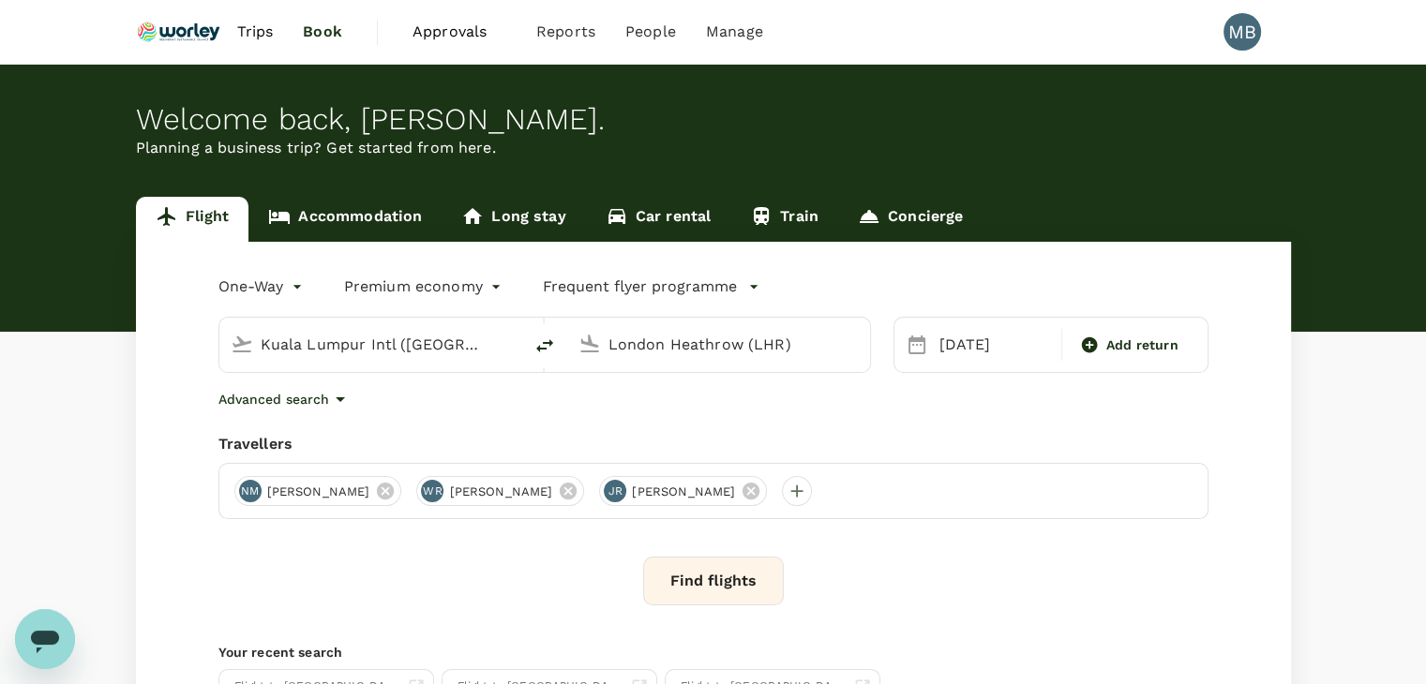
click at [295, 282] on body "Trips Book Approvals 0 Reports People Manage MB Welcome back , [PERSON_NAME] . …" at bounding box center [713, 445] width 1426 height 890
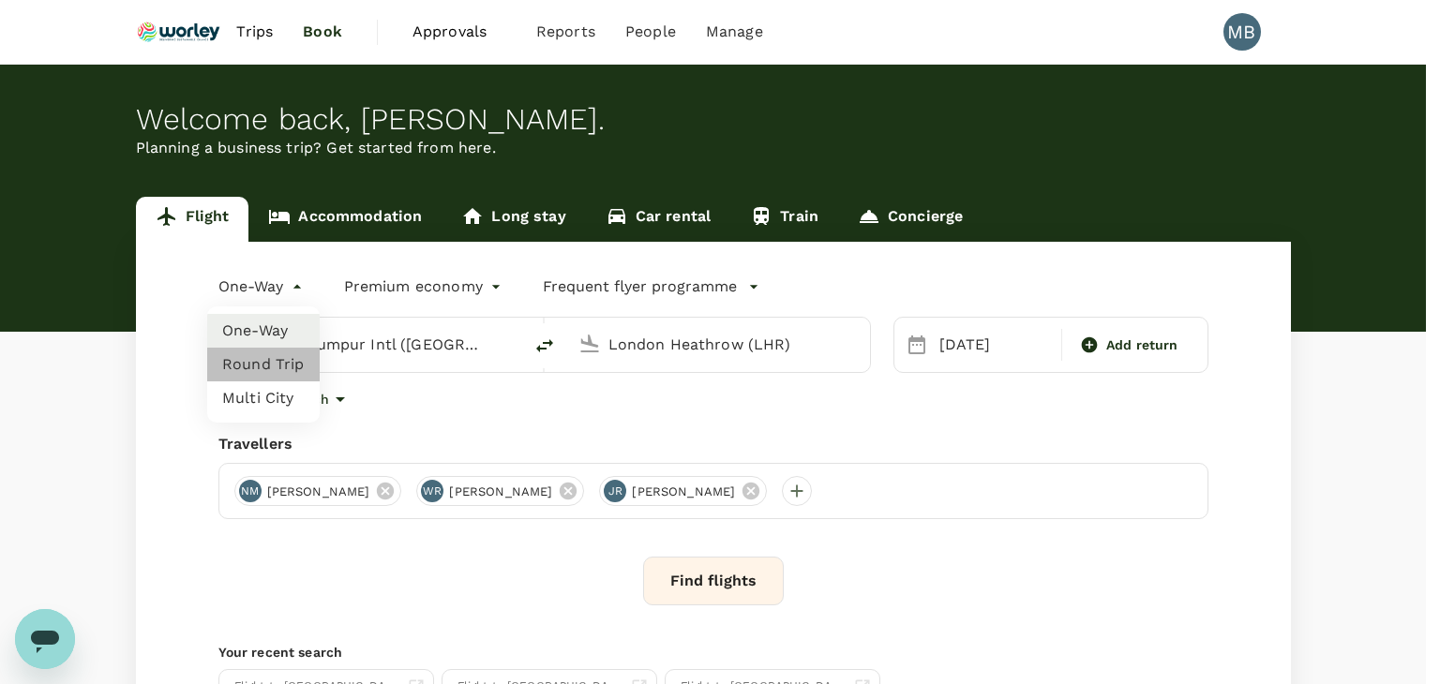
click at [281, 370] on li "Round Trip" at bounding box center [263, 365] width 113 height 34
type input "roundtrip"
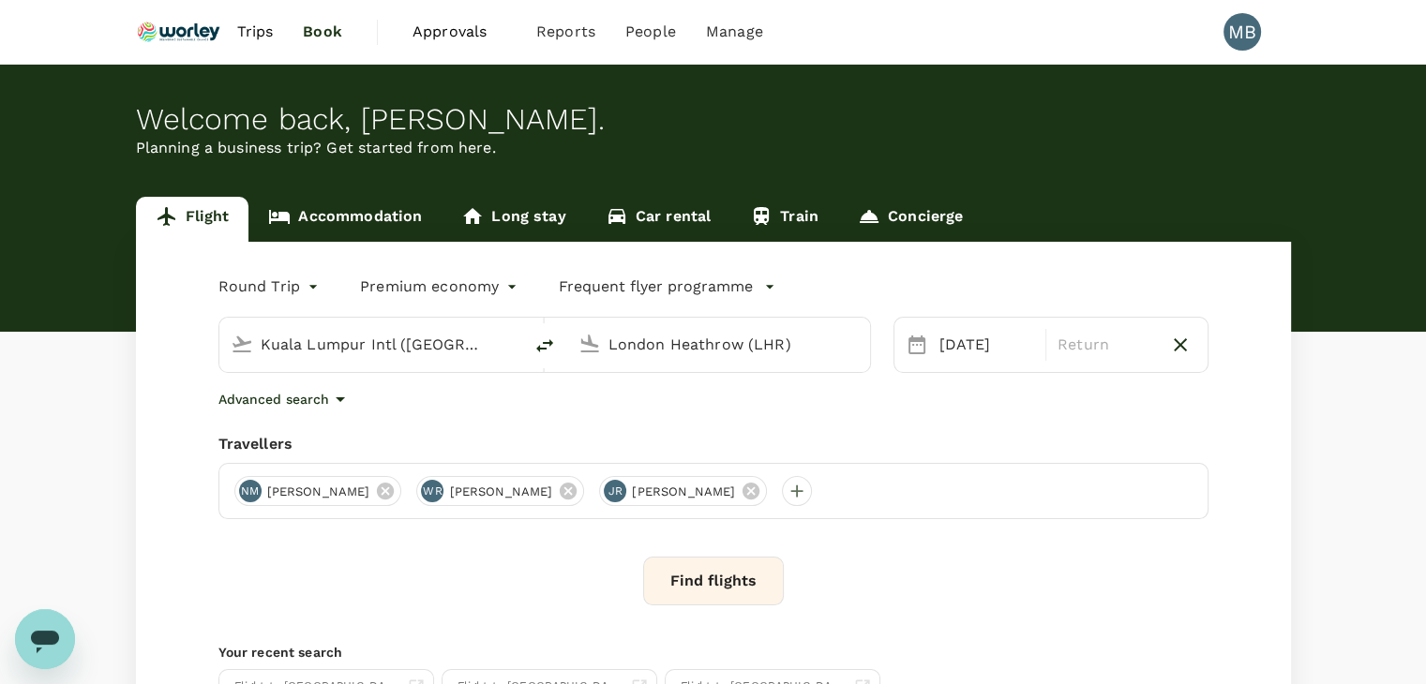
click at [636, 342] on input "London Heathrow (LHR)" at bounding box center [719, 344] width 222 height 29
paste input "[GEOGRAPHIC_DATA]"
click at [655, 424] on p "Qingdao Liuting Intl" at bounding box center [712, 418] width 260 height 19
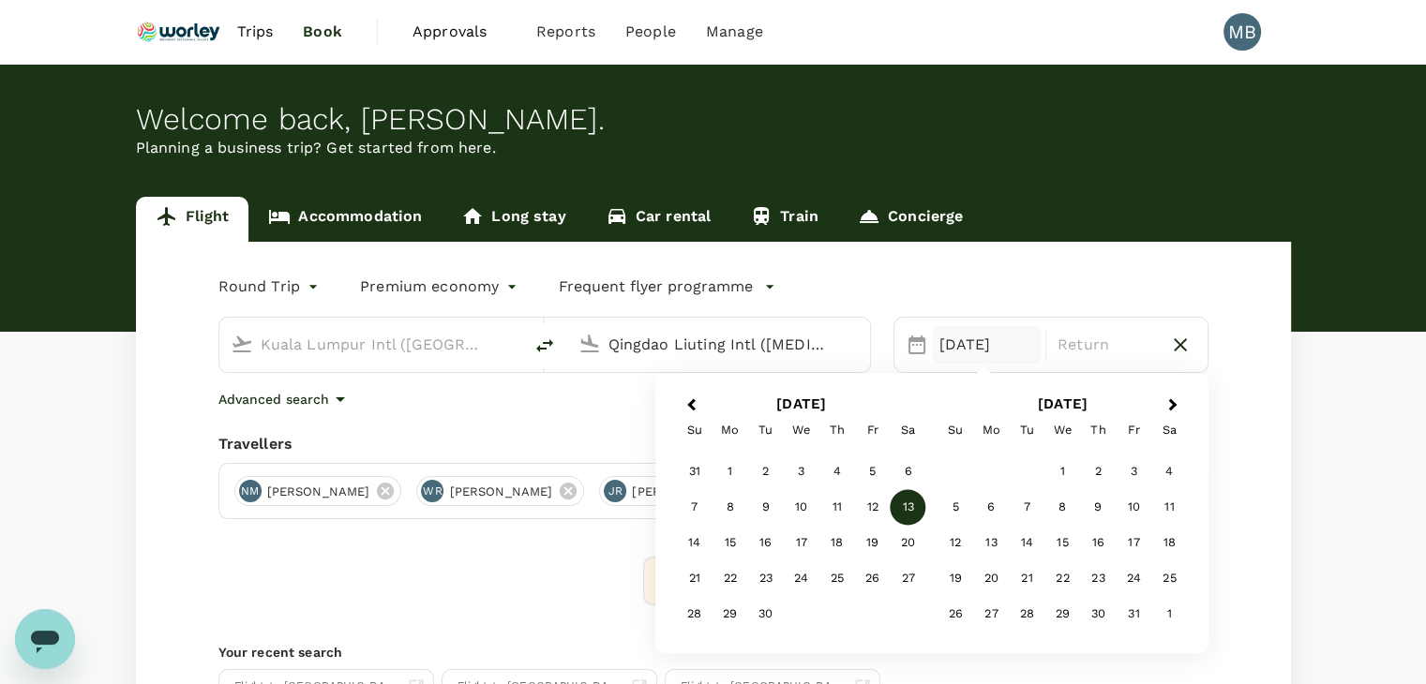
type input "Qingdao Liuting Intl ([MEDICAL_DATA])"
click at [727, 578] on div "22" at bounding box center [731, 580] width 36 height 36
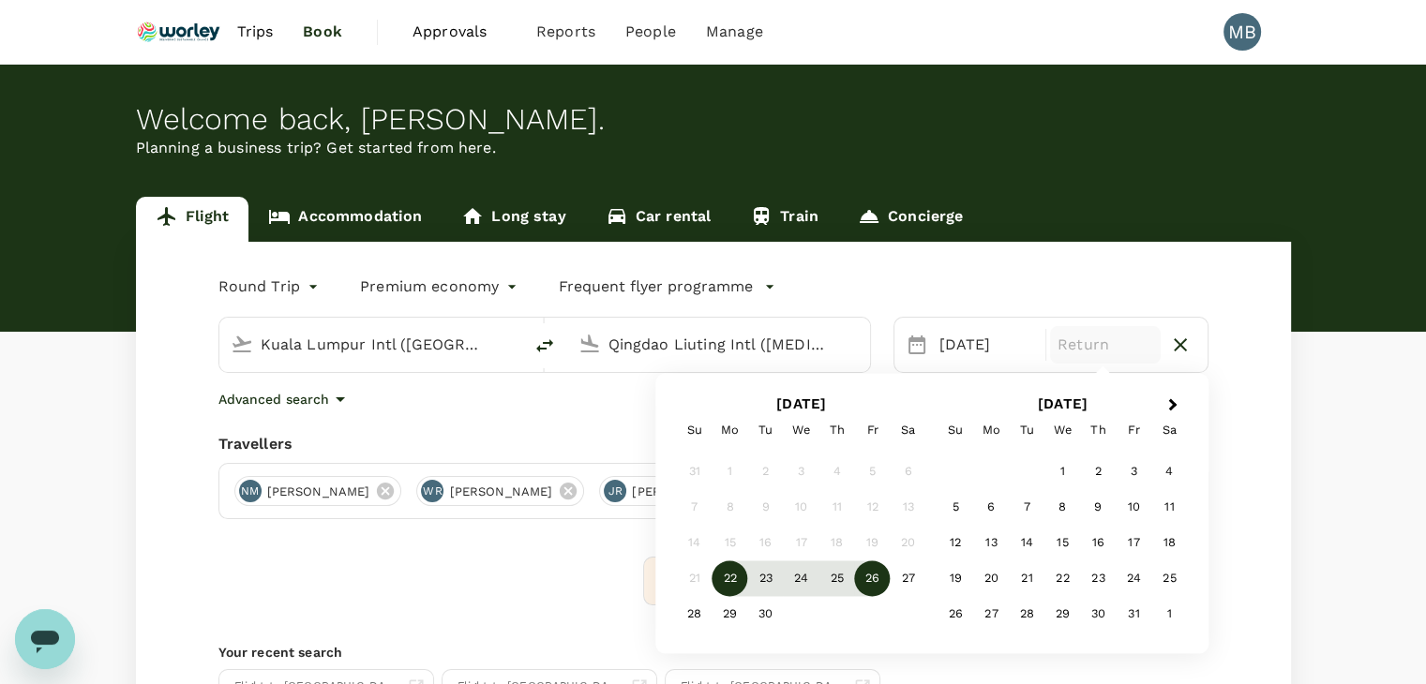
click at [874, 579] on div "26" at bounding box center [873, 580] width 36 height 36
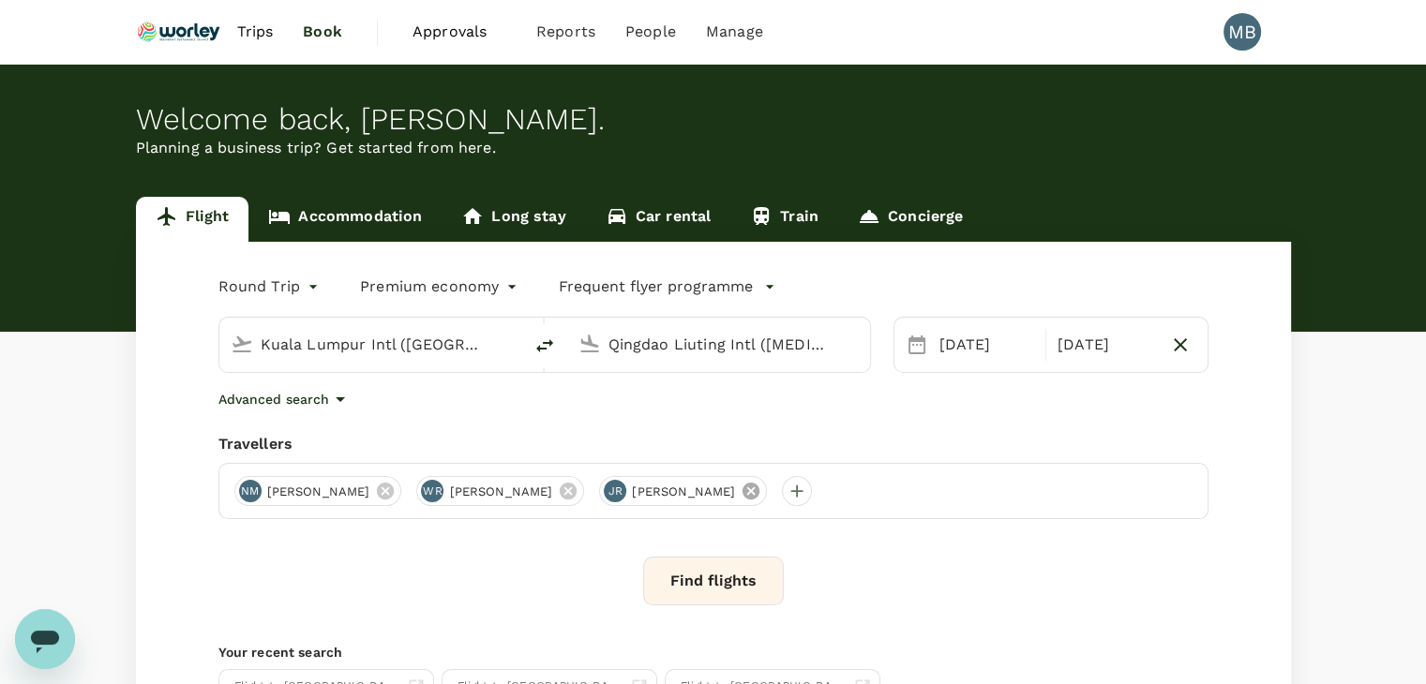
click at [761, 489] on icon at bounding box center [751, 491] width 21 height 21
click at [757, 585] on button "Find flights" at bounding box center [713, 581] width 141 height 49
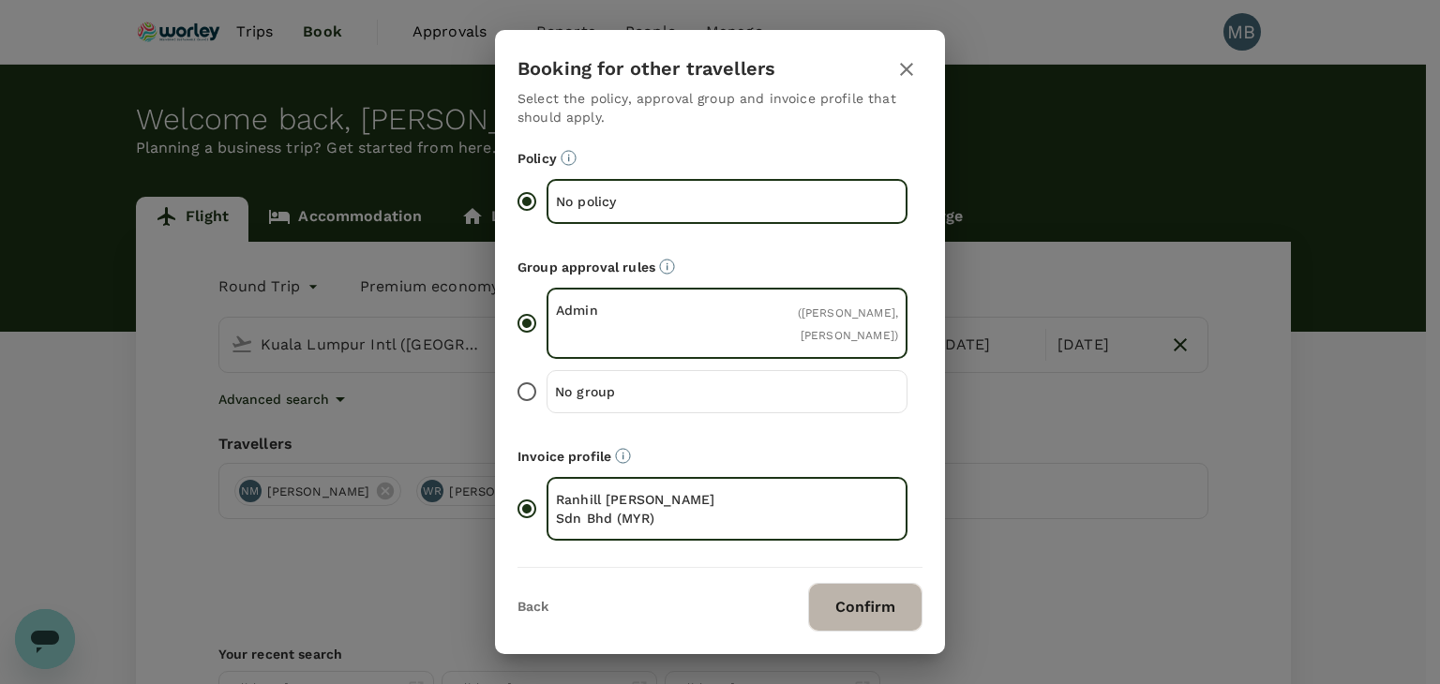
click at [865, 599] on button "Confirm" at bounding box center [865, 607] width 114 height 49
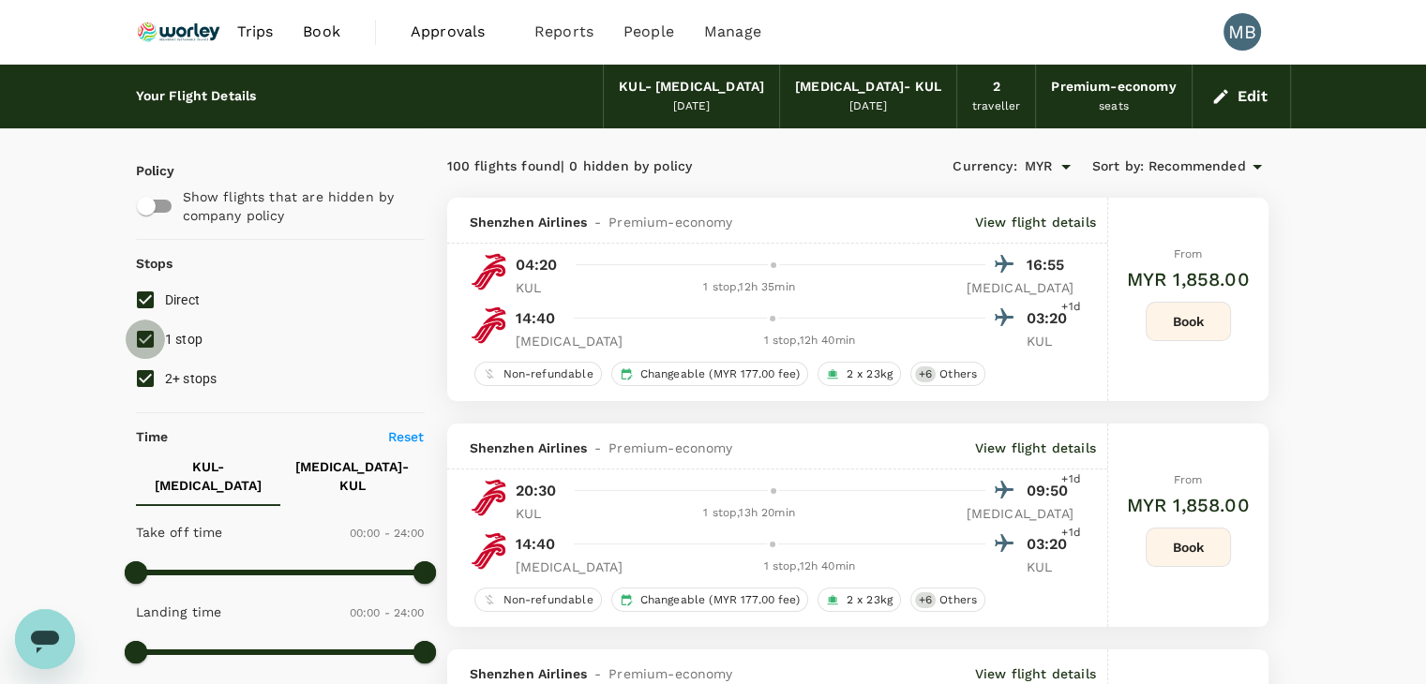
click at [138, 335] on input "1 stop" at bounding box center [145, 339] width 39 height 39
checkbox input "false"
click at [140, 373] on input "2+ stops" at bounding box center [145, 378] width 39 height 39
checkbox input "false"
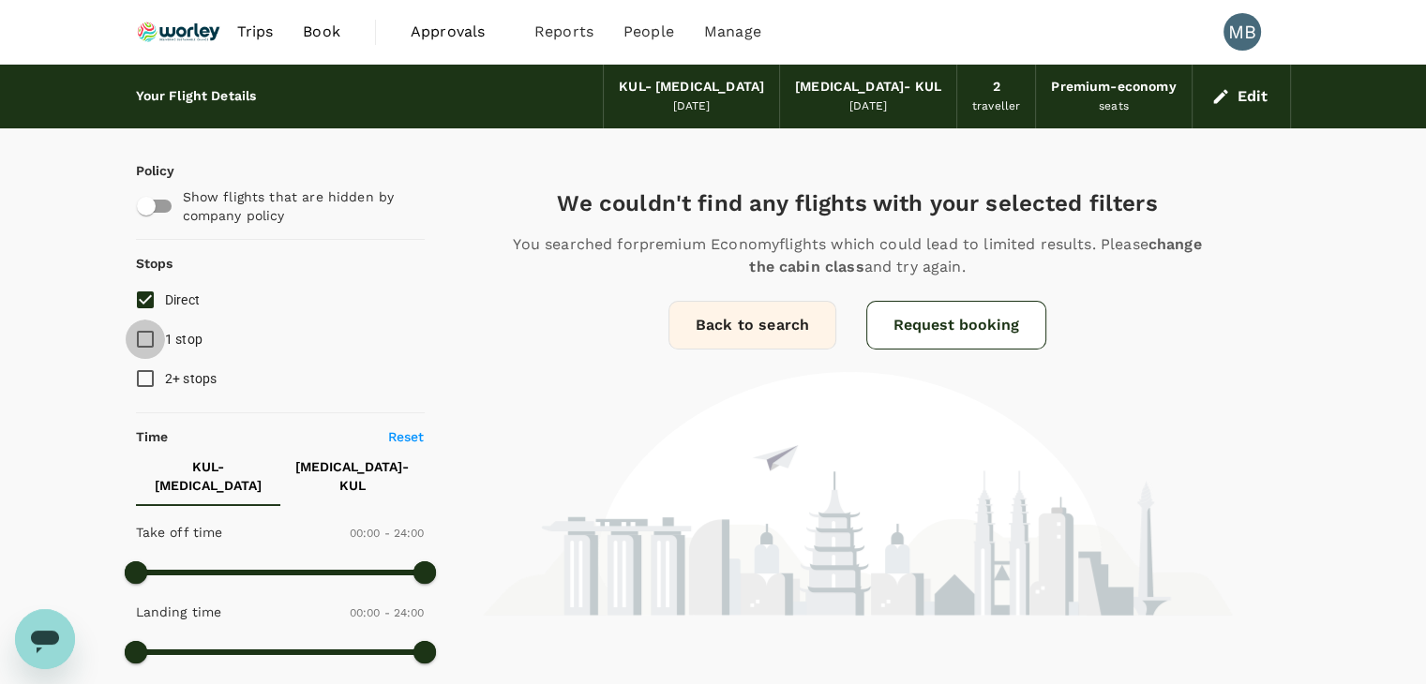
click at [148, 341] on input "1 stop" at bounding box center [145, 339] width 39 height 39
checkbox input "true"
click at [143, 293] on input "Direct" at bounding box center [145, 299] width 39 height 39
checkbox input "false"
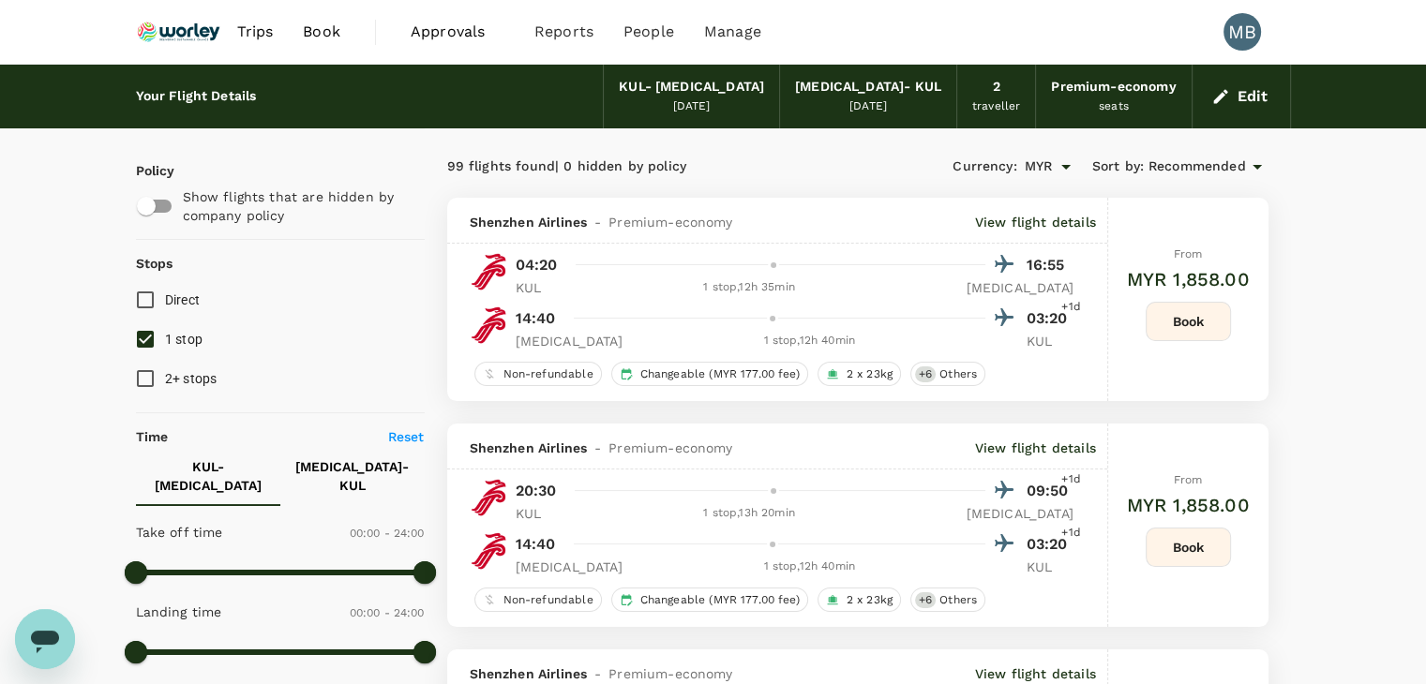
click at [1253, 168] on icon at bounding box center [1257, 167] width 23 height 23
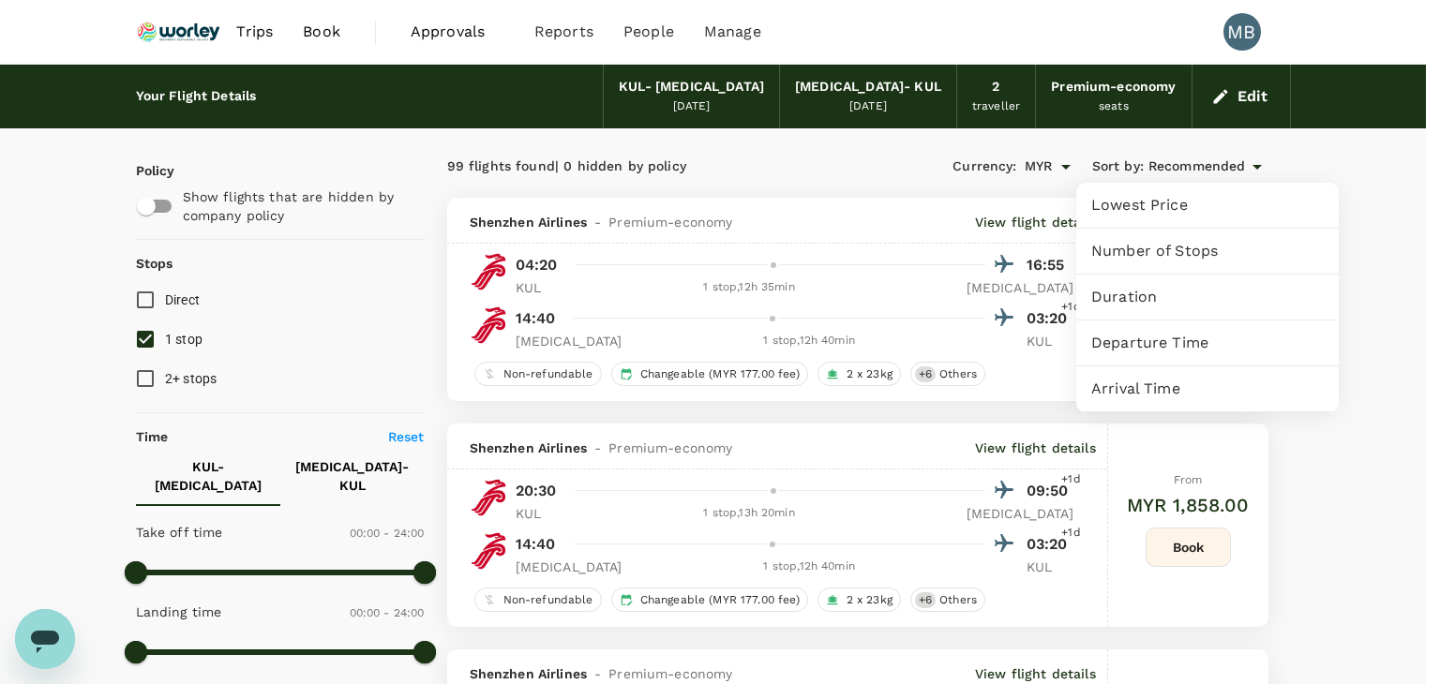
click at [1161, 297] on span "Duration" at bounding box center [1207, 297] width 233 height 23
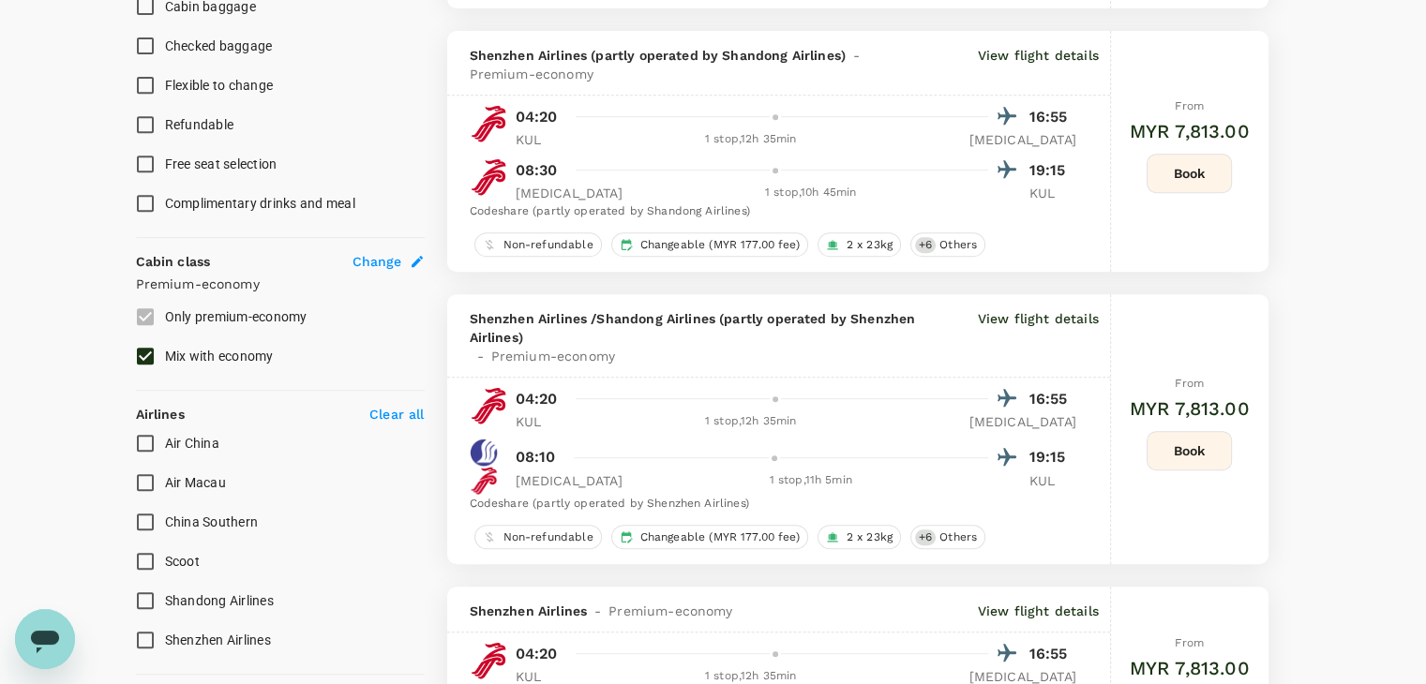
scroll to position [844, 0]
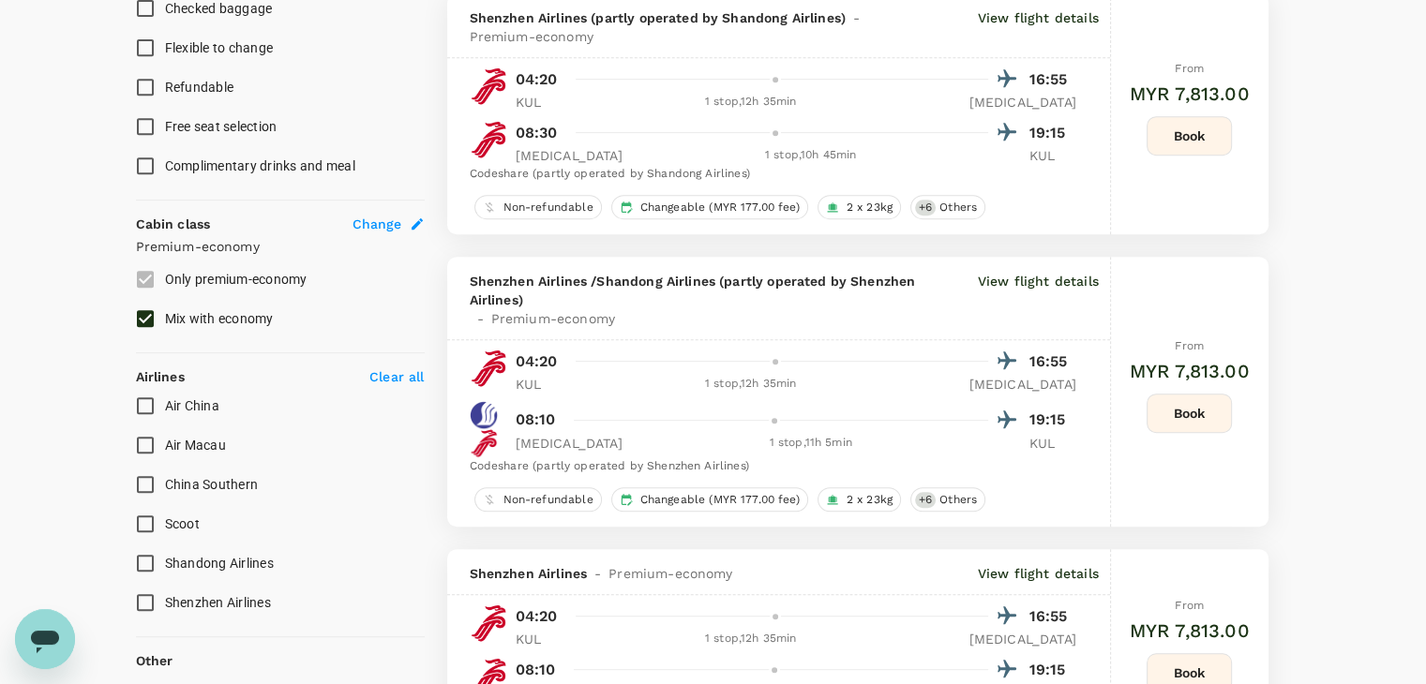
drag, startPoint x: 140, startPoint y: 297, endPoint x: 143, endPoint y: 288, distance: 9.8
click at [140, 299] on input "Mix with economy" at bounding box center [145, 318] width 39 height 39
checkbox input "false"
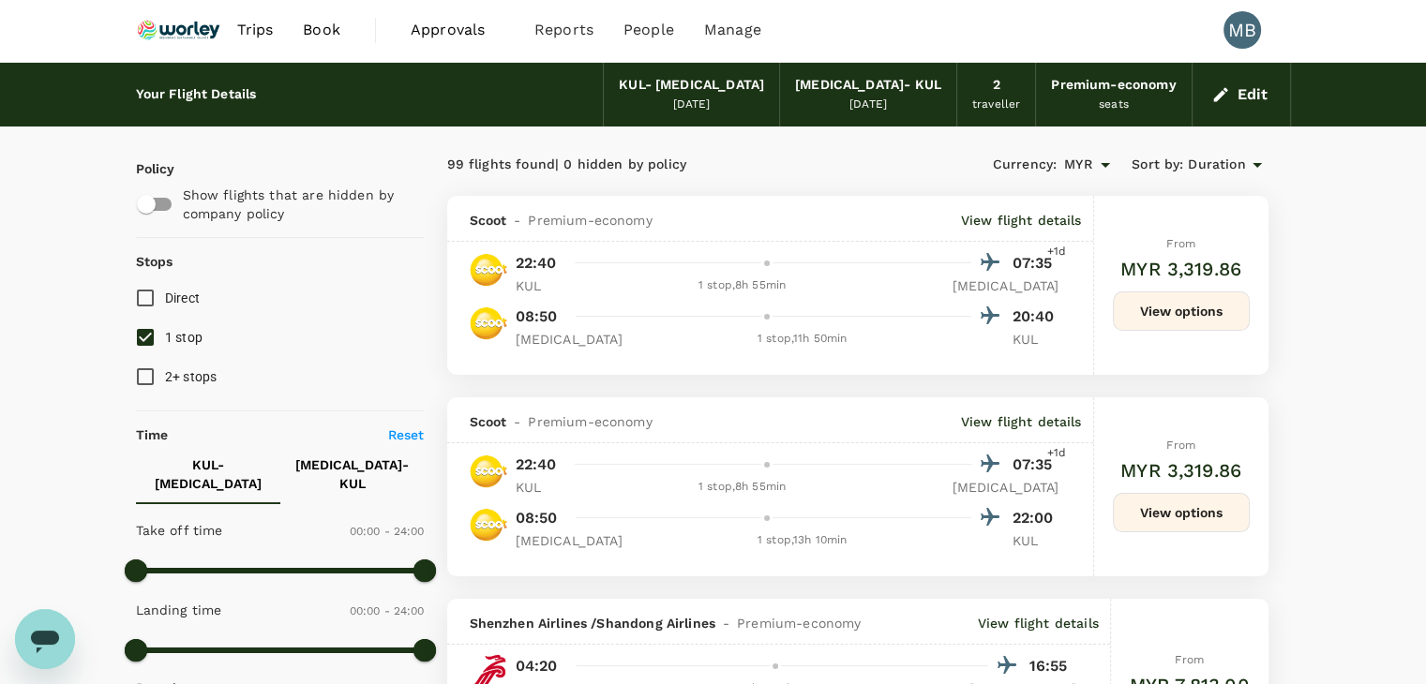
scroll to position [0, 0]
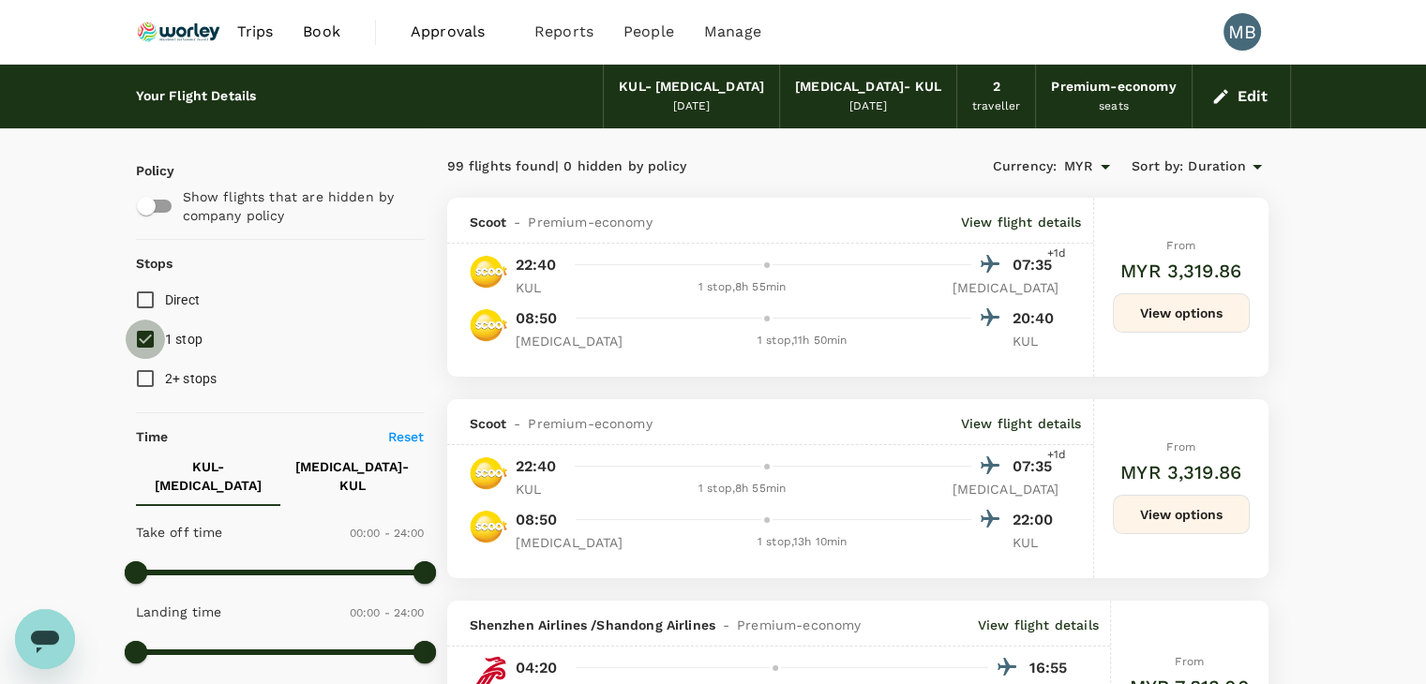
click at [154, 334] on input "1 stop" at bounding box center [145, 339] width 39 height 39
click at [149, 320] on input "1 stop" at bounding box center [145, 339] width 39 height 39
checkbox input "true"
click at [146, 309] on input "Direct" at bounding box center [145, 299] width 39 height 39
checkbox input "true"
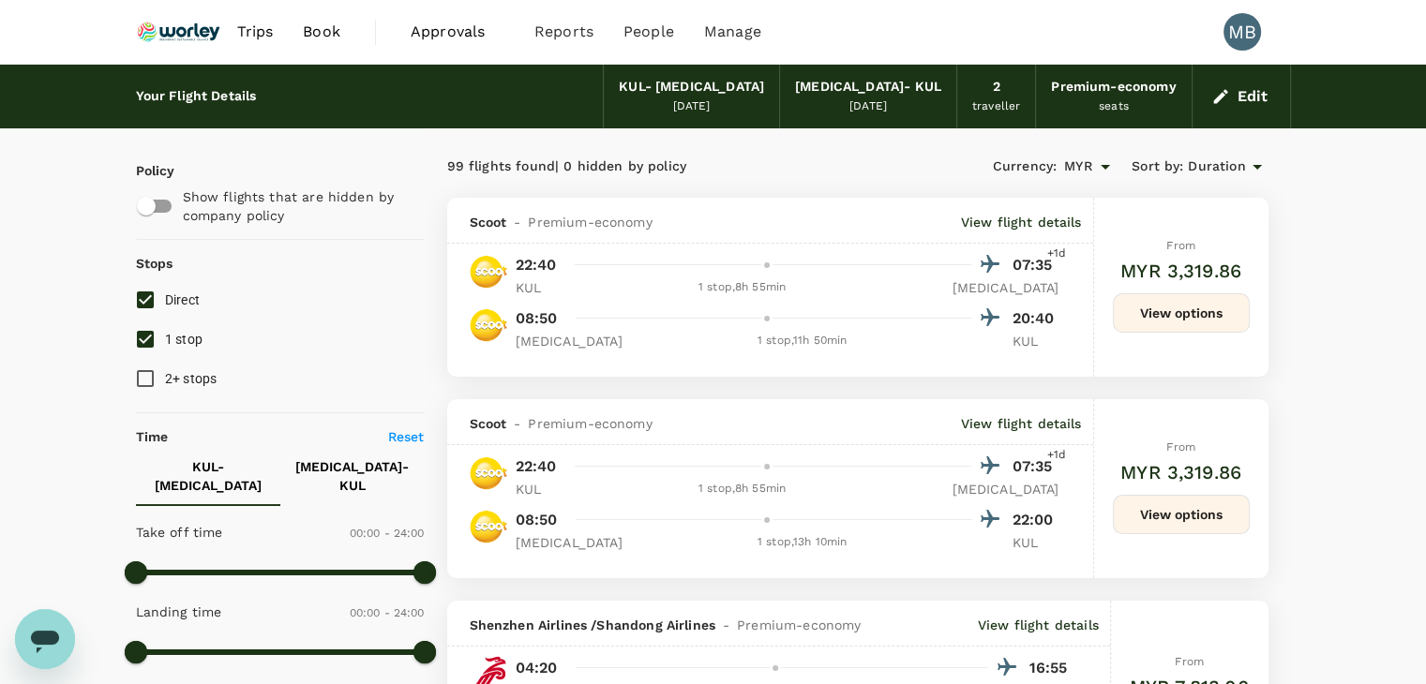
click at [154, 353] on input "1 stop" at bounding box center [145, 339] width 39 height 39
checkbox input "false"
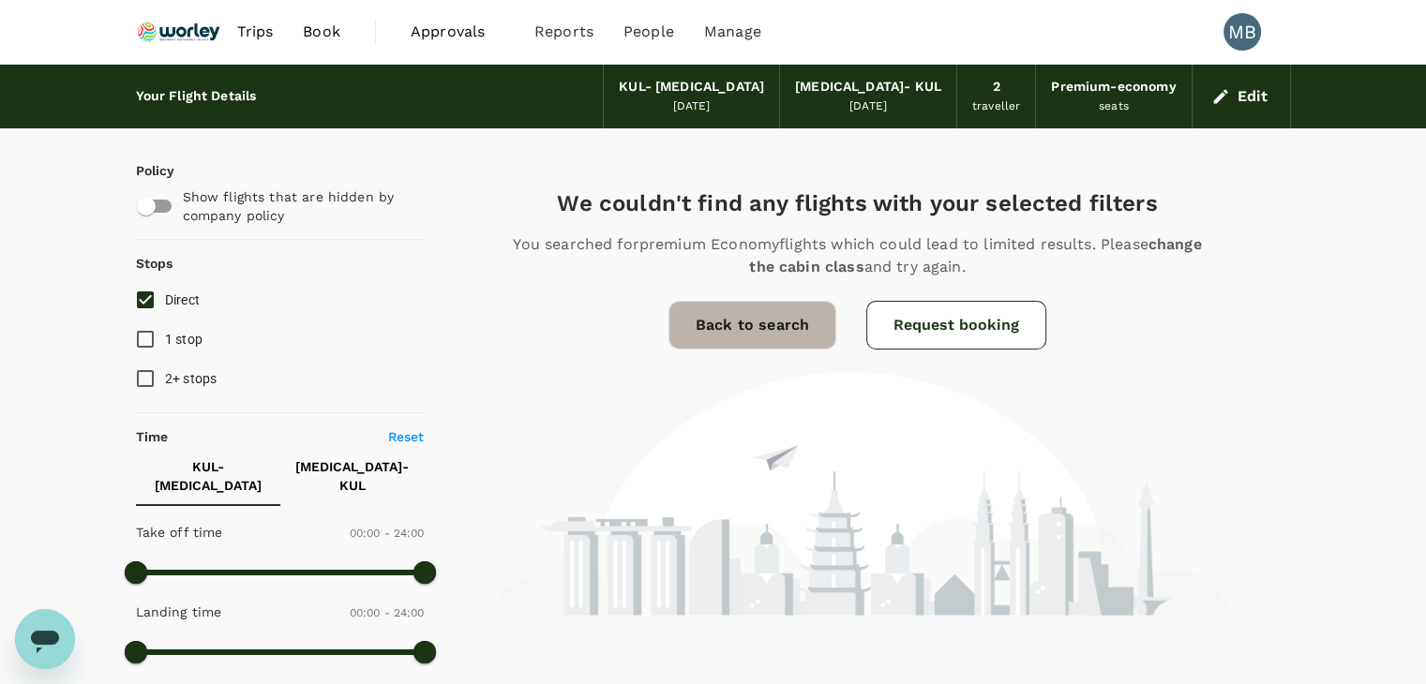
click at [791, 329] on link "Back to search" at bounding box center [752, 325] width 168 height 49
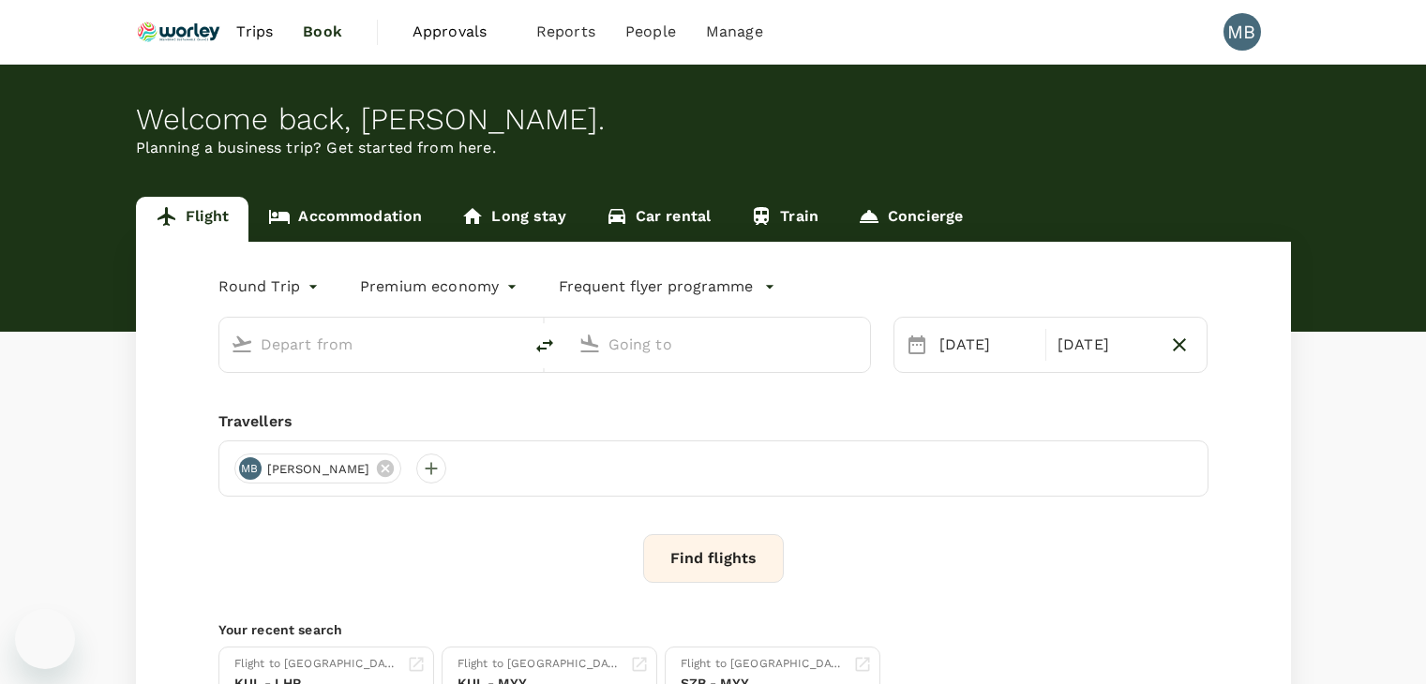
type input "Kuala Lumpur Intl ([GEOGRAPHIC_DATA])"
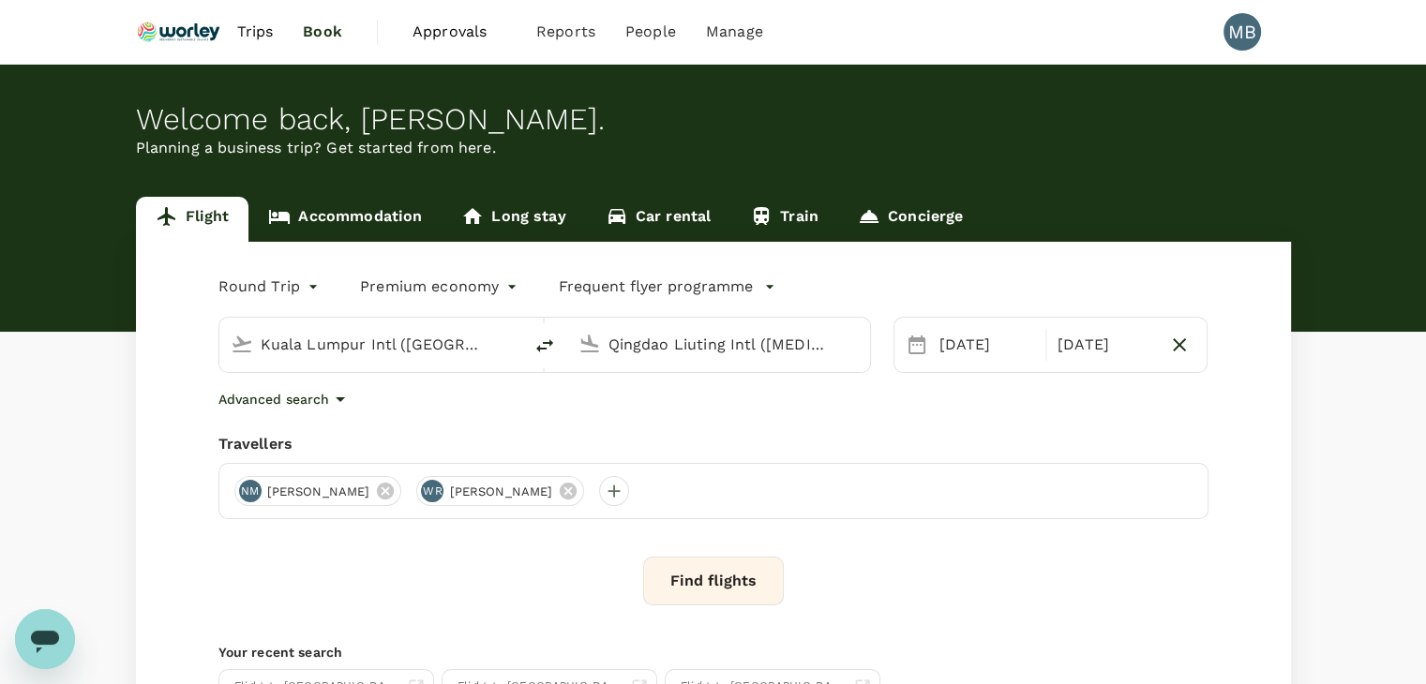
click at [624, 344] on input "Qingdao Liuting Intl ([MEDICAL_DATA])" at bounding box center [719, 344] width 222 height 29
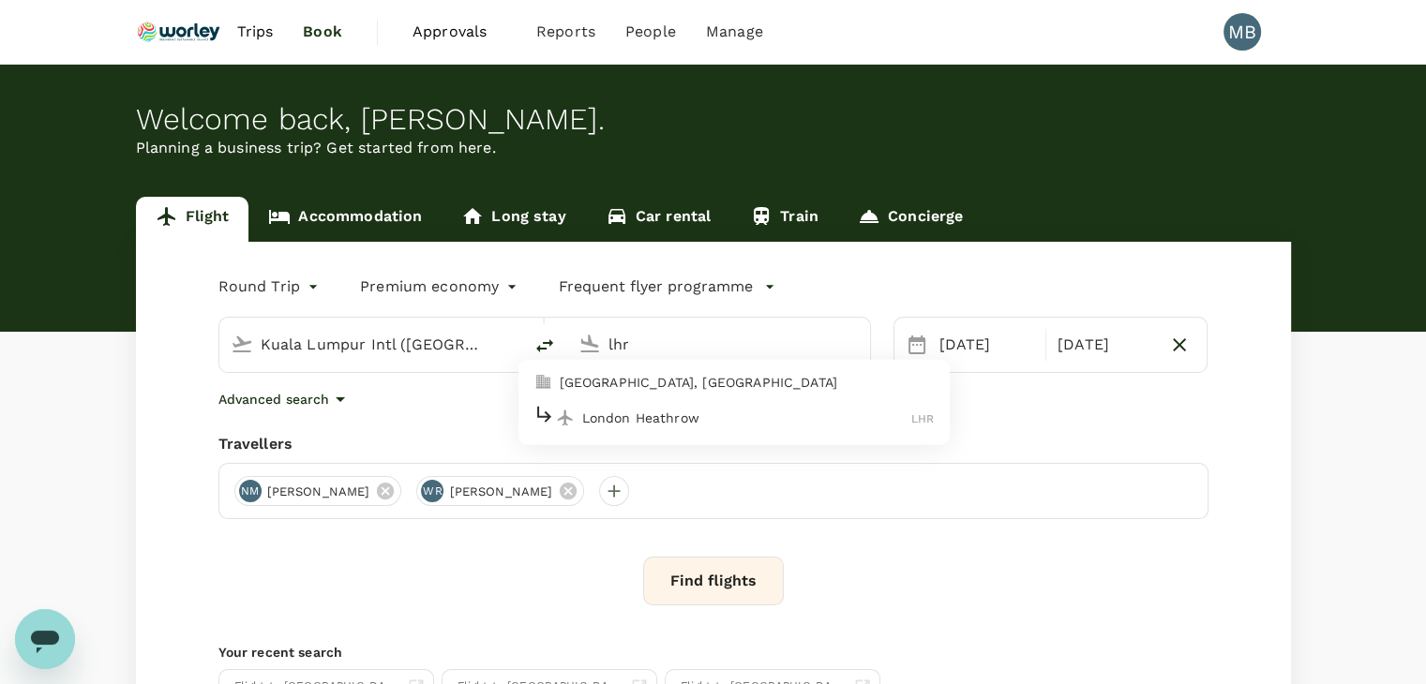
click at [643, 429] on div "London Heathrow LHR" at bounding box center [733, 417] width 401 height 29
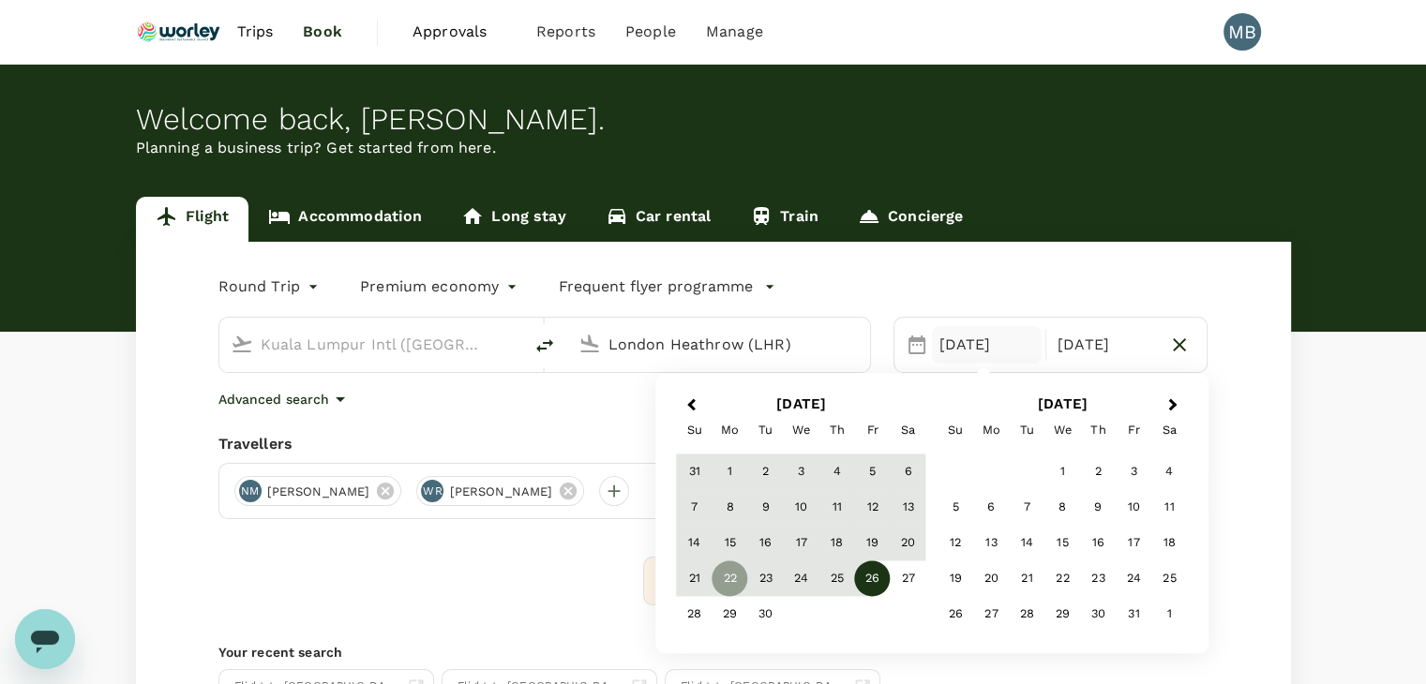
type input "London Heathrow (LHR)"
click at [1183, 345] on icon "button" at bounding box center [1179, 345] width 23 height 23
type input "oneway"
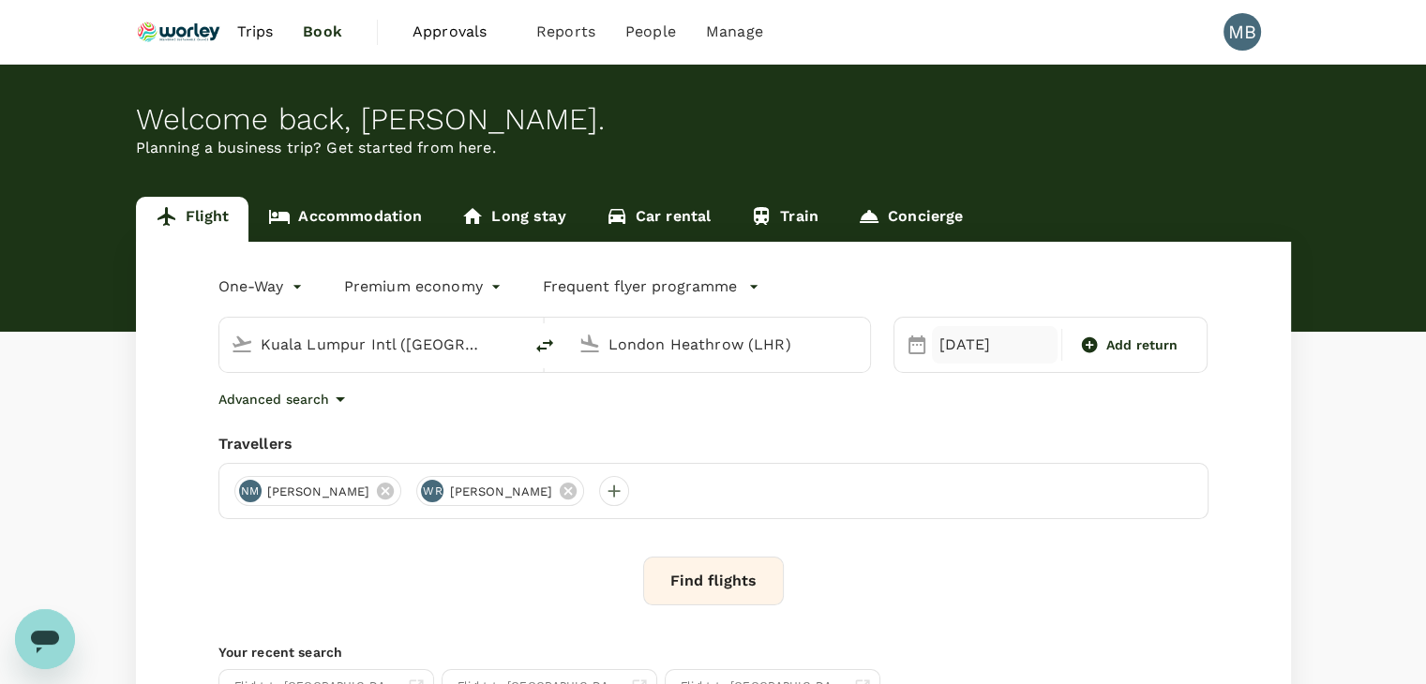
click at [1004, 345] on div "22 Sep" at bounding box center [995, 345] width 126 height 38
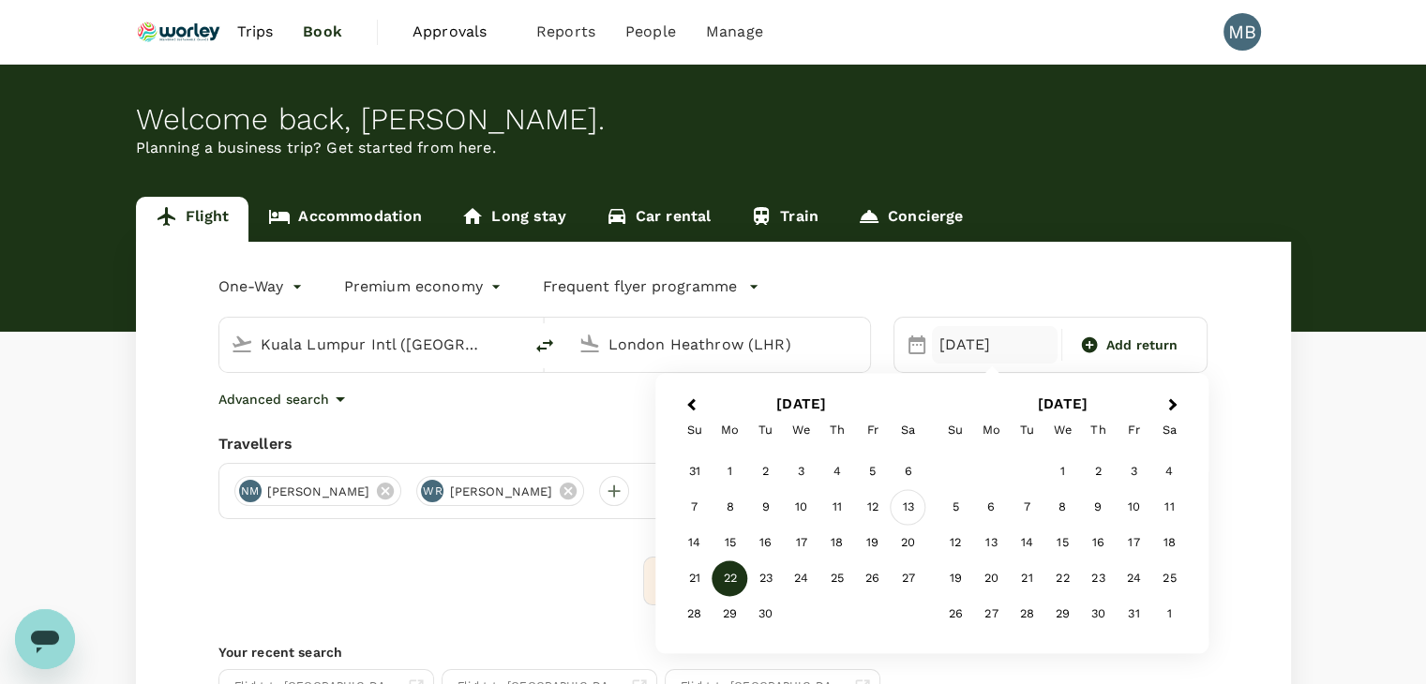
click at [902, 507] on div "13" at bounding box center [909, 508] width 36 height 36
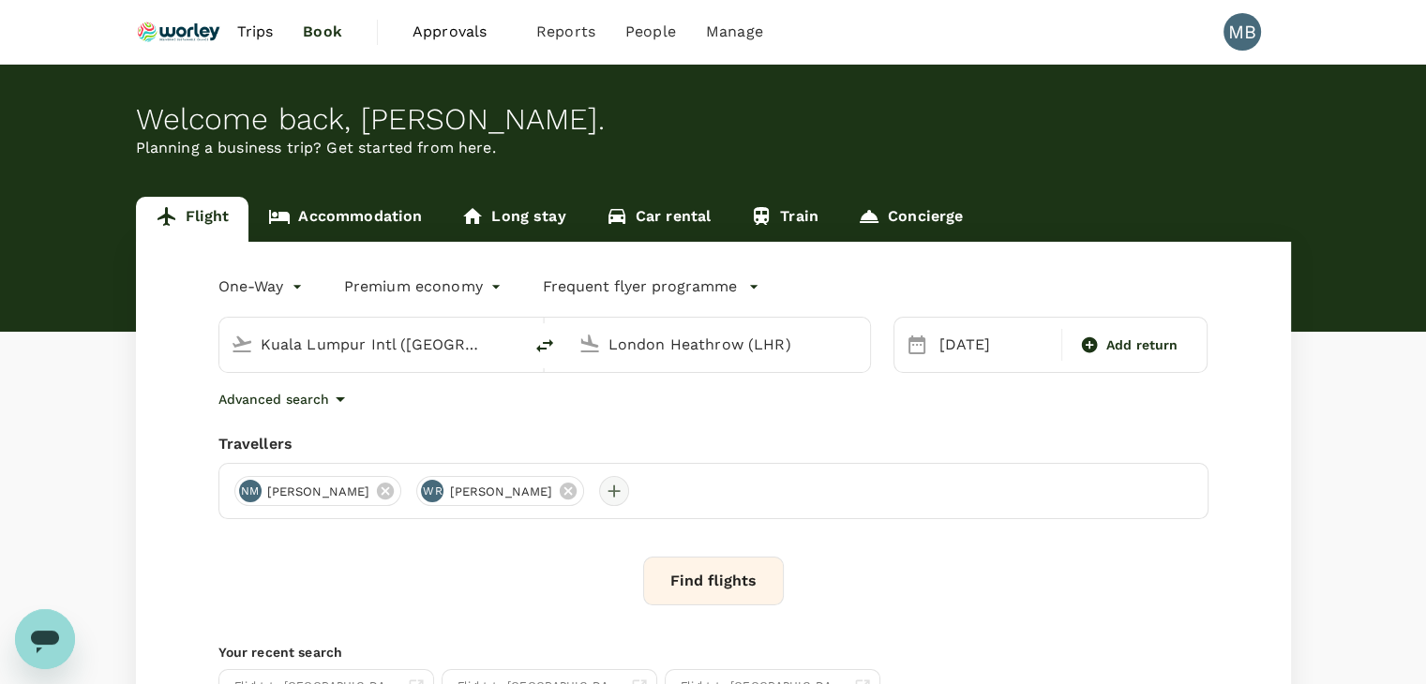
click at [629, 484] on div at bounding box center [614, 491] width 30 height 30
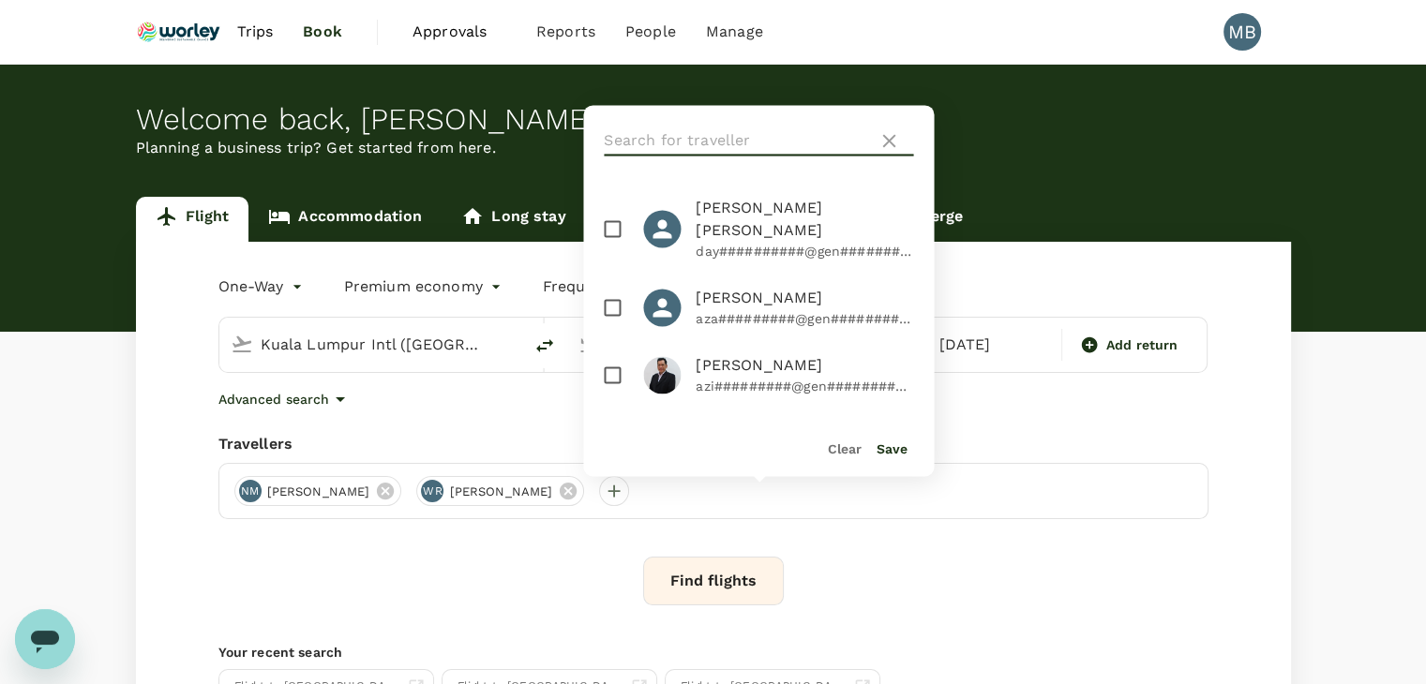
click at [686, 138] on input "text" at bounding box center [737, 141] width 266 height 30
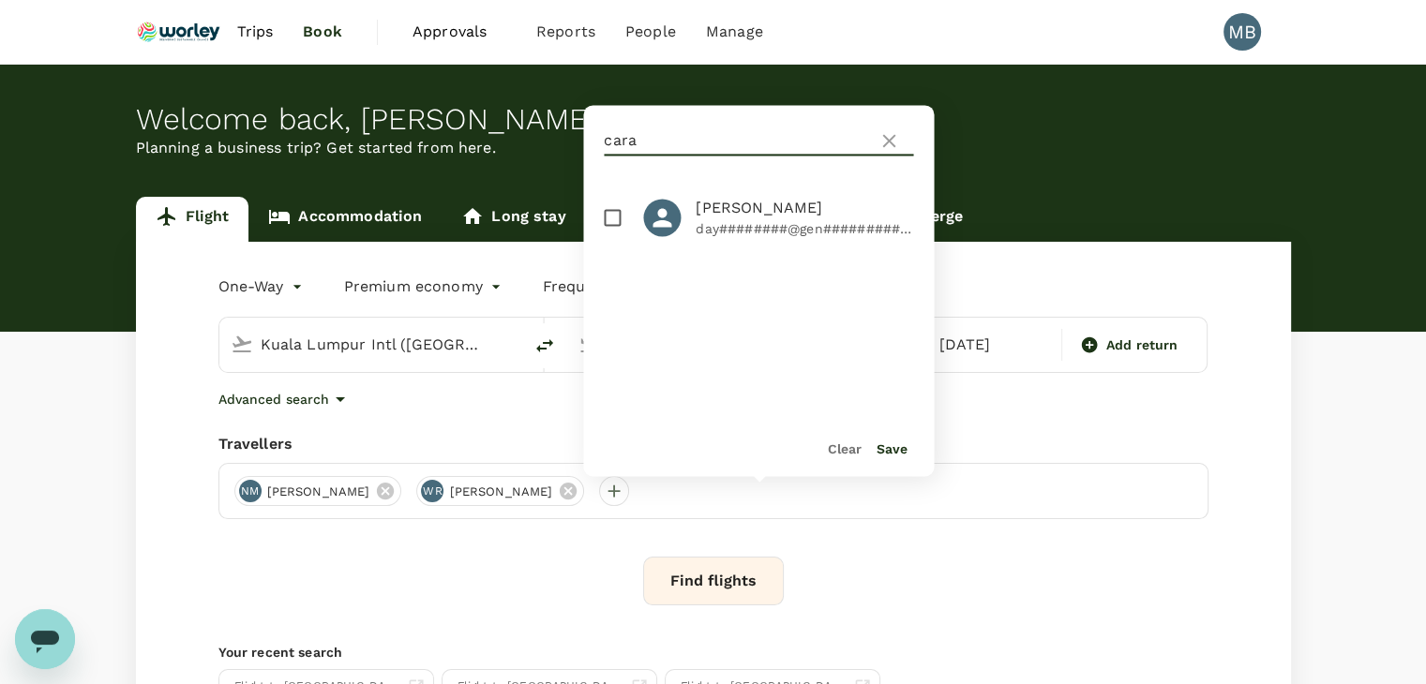
type input "cara"
click at [608, 215] on input "checkbox" at bounding box center [612, 217] width 39 height 39
checkbox input "true"
click at [888, 453] on button "Save" at bounding box center [891, 449] width 31 height 15
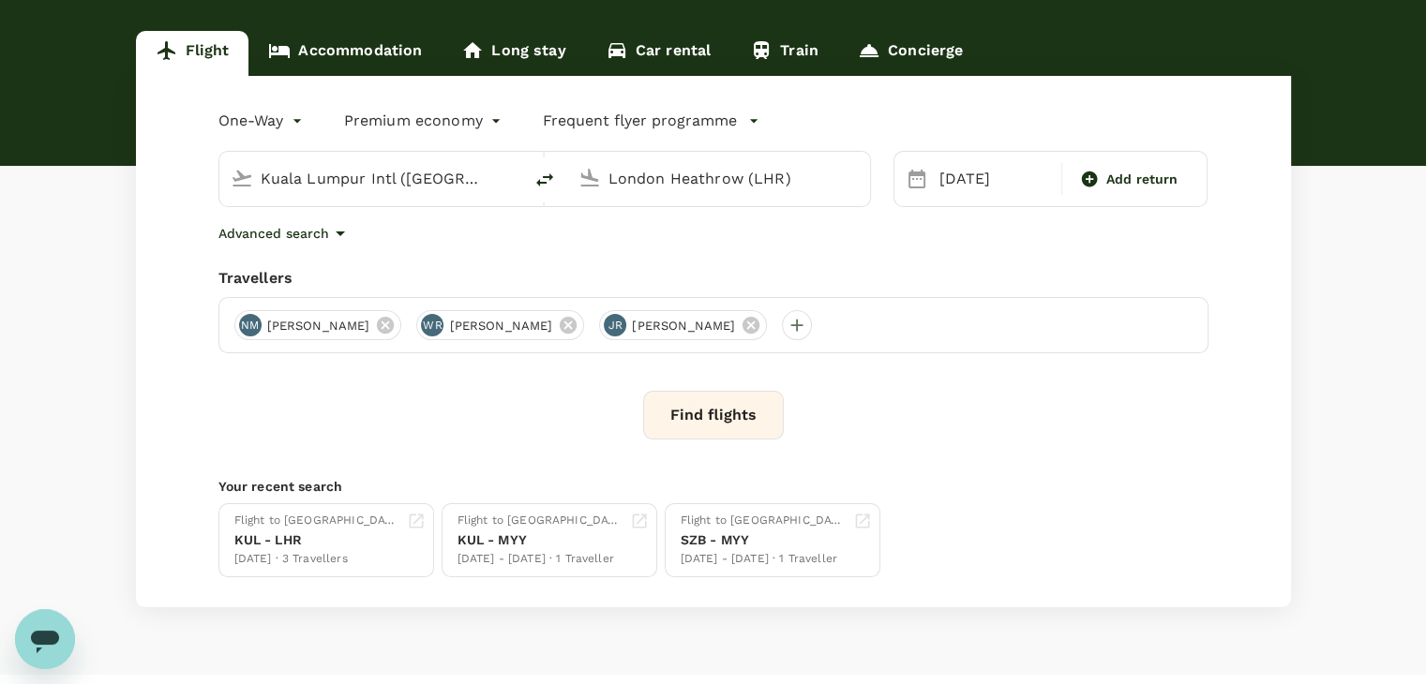
scroll to position [188, 0]
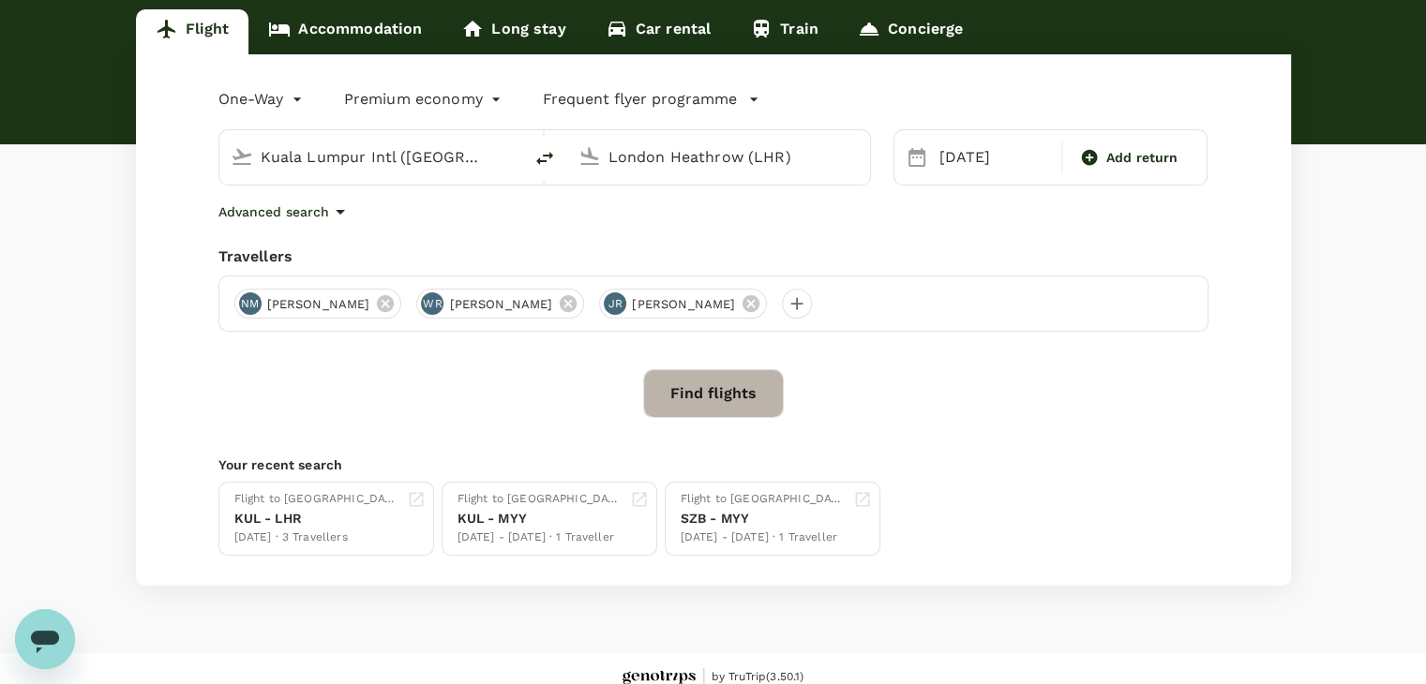
click at [740, 401] on button "Find flights" at bounding box center [713, 393] width 141 height 49
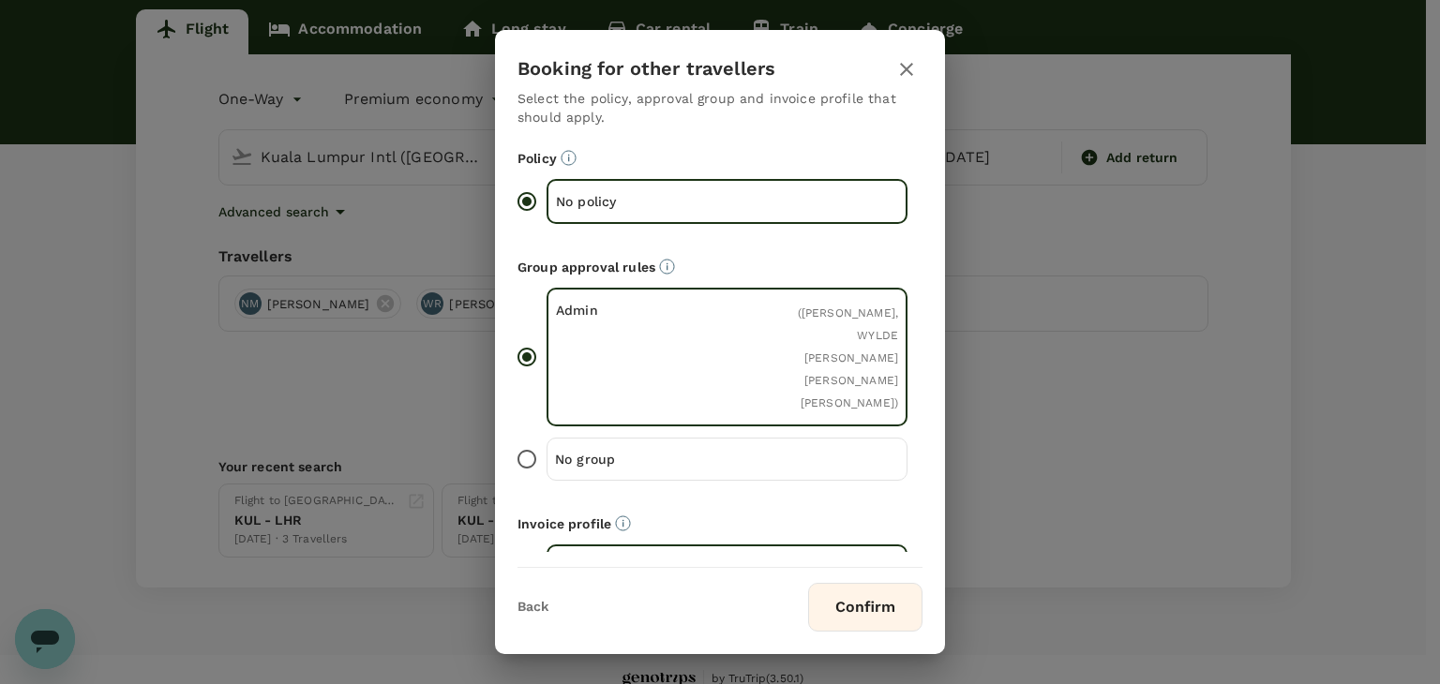
click at [891, 622] on button "Confirm" at bounding box center [865, 607] width 114 height 49
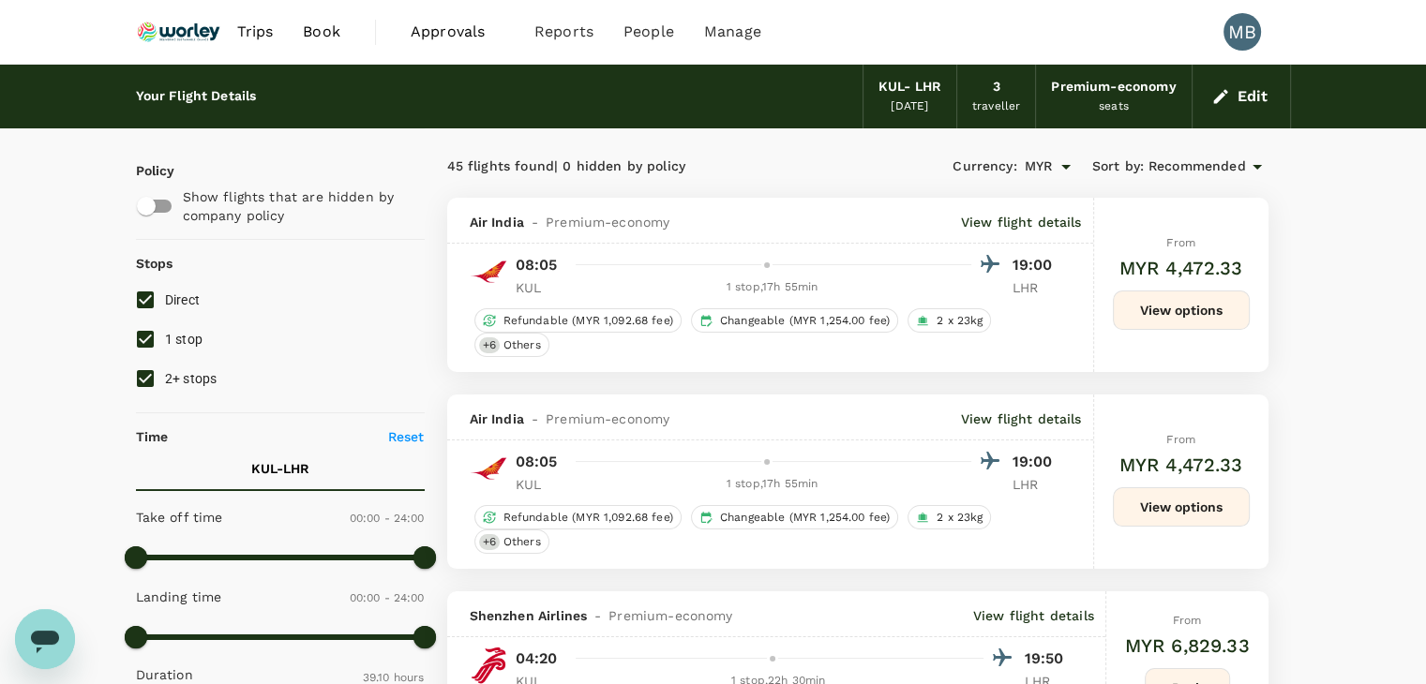
click at [204, 30] on img at bounding box center [179, 31] width 86 height 41
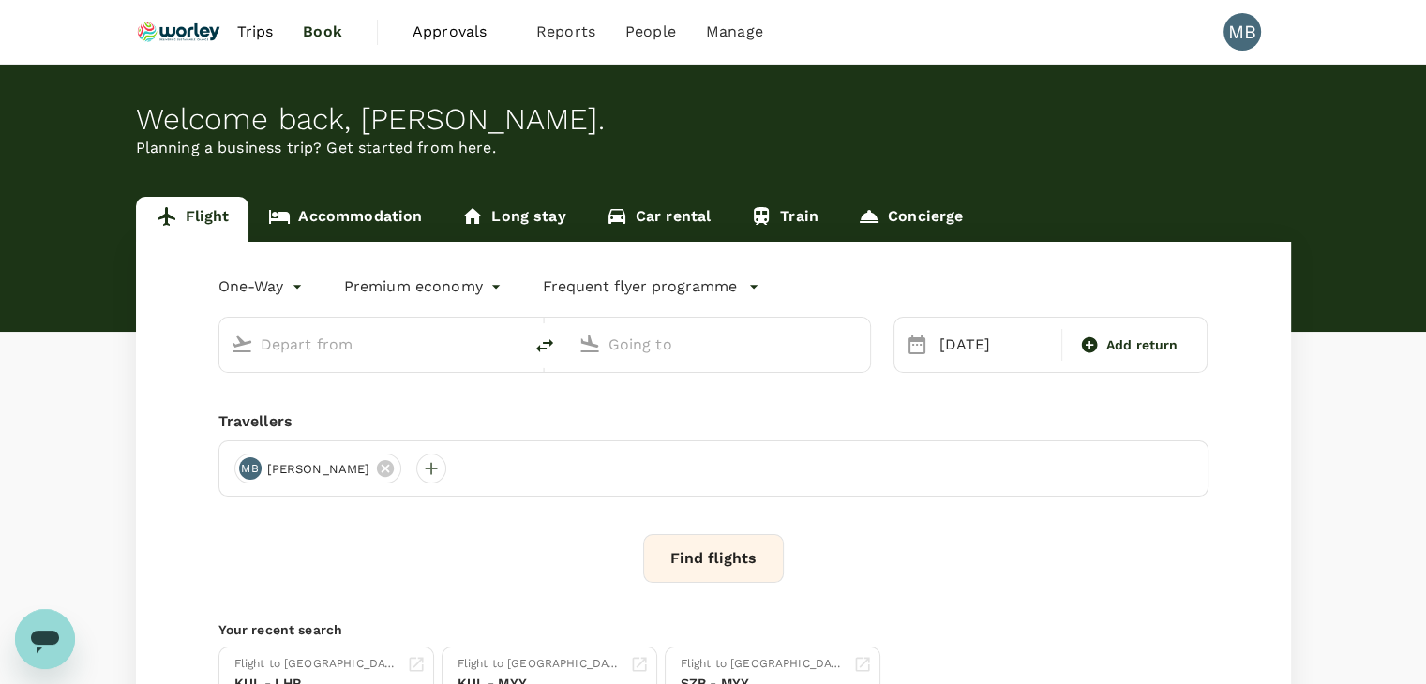
type input "Kuala Lumpur Intl ([GEOGRAPHIC_DATA])"
type input "London Heathrow (LHR)"
type input "Kuala Lumpur Intl ([GEOGRAPHIC_DATA])"
type input "London Heathrow (LHR)"
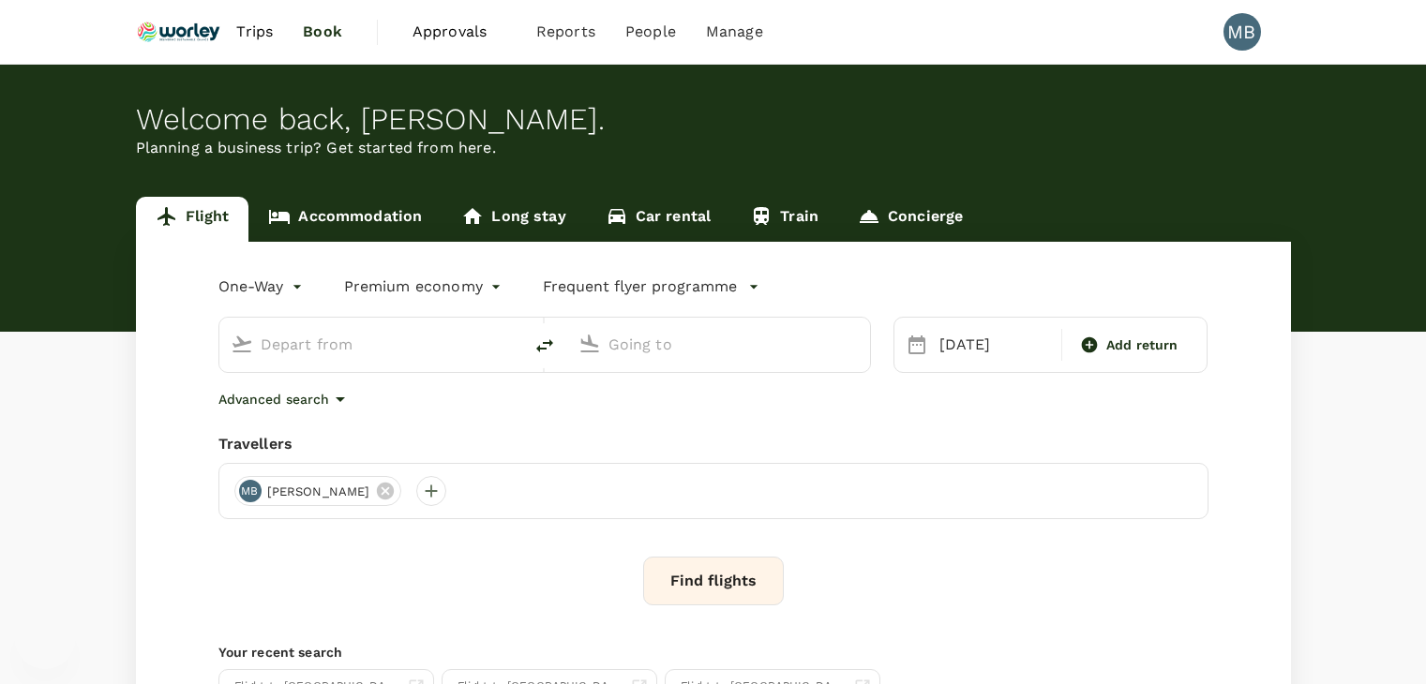
type input "Kuala Lumpur Intl ([GEOGRAPHIC_DATA])"
type input "London Heathrow (LHR)"
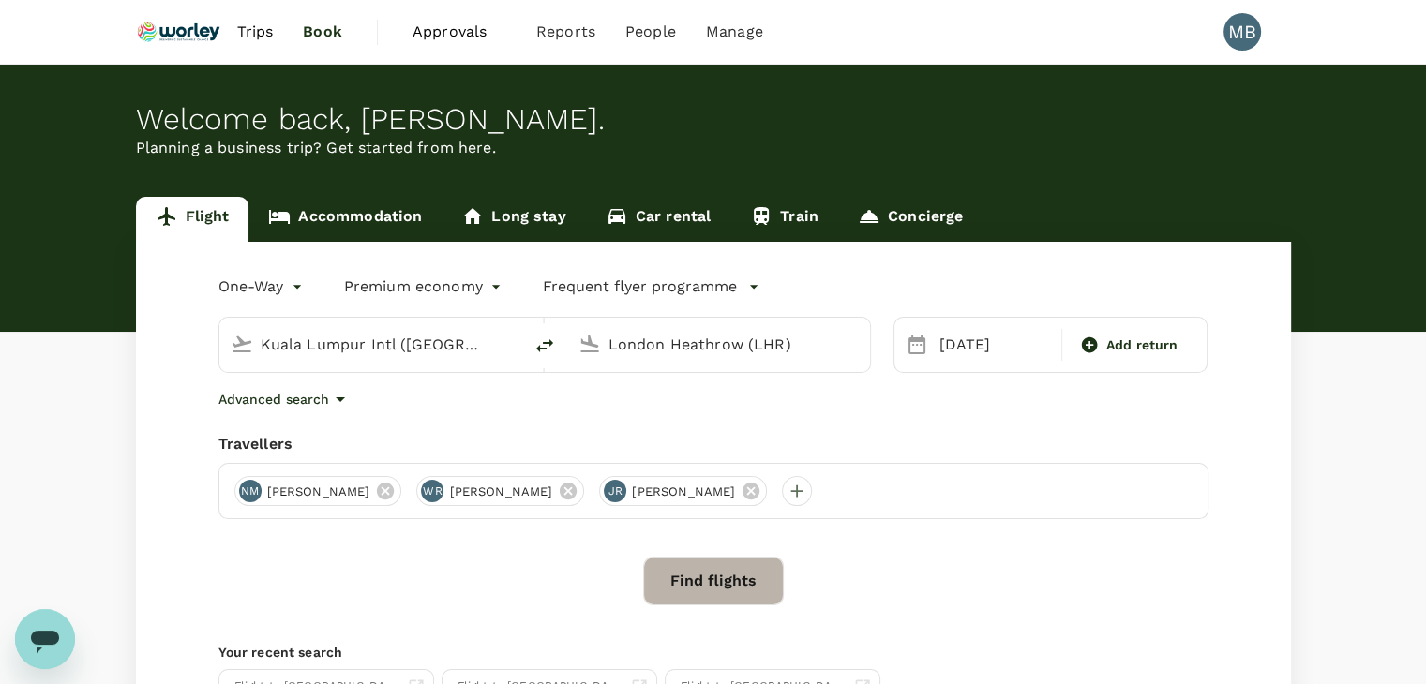
click at [750, 580] on button "Find flights" at bounding box center [713, 581] width 141 height 49
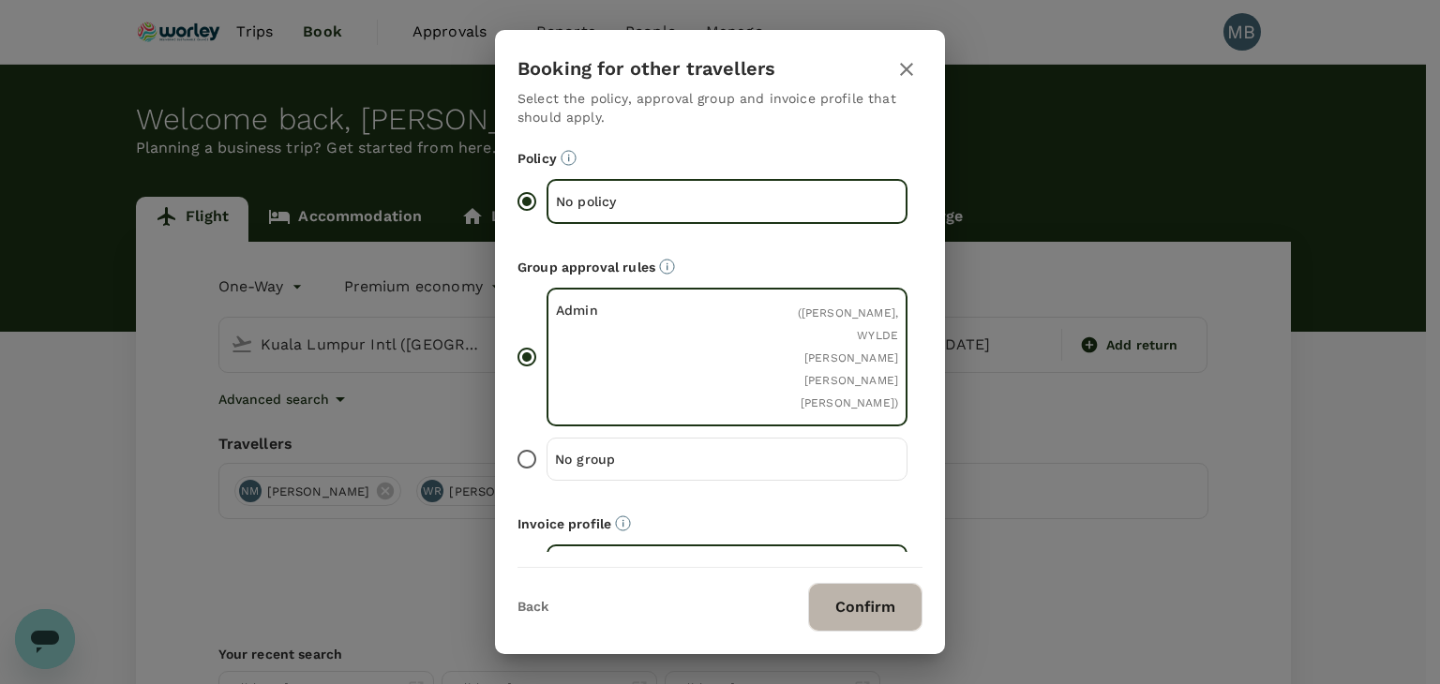
click at [859, 590] on button "Confirm" at bounding box center [865, 607] width 114 height 49
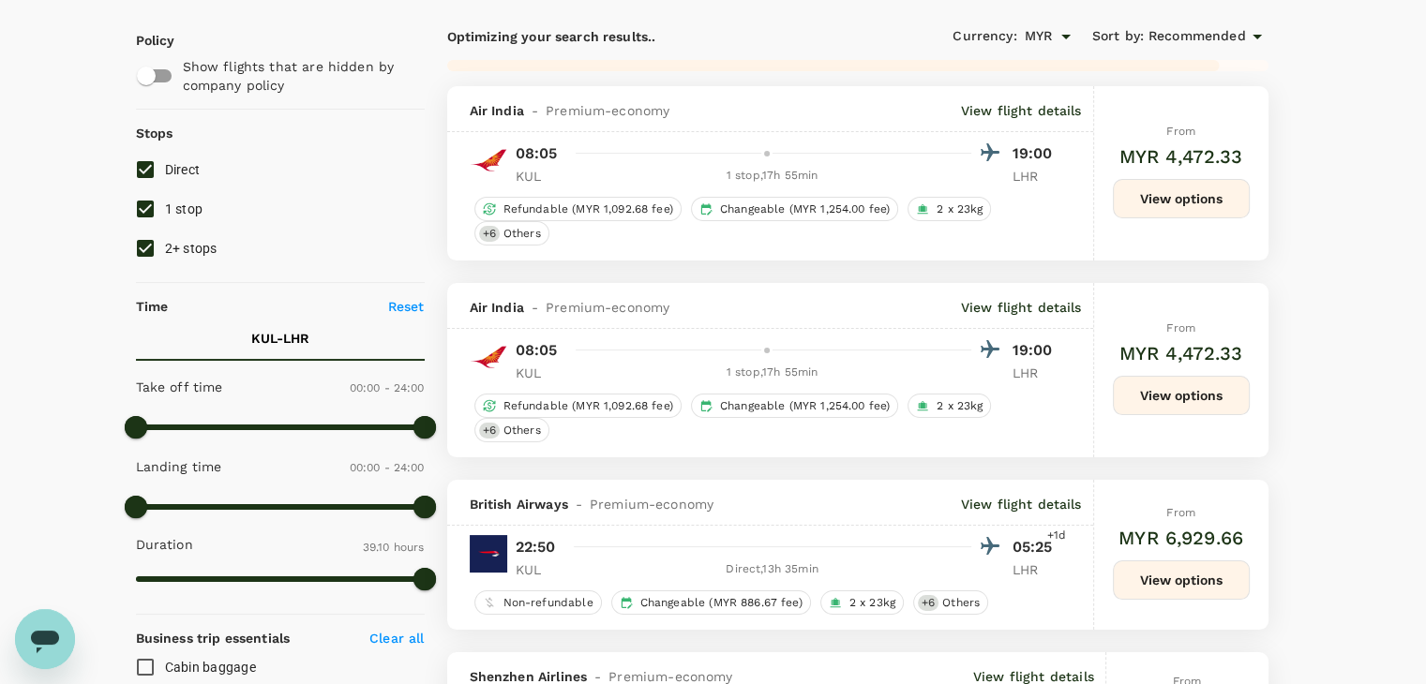
scroll to position [94, 0]
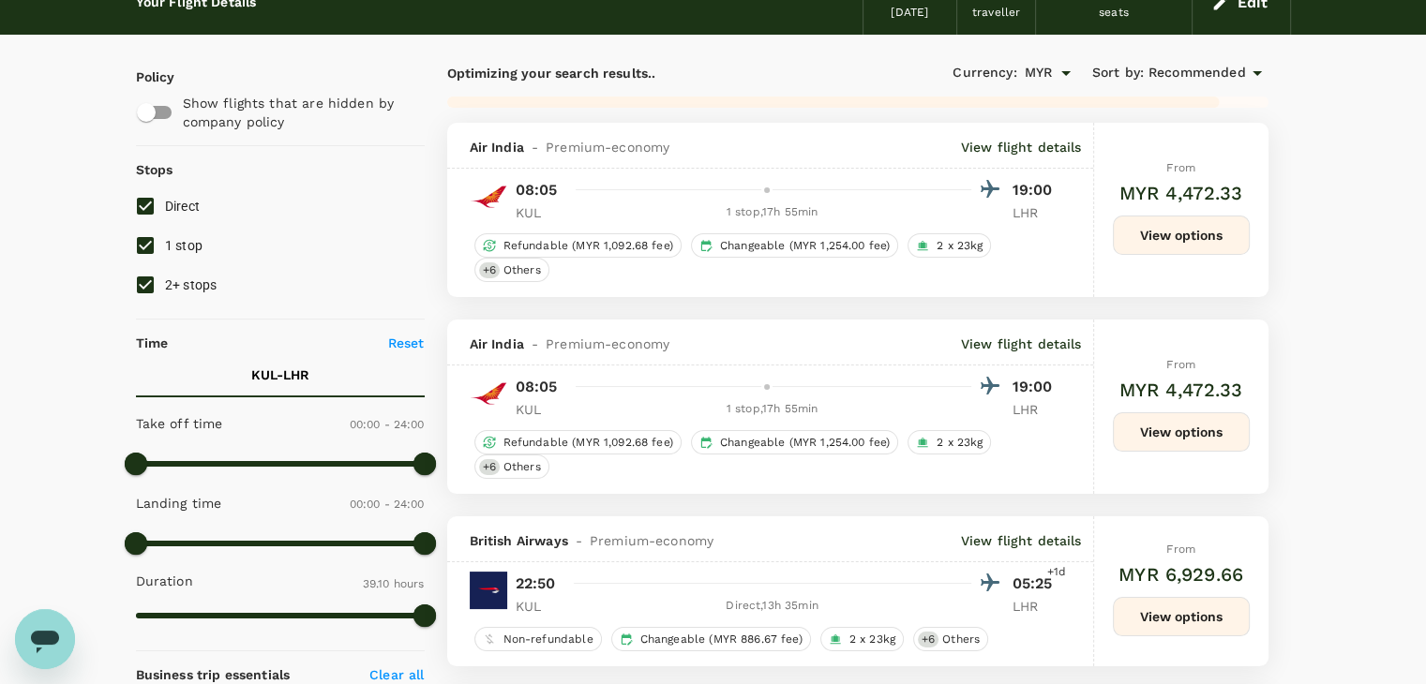
click at [139, 241] on input "1 stop" at bounding box center [145, 245] width 39 height 39
checkbox input "false"
click at [144, 286] on input "2+ stops" at bounding box center [145, 284] width 39 height 39
checkbox input "false"
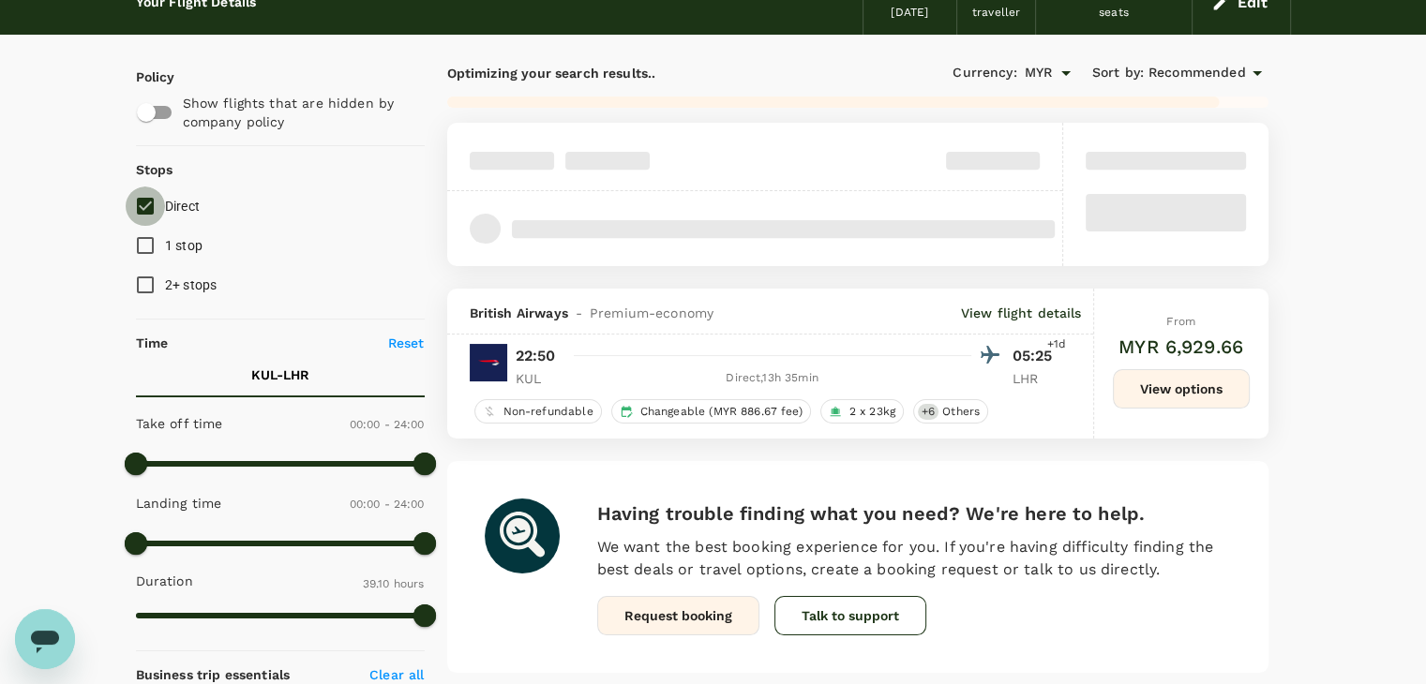
click at [143, 192] on input "Direct" at bounding box center [145, 206] width 39 height 39
checkbox input "false"
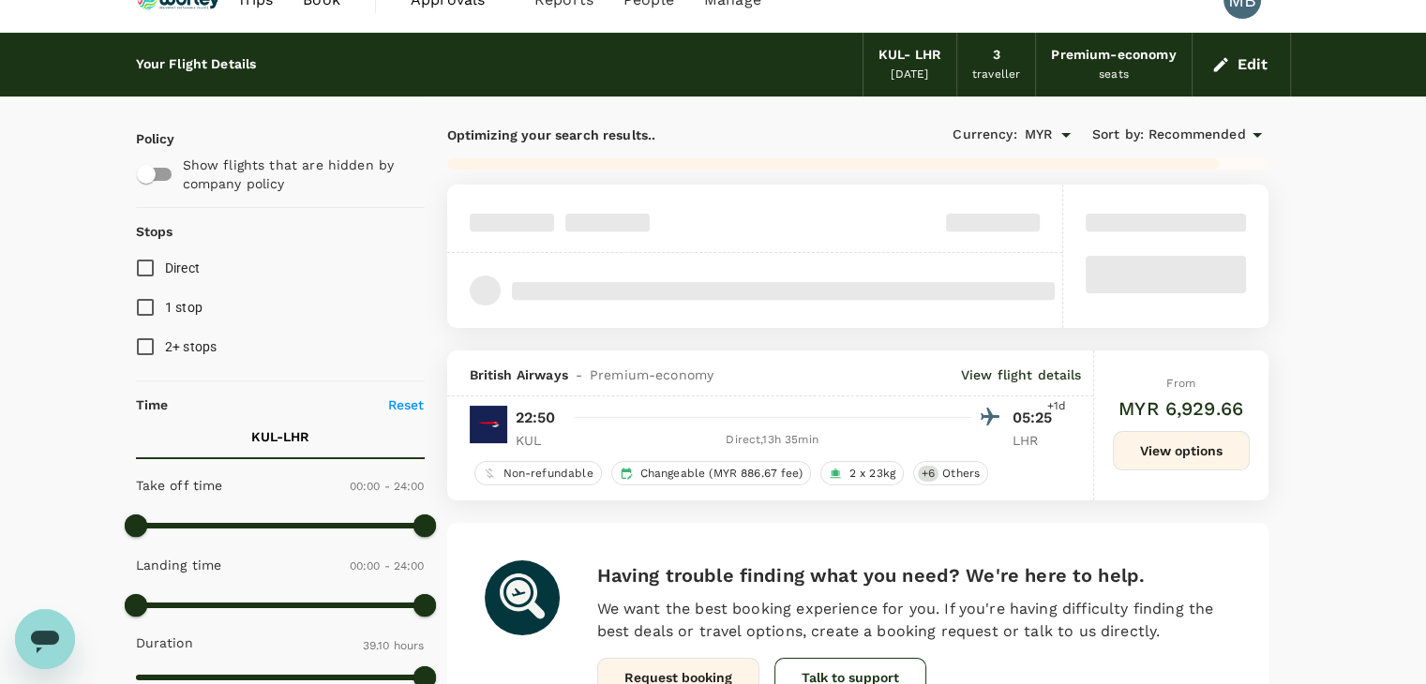
scroll to position [0, 0]
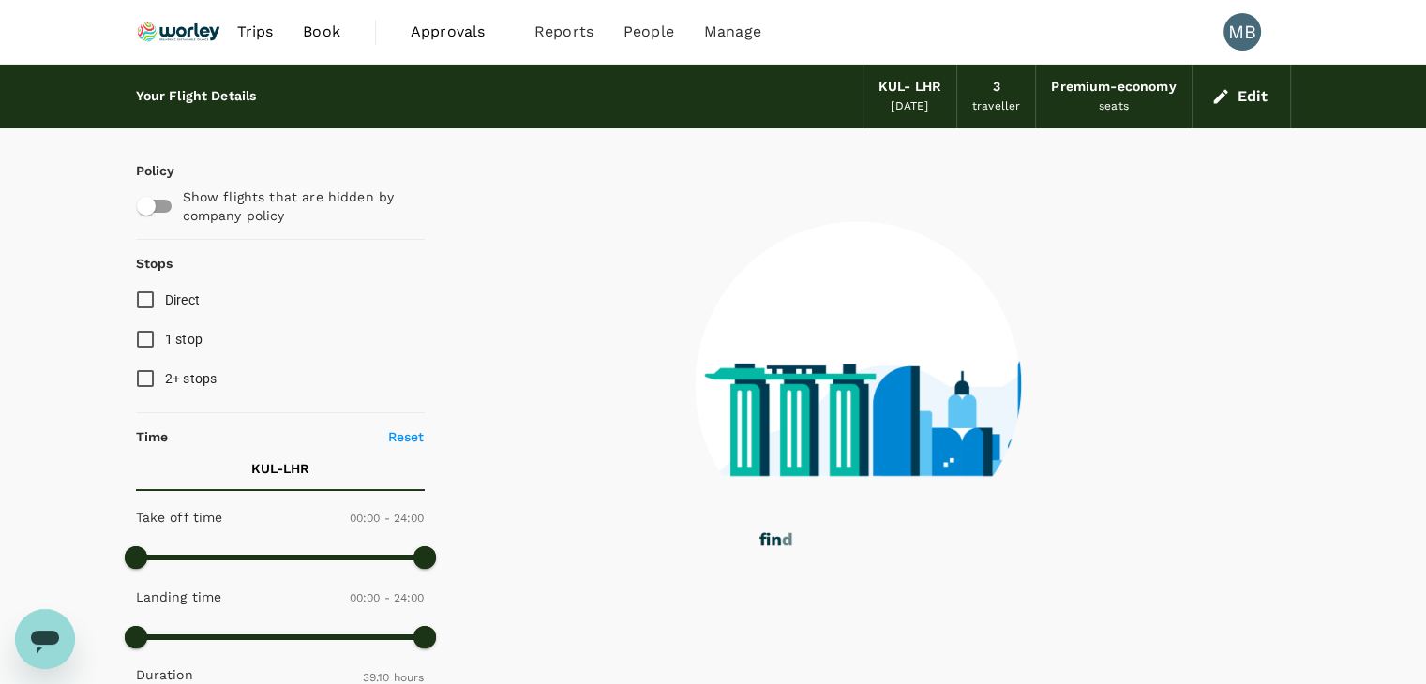
click at [203, 35] on img at bounding box center [179, 31] width 86 height 41
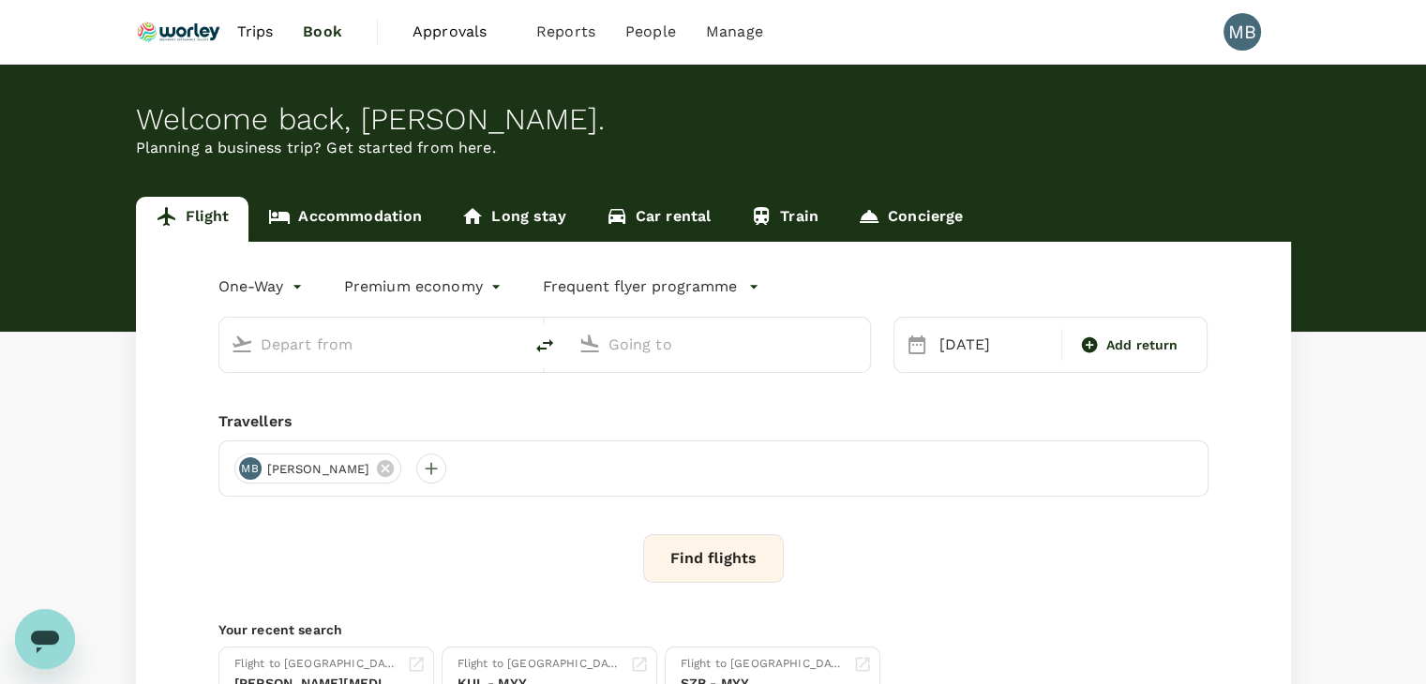
type input "Kuala Lumpur Intl ([GEOGRAPHIC_DATA])"
type input "London Heathrow (LHR)"
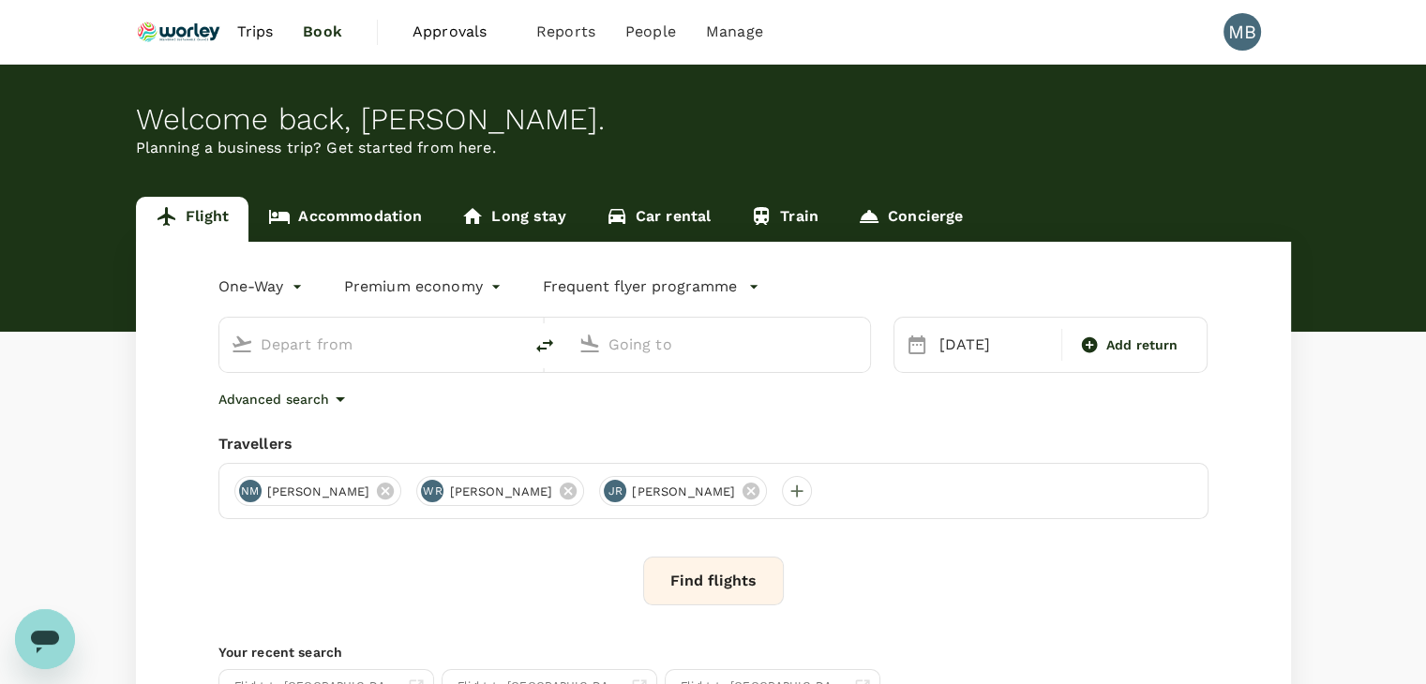
type input "Kuala Lumpur Intl ([GEOGRAPHIC_DATA])"
type input "London Heathrow (LHR)"
click at [700, 597] on button "Find flights" at bounding box center [713, 581] width 141 height 49
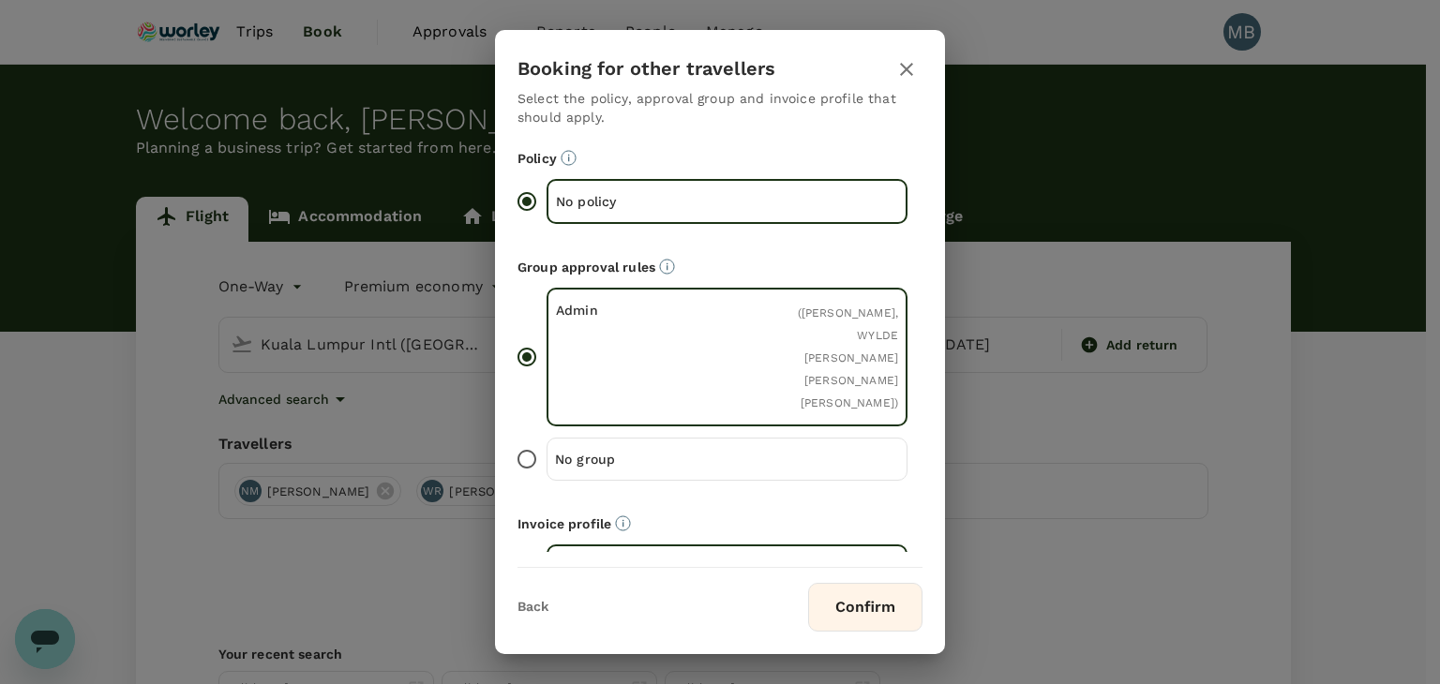
click at [849, 607] on button "Confirm" at bounding box center [865, 607] width 114 height 49
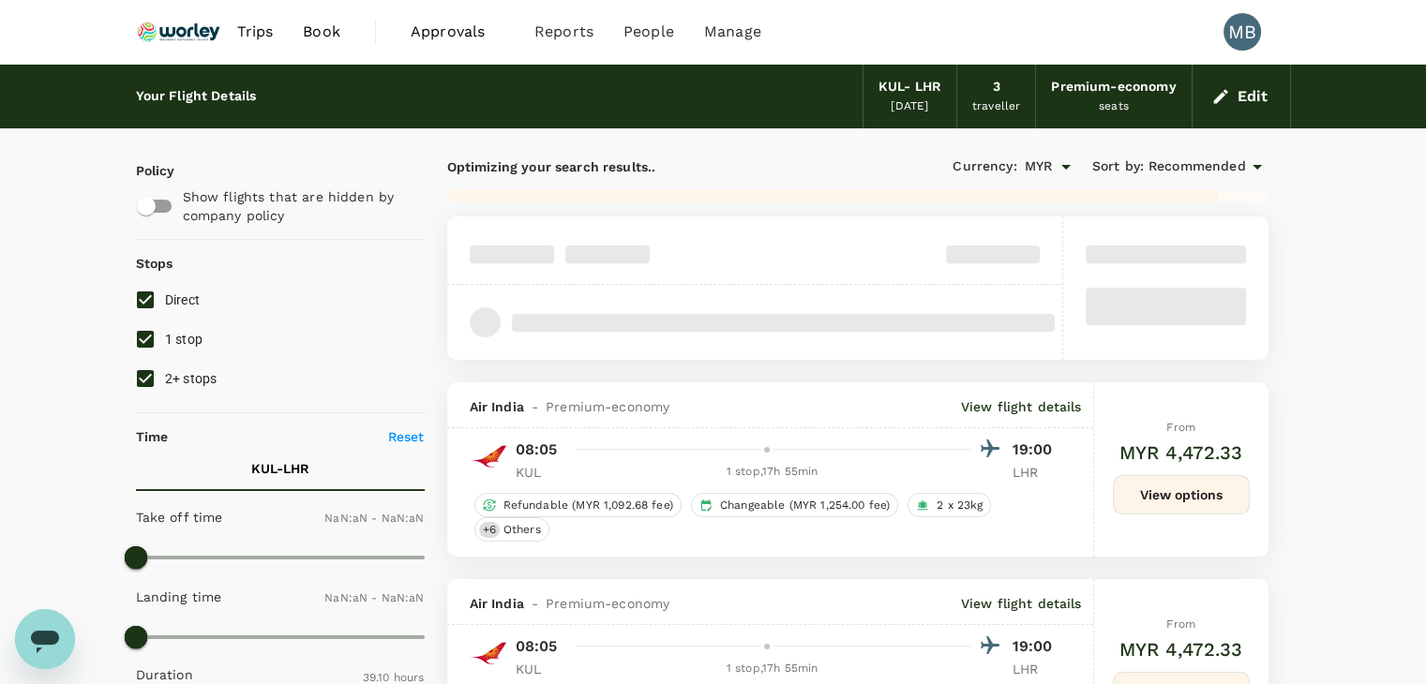
type input "1440"
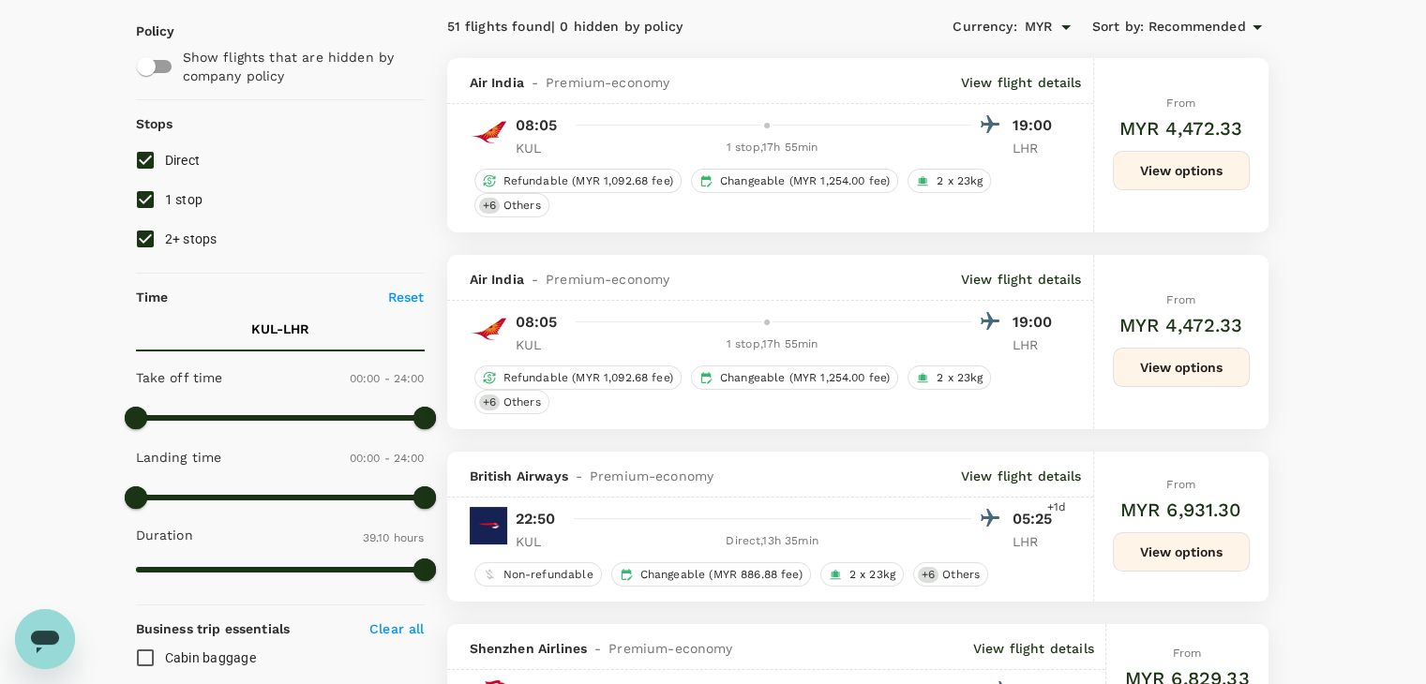
scroll to position [188, 0]
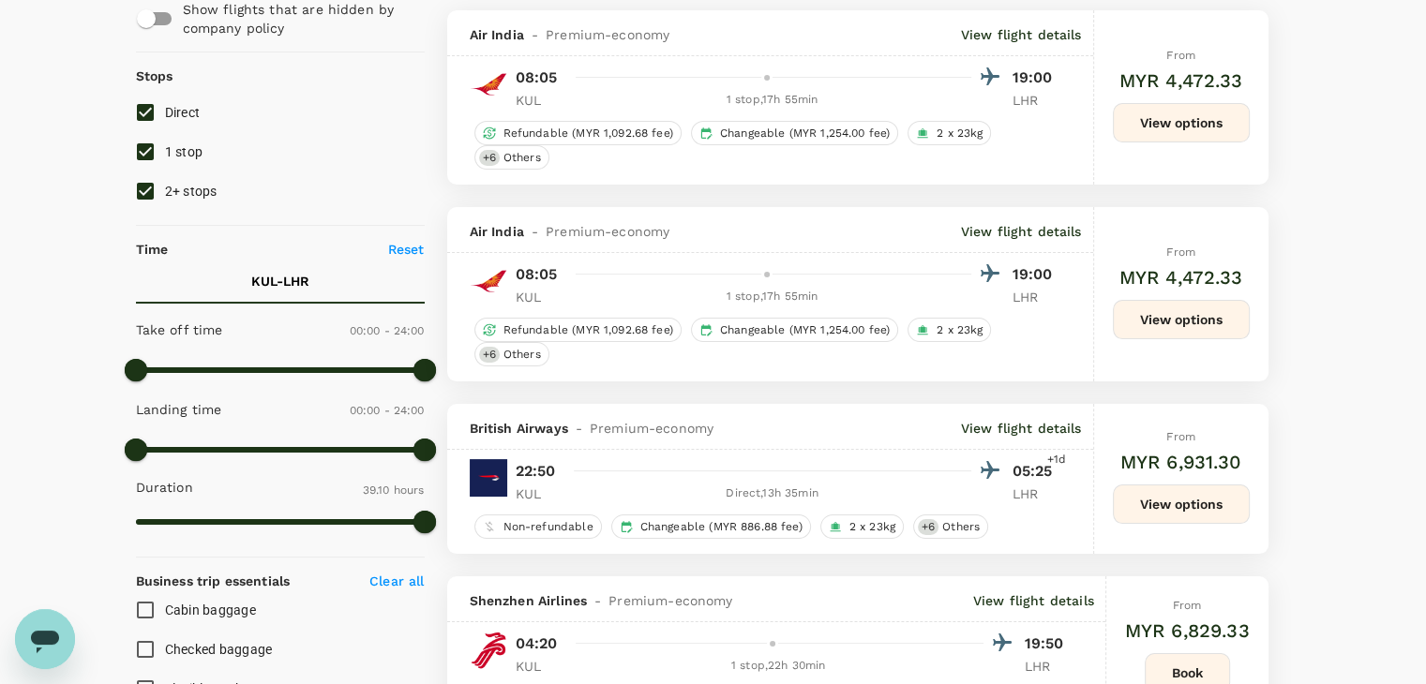
click at [1211, 494] on button "View options" at bounding box center [1181, 504] width 137 height 39
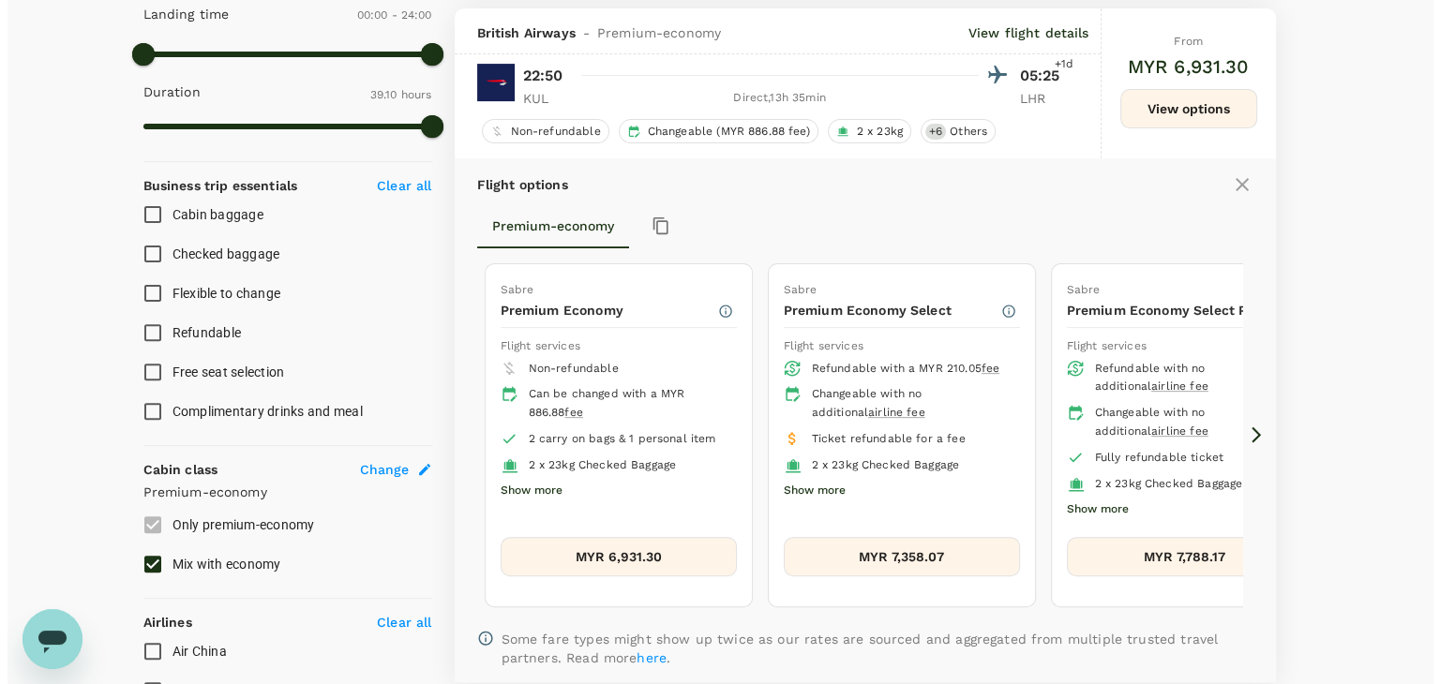
scroll to position [591, 0]
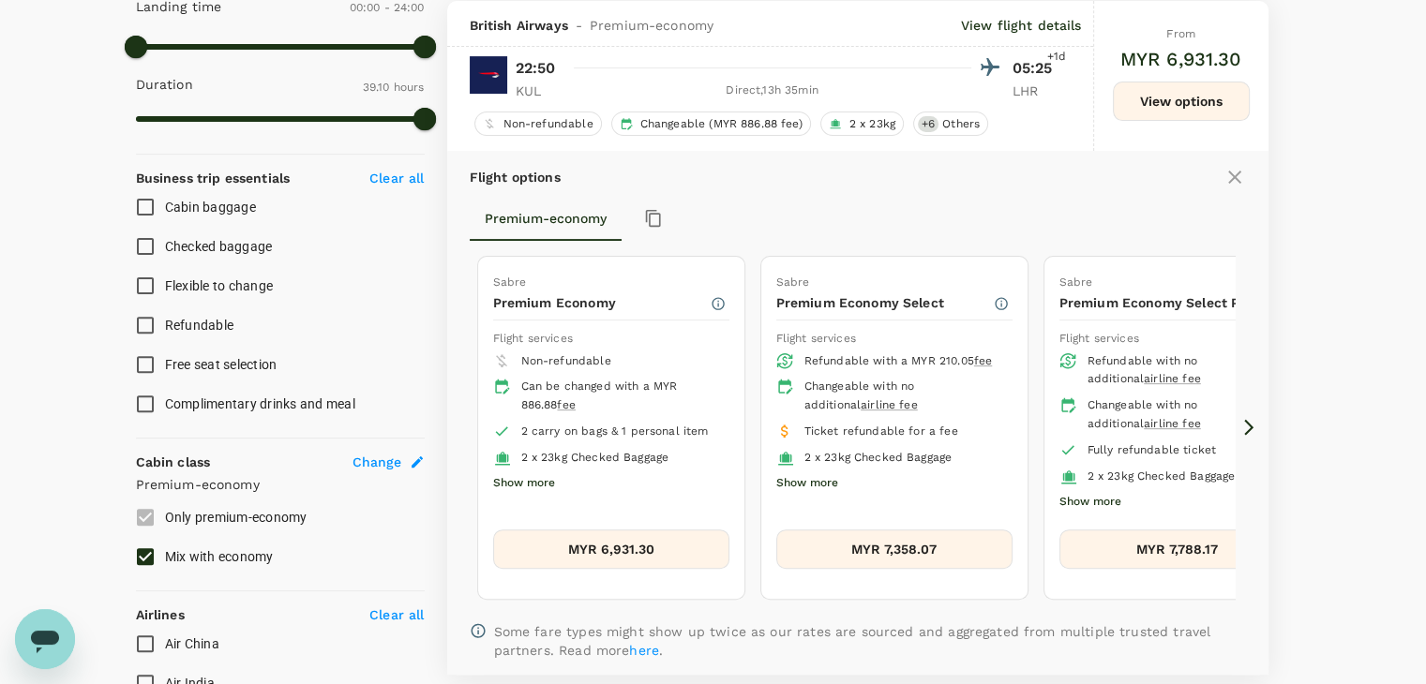
click at [559, 473] on ul "Non-refundable Can be changed with a MYR 886.88 fee 2 carry on bags & 1 persona…" at bounding box center [611, 422] width 236 height 147
click at [539, 473] on button "Show more" at bounding box center [524, 484] width 62 height 24
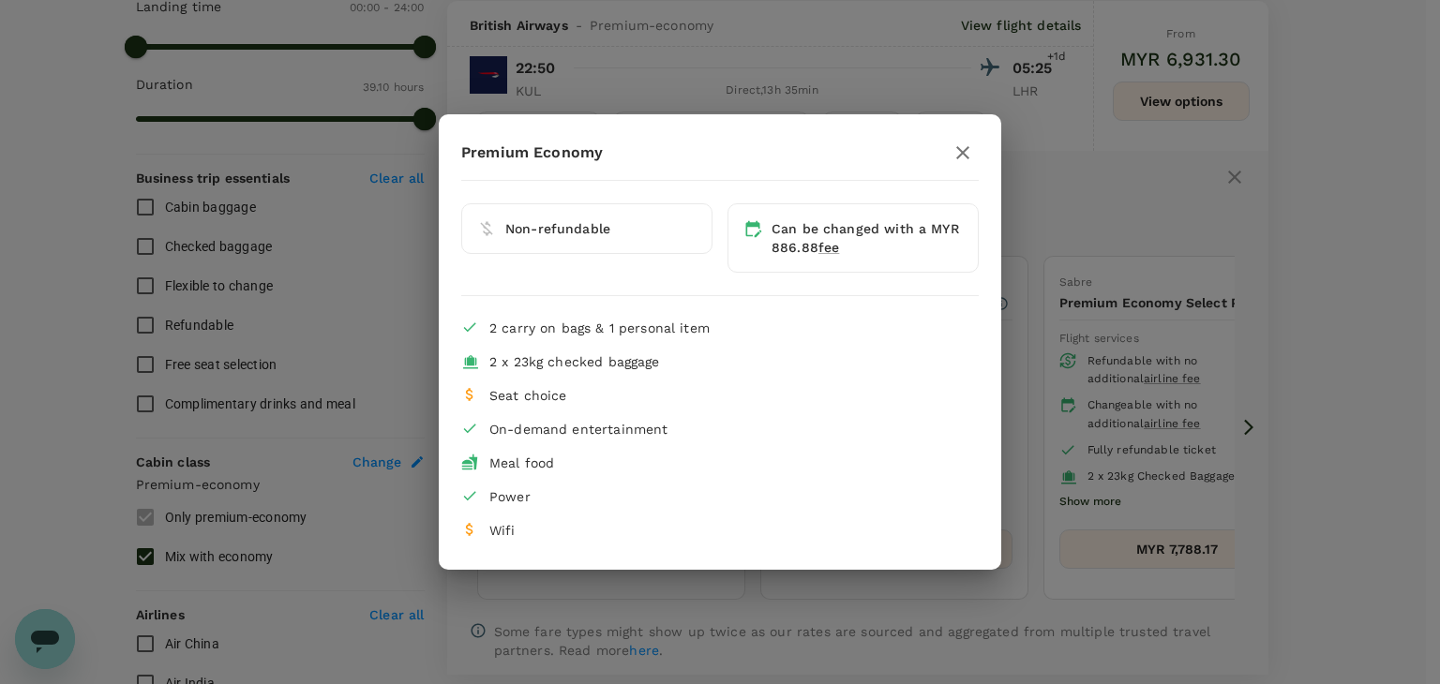
click at [953, 154] on icon "button" at bounding box center [963, 153] width 23 height 23
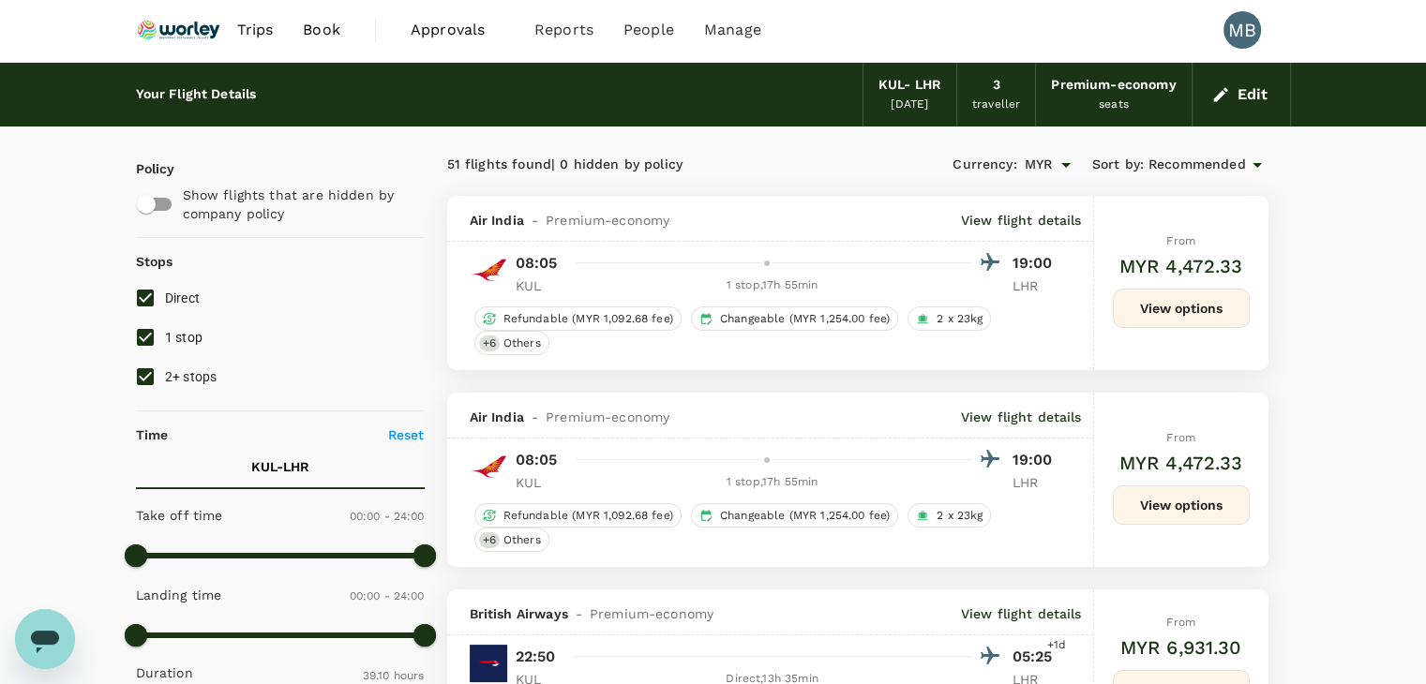
scroll to position [0, 0]
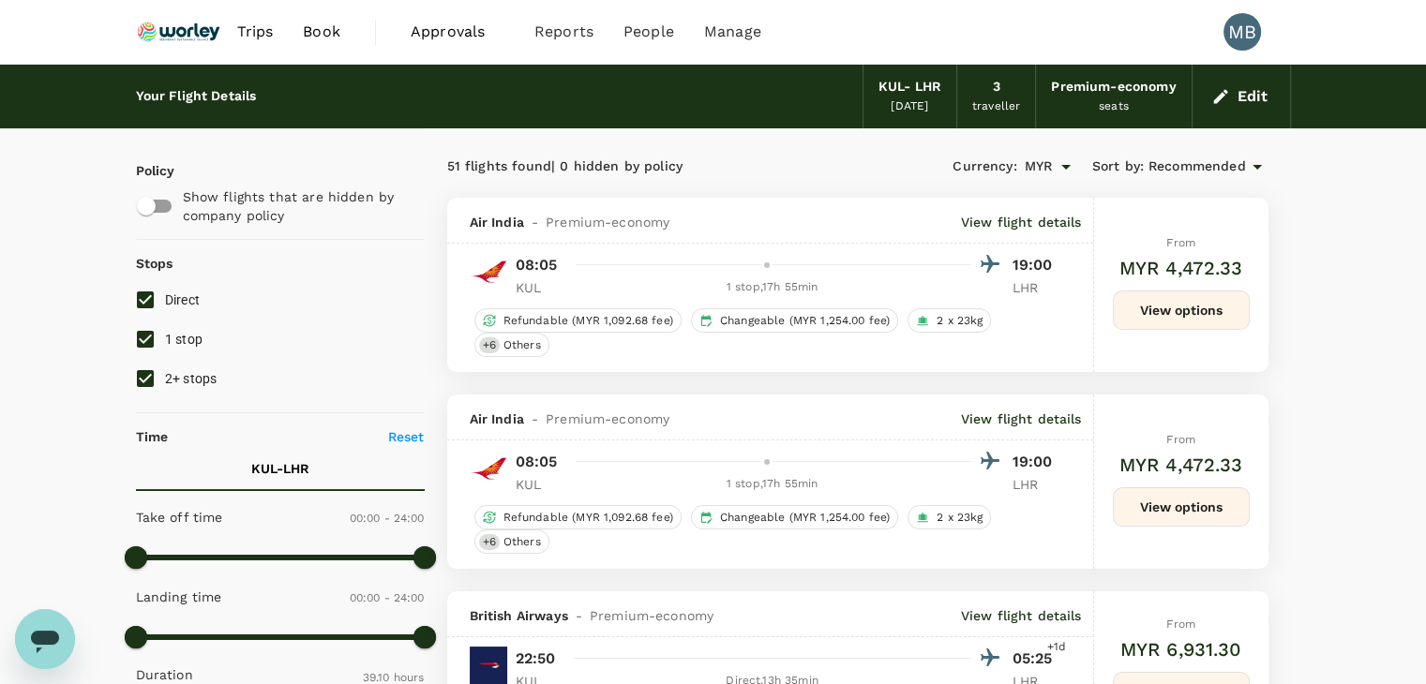
click at [173, 33] on img at bounding box center [179, 31] width 86 height 41
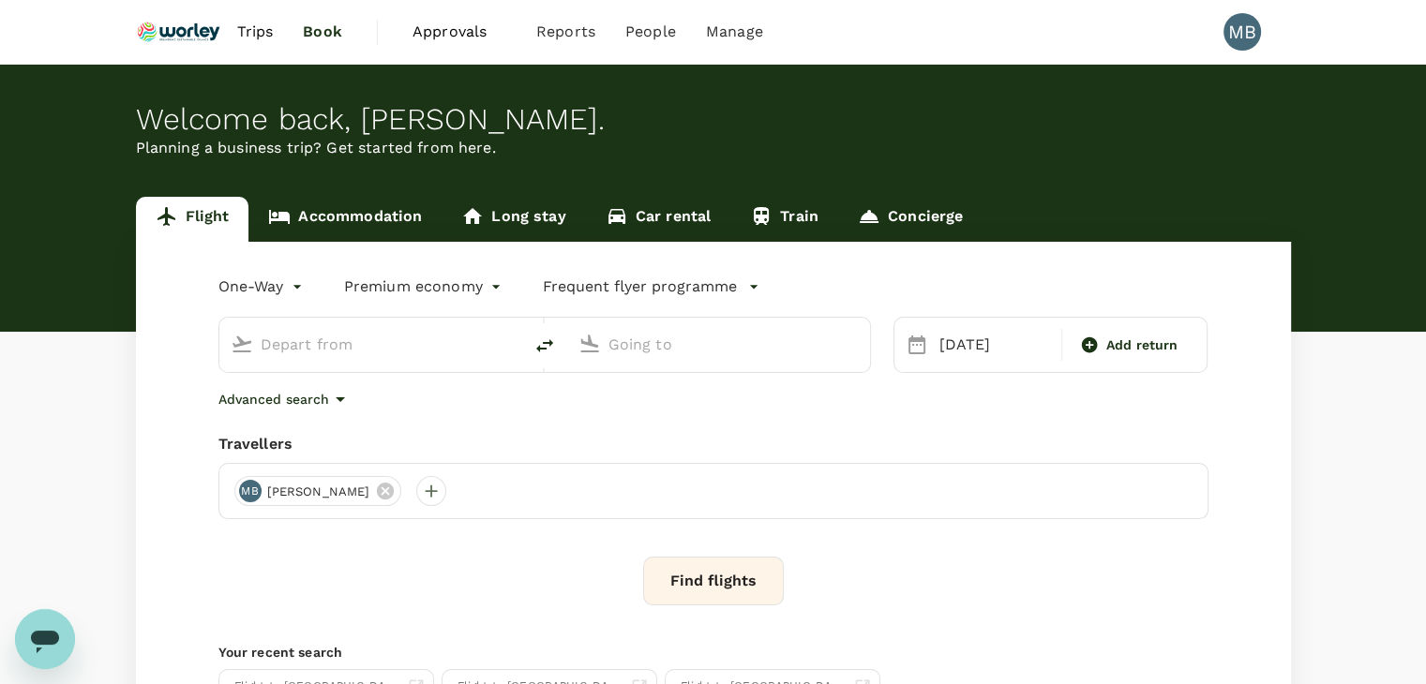
type input "Kuala Lumpur Intl ([GEOGRAPHIC_DATA])"
type input "London Heathrow (LHR)"
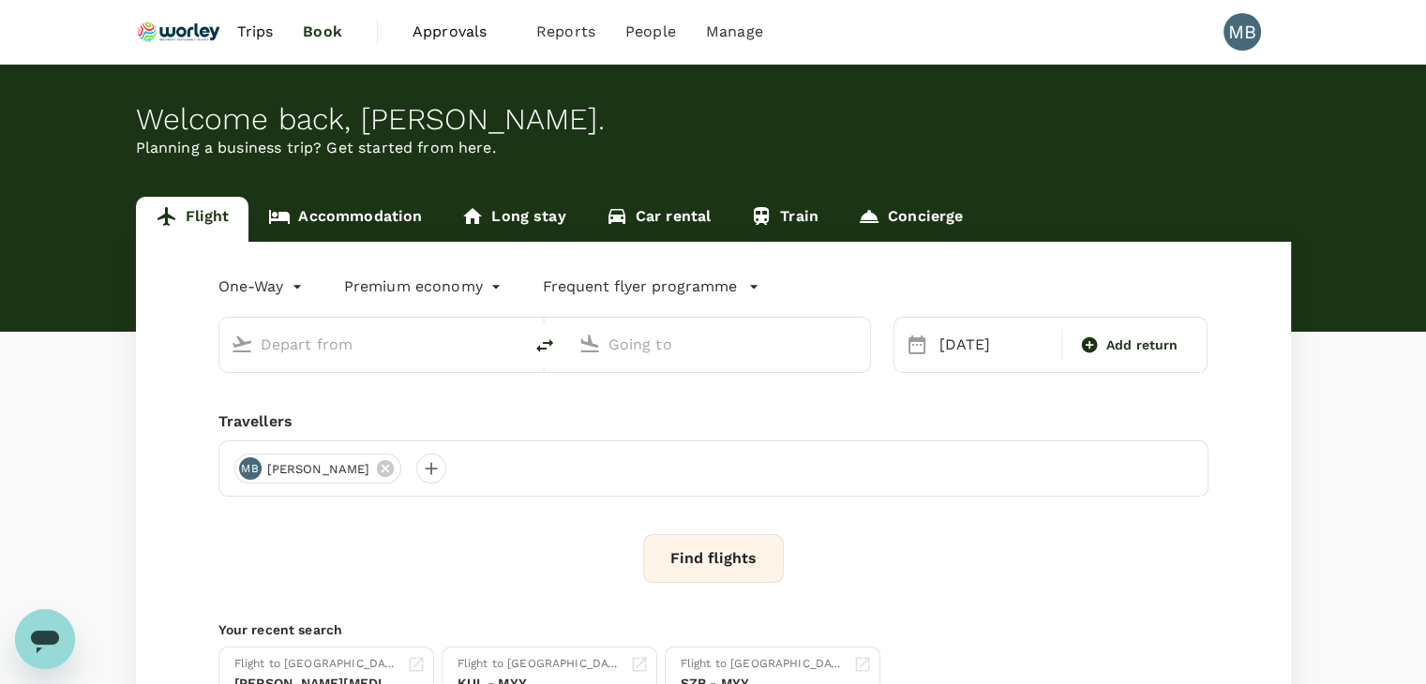
type input "Kuala Lumpur Intl ([GEOGRAPHIC_DATA])"
type input "London Heathrow (LHR)"
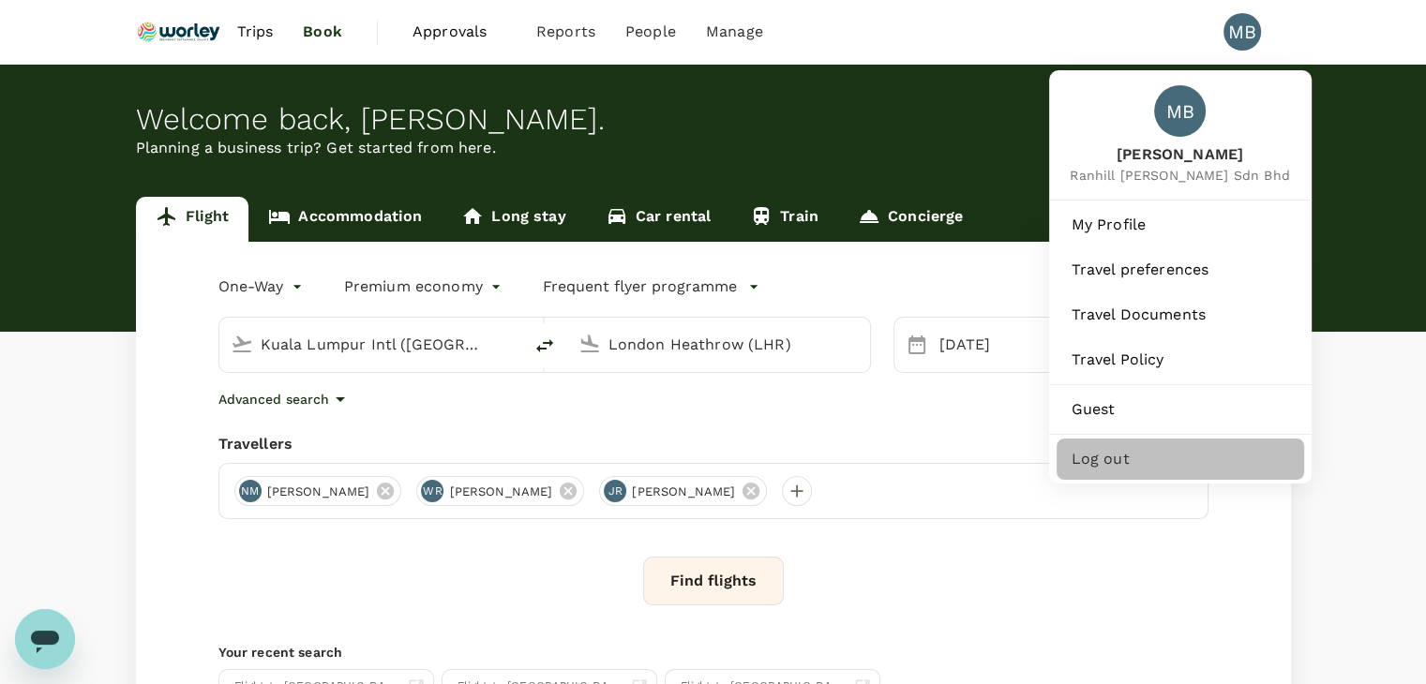
click at [1101, 471] on span "Log out" at bounding box center [1181, 459] width 218 height 23
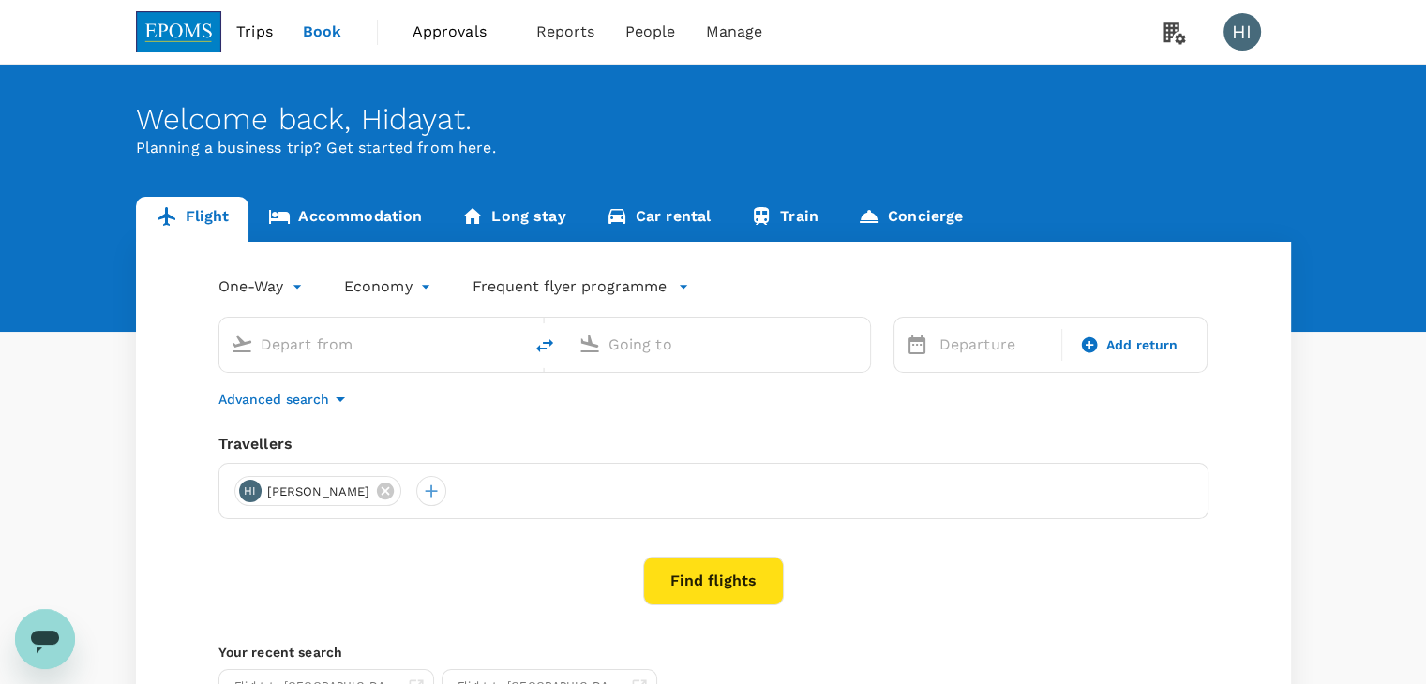
type input "[PERSON_NAME] (JHB)"
type input "Kuala Lumpur Intl ([GEOGRAPHIC_DATA])"
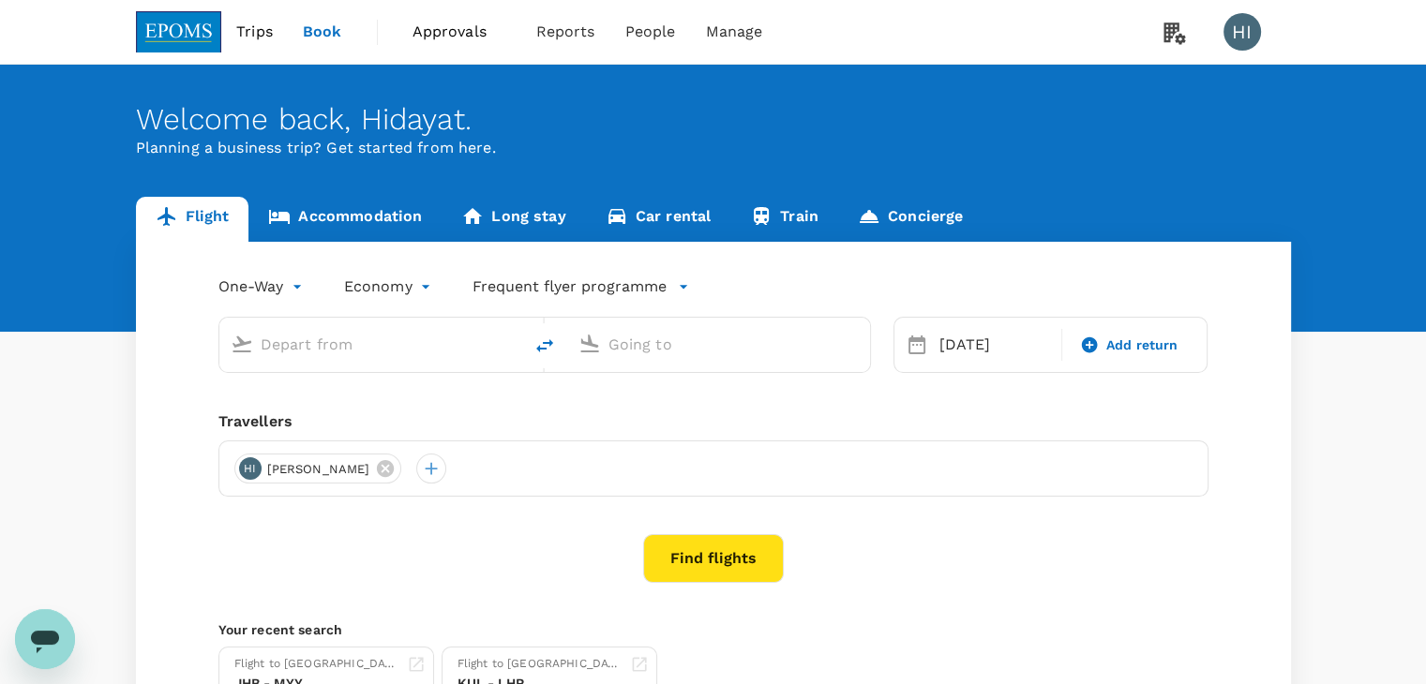
type input "[PERSON_NAME] (JHB)"
type input "Kuala Lumpur Intl ([GEOGRAPHIC_DATA])"
